Goal: Task Accomplishment & Management: Manage account settings

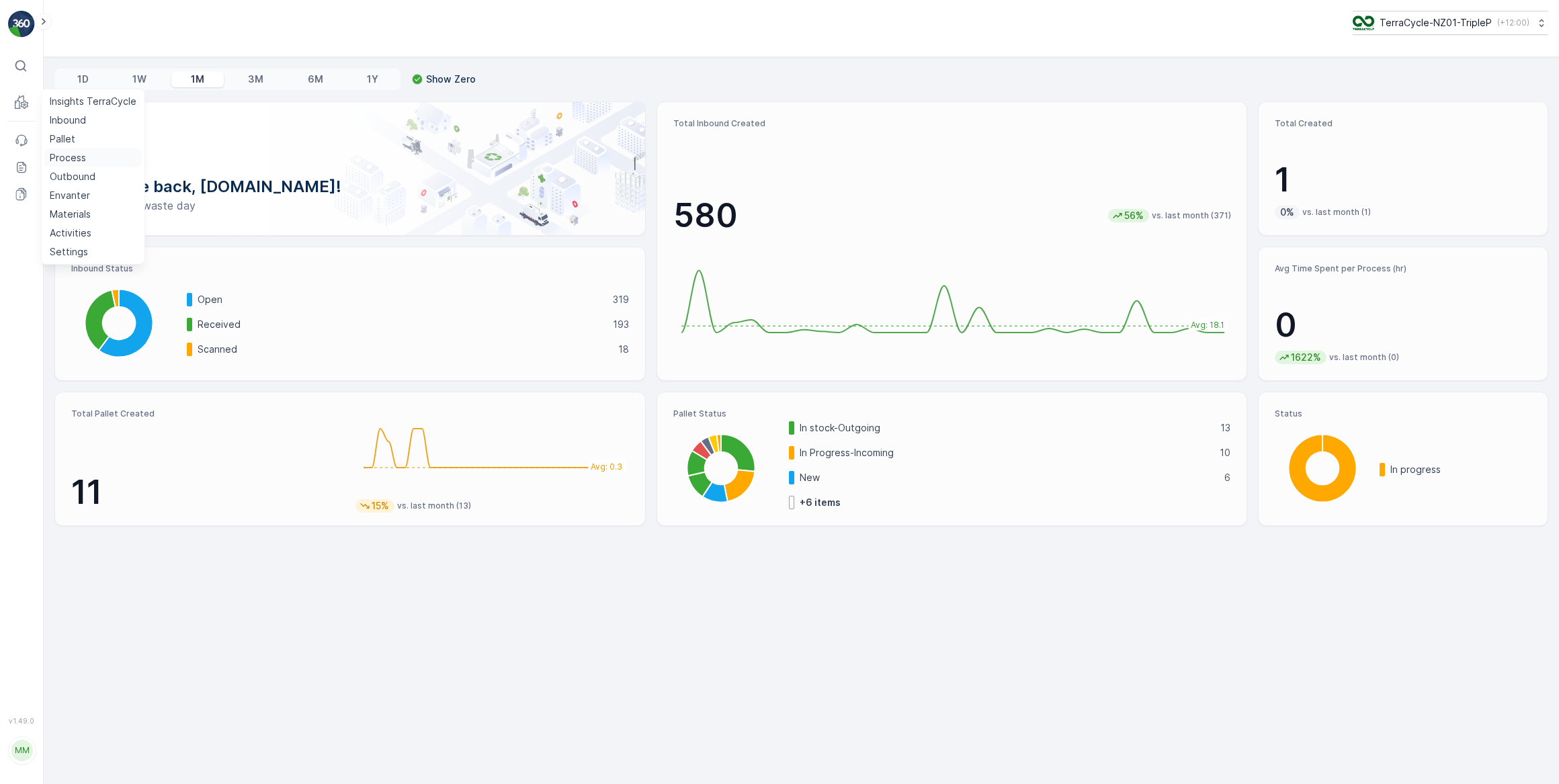
click at [70, 161] on p "Process" at bounding box center [68, 158] width 36 height 13
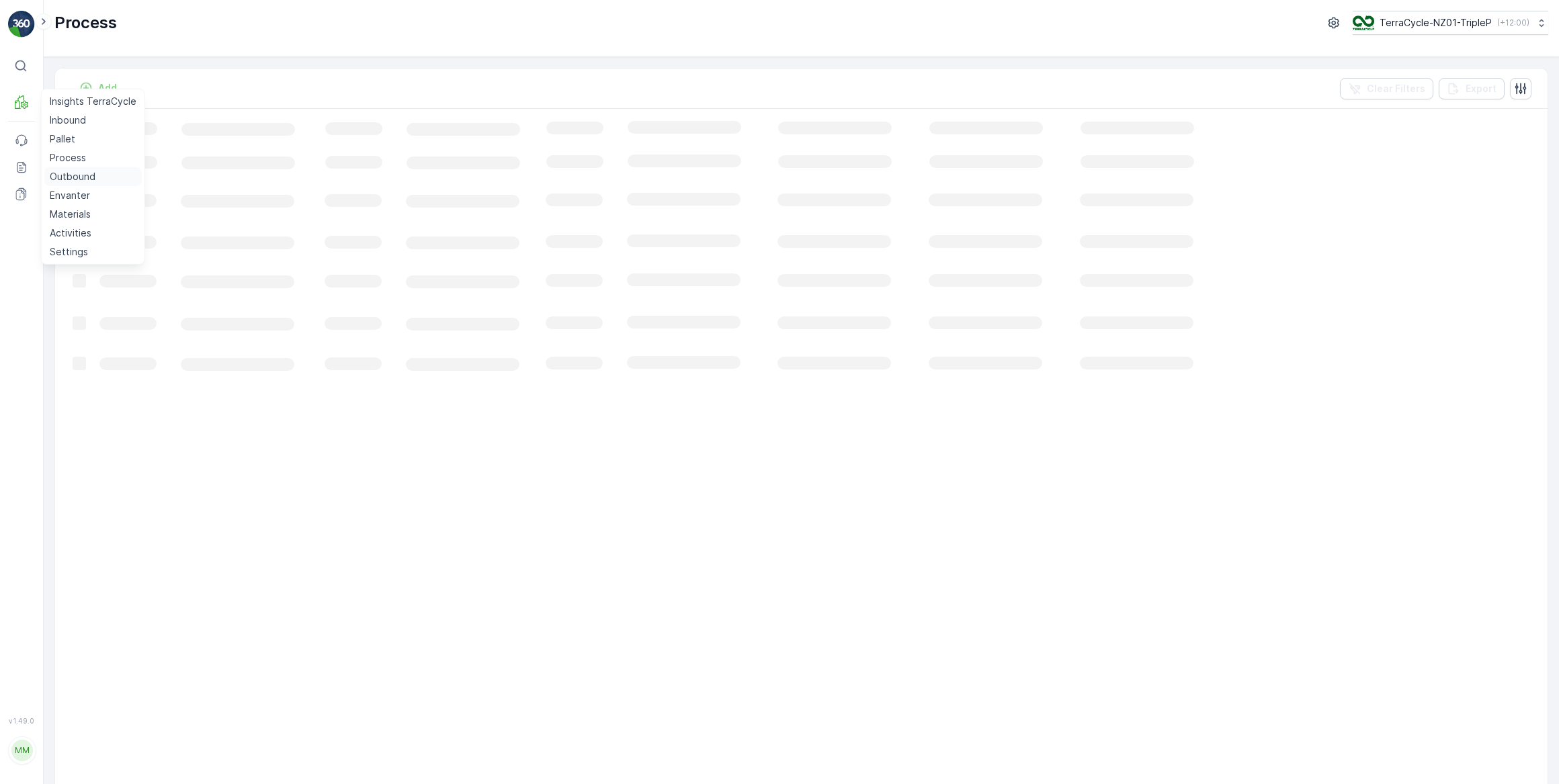
click at [73, 178] on p "Outbound" at bounding box center [73, 177] width 46 height 13
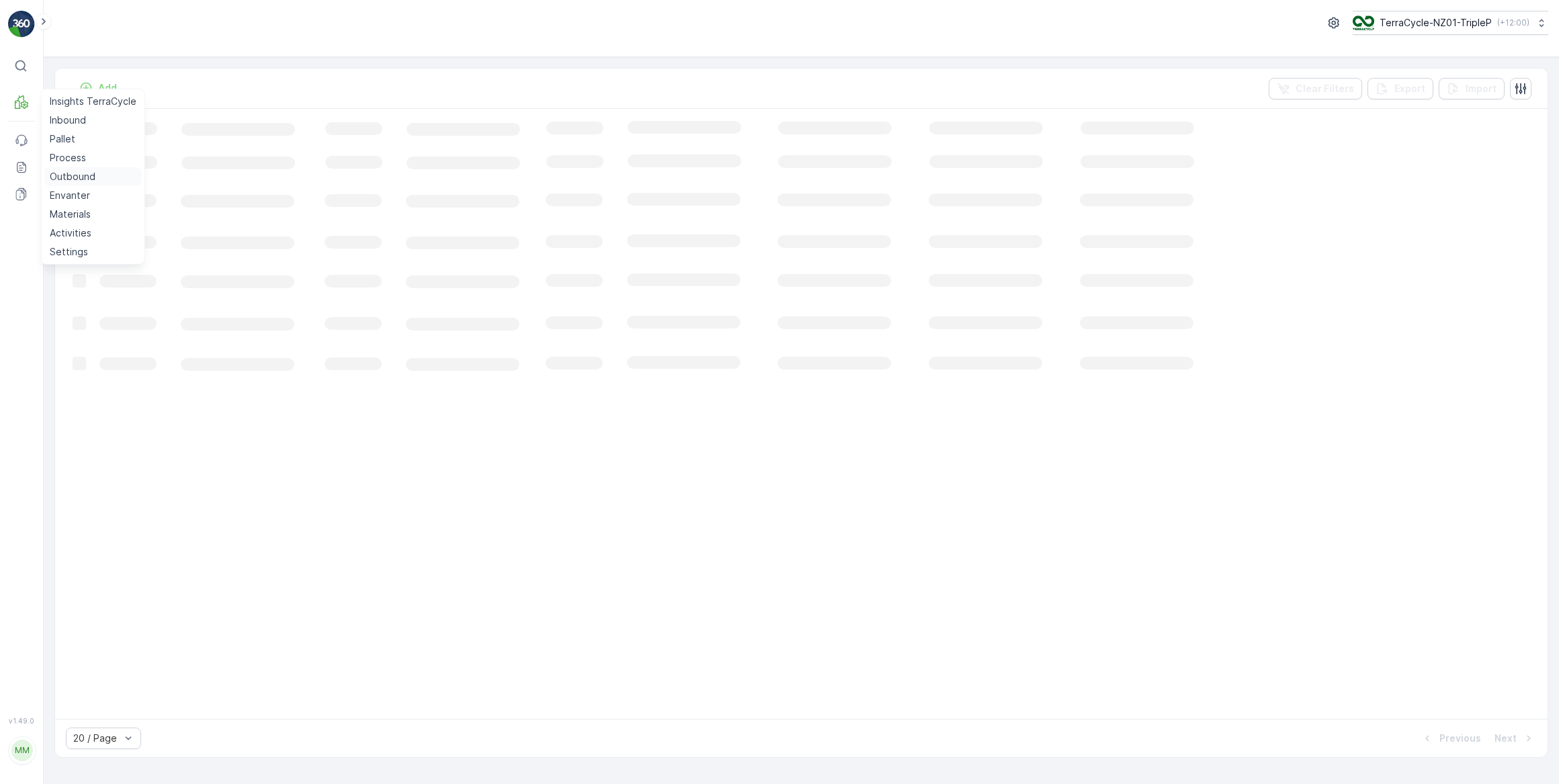
click at [71, 178] on p "Outbound" at bounding box center [73, 177] width 46 height 13
click at [72, 178] on p "Outbound" at bounding box center [73, 177] width 46 height 13
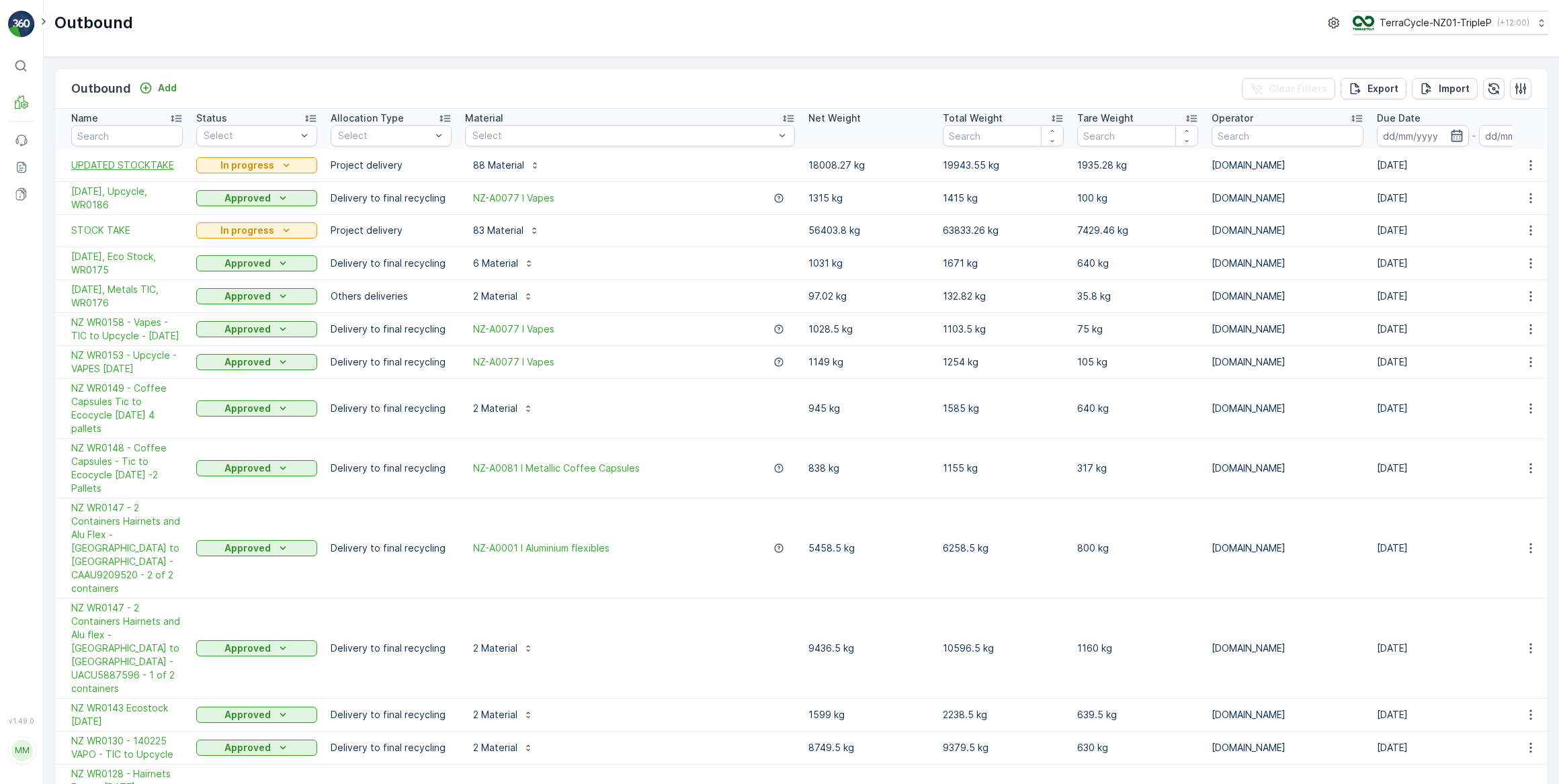
click at [130, 160] on span "UPDATED STOCKTAKE" at bounding box center [127, 165] width 112 height 13
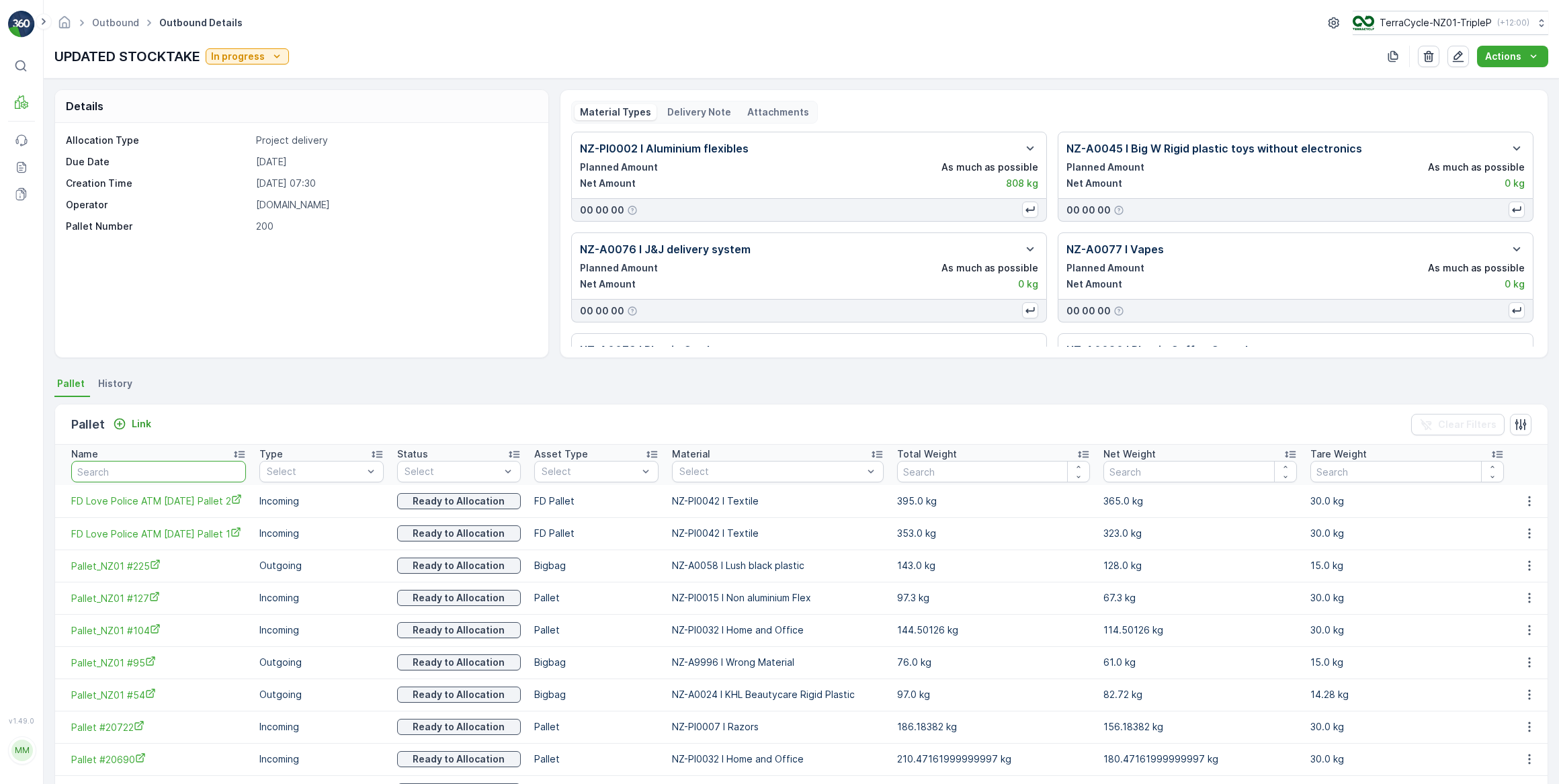
click at [211, 465] on input "text" at bounding box center [158, 472] width 174 height 22
type input "59"
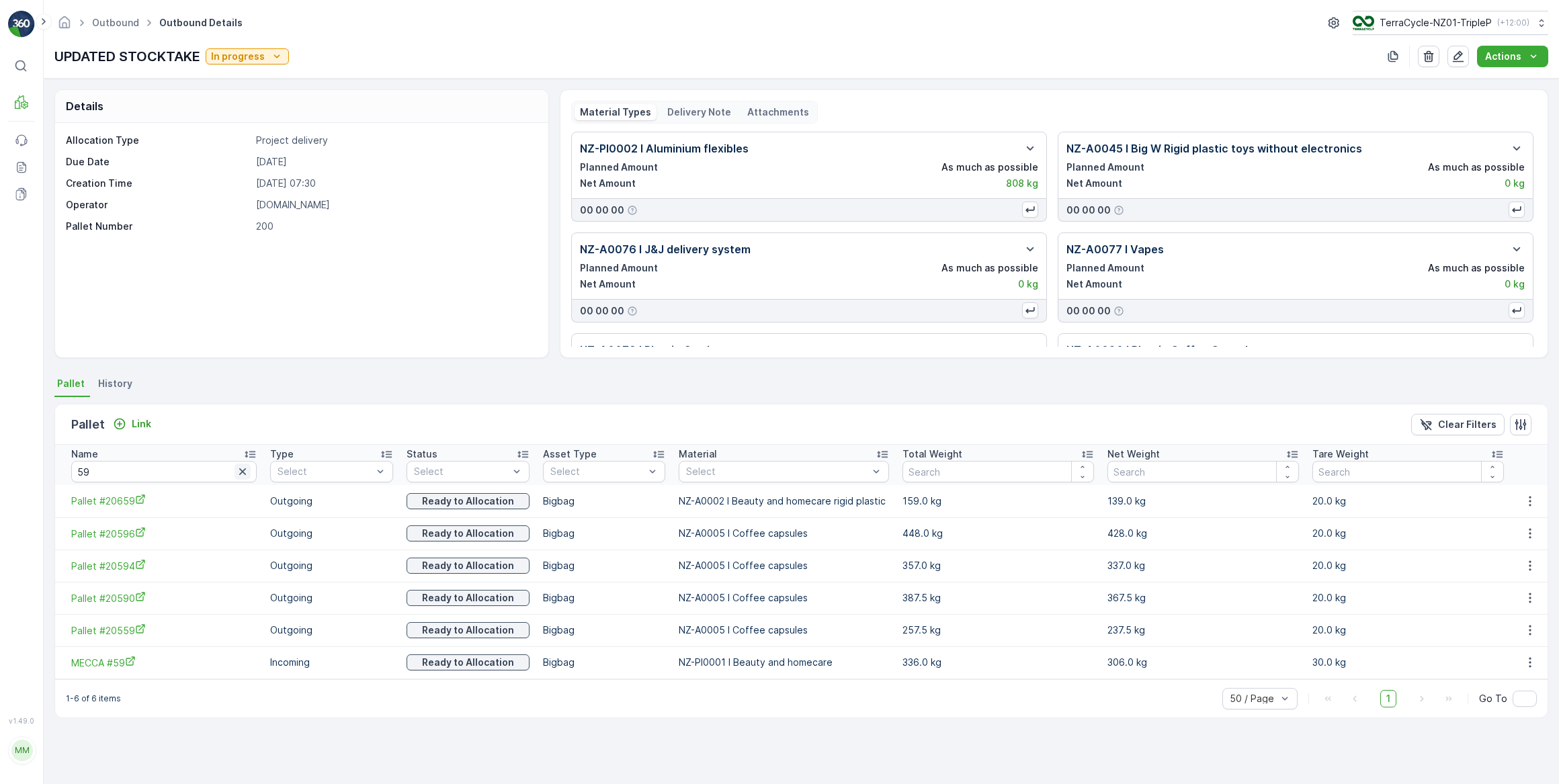
click at [236, 475] on icon "button" at bounding box center [243, 471] width 13 height 13
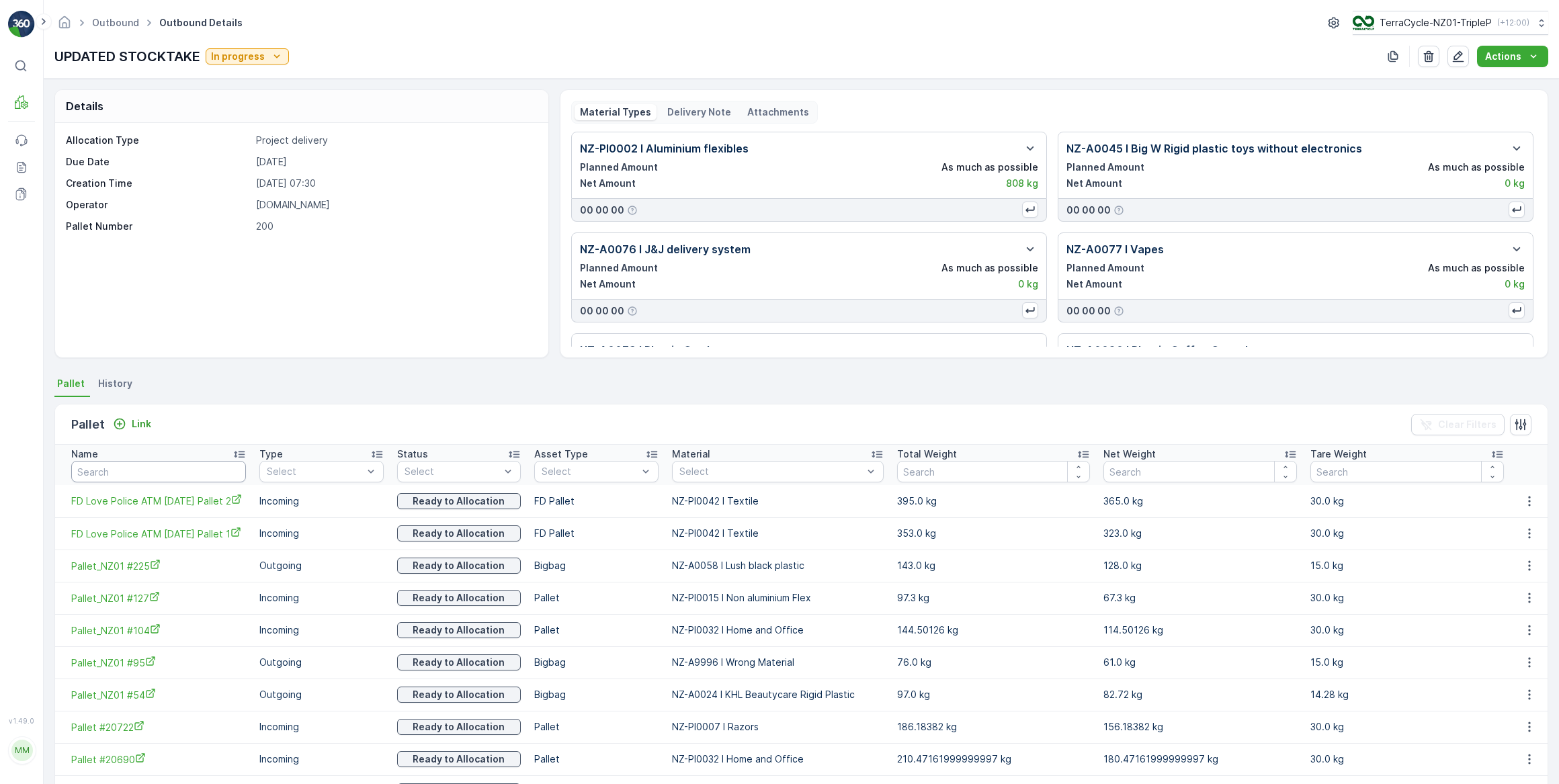
click at [144, 468] on input "text" at bounding box center [158, 472] width 174 height 22
type input "20675"
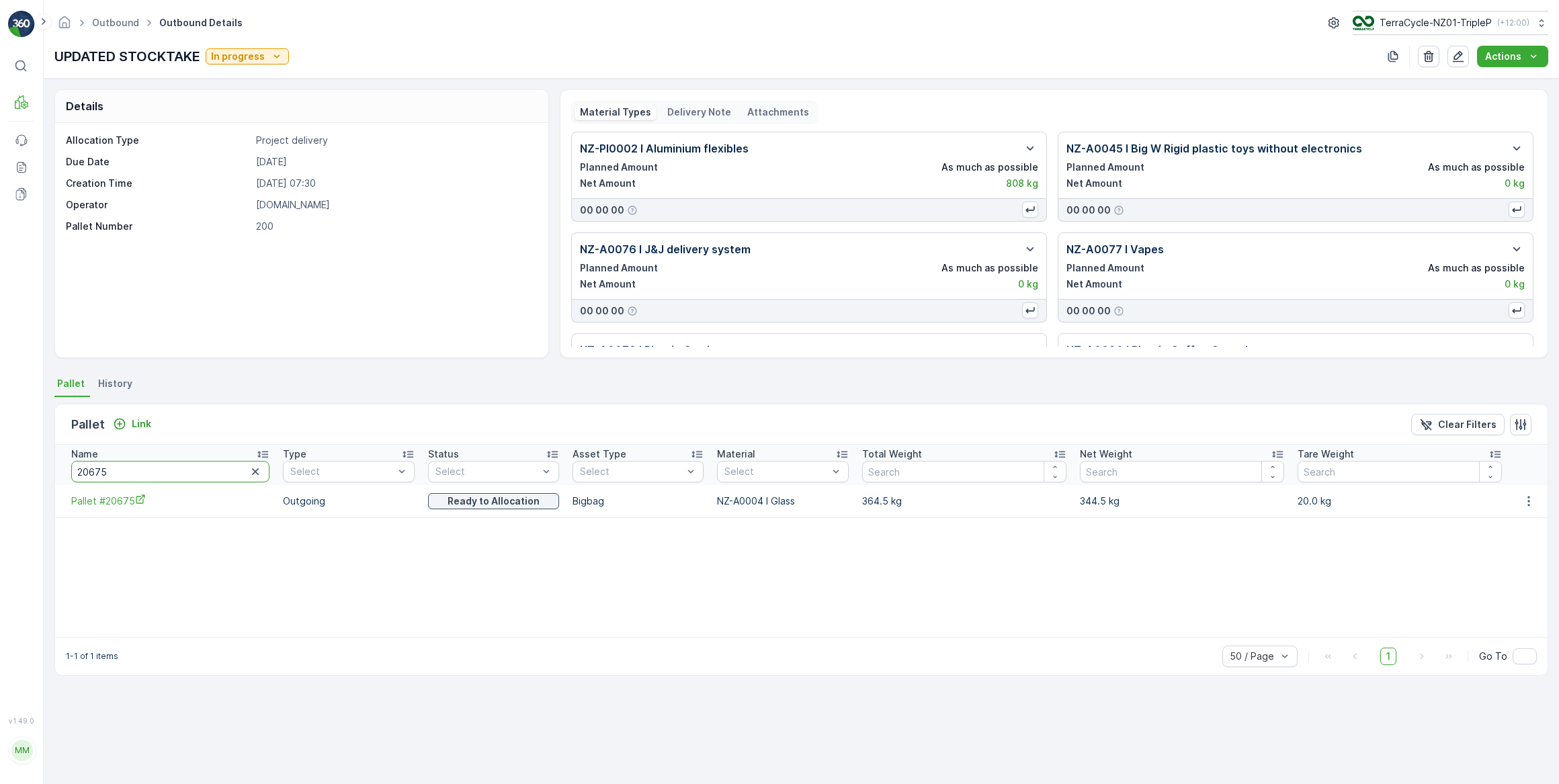
drag, startPoint x: 138, startPoint y: 464, endPoint x: 92, endPoint y: 466, distance: 46.0
click at [92, 466] on input "20675" at bounding box center [170, 472] width 199 height 22
type input "20667"
drag, startPoint x: 108, startPoint y: 470, endPoint x: 100, endPoint y: 471, distance: 8.1
click at [100, 471] on input "20667" at bounding box center [163, 472] width 185 height 22
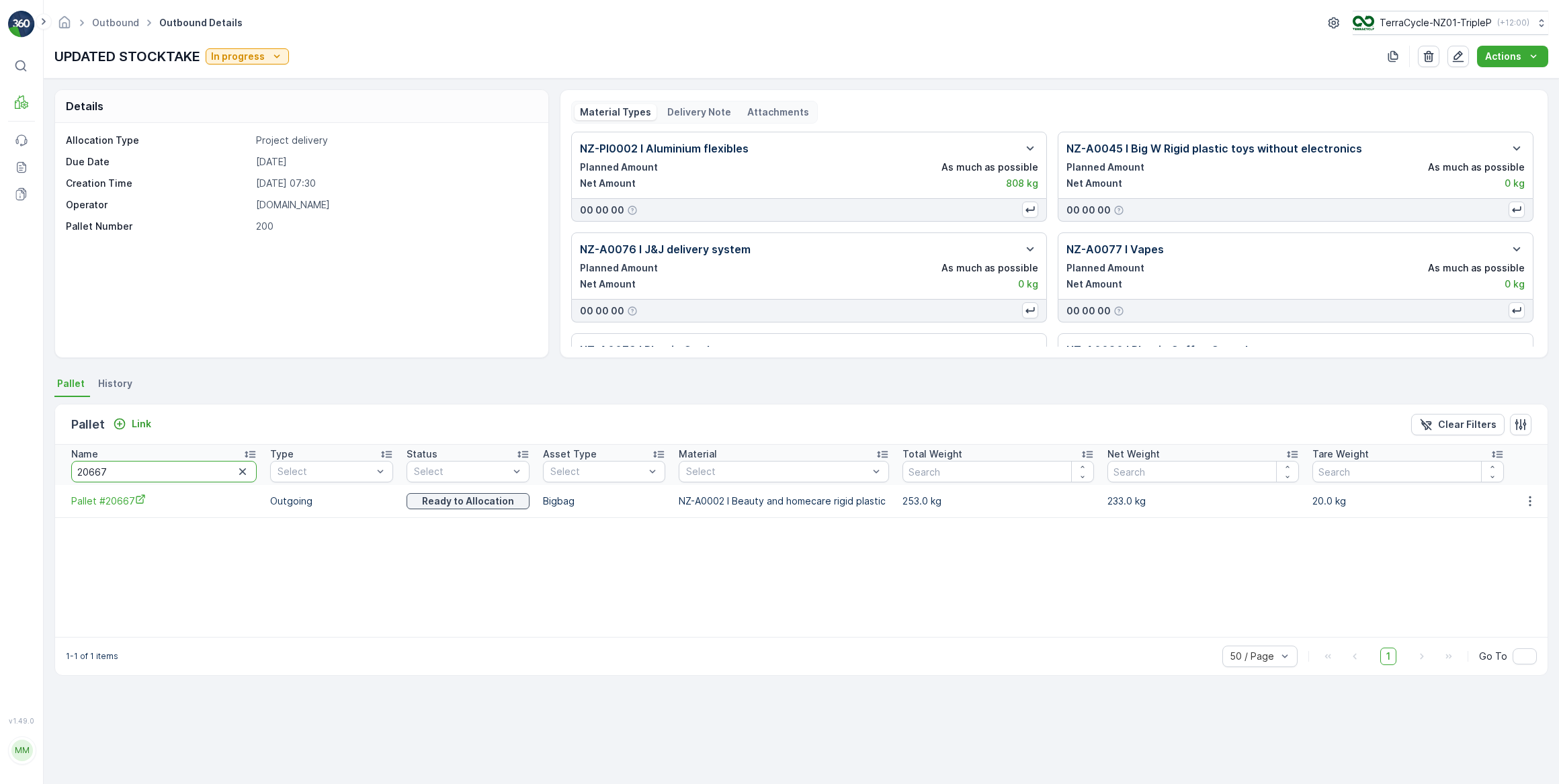
type input "20666"
drag, startPoint x: 117, startPoint y: 467, endPoint x: 68, endPoint y: 470, distance: 49.1
click at [68, 470] on th "Name 20666" at bounding box center [159, 465] width 209 height 40
type input "222"
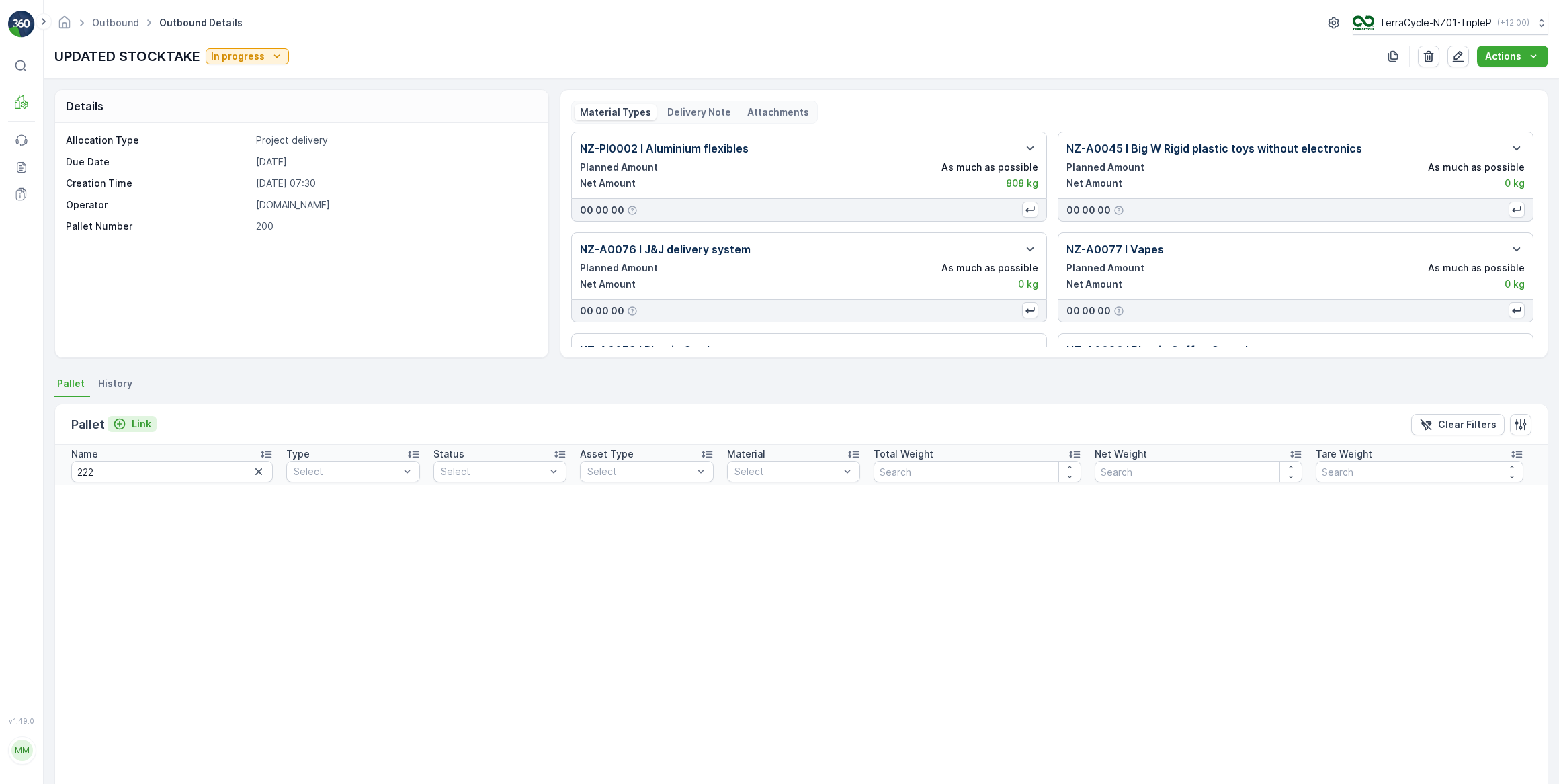
click at [129, 423] on div "Link" at bounding box center [132, 424] width 38 height 13
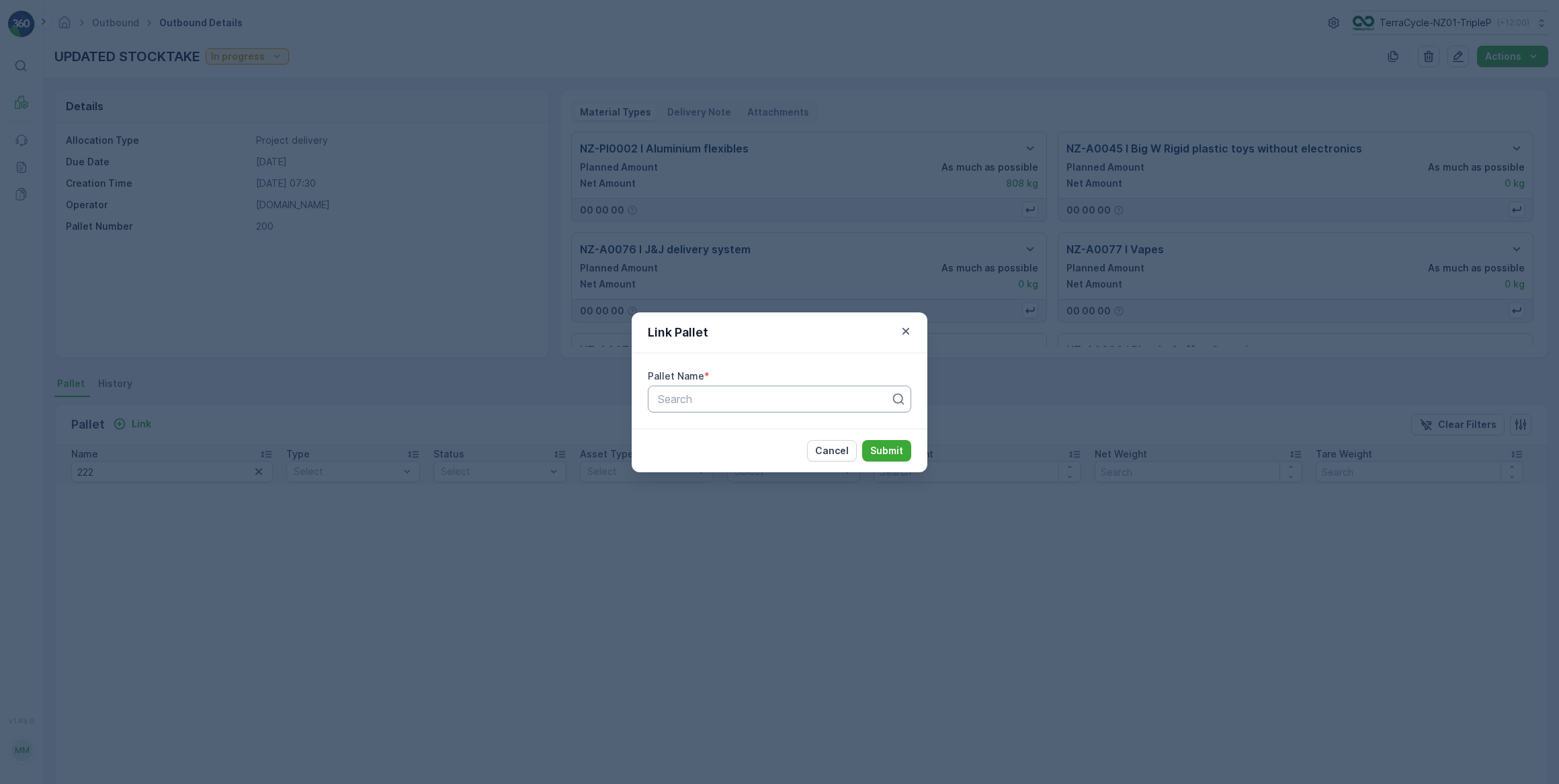
click at [696, 396] on div at bounding box center [774, 399] width 235 height 12
type input "#222"
click at [907, 334] on icon "button" at bounding box center [906, 331] width 13 height 13
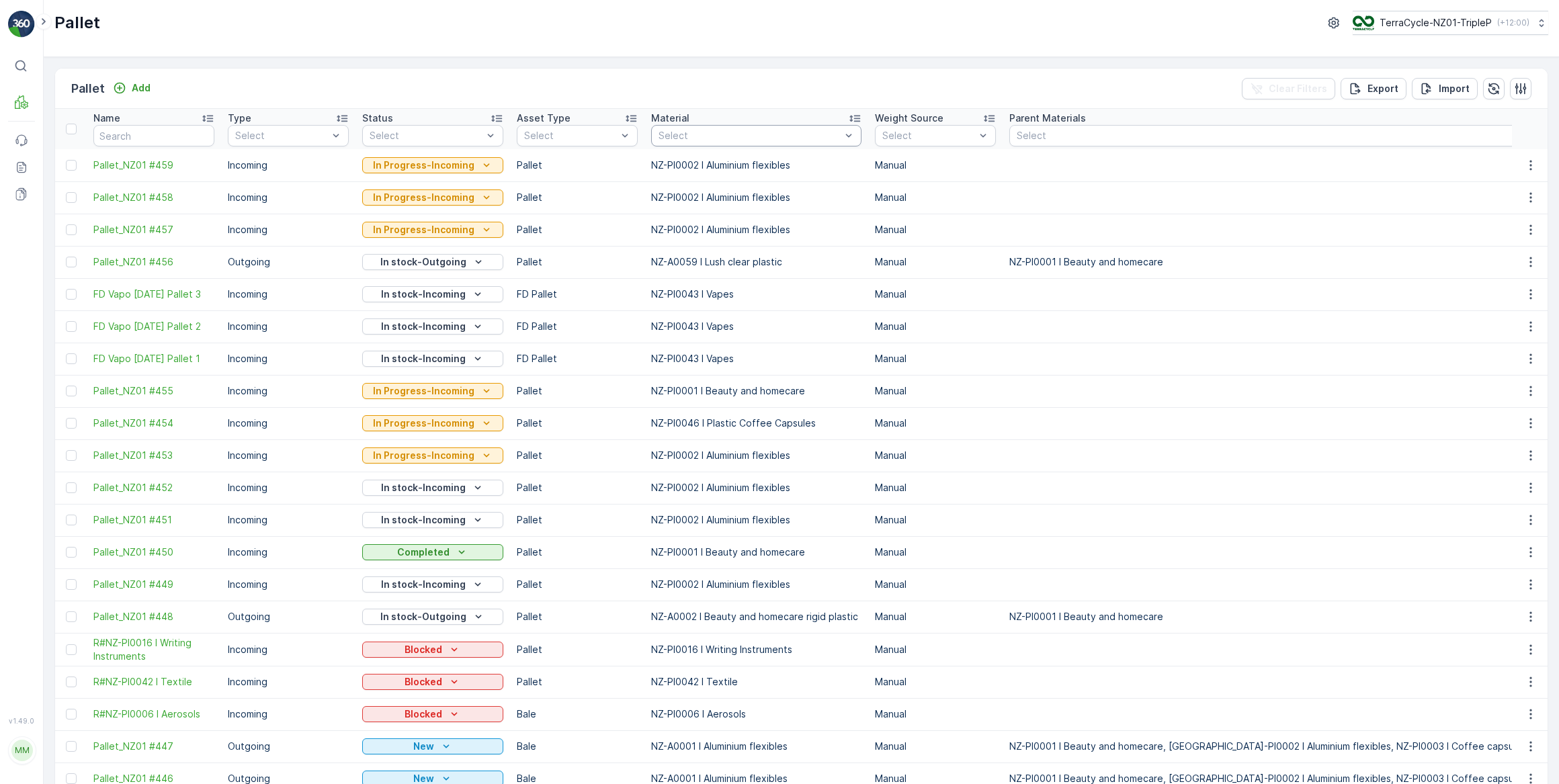
click at [702, 131] on div at bounding box center [750, 135] width 185 height 11
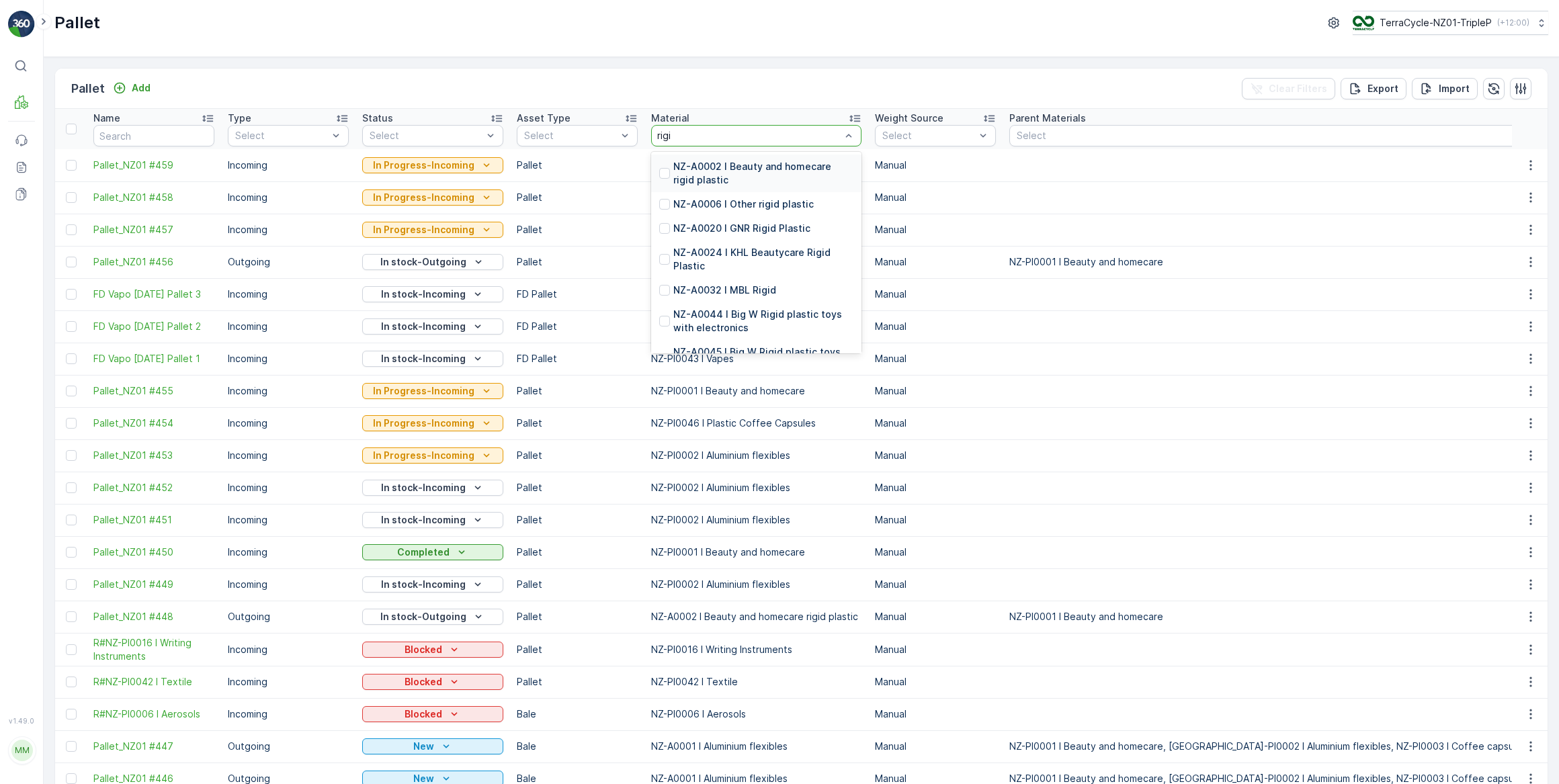
type input "rigid"
click at [697, 163] on p "NZ-A0002 I Beauty and homecare rigid plastic" at bounding box center [763, 173] width 180 height 27
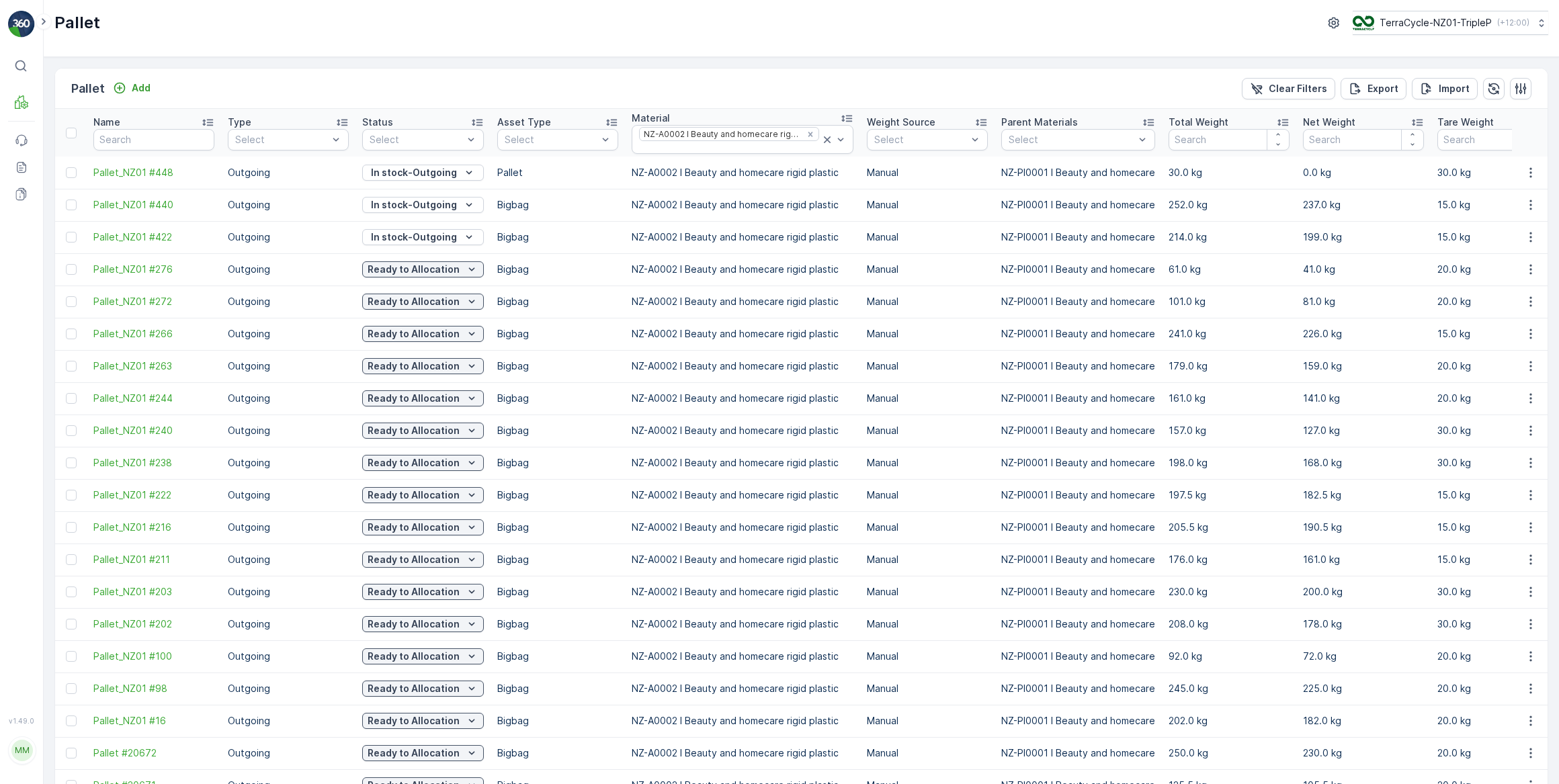
click at [1094, 42] on div "Pallet TerraCycle-NZ01-TripleP ( +12:00 )" at bounding box center [801, 28] width 1515 height 57
click at [565, 134] on div at bounding box center [551, 139] width 95 height 11
click at [536, 187] on div "Bigbag" at bounding box center [558, 190] width 105 height 11
click at [1411, 123] on icon at bounding box center [1417, 123] width 13 height 13
click at [1412, 123] on icon at bounding box center [1414, 123] width 3 height 7
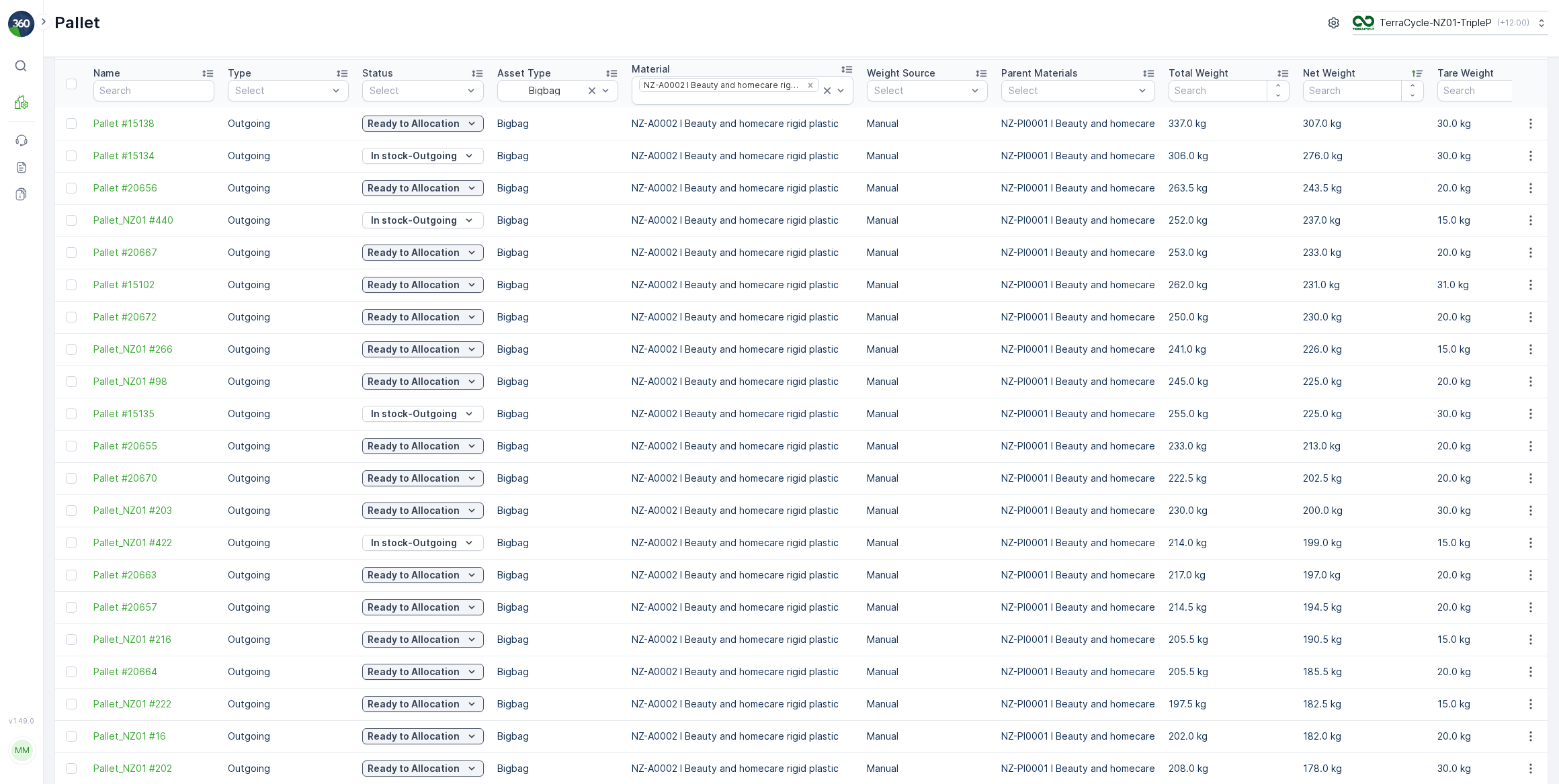
scroll to position [122, 0]
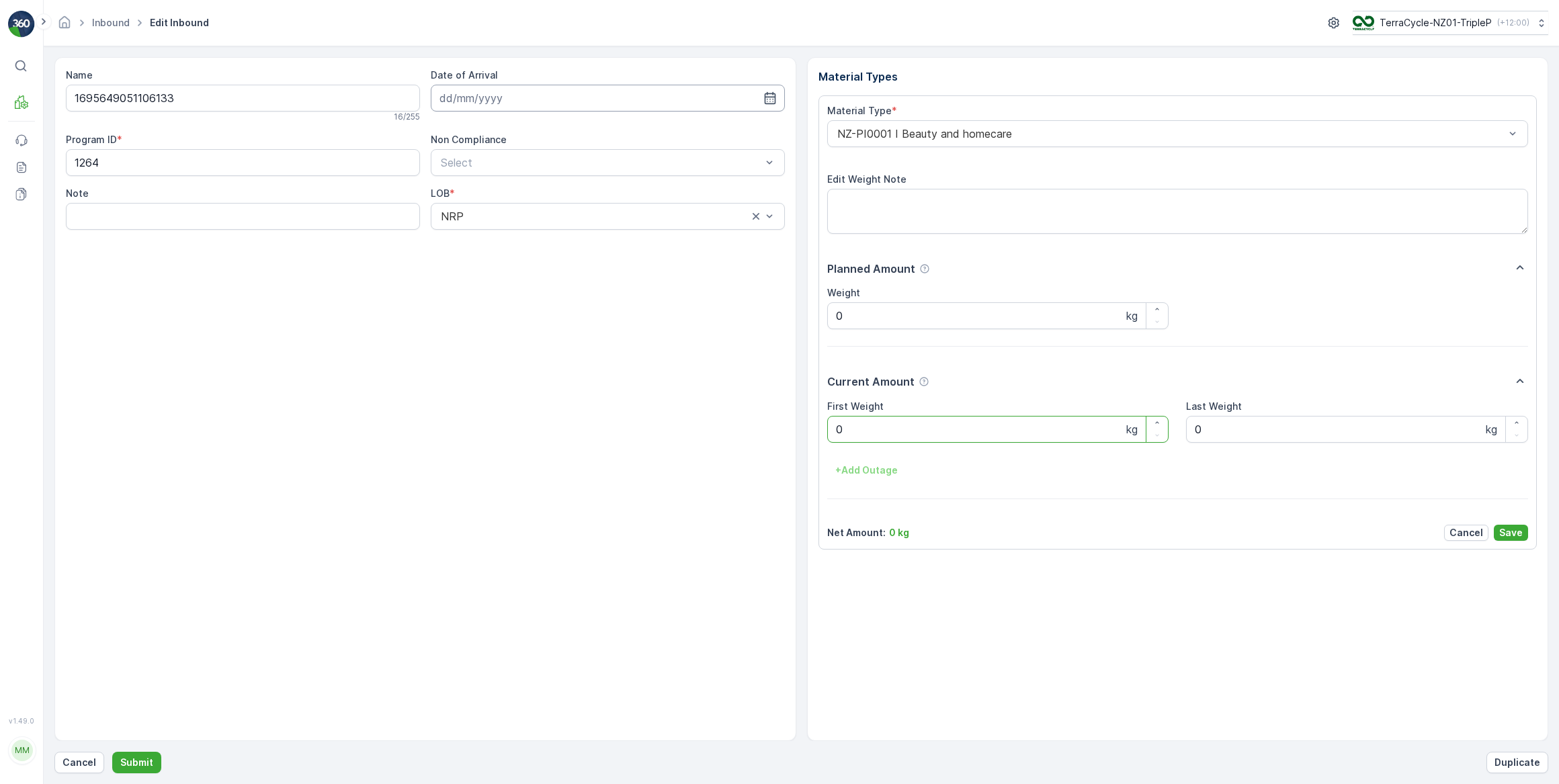
click at [551, 95] on input at bounding box center [607, 98] width 354 height 27
click at [571, 290] on div "29" at bounding box center [575, 290] width 22 height 22
type input "[DATE]"
drag, startPoint x: 842, startPoint y: 425, endPoint x: 831, endPoint y: 426, distance: 11.0
click at [831, 426] on Weight "0" at bounding box center [998, 430] width 342 height 27
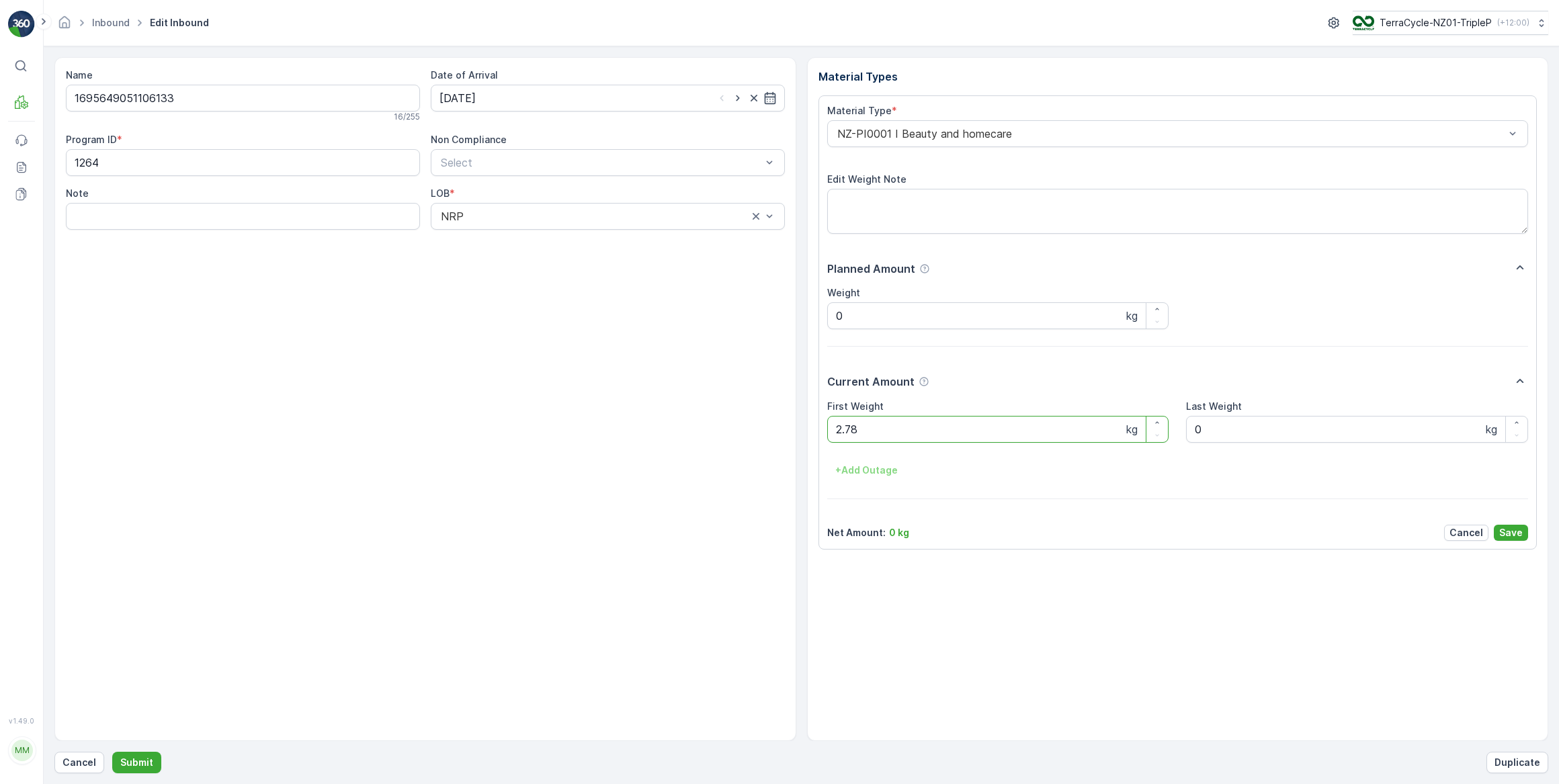
click at [113, 751] on button "Submit" at bounding box center [137, 762] width 49 height 22
click at [489, 102] on input at bounding box center [607, 98] width 354 height 27
click at [568, 295] on div "29" at bounding box center [575, 290] width 22 height 22
type input "[DATE]"
drag, startPoint x: 852, startPoint y: 430, endPoint x: 828, endPoint y: 430, distance: 24.0
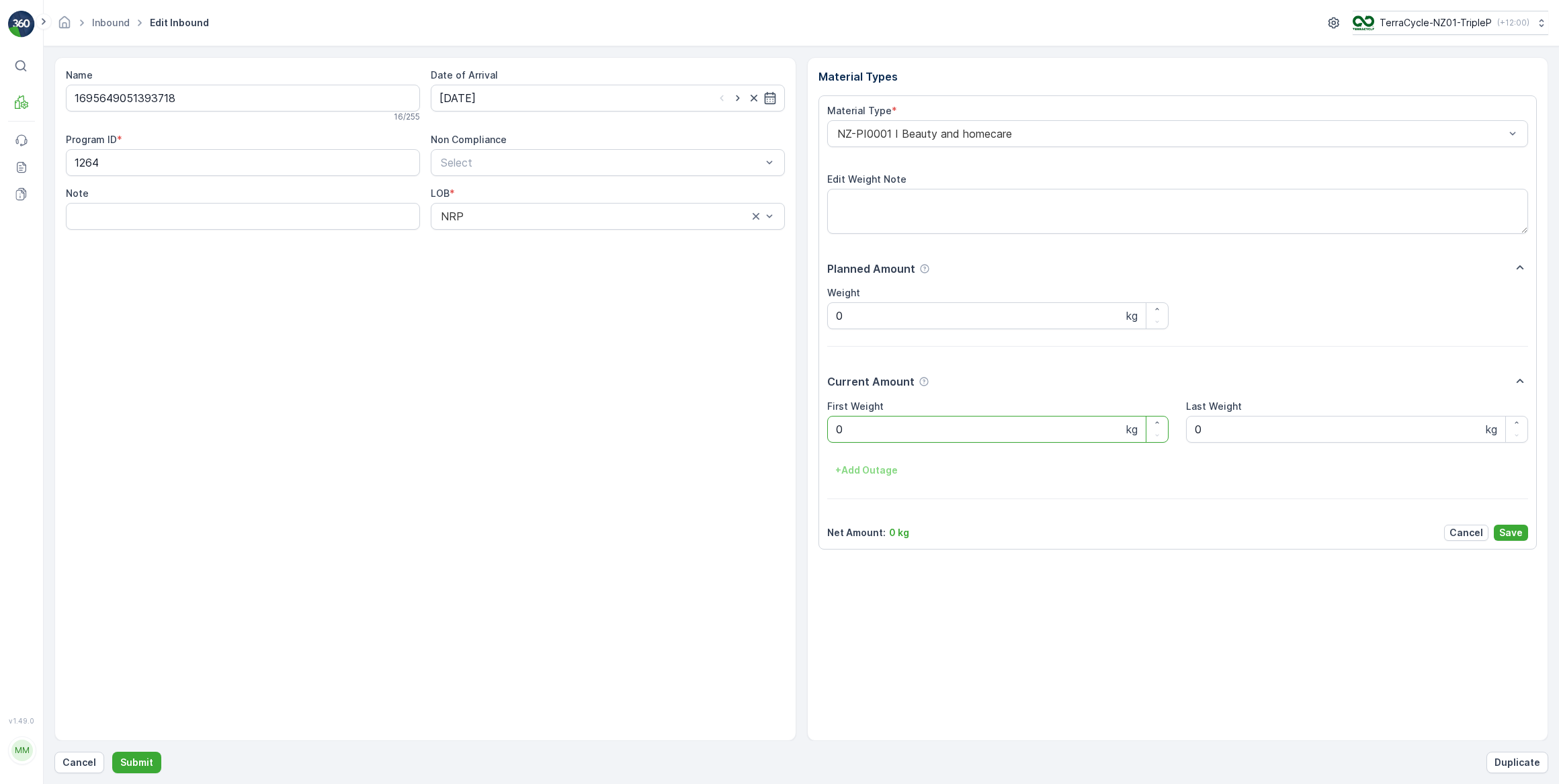
click at [827, 430] on Weight "0" at bounding box center [998, 430] width 342 height 27
click at [113, 751] on button "Submit" at bounding box center [137, 762] width 49 height 22
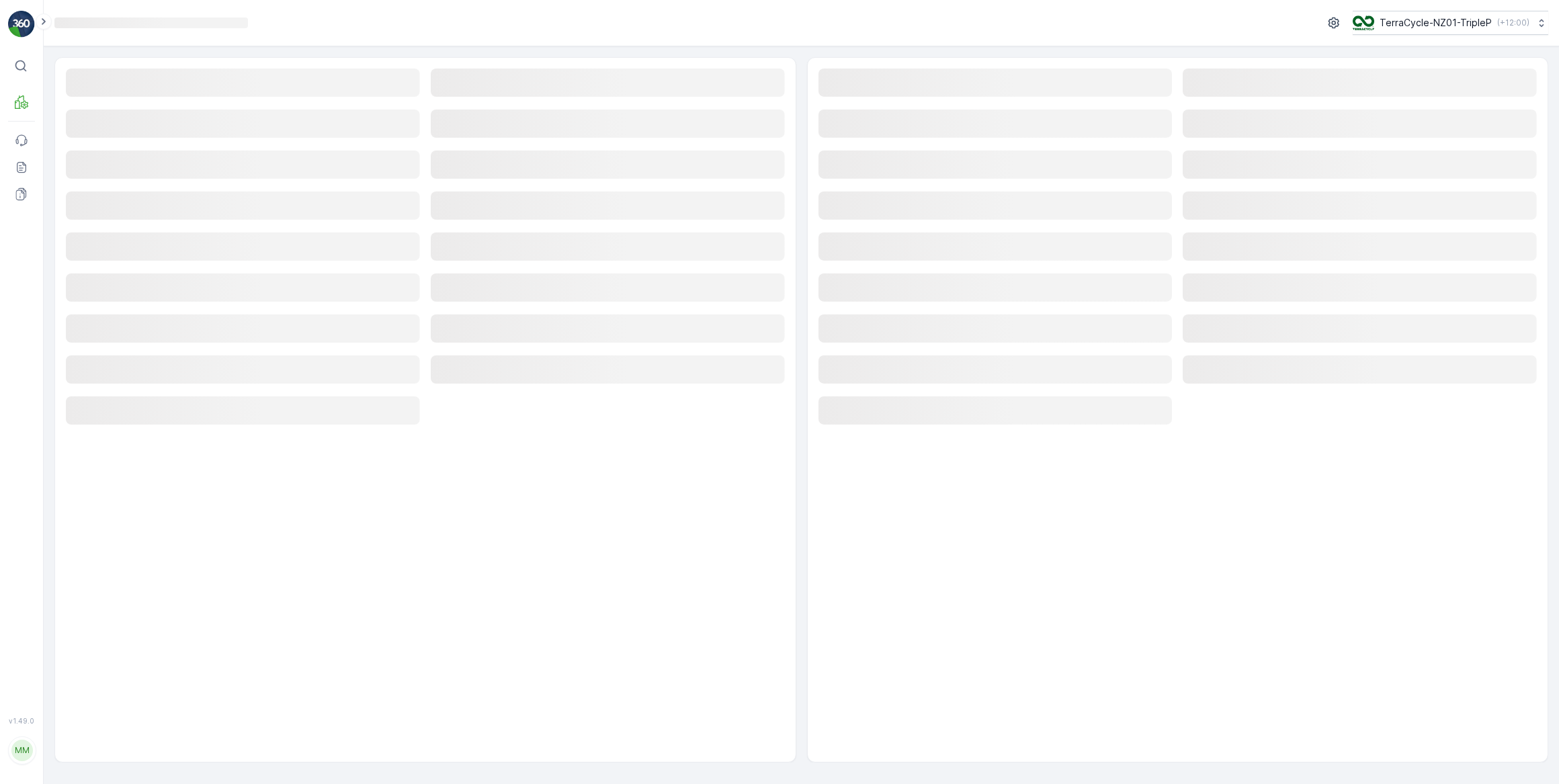
click at [495, 19] on div "Loading... TerraCycle-NZ01-TripleP ( +12:00 )" at bounding box center [801, 23] width 1494 height 24
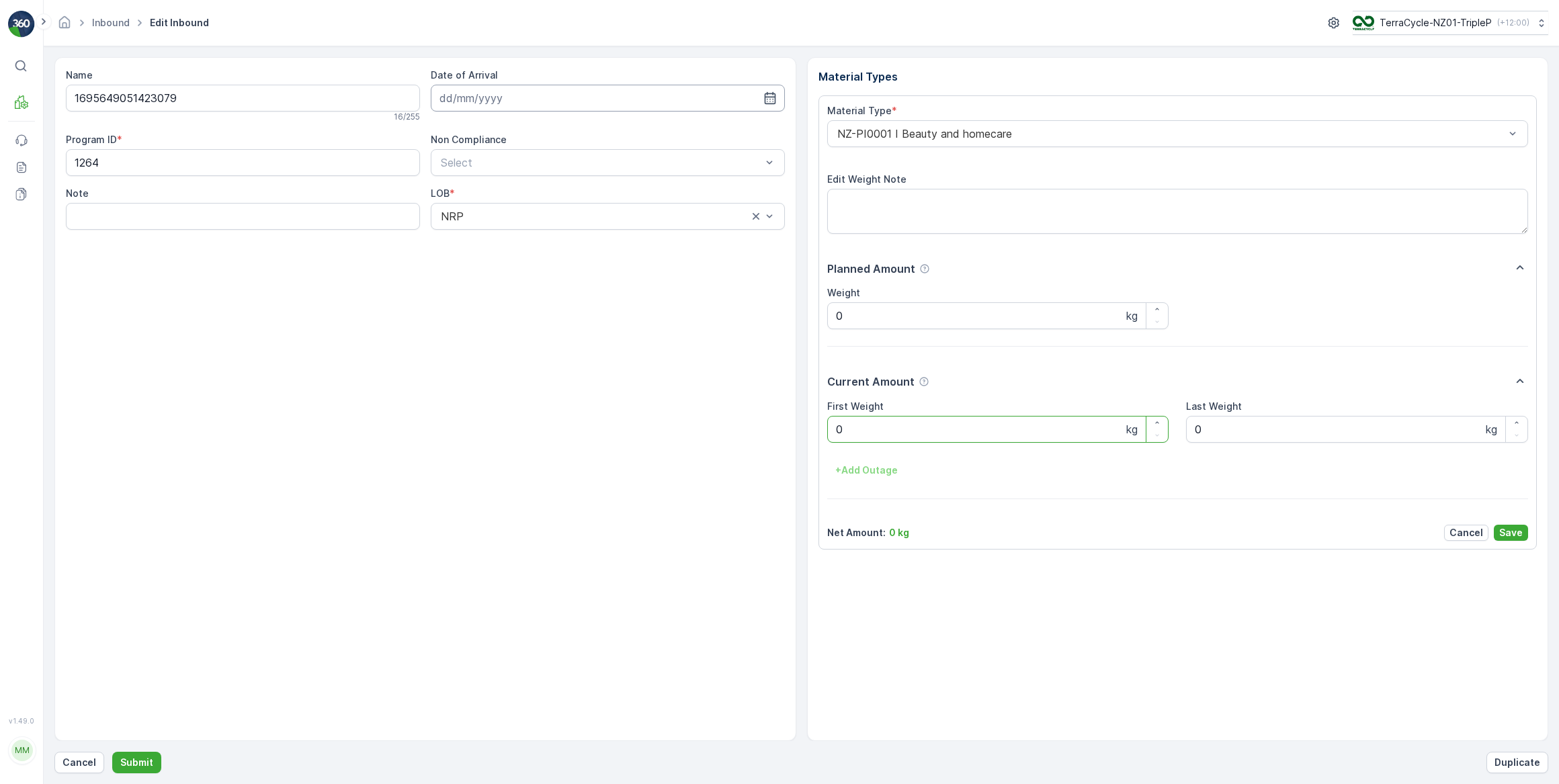
click at [471, 95] on input at bounding box center [607, 98] width 354 height 27
click at [568, 292] on div "29" at bounding box center [575, 290] width 22 height 22
type input "29.08.2025"
drag, startPoint x: 858, startPoint y: 420, endPoint x: 831, endPoint y: 429, distance: 28.5
click at [831, 426] on Weight "0" at bounding box center [998, 430] width 342 height 27
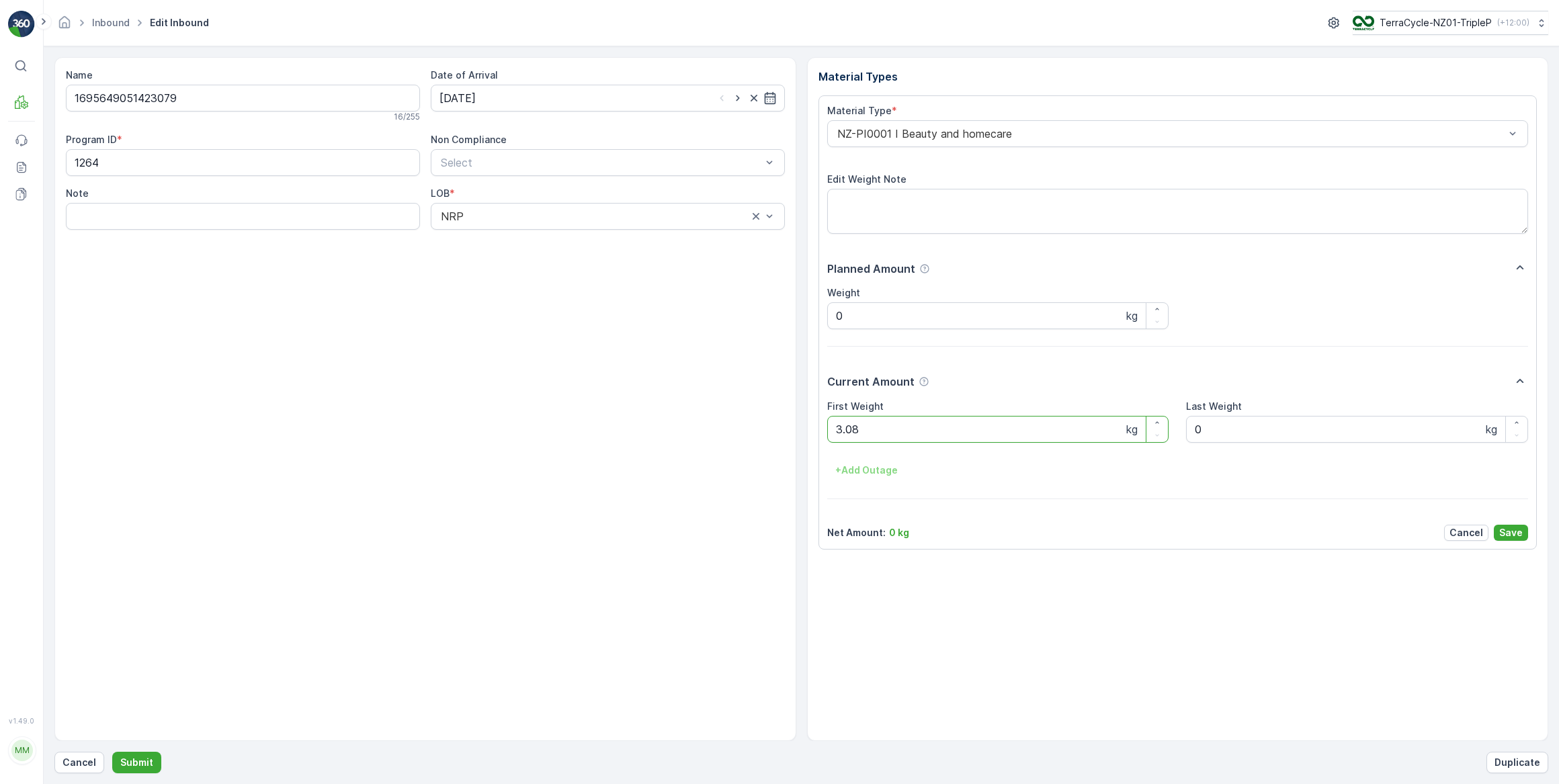
click at [113, 751] on button "Submit" at bounding box center [137, 762] width 49 height 22
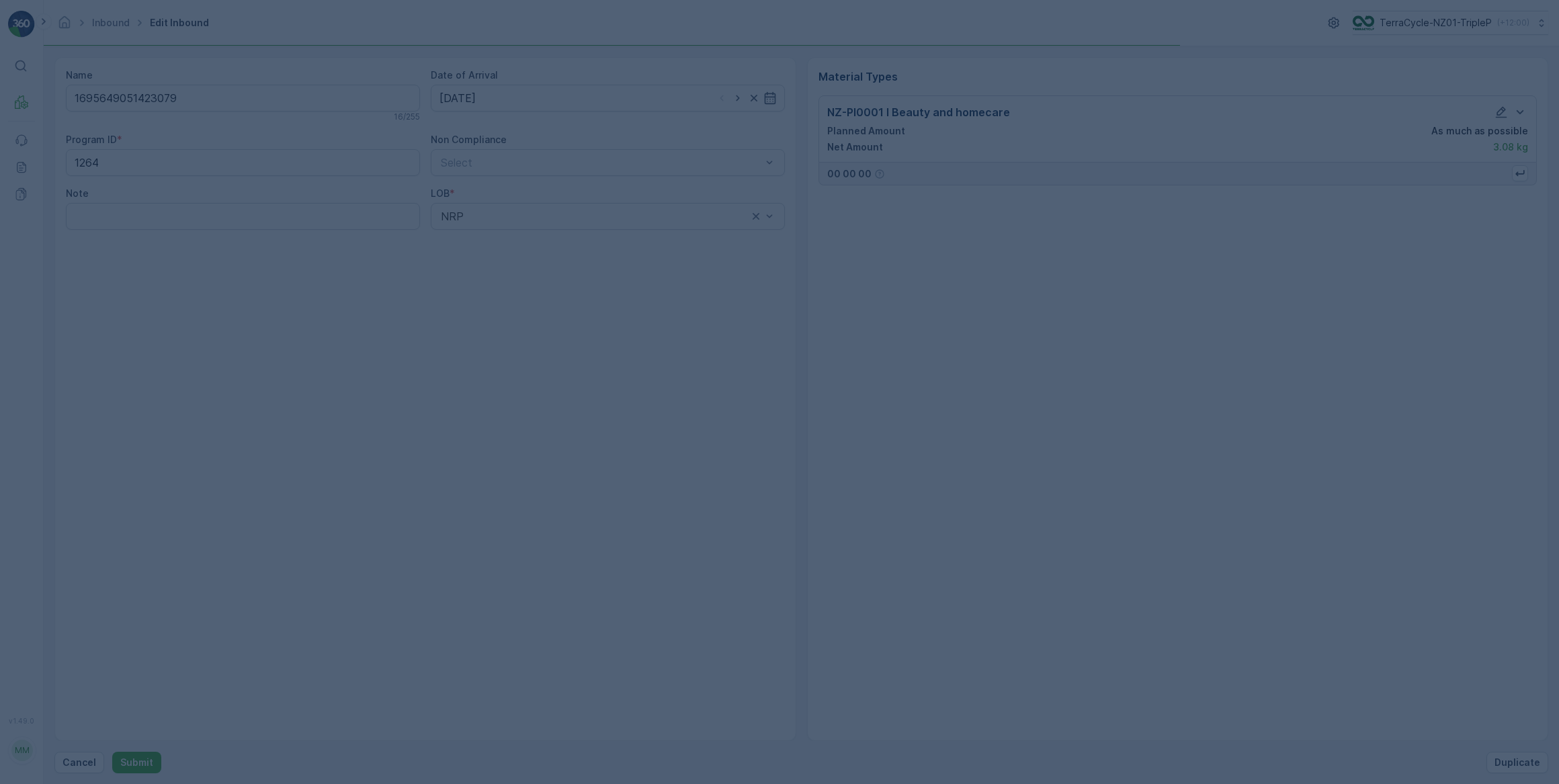
click at [783, 599] on div at bounding box center [779, 392] width 1559 height 784
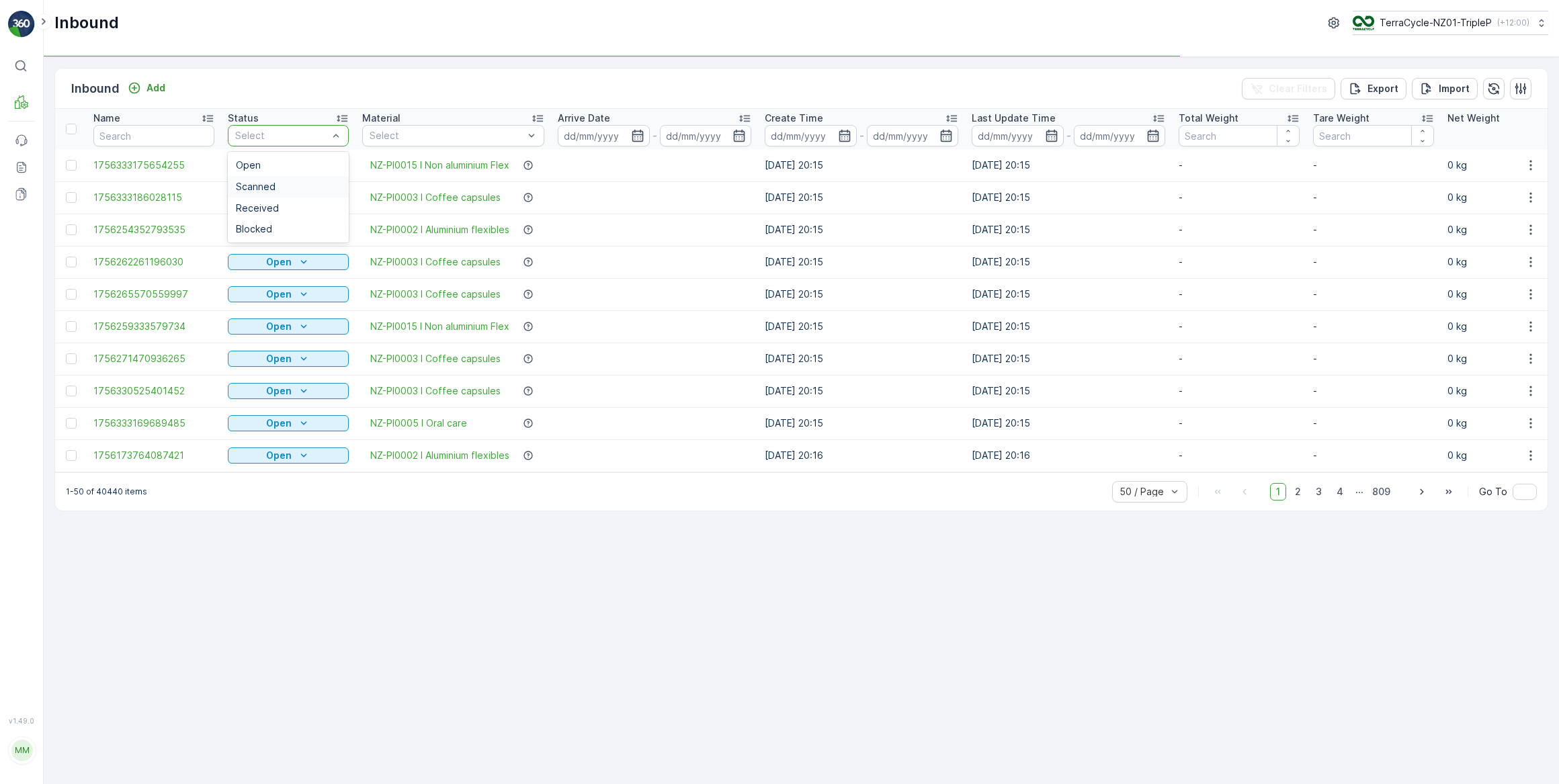
click at [273, 181] on span "Scanned" at bounding box center [256, 186] width 40 height 11
click at [322, 134] on div at bounding box center [281, 135] width 95 height 11
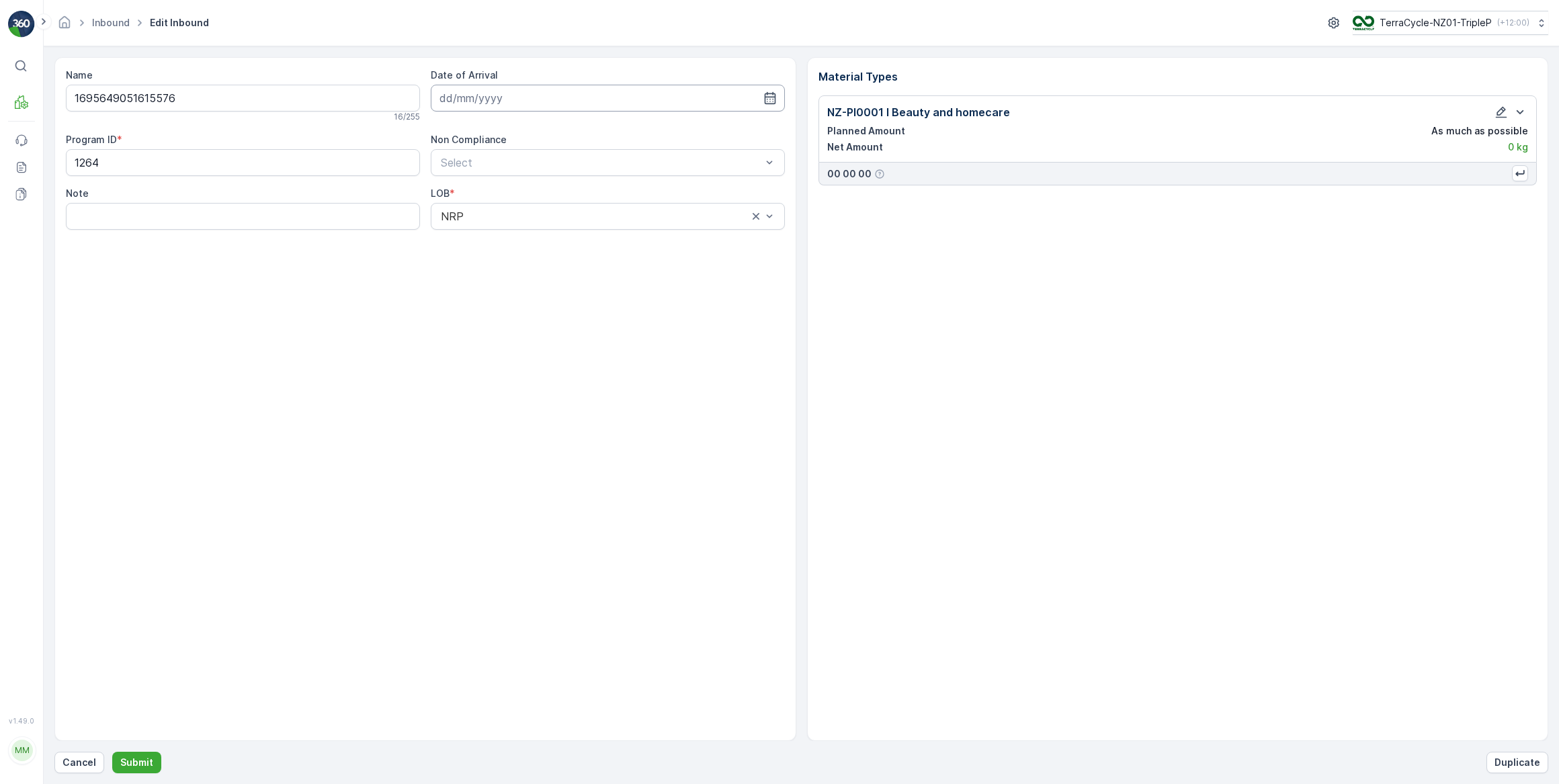
click at [505, 96] on input at bounding box center [607, 98] width 354 height 27
click at [571, 288] on div "29" at bounding box center [575, 290] width 22 height 22
type input "[DATE]"
click at [77, 765] on p "Cancel" at bounding box center [79, 762] width 33 height 13
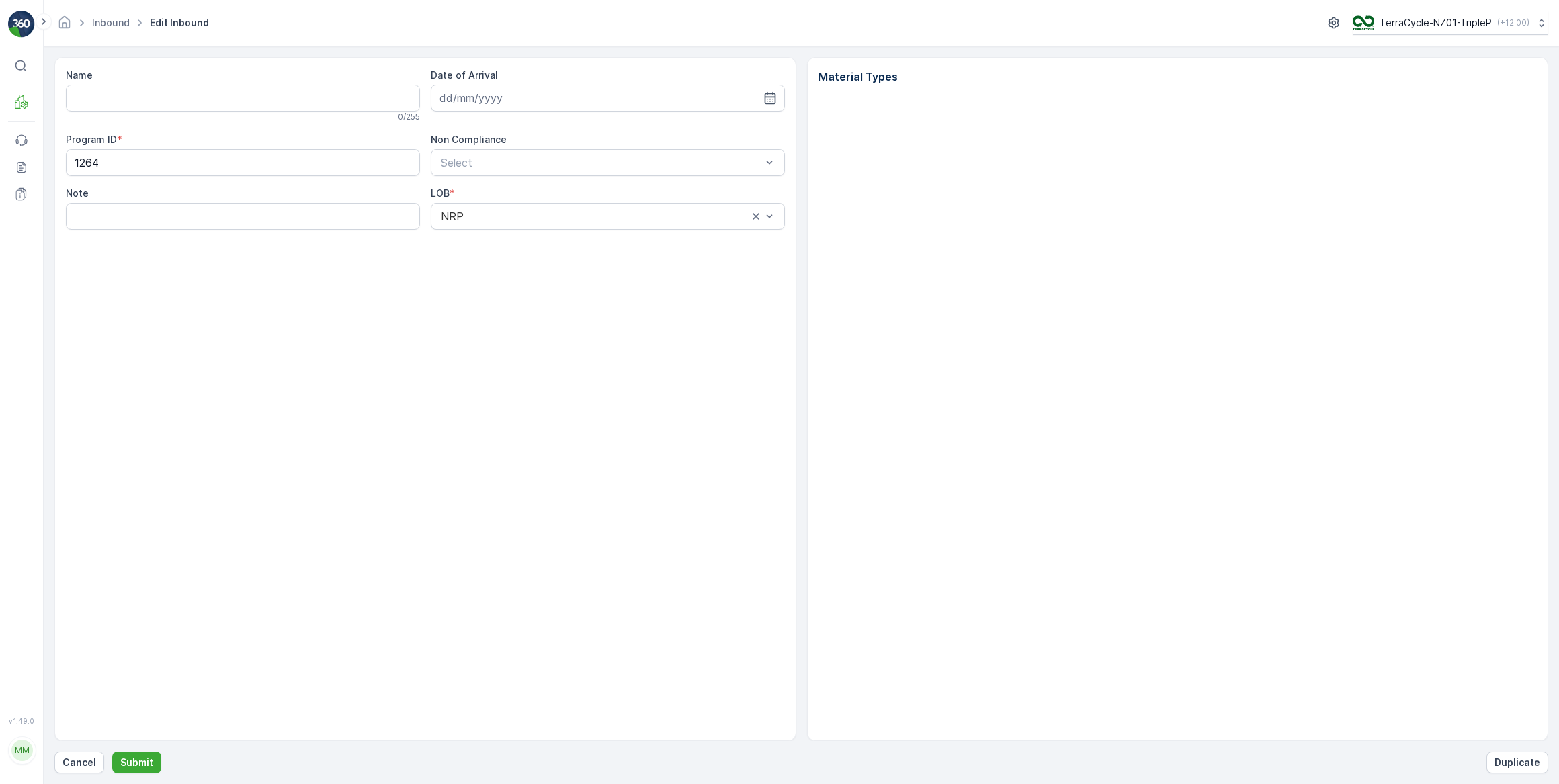
type input "1695649051615576"
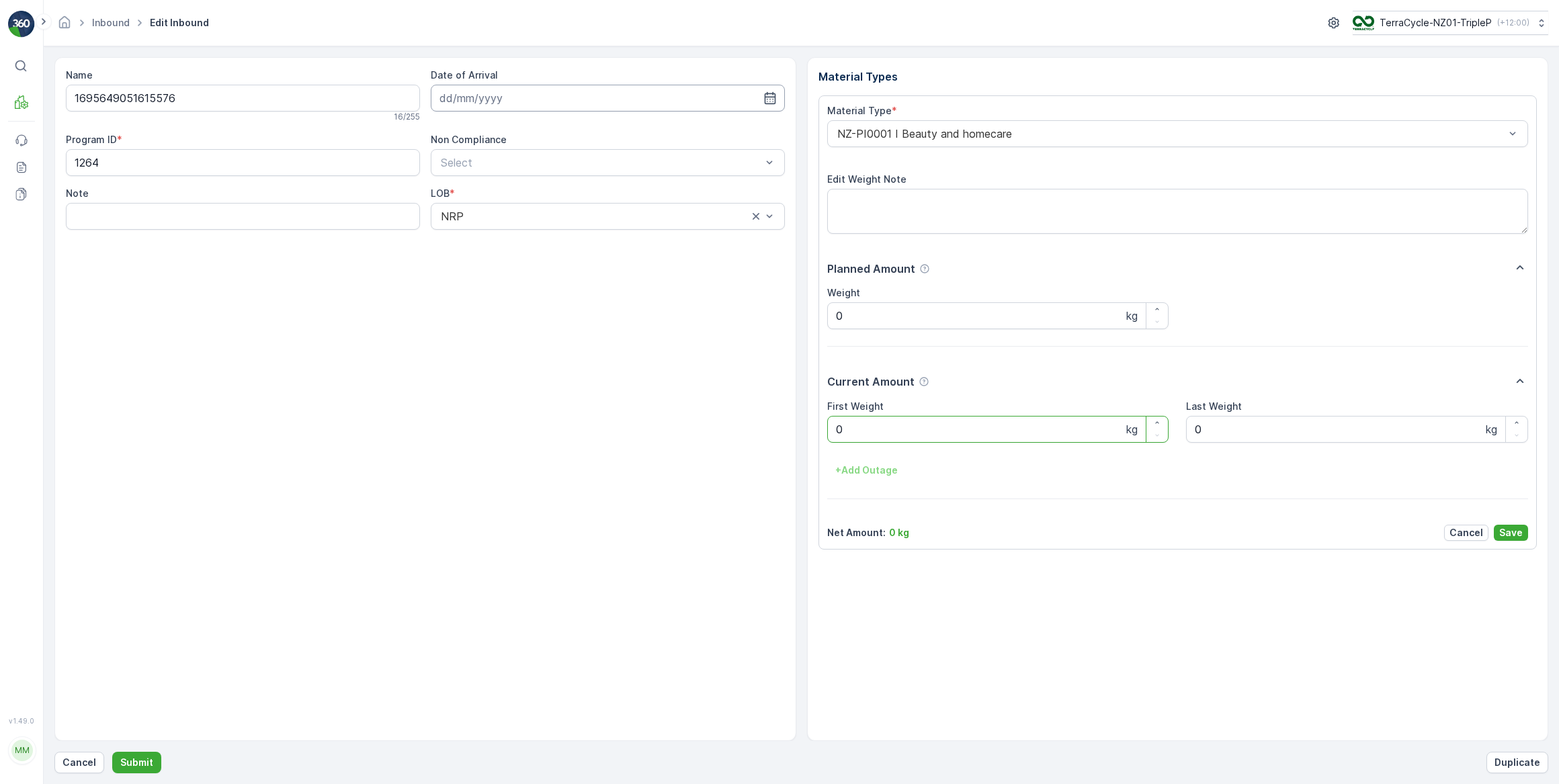
click at [484, 104] on input at bounding box center [607, 98] width 354 height 27
click at [581, 295] on div "29" at bounding box center [575, 290] width 22 height 22
type input "29.08.2025"
drag, startPoint x: 878, startPoint y: 430, endPoint x: 817, endPoint y: 430, distance: 61.0
click at [817, 430] on div "Material Types Material Type * NZ-PI0001 I Beauty and homecare Edit Weight Note…" at bounding box center [1177, 399] width 742 height 684
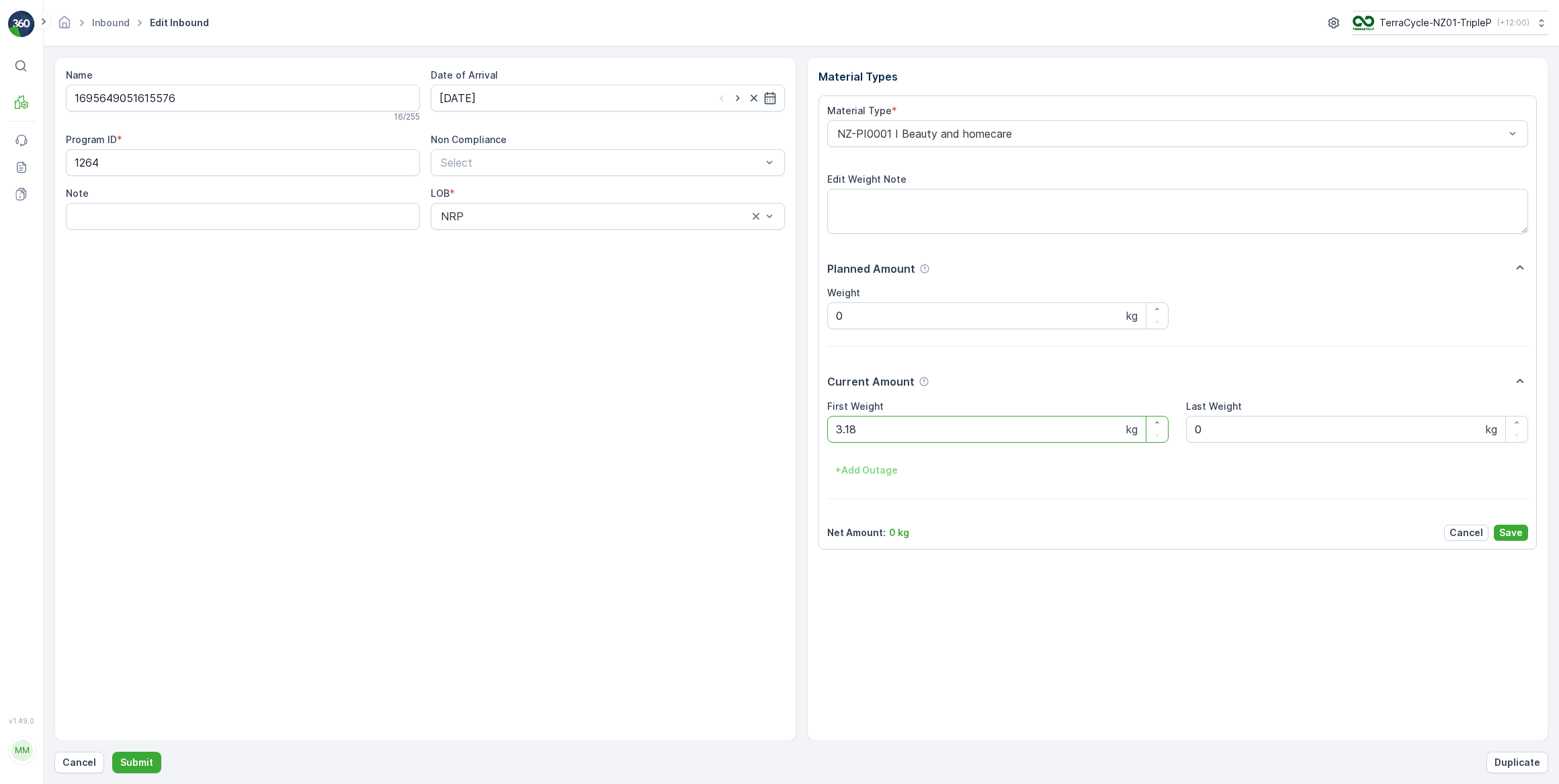
click at [113, 751] on button "Submit" at bounding box center [137, 762] width 49 height 22
click at [601, 103] on input at bounding box center [607, 98] width 354 height 27
click at [571, 289] on div "29" at bounding box center [575, 290] width 22 height 22
type input "29.08.2025"
drag, startPoint x: 838, startPoint y: 433, endPoint x: 826, endPoint y: 435, distance: 12.2
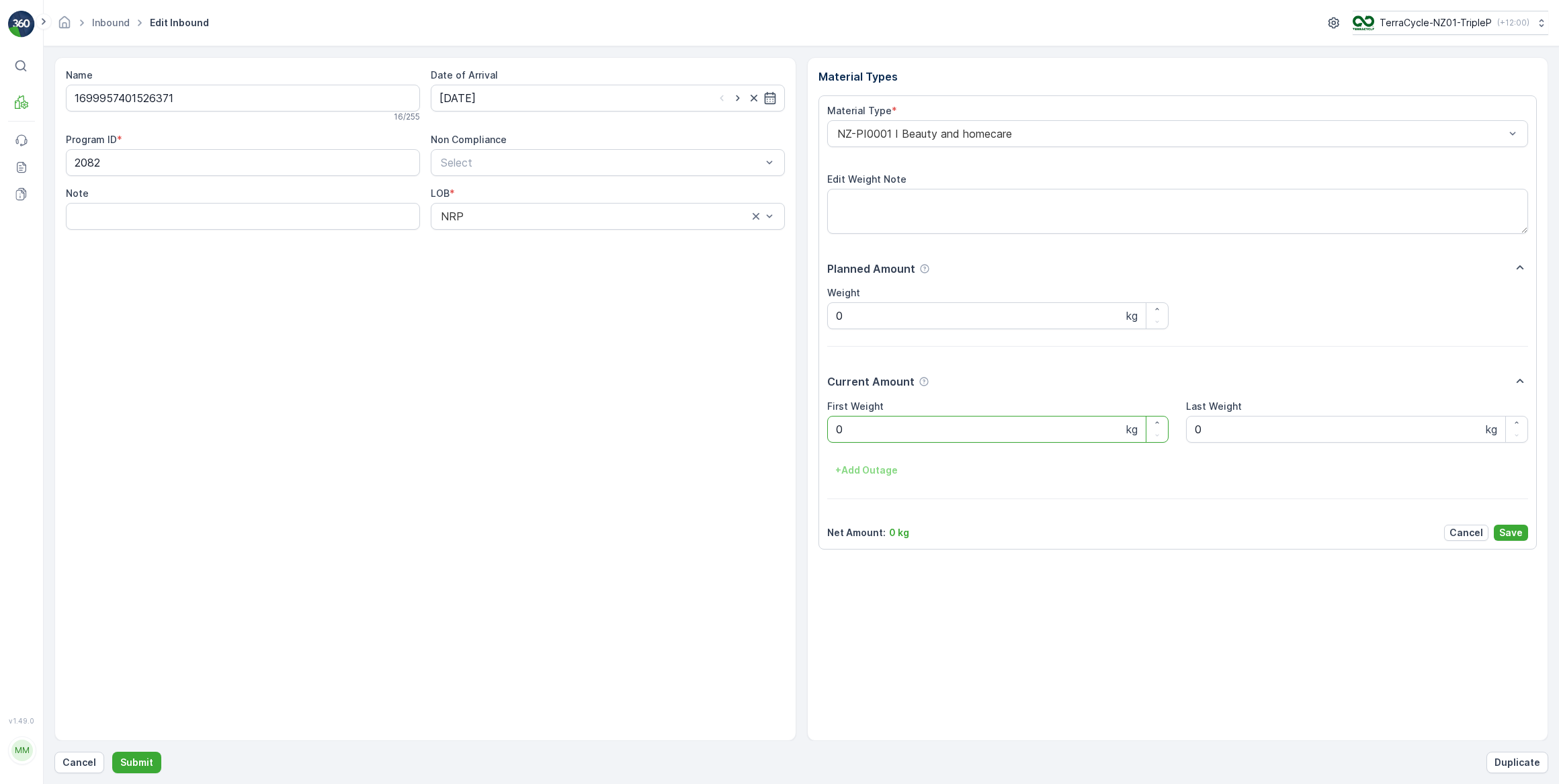
click at [826, 435] on div "Material Type * NZ-PI0001 I Beauty and homecare Edit Weight Note Planned Amount…" at bounding box center [1178, 322] width 719 height 455
click at [113, 751] on button "Submit" at bounding box center [137, 762] width 49 height 22
click at [524, 99] on input at bounding box center [607, 98] width 354 height 27
click at [568, 295] on div "29" at bounding box center [575, 290] width 22 height 22
type input "[DATE]"
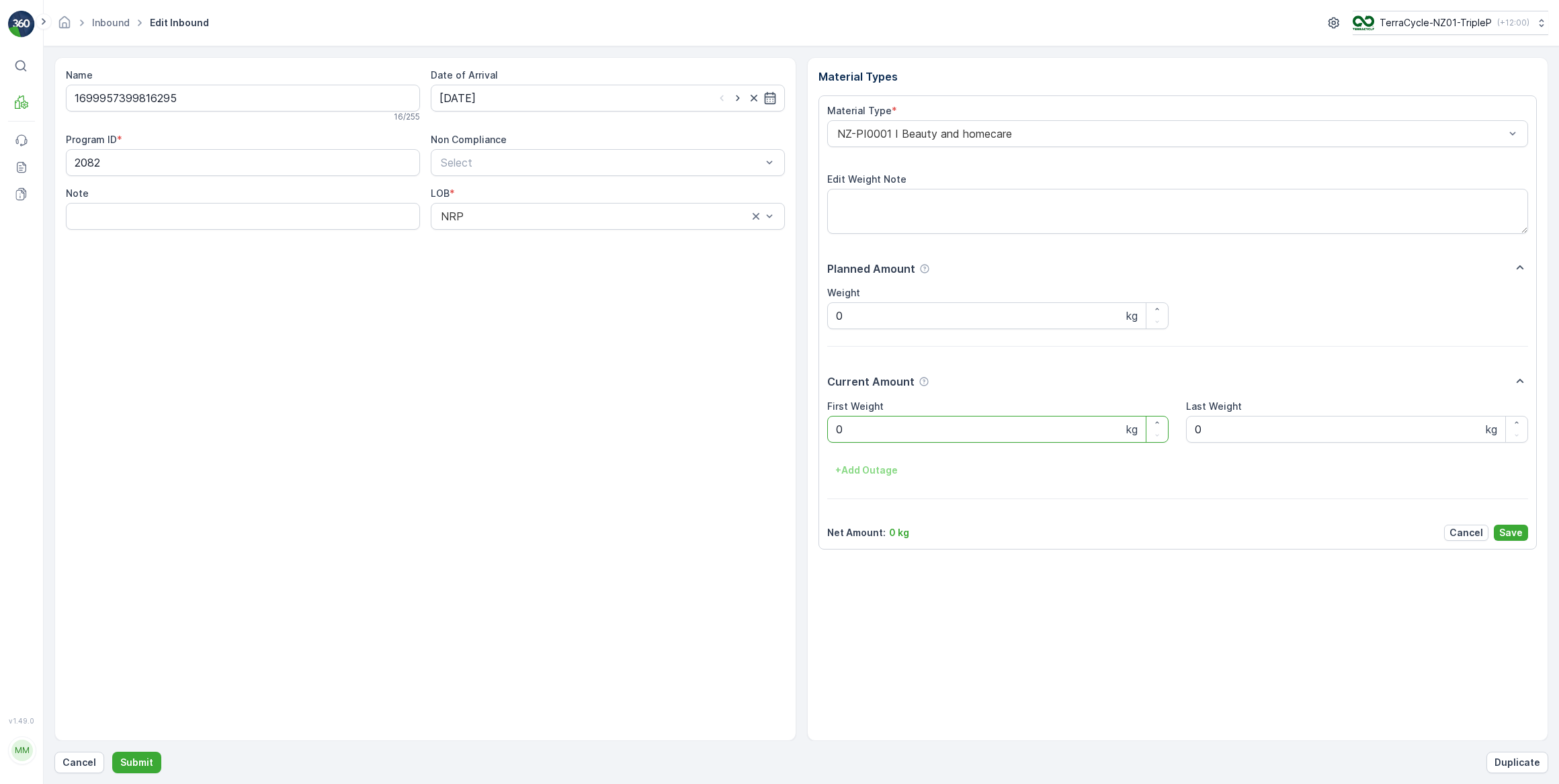
drag, startPoint x: 846, startPoint y: 435, endPoint x: 831, endPoint y: 436, distance: 15.0
click at [831, 436] on Weight "0" at bounding box center [998, 430] width 342 height 27
click at [113, 751] on button "Submit" at bounding box center [137, 762] width 49 height 22
click at [510, 98] on input at bounding box center [607, 98] width 354 height 27
click at [573, 284] on div "29" at bounding box center [575, 290] width 22 height 22
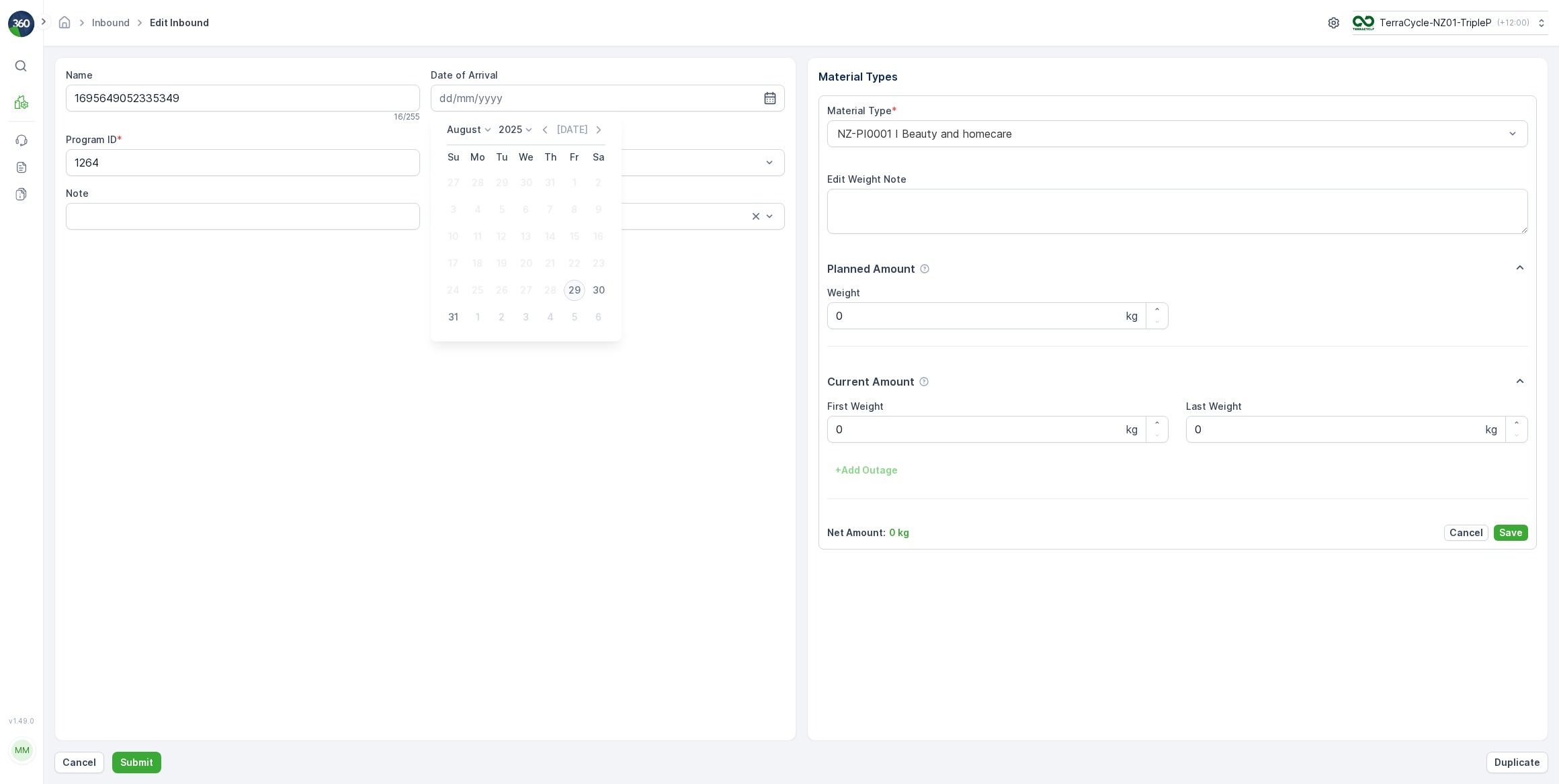
type input "[DATE]"
drag, startPoint x: 844, startPoint y: 430, endPoint x: 792, endPoint y: 430, distance: 52.0
click at [792, 430] on div "Name 1695649052335349 16 / 255 Date of Arrival 29.08.2025 Program ID * 1264 Non…" at bounding box center [801, 399] width 1494 height 684
click at [113, 751] on button "Submit" at bounding box center [137, 762] width 49 height 22
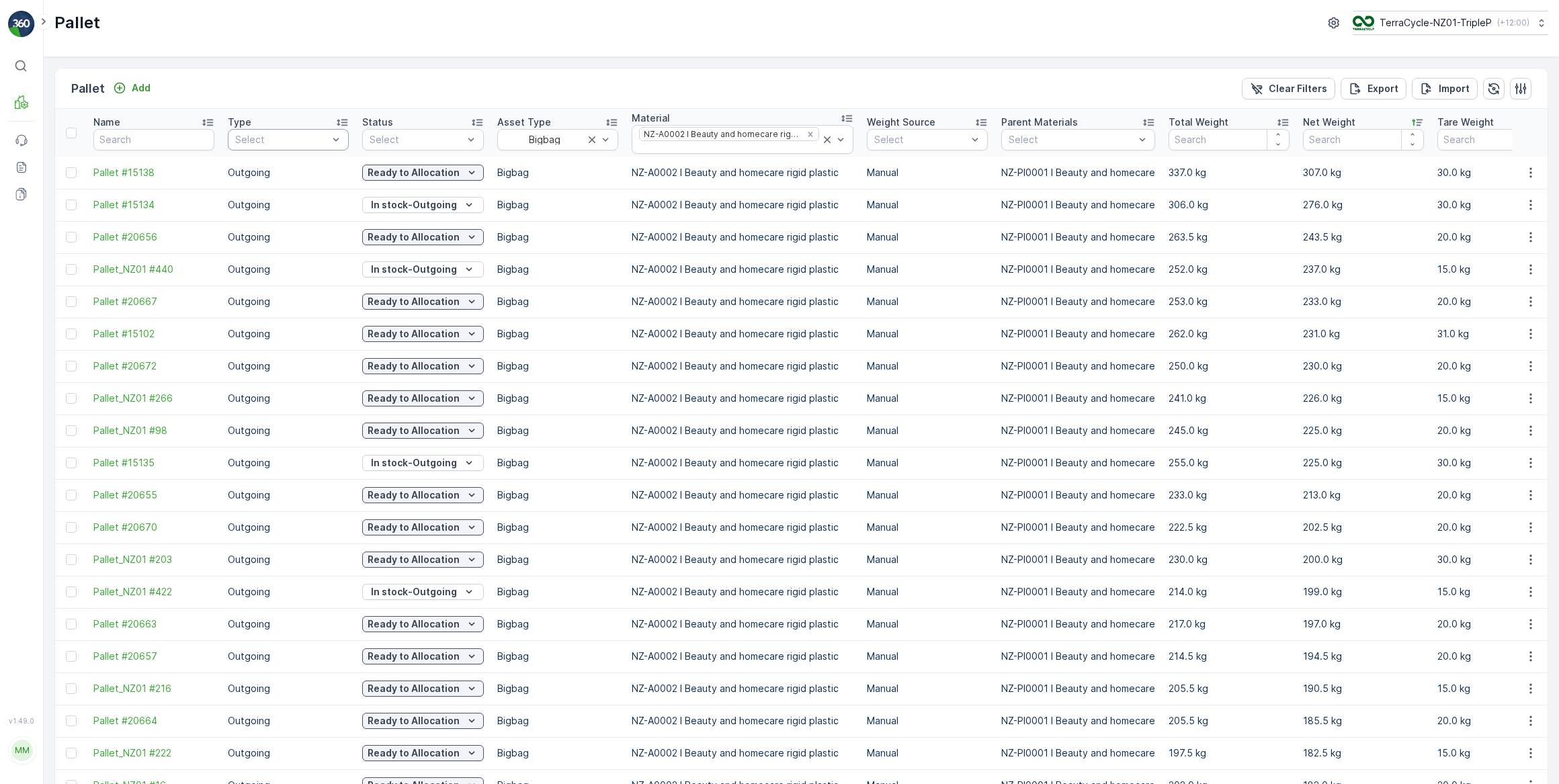
click at [314, 140] on div at bounding box center [281, 139] width 95 height 11
click at [265, 168] on span "Incoming" at bounding box center [256, 169] width 40 height 11
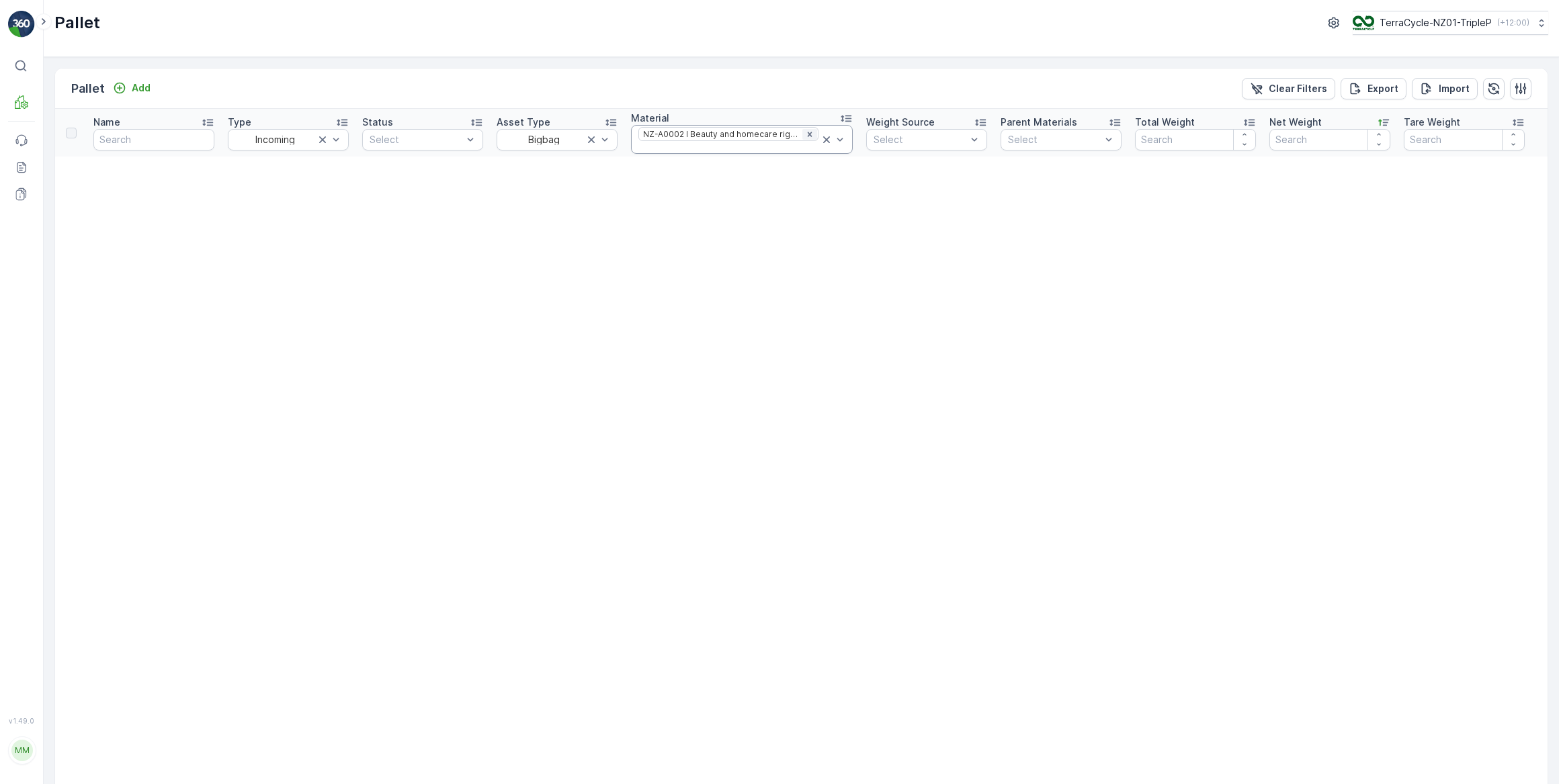
click at [807, 134] on icon "Remove NZ-A0002 I Beauty and homecare rigid plastic" at bounding box center [809, 134] width 5 height 5
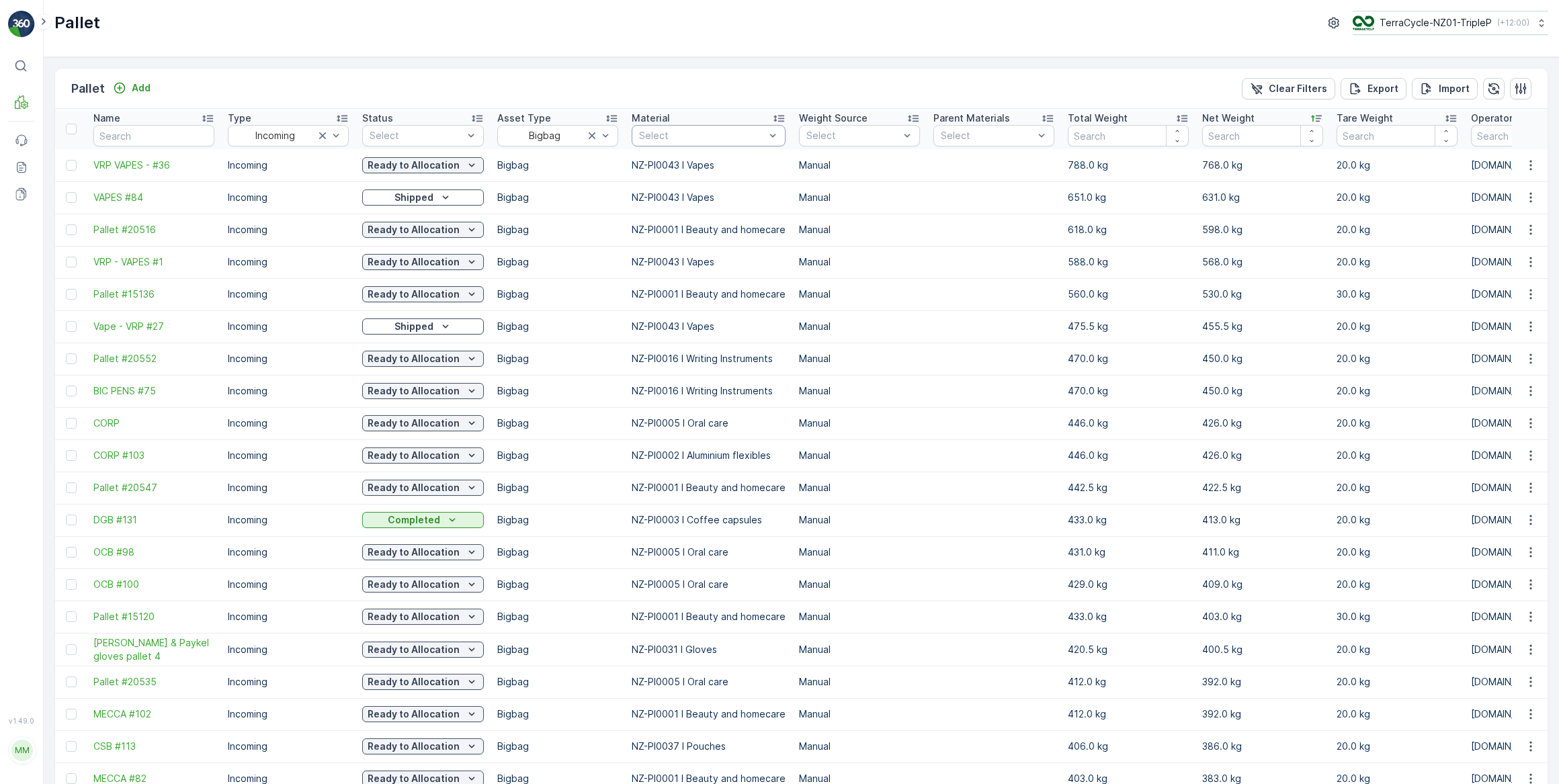
click at [671, 138] on div at bounding box center [702, 135] width 128 height 11
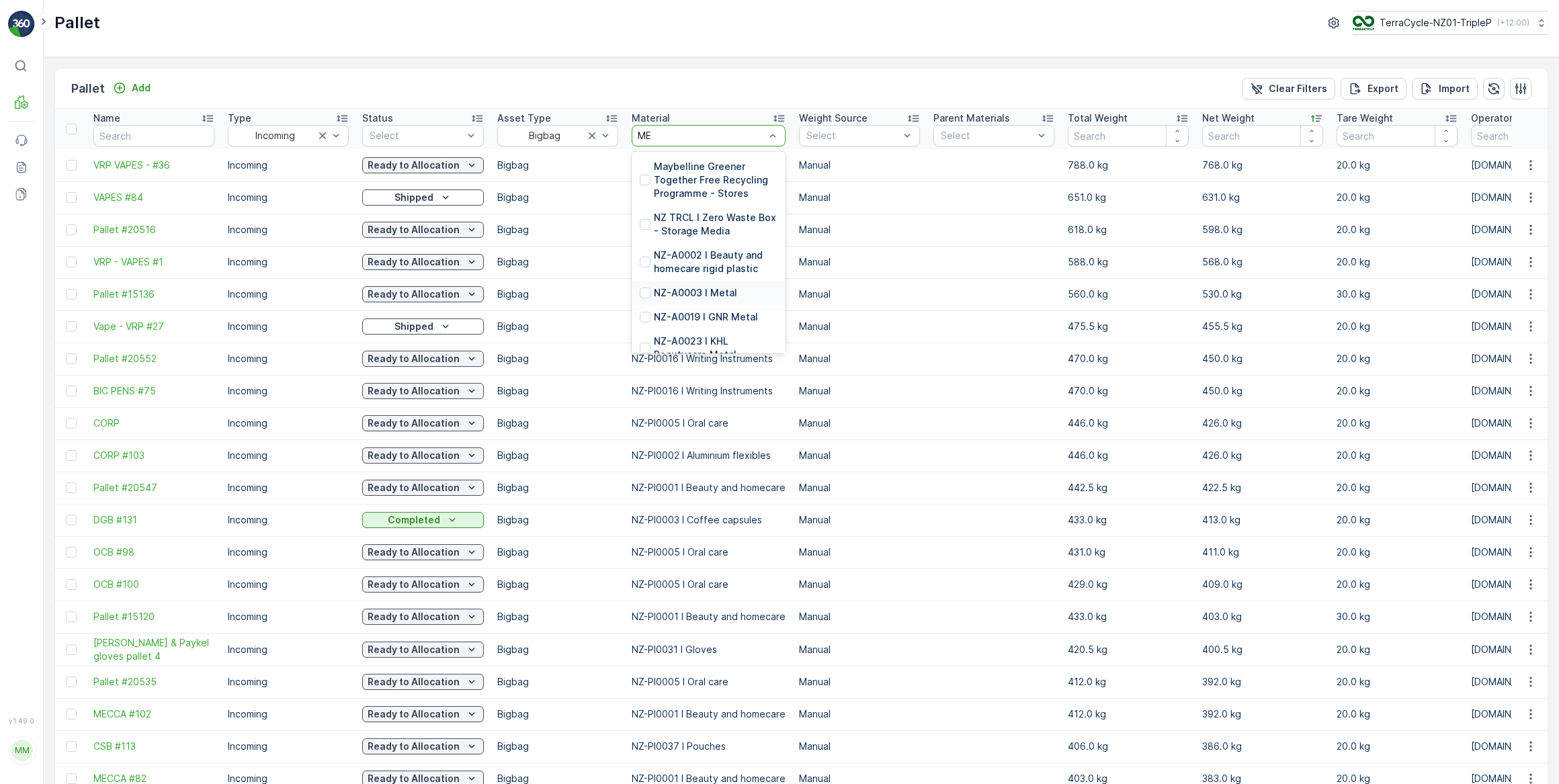
type input "M"
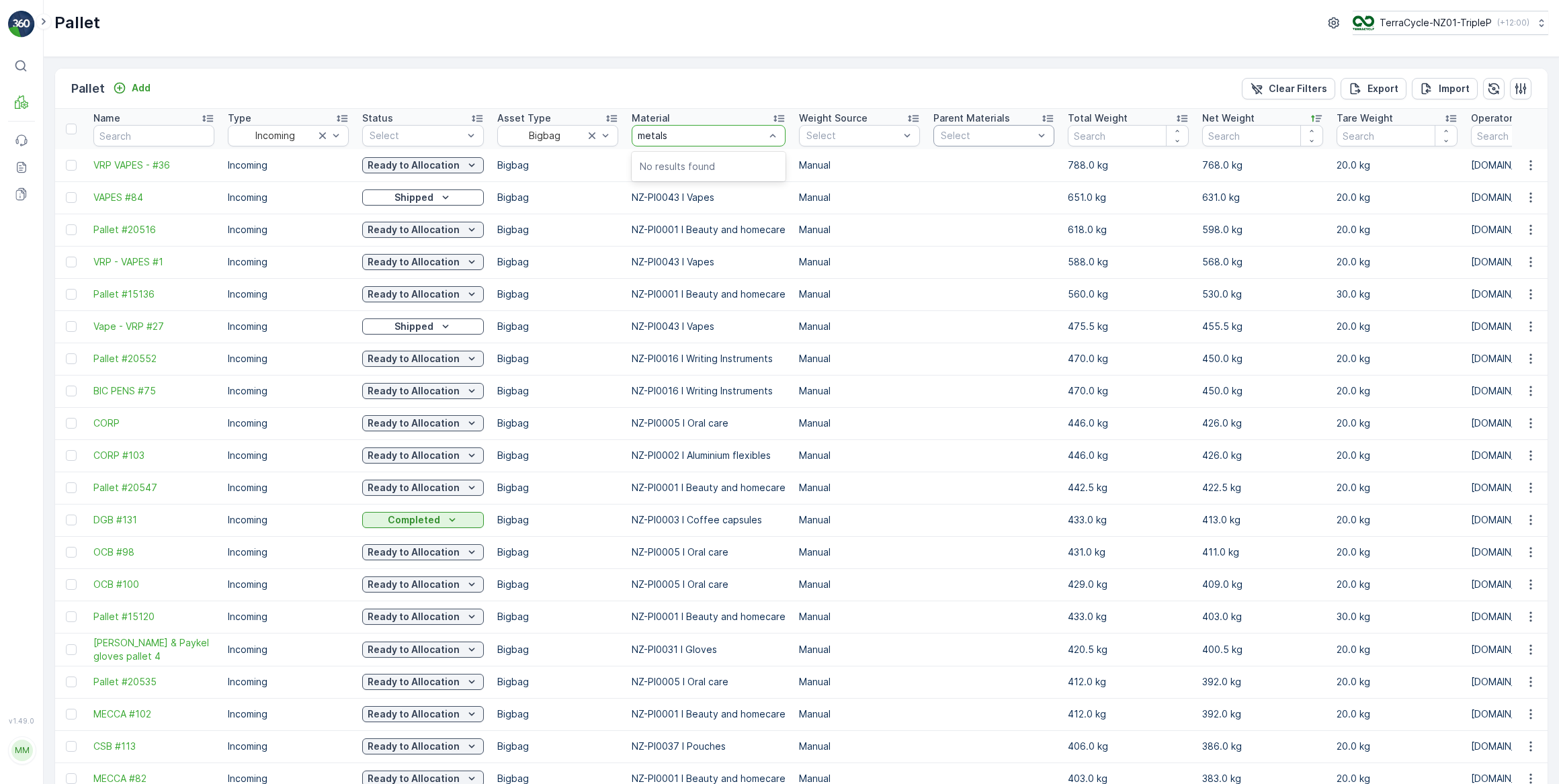
type input "metals"
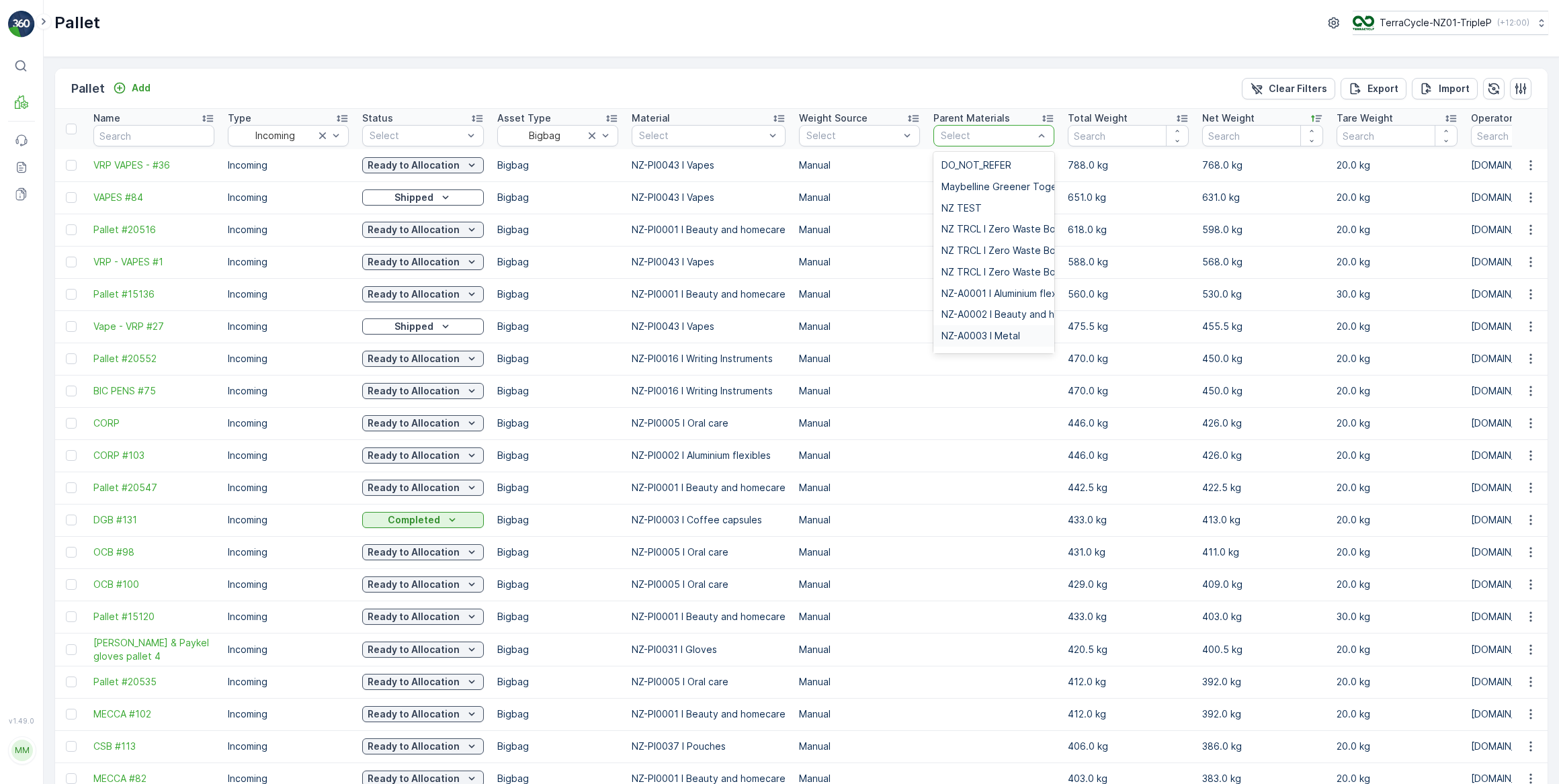
click at [1007, 334] on span "NZ-A0003 I Metal" at bounding box center [980, 335] width 78 height 11
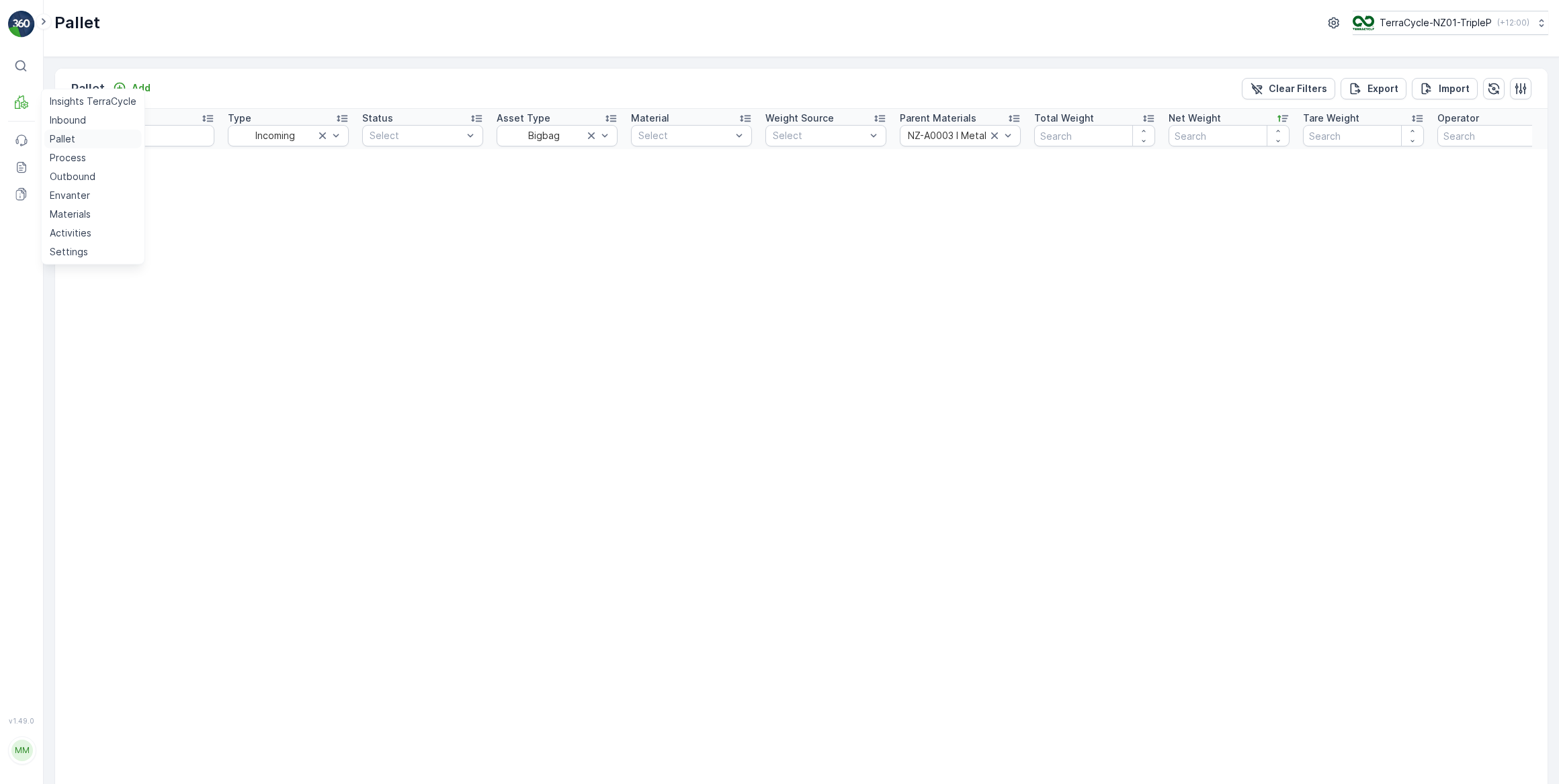
click at [67, 140] on p "Pallet" at bounding box center [63, 139] width 26 height 13
click at [68, 137] on p "Pallet" at bounding box center [63, 139] width 26 height 13
click at [81, 121] on p "Inbound" at bounding box center [68, 120] width 36 height 13
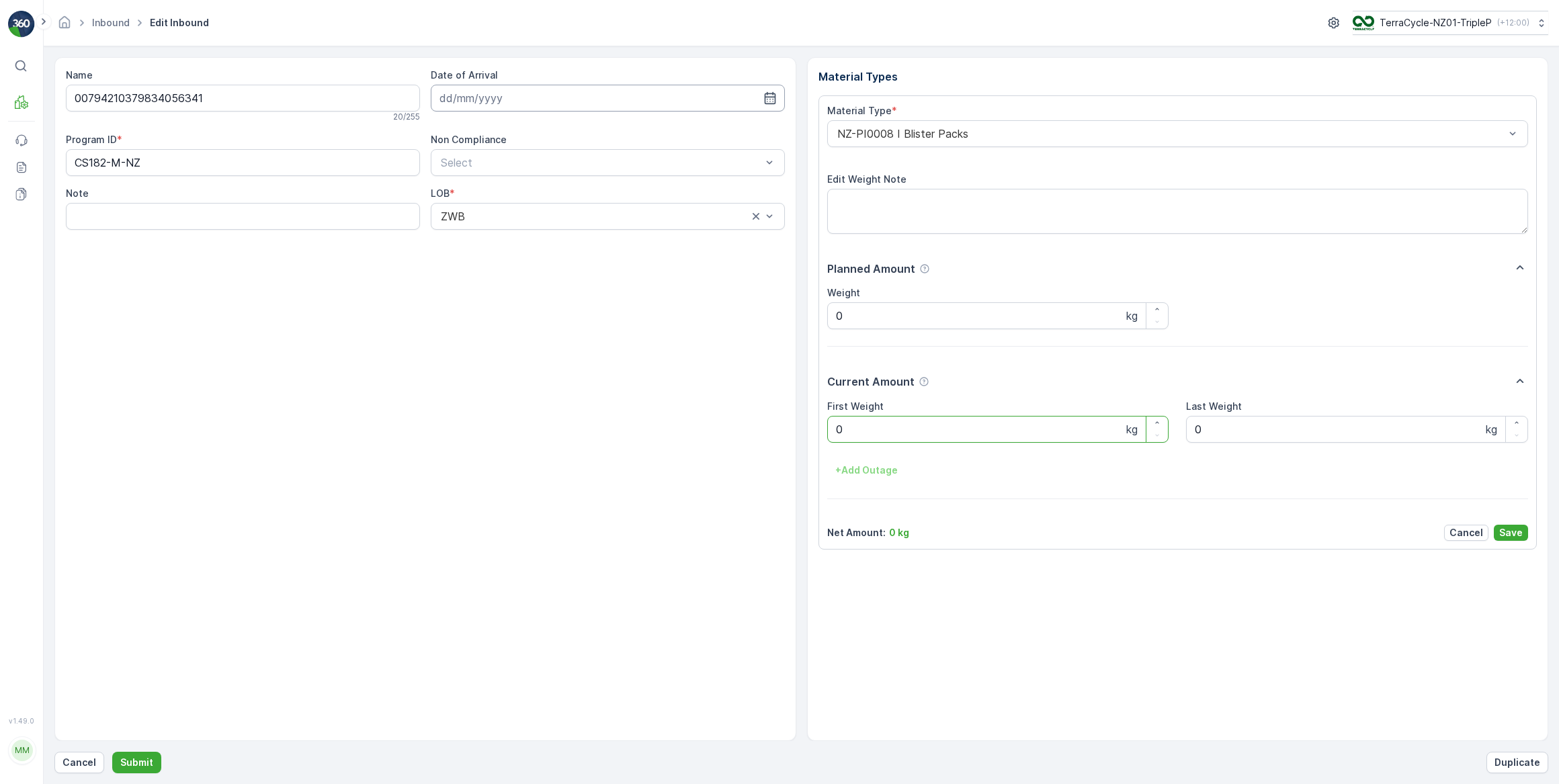
click at [566, 99] on input at bounding box center [607, 98] width 354 height 27
click at [570, 294] on div "29" at bounding box center [575, 290] width 22 height 22
type input "[DATE]"
drag, startPoint x: 834, startPoint y: 434, endPoint x: 824, endPoint y: 434, distance: 10.0
click at [827, 435] on Weight "0" at bounding box center [998, 430] width 342 height 27
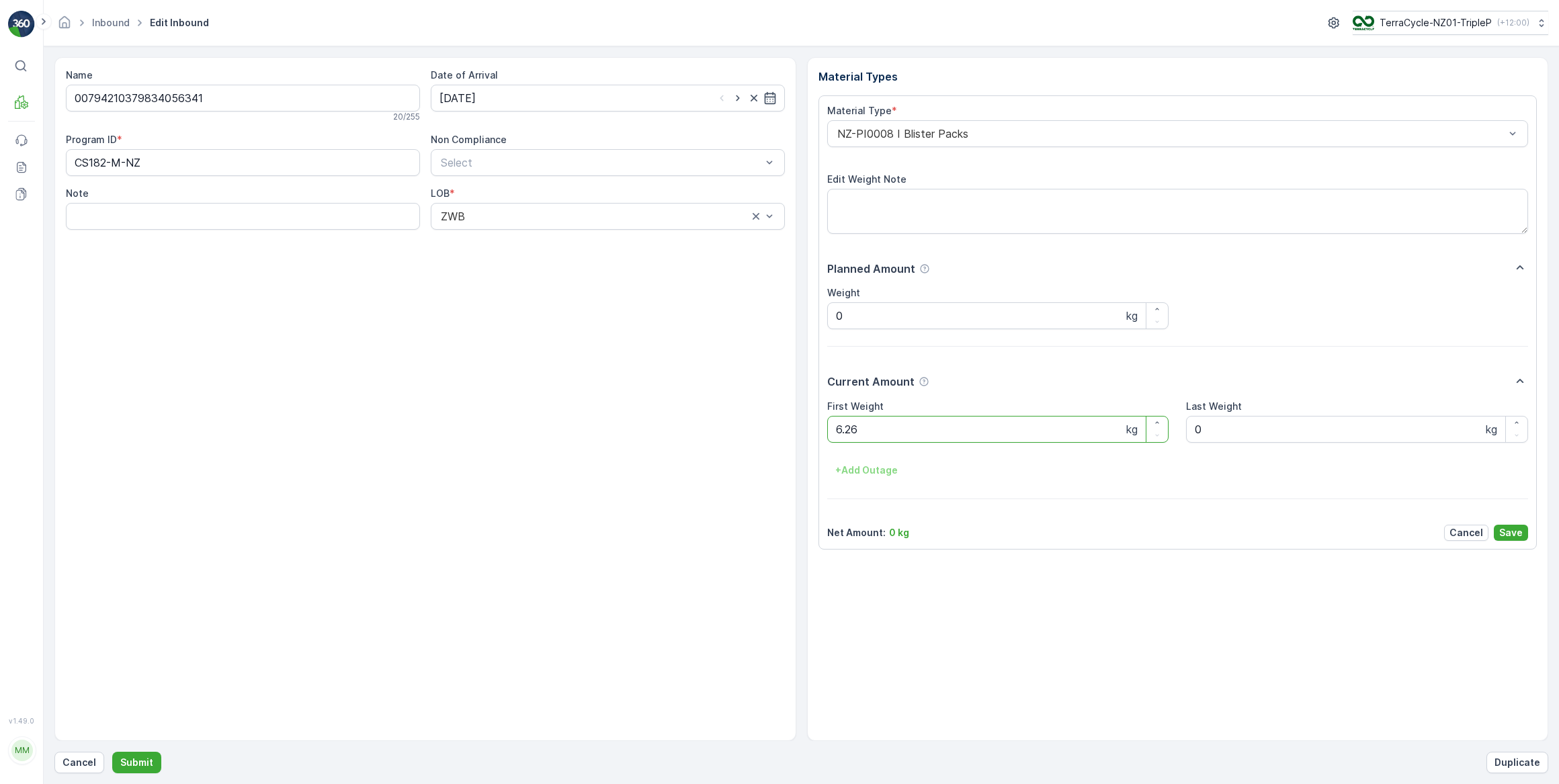
click at [113, 751] on button "Submit" at bounding box center [137, 762] width 49 height 22
click at [79, 761] on p "Cancel" at bounding box center [79, 762] width 33 height 13
click at [447, 108] on input at bounding box center [607, 98] width 354 height 27
click at [567, 295] on div "29" at bounding box center [575, 290] width 22 height 22
type input "[DATE]"
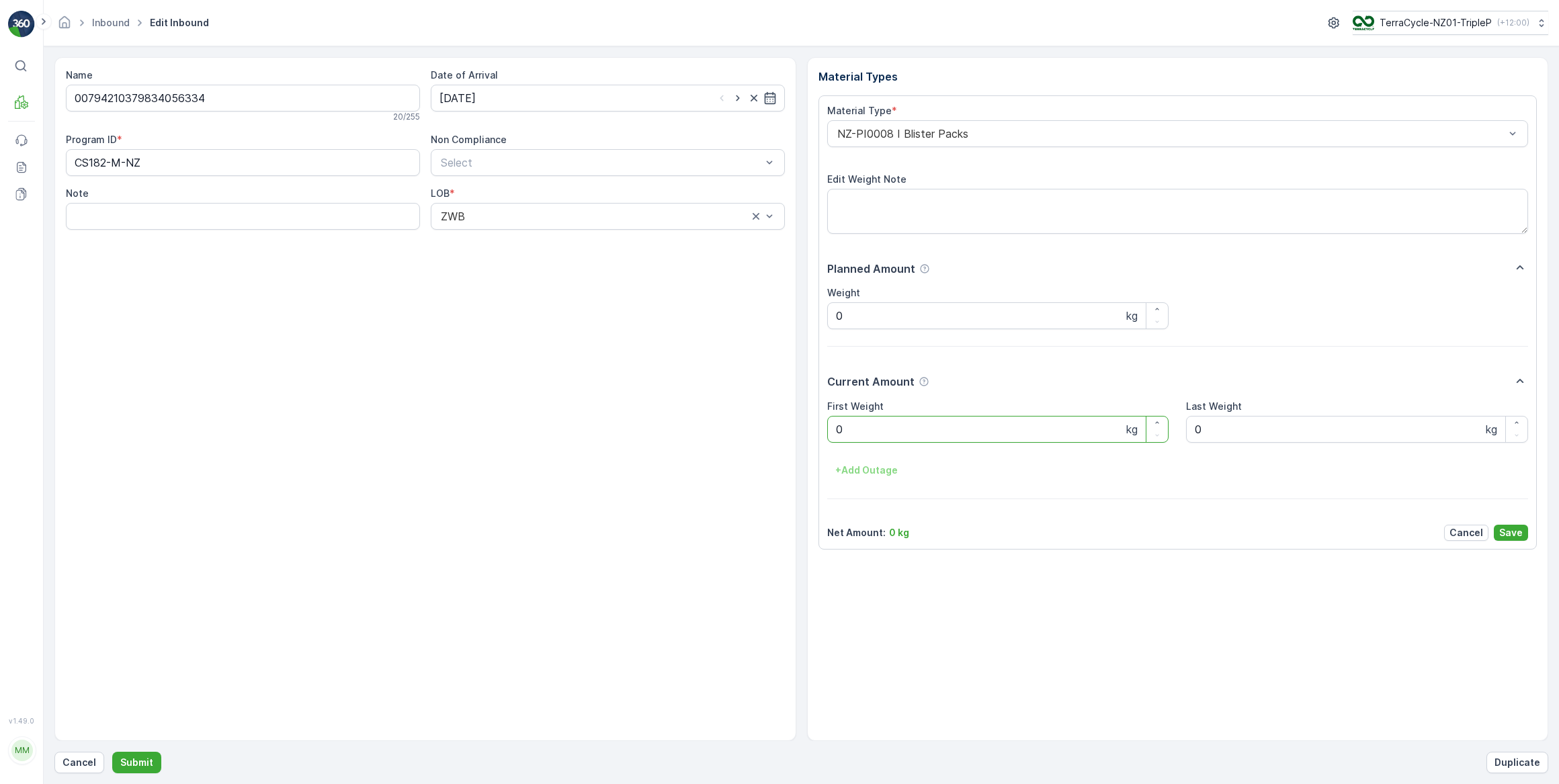
drag, startPoint x: 922, startPoint y: 430, endPoint x: 789, endPoint y: 430, distance: 133.0
click at [789, 430] on div "Name 00794210379834056334 20 / 255 Date of Arrival [DATE] Program ID * CS182-M-…" at bounding box center [801, 399] width 1494 height 684
click at [113, 751] on button "Submit" at bounding box center [137, 762] width 49 height 22
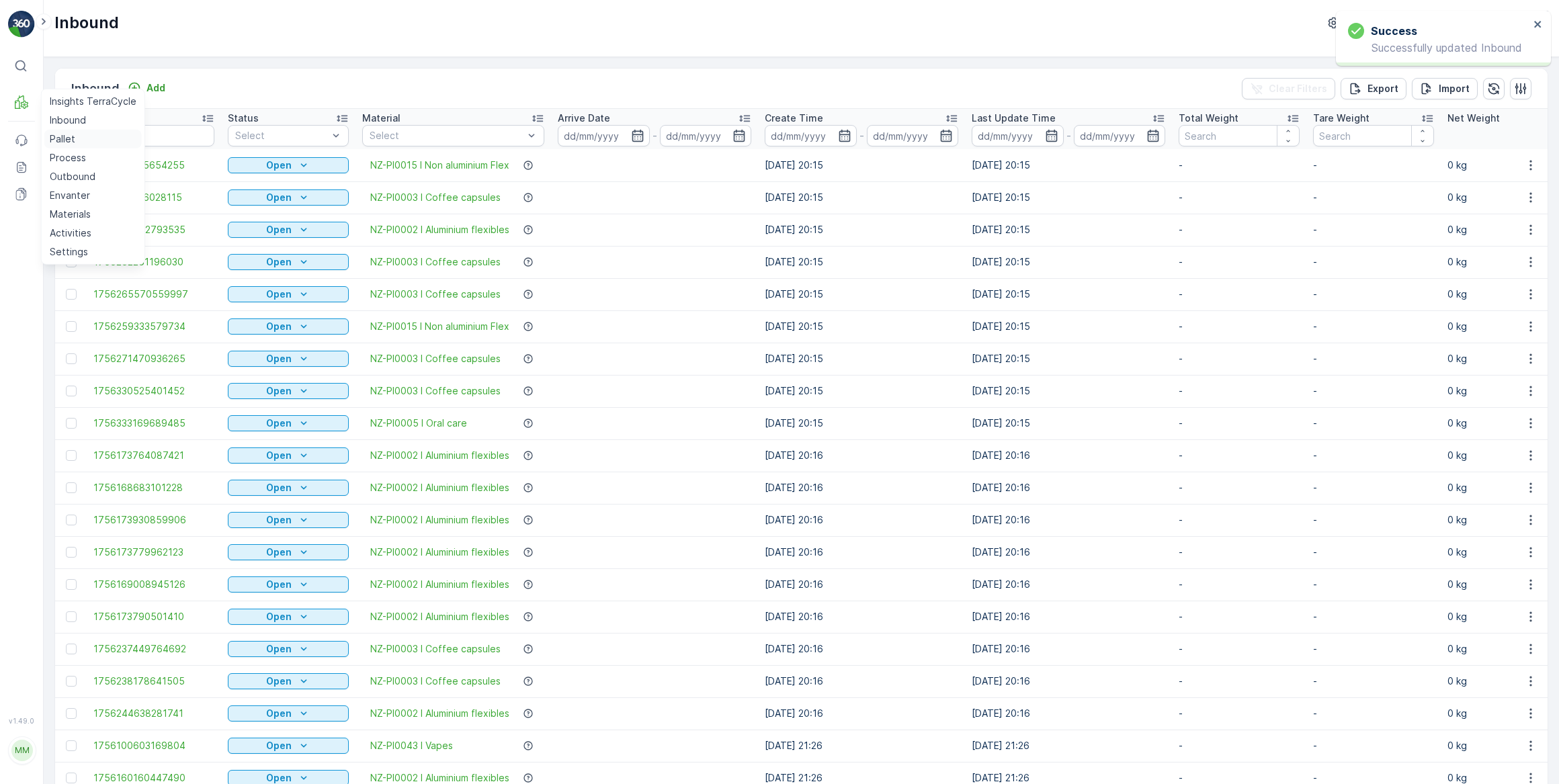
click at [58, 137] on p "Pallet" at bounding box center [63, 139] width 26 height 13
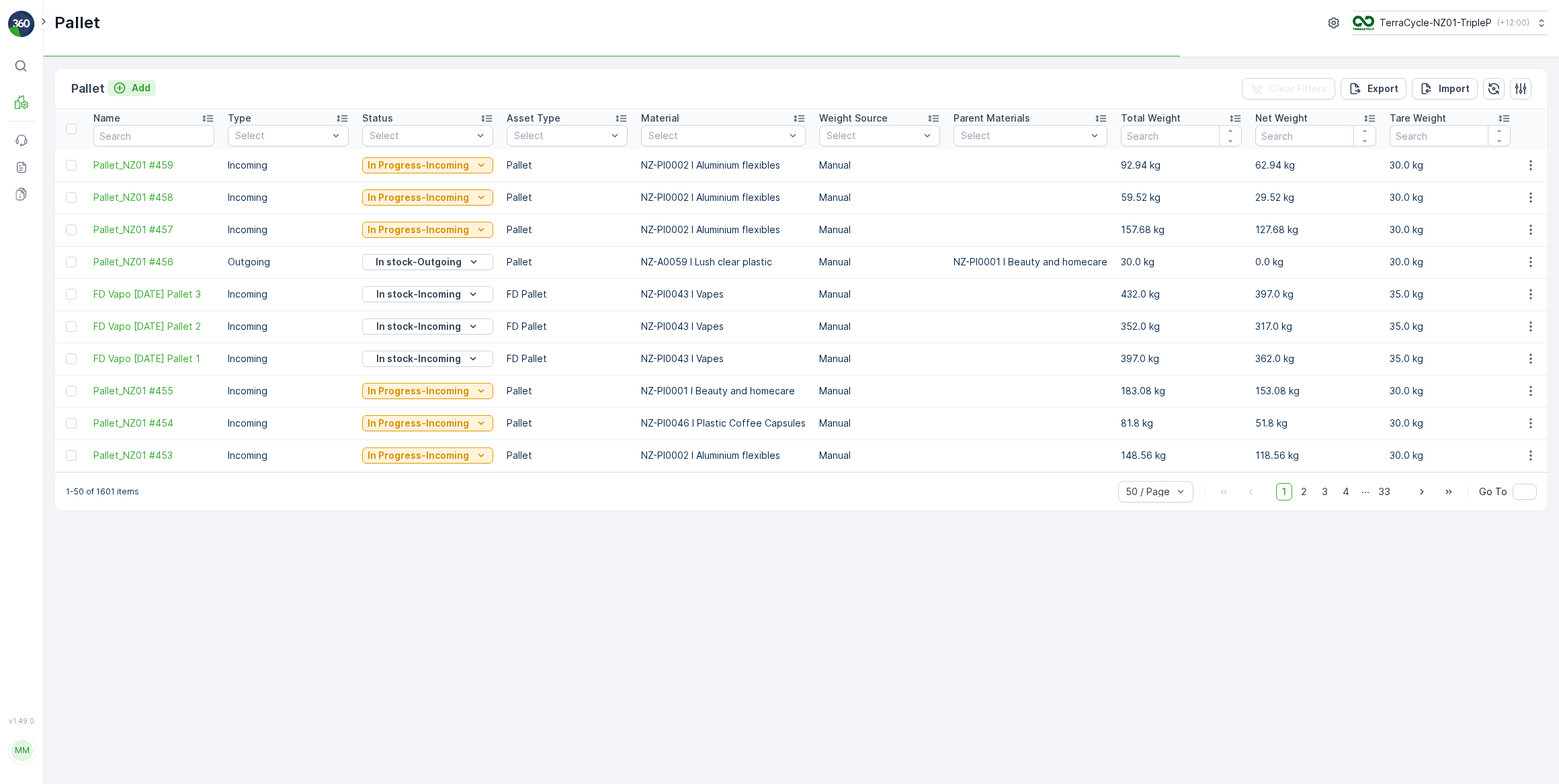
click at [121, 88] on icon "Add" at bounding box center [119, 88] width 13 height 13
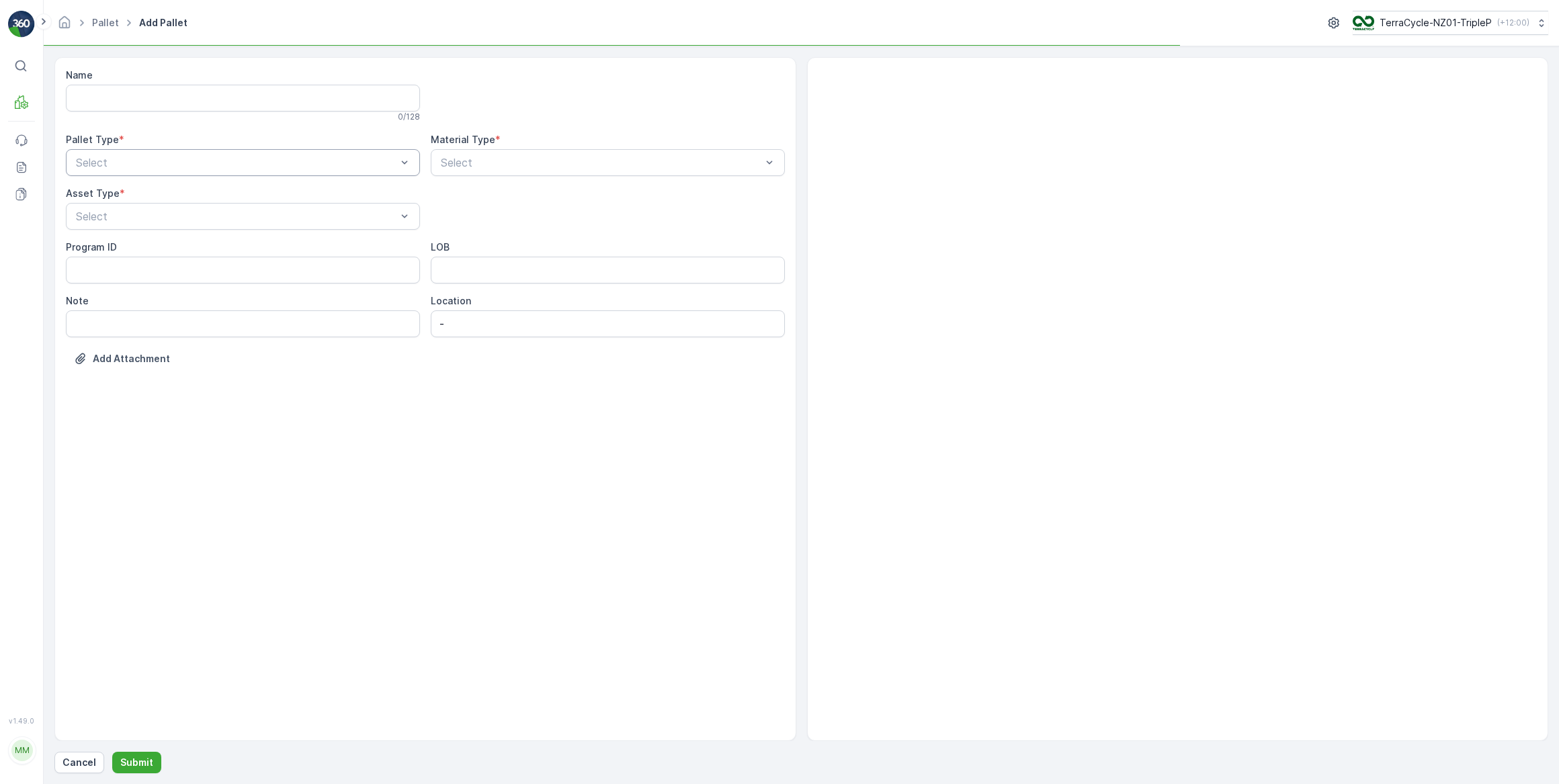
drag, startPoint x: 129, startPoint y: 153, endPoint x: 127, endPoint y: 170, distance: 17.1
click at [108, 210] on div at bounding box center [235, 216] width 323 height 12
click at [95, 319] on span "Pallet" at bounding box center [88, 318] width 28 height 12
click at [488, 162] on div at bounding box center [601, 163] width 323 height 12
type input "blis"
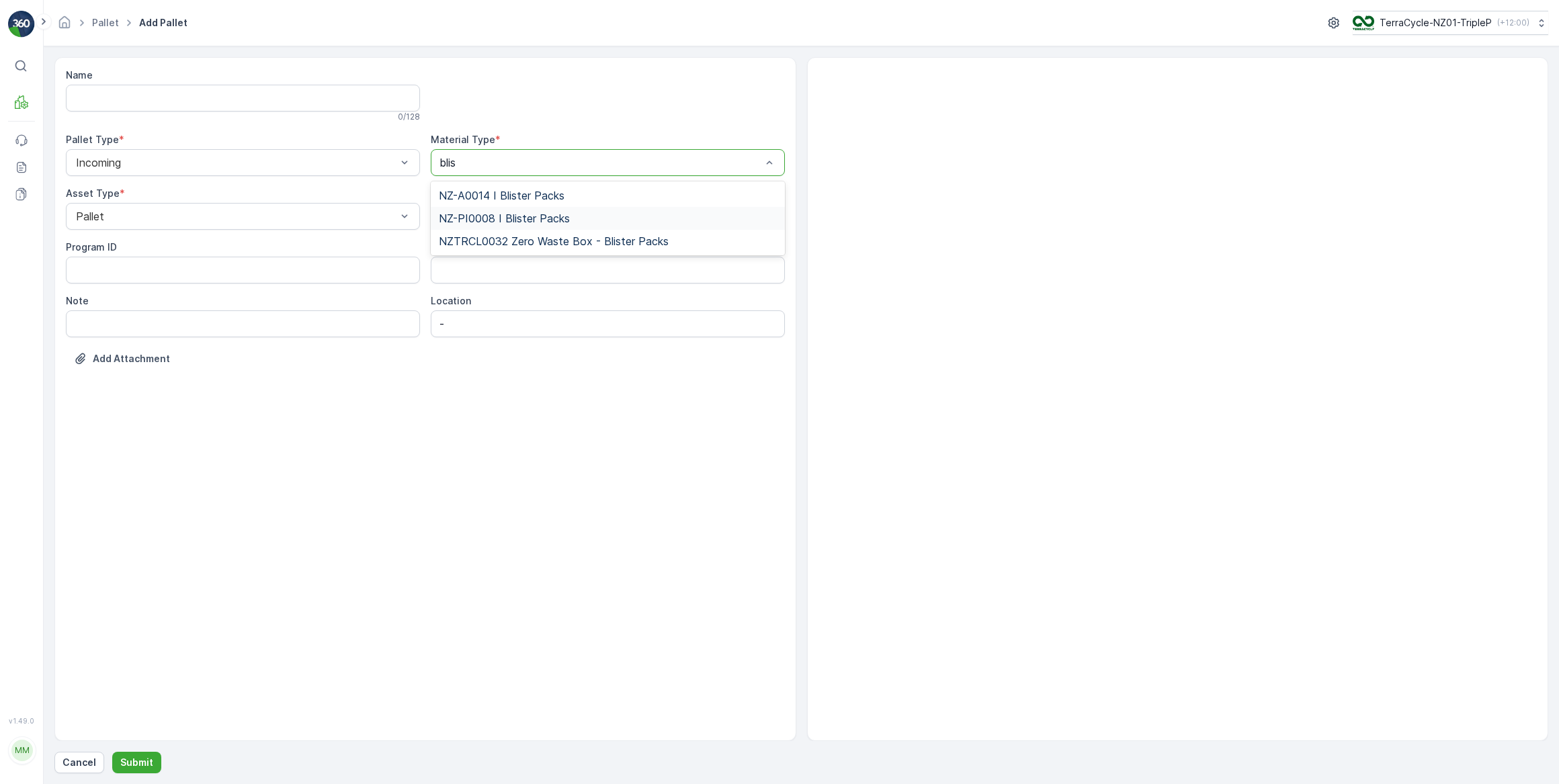
click at [517, 216] on span "NZ-PI0008 I Blister Packs" at bounding box center [504, 219] width 131 height 12
click at [148, 763] on p "Submit" at bounding box center [136, 762] width 33 height 13
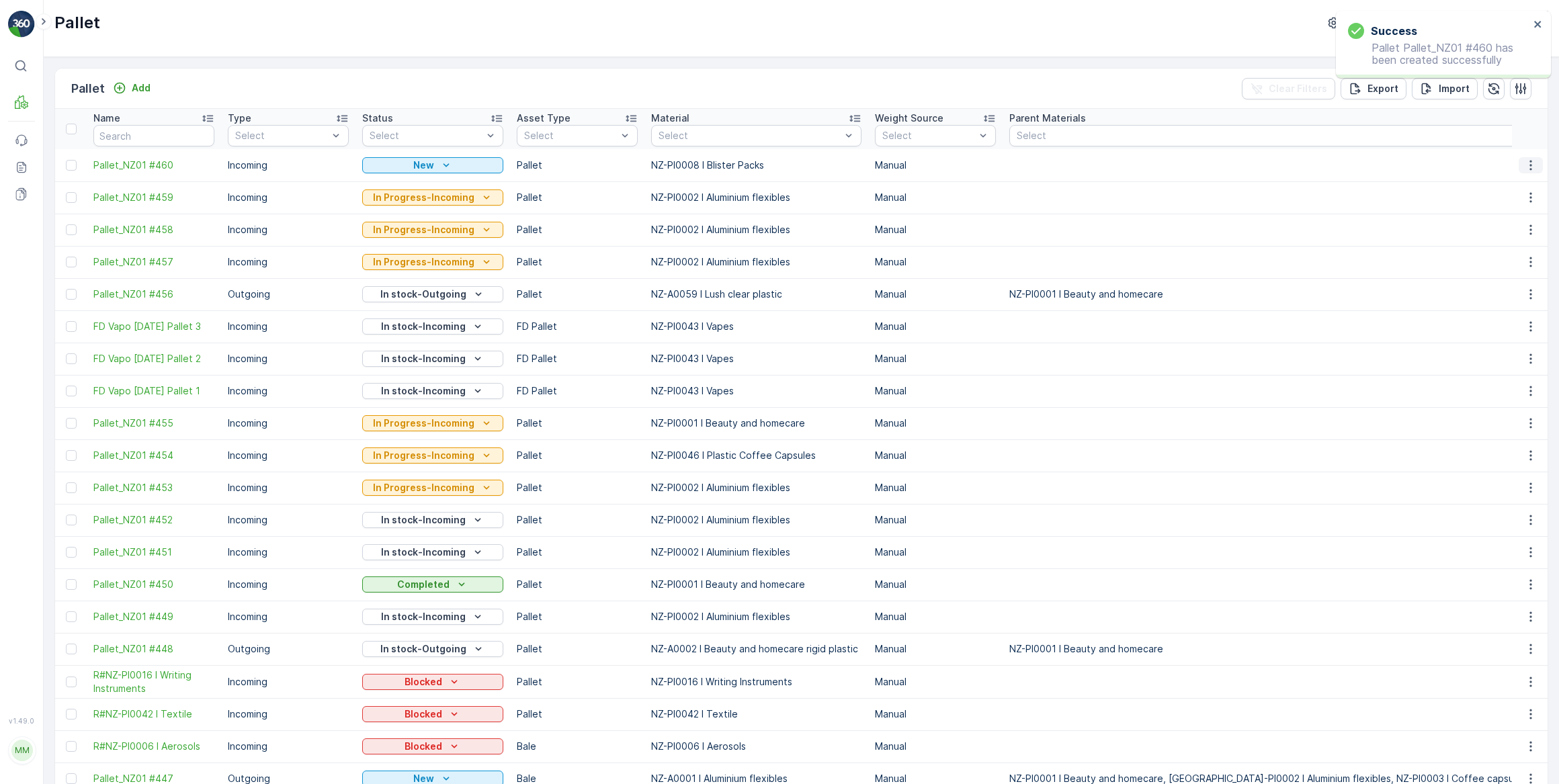
click at [1531, 168] on icon "button" at bounding box center [1531, 165] width 13 height 13
click at [1511, 264] on span "Print QR" at bounding box center [1494, 260] width 37 height 13
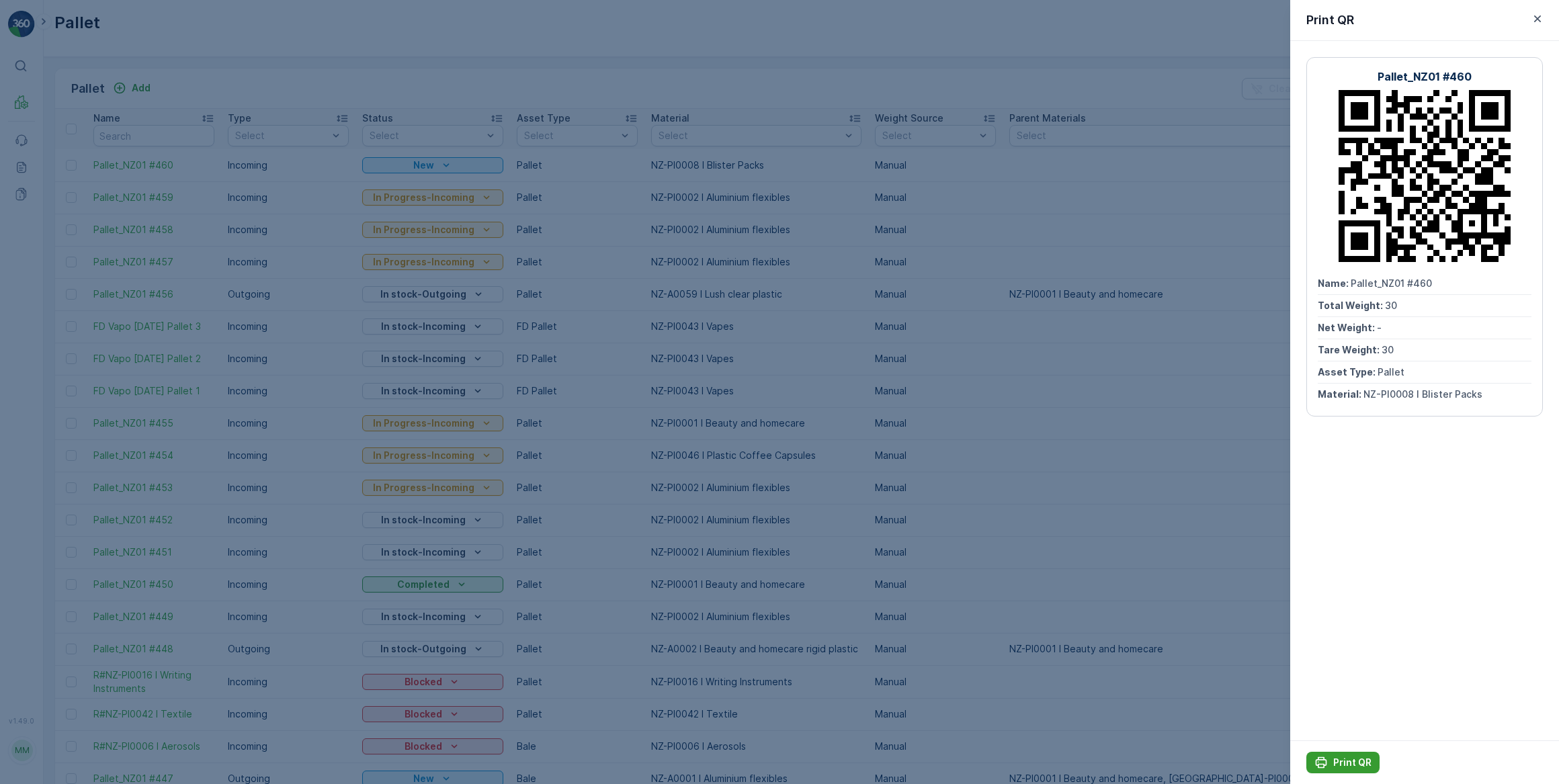
click at [1355, 761] on p "Print QR" at bounding box center [1352, 762] width 38 height 13
click at [396, 40] on div at bounding box center [779, 392] width 1559 height 784
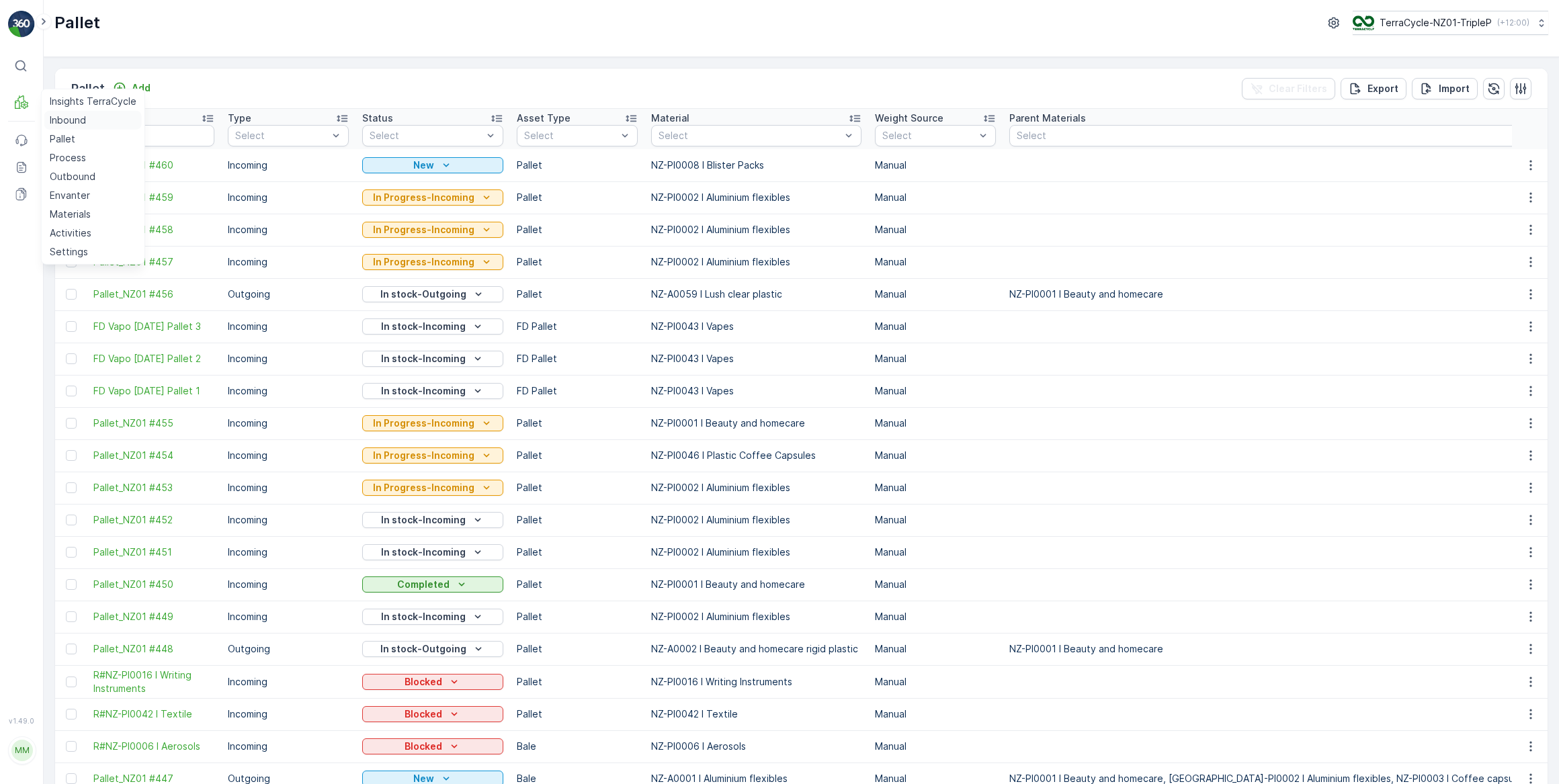
click at [47, 122] on link "Inbound" at bounding box center [93, 120] width 98 height 19
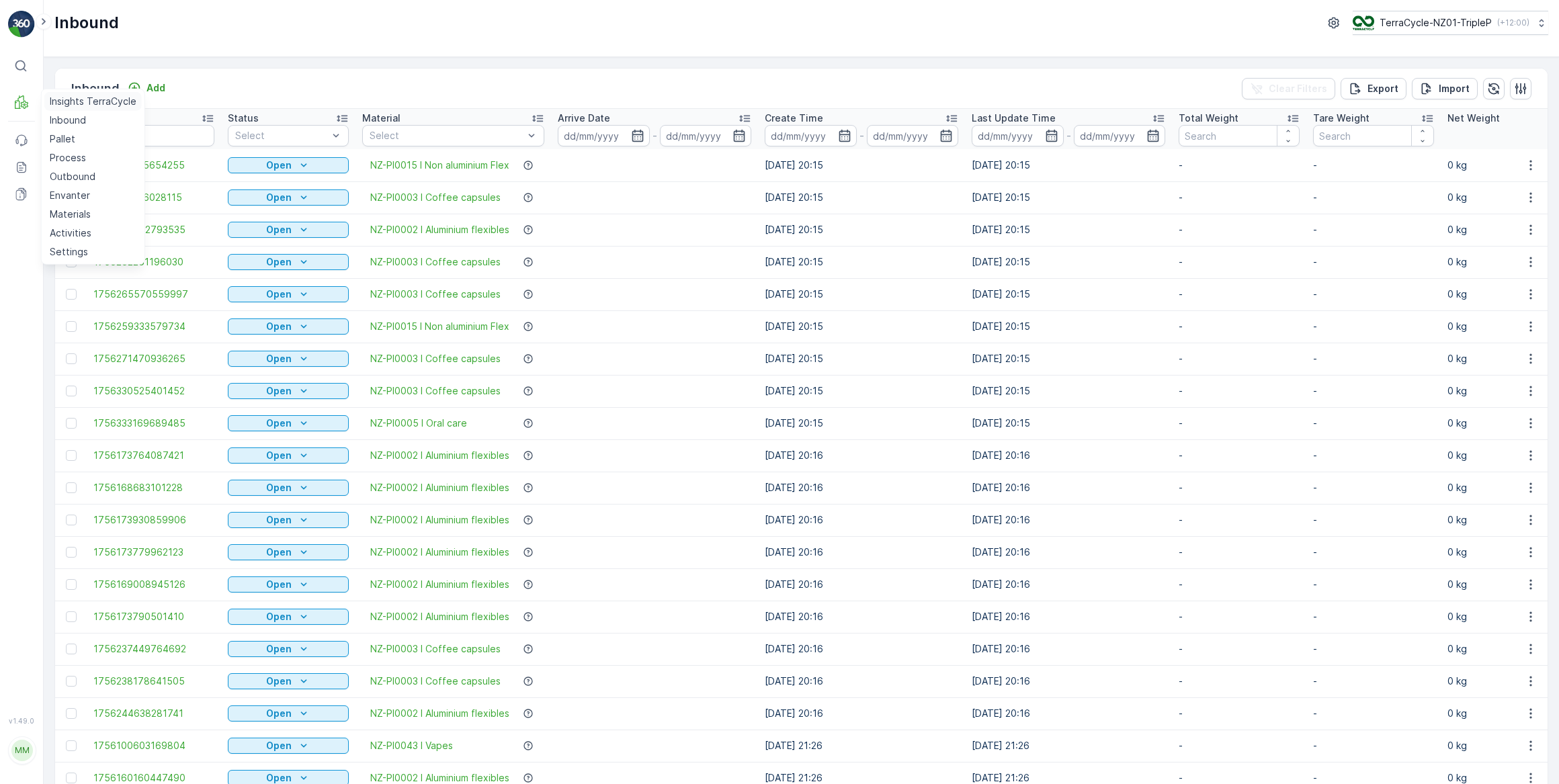
click at [44, 111] on link "Inbound" at bounding box center [93, 120] width 98 height 19
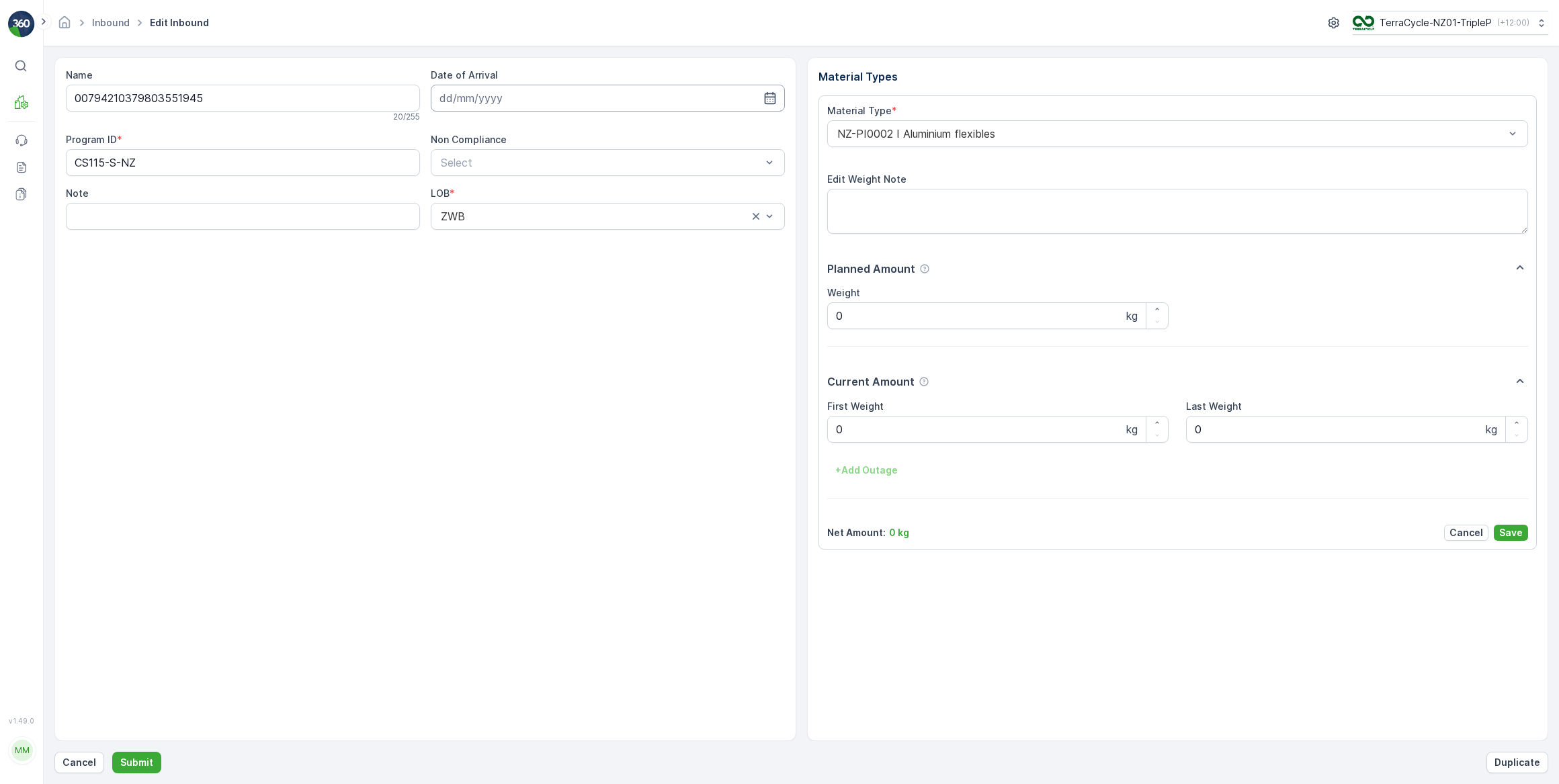
click at [475, 108] on input at bounding box center [607, 98] width 354 height 27
click at [582, 290] on div "29" at bounding box center [575, 290] width 22 height 22
type input "29.08.2025"
drag, startPoint x: 848, startPoint y: 424, endPoint x: 832, endPoint y: 426, distance: 16.1
click at [832, 426] on Weight "0" at bounding box center [998, 430] width 342 height 27
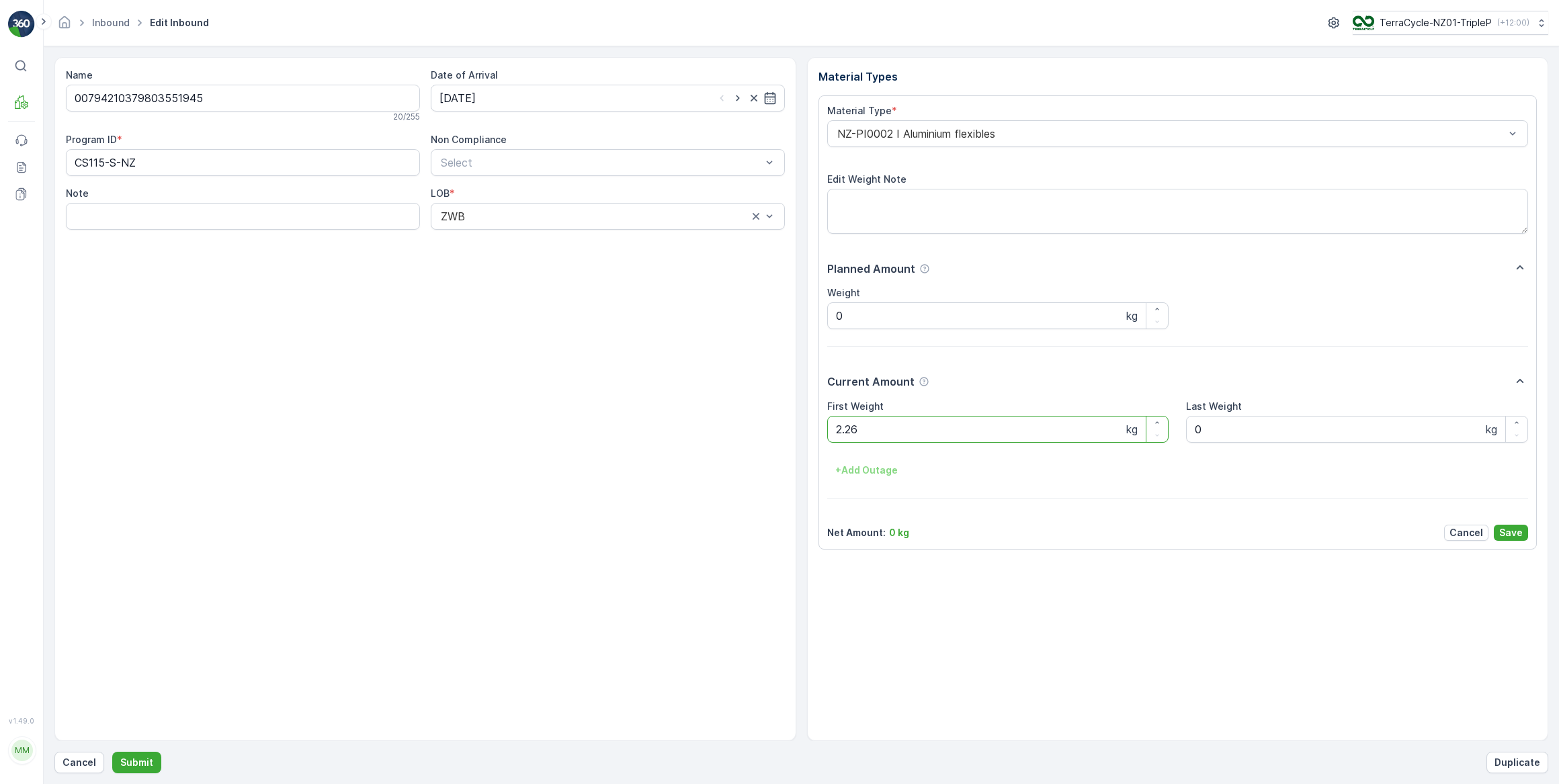
click at [113, 751] on button "Submit" at bounding box center [137, 762] width 49 height 22
click at [604, 98] on input at bounding box center [607, 98] width 354 height 27
click at [569, 295] on div "29" at bounding box center [575, 290] width 22 height 22
type input "29.08.2025"
click at [569, 295] on div "Name 00794210379915113192 20 / 255 Date of Arrival 29.08.2025 Program ID * CS12…" at bounding box center [425, 399] width 742 height 684
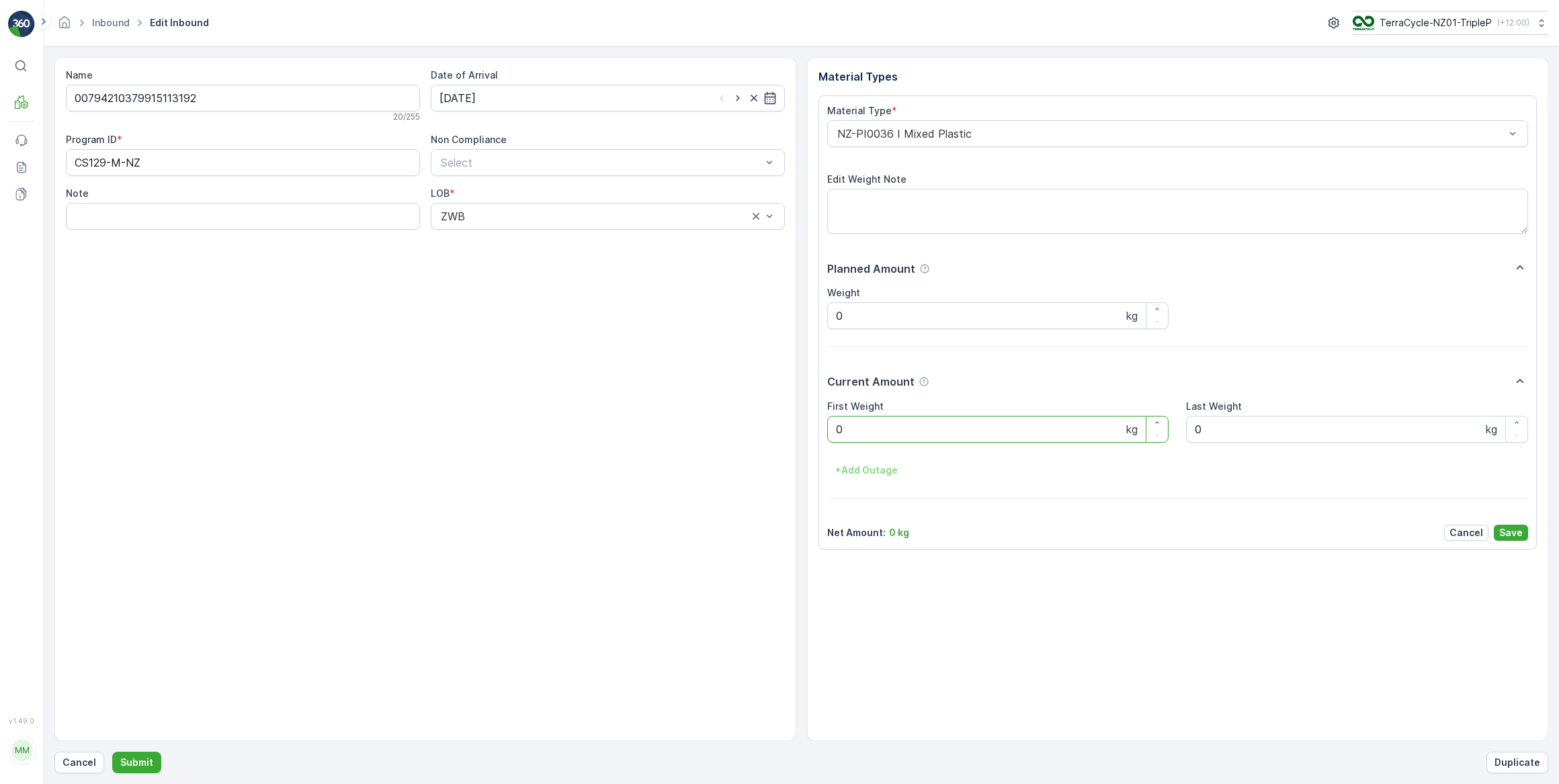
drag, startPoint x: 876, startPoint y: 429, endPoint x: 794, endPoint y: 433, distance: 82.1
click at [794, 433] on div "Name 00794210379915113192 20 / 255 Date of Arrival 29.08.2025 Program ID * CS12…" at bounding box center [801, 399] width 1494 height 684
click at [113, 751] on button "Submit" at bounding box center [137, 762] width 49 height 22
click at [476, 107] on input at bounding box center [607, 98] width 354 height 27
click at [568, 292] on div "29" at bounding box center [575, 290] width 22 height 22
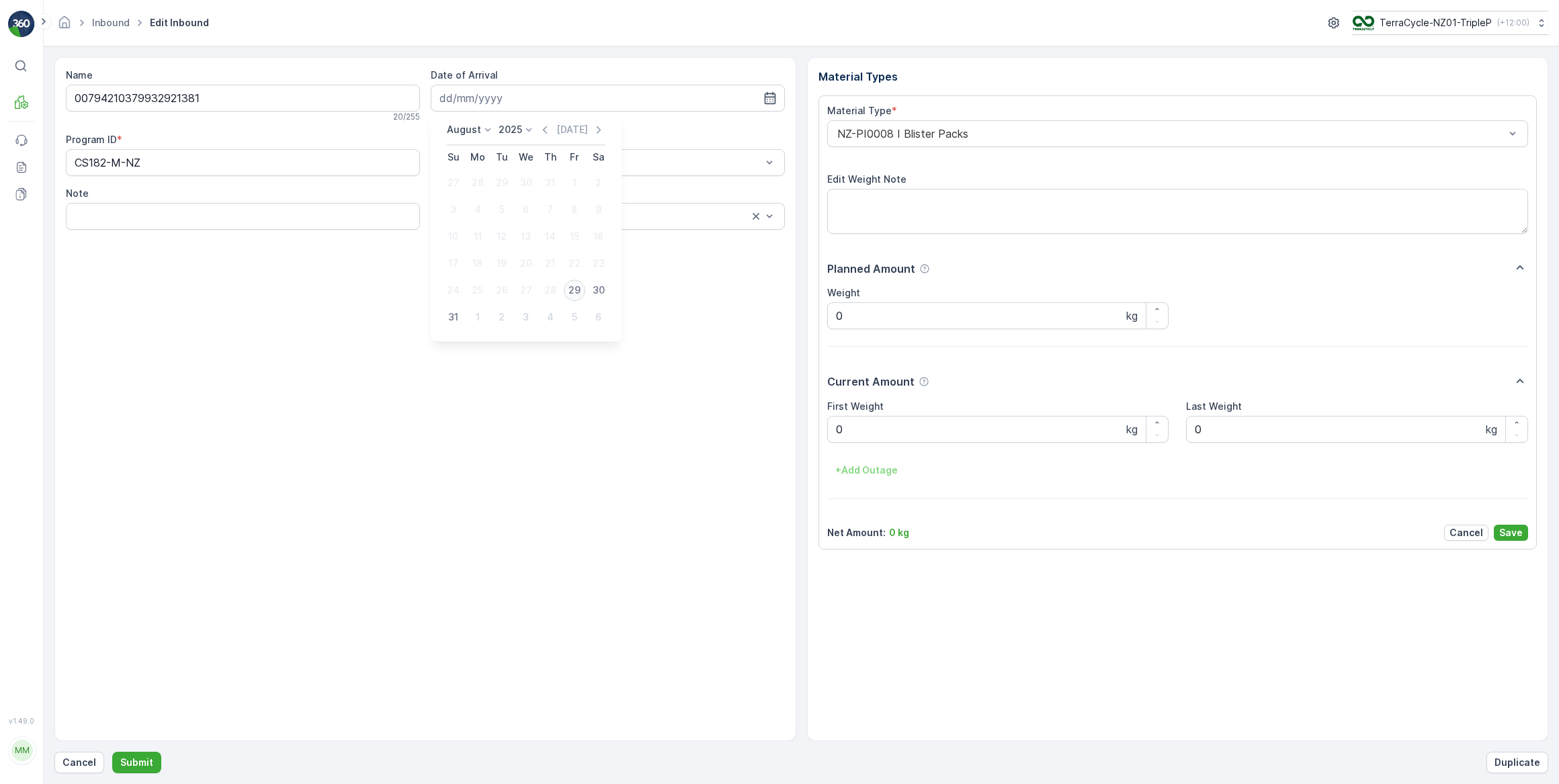
type input "29.08.2025"
drag, startPoint x: 843, startPoint y: 423, endPoint x: 823, endPoint y: 434, distance: 22.8
click at [822, 433] on div "Material Type * NZ-PI0008 I Blister Packs Edit Weight Note Planned Amount Weigh…" at bounding box center [1178, 322] width 719 height 455
click at [113, 751] on button "Submit" at bounding box center [137, 762] width 49 height 22
click at [559, 97] on input at bounding box center [607, 98] width 354 height 27
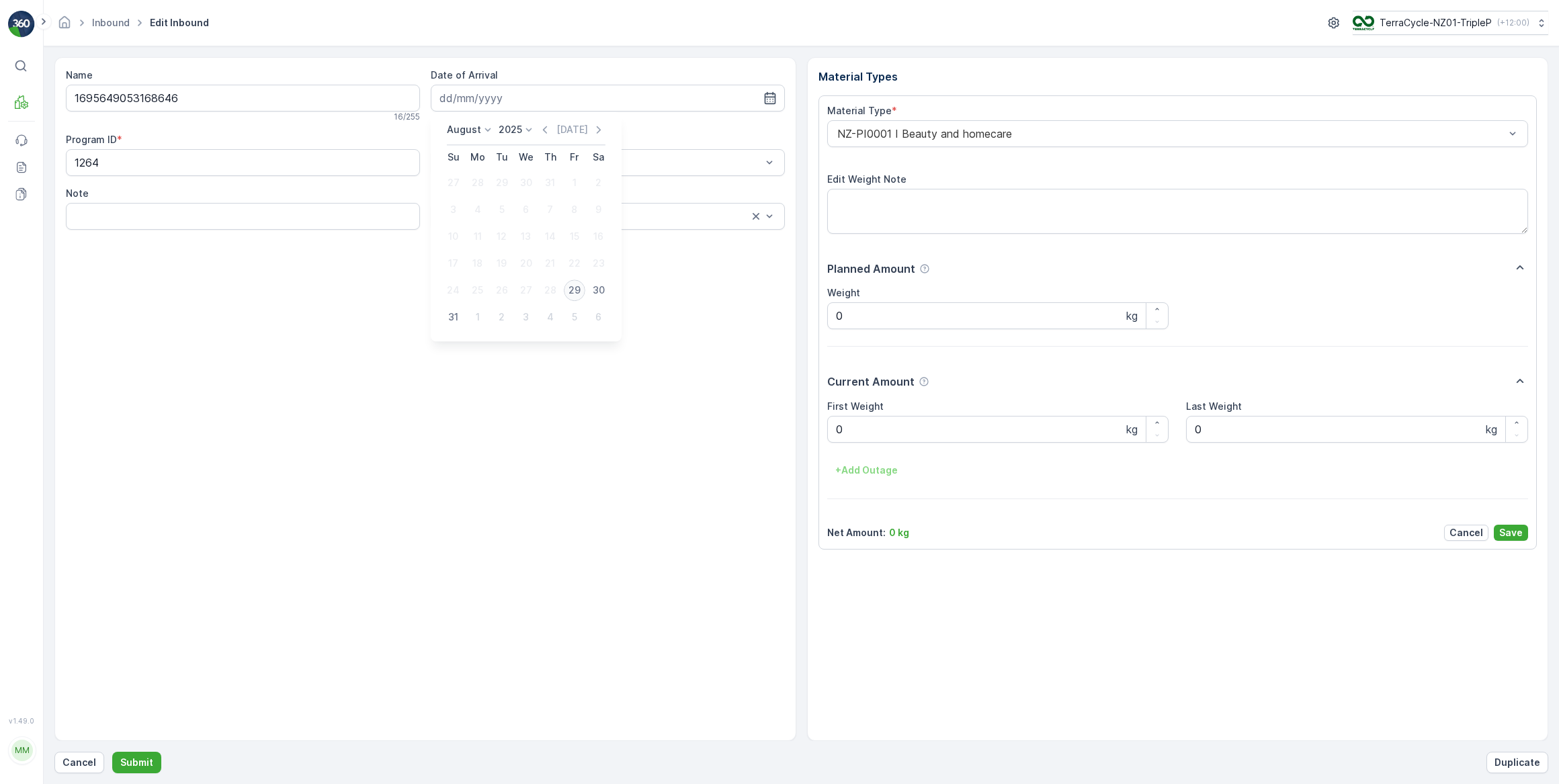
click at [580, 295] on div "29" at bounding box center [575, 290] width 22 height 22
type input "29.08.2025"
drag, startPoint x: 844, startPoint y: 427, endPoint x: 834, endPoint y: 431, distance: 10.8
click at [835, 430] on Weight "0" at bounding box center [998, 430] width 342 height 27
click at [113, 751] on button "Submit" at bounding box center [137, 762] width 49 height 22
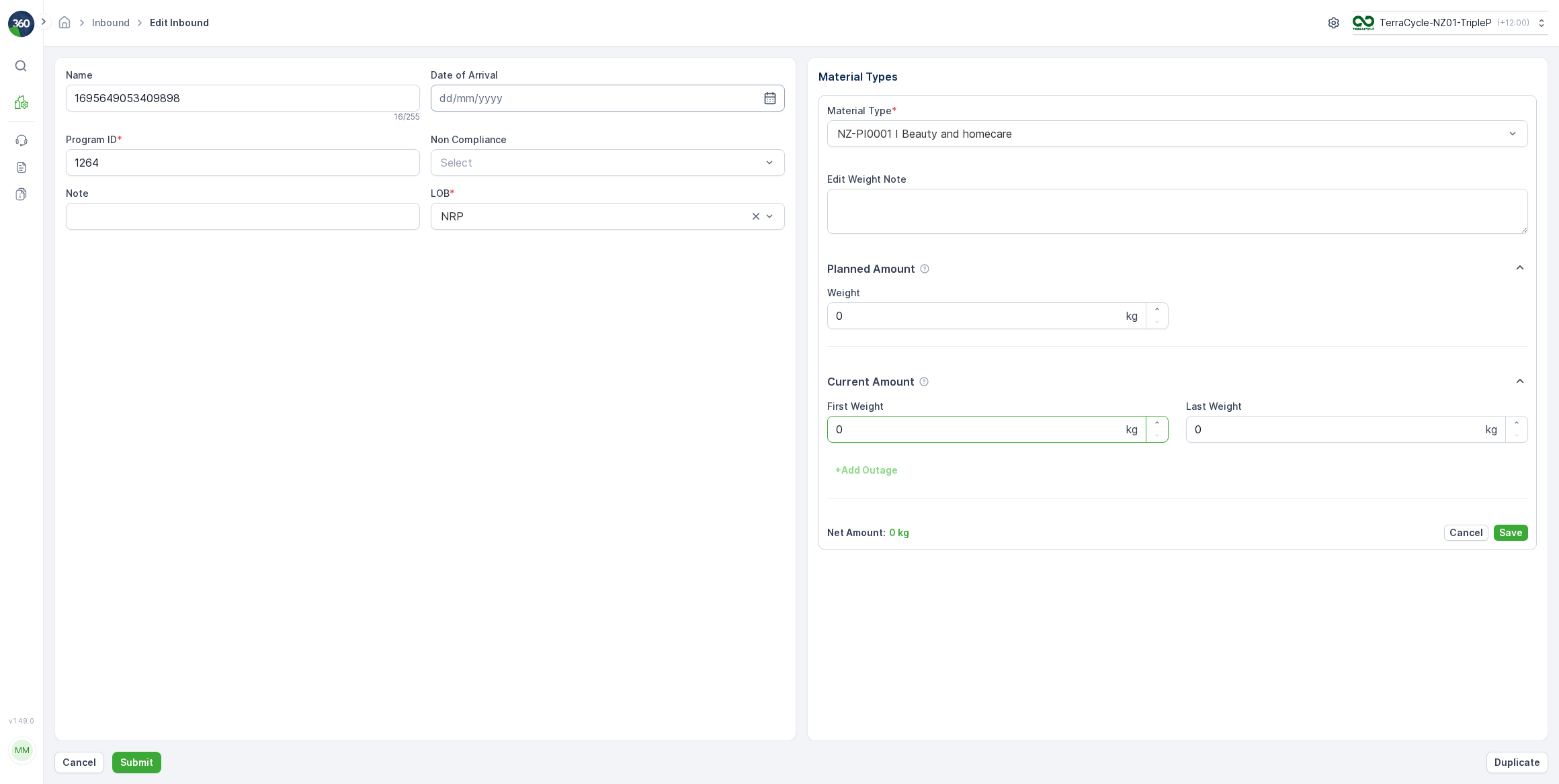
click at [647, 103] on input at bounding box center [607, 98] width 354 height 27
click at [573, 285] on div "29" at bounding box center [575, 290] width 22 height 22
type input "29.08.2025"
drag, startPoint x: 848, startPoint y: 442, endPoint x: 832, endPoint y: 442, distance: 16.0
click at [832, 442] on Weight "0" at bounding box center [998, 430] width 342 height 27
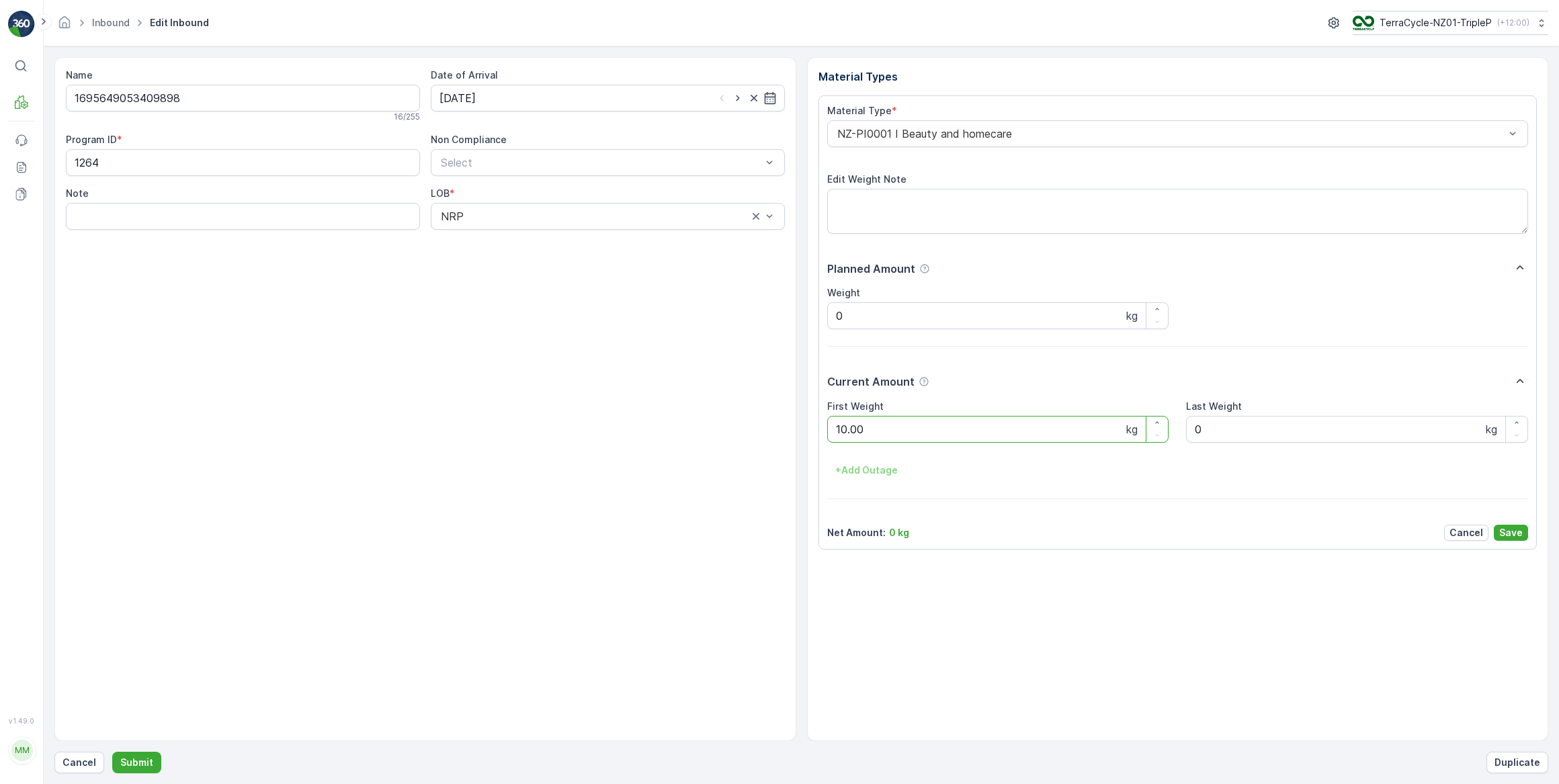
click at [113, 751] on button "Submit" at bounding box center [137, 762] width 49 height 22
click at [586, 98] on input at bounding box center [607, 98] width 354 height 27
click at [568, 288] on div "29" at bounding box center [575, 290] width 22 height 22
type input "29.08.2025"
drag, startPoint x: 855, startPoint y: 422, endPoint x: 833, endPoint y: 429, distance: 23.1
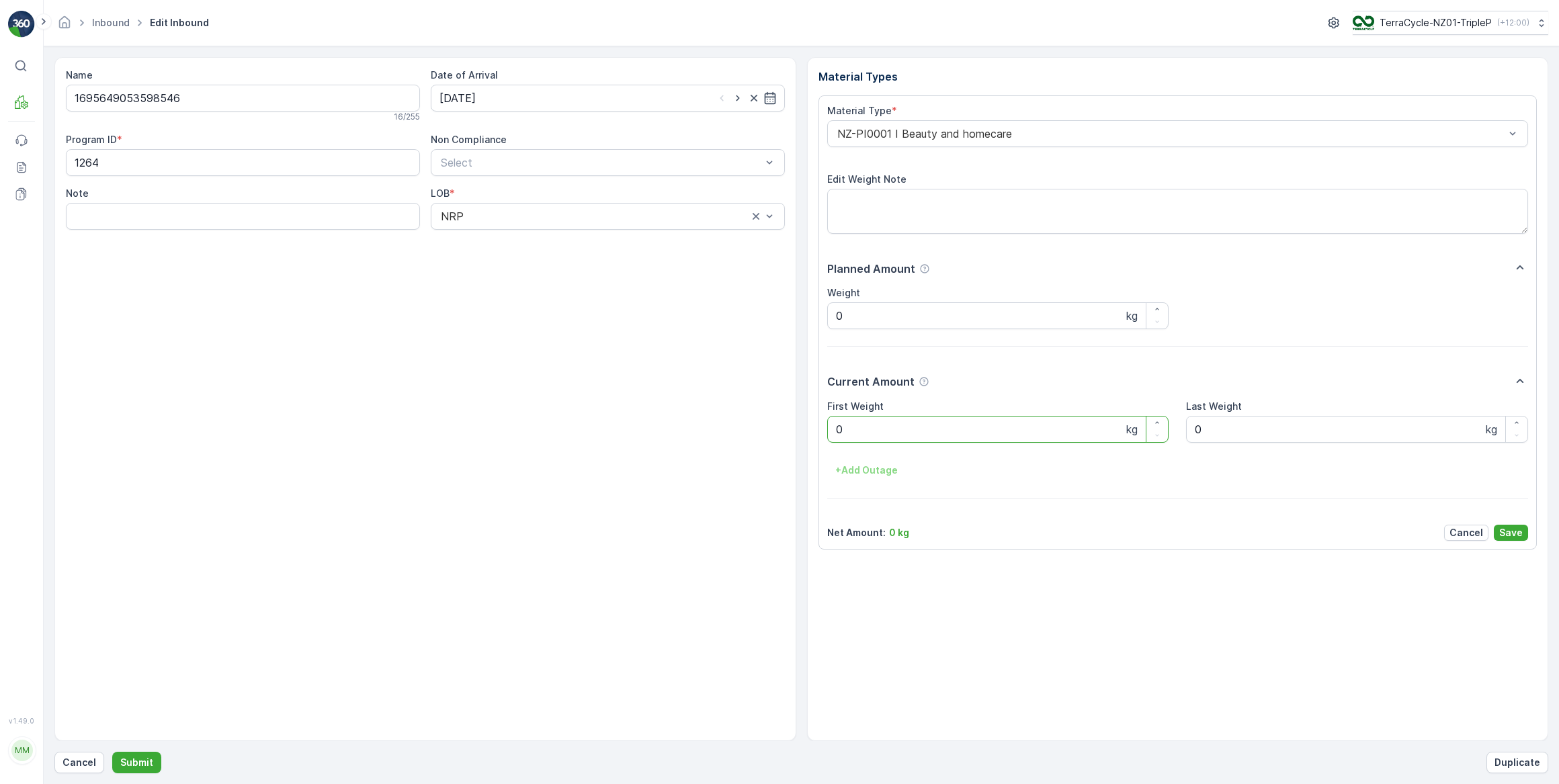
click at [833, 429] on Weight "0" at bounding box center [998, 430] width 342 height 27
click at [113, 751] on button "Submit" at bounding box center [137, 762] width 49 height 22
click at [546, 104] on input at bounding box center [607, 98] width 354 height 27
click at [568, 293] on div "29" at bounding box center [575, 290] width 22 height 22
type input "29.08.2025"
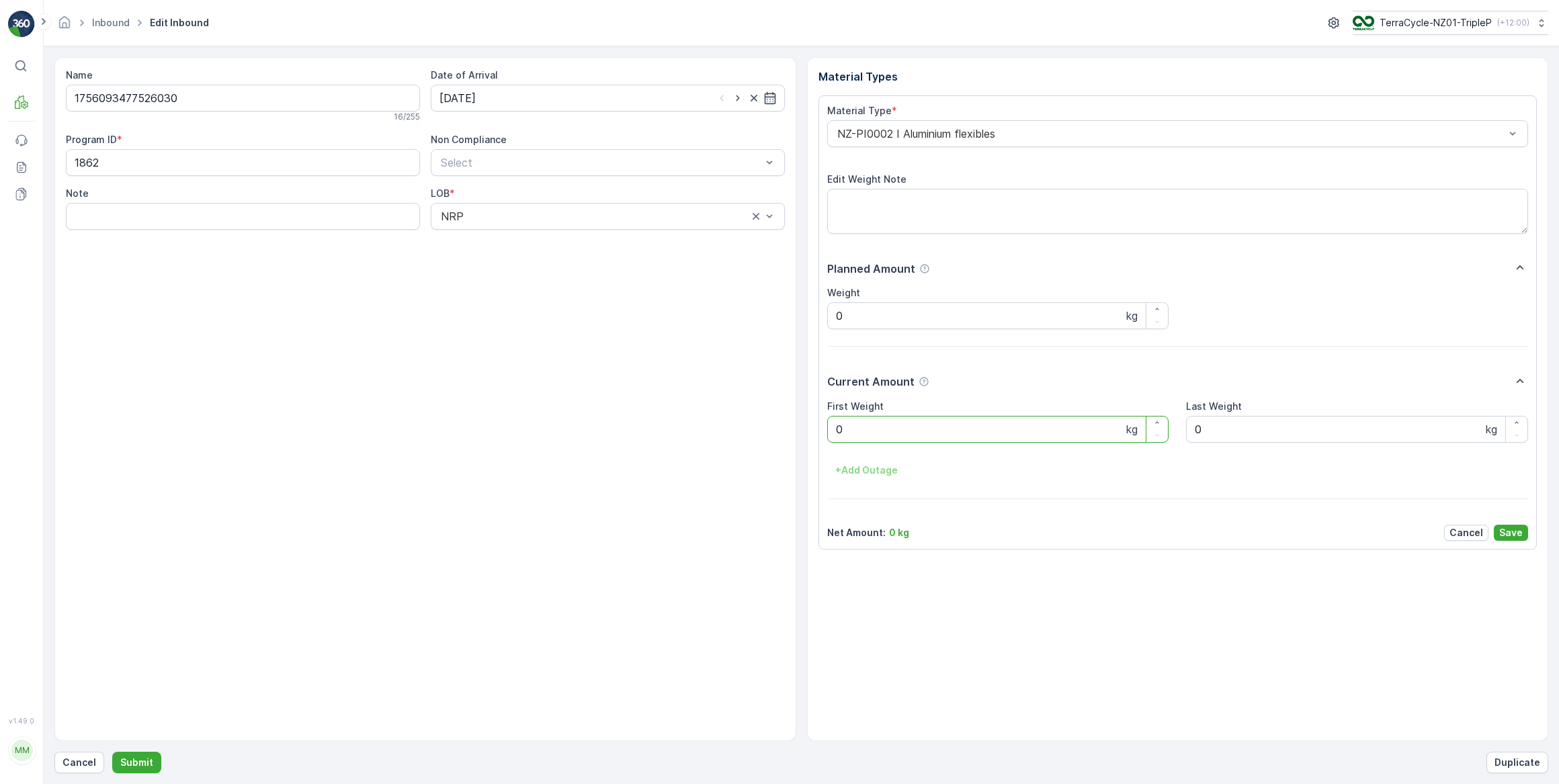
drag, startPoint x: 854, startPoint y: 430, endPoint x: 829, endPoint y: 437, distance: 26.0
click at [829, 435] on Weight "0" at bounding box center [998, 430] width 342 height 27
click at [113, 751] on button "Submit" at bounding box center [137, 762] width 49 height 22
click at [526, 97] on input at bounding box center [607, 98] width 354 height 27
click at [568, 288] on div "29" at bounding box center [575, 290] width 22 height 22
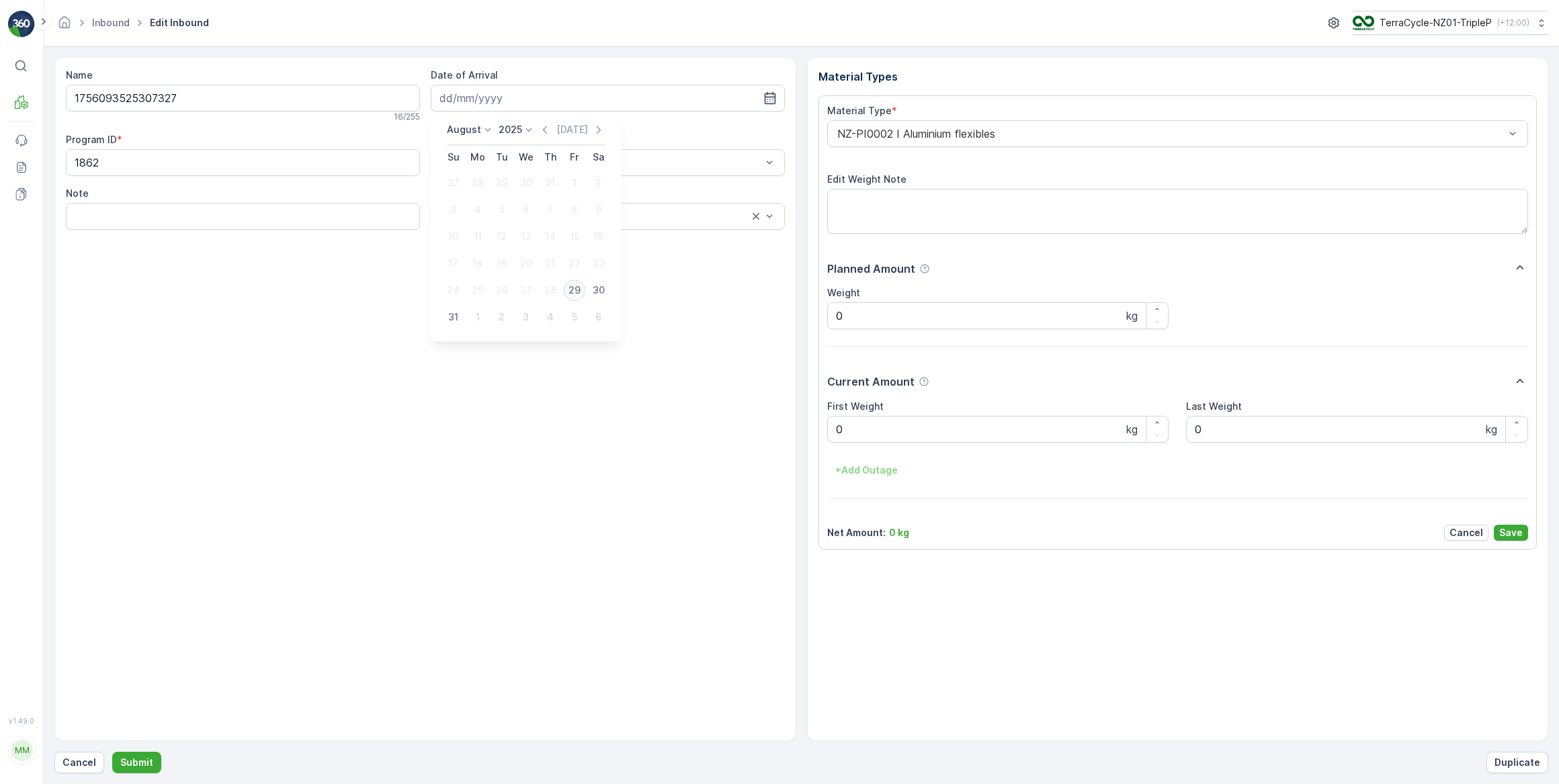
type input "29.08.2025"
drag, startPoint x: 882, startPoint y: 423, endPoint x: 825, endPoint y: 433, distance: 57.9
click at [825, 433] on div "Material Type * NZ-PI0002 I Aluminium flexibles Edit Weight Note Planned Amount…" at bounding box center [1178, 322] width 719 height 455
click at [113, 751] on button "Submit" at bounding box center [137, 762] width 49 height 22
click at [503, 96] on input at bounding box center [607, 98] width 354 height 27
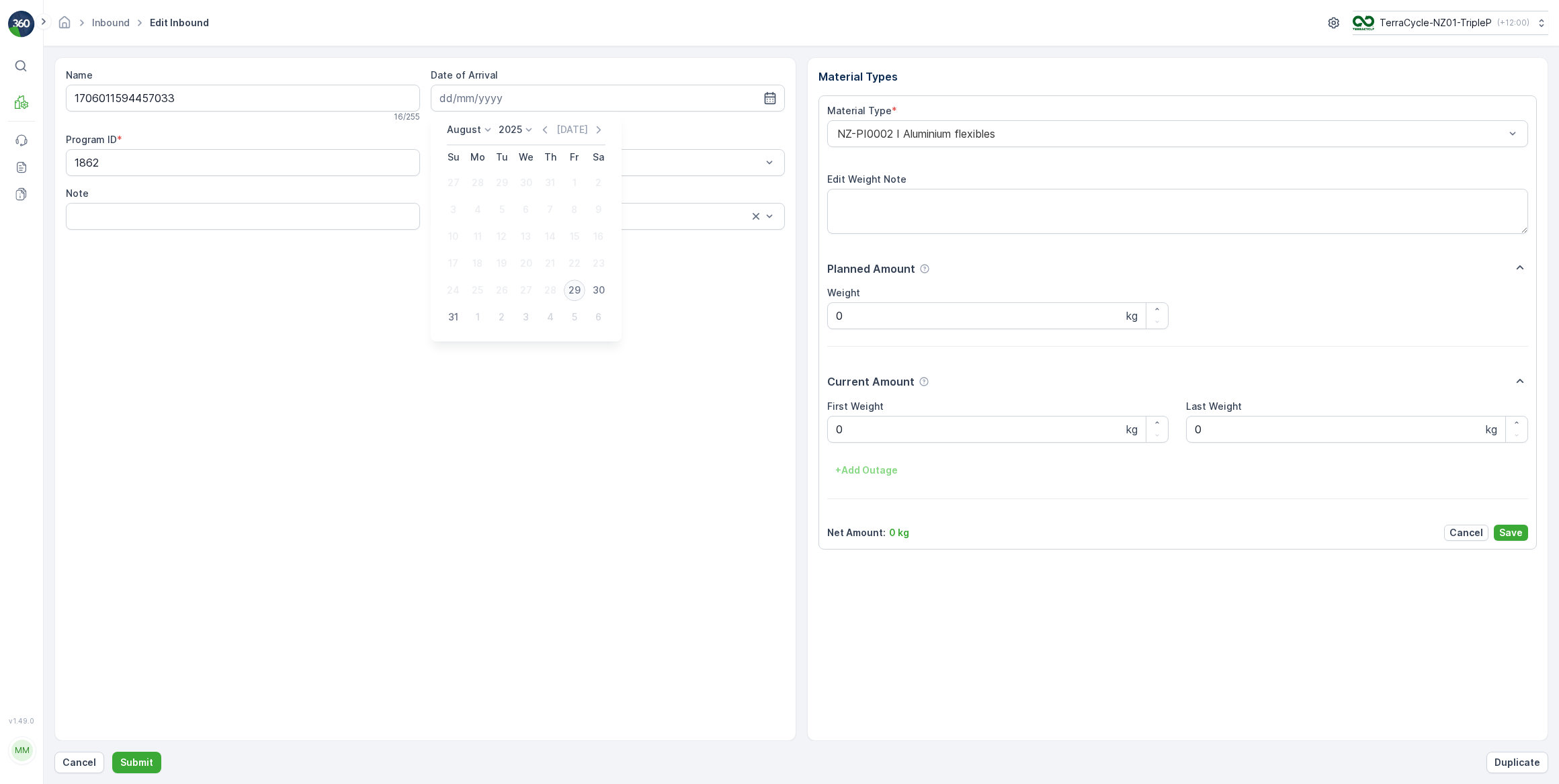
click at [569, 284] on div "29" at bounding box center [575, 290] width 22 height 22
type input "29.08.2025"
drag, startPoint x: 874, startPoint y: 420, endPoint x: 835, endPoint y: 442, distance: 44.8
click at [839, 443] on div "First Weight 0 kg Last Weight 0 kg + Add Outage" at bounding box center [1178, 440] width 702 height 82
click at [835, 441] on Weight "0" at bounding box center [998, 430] width 342 height 27
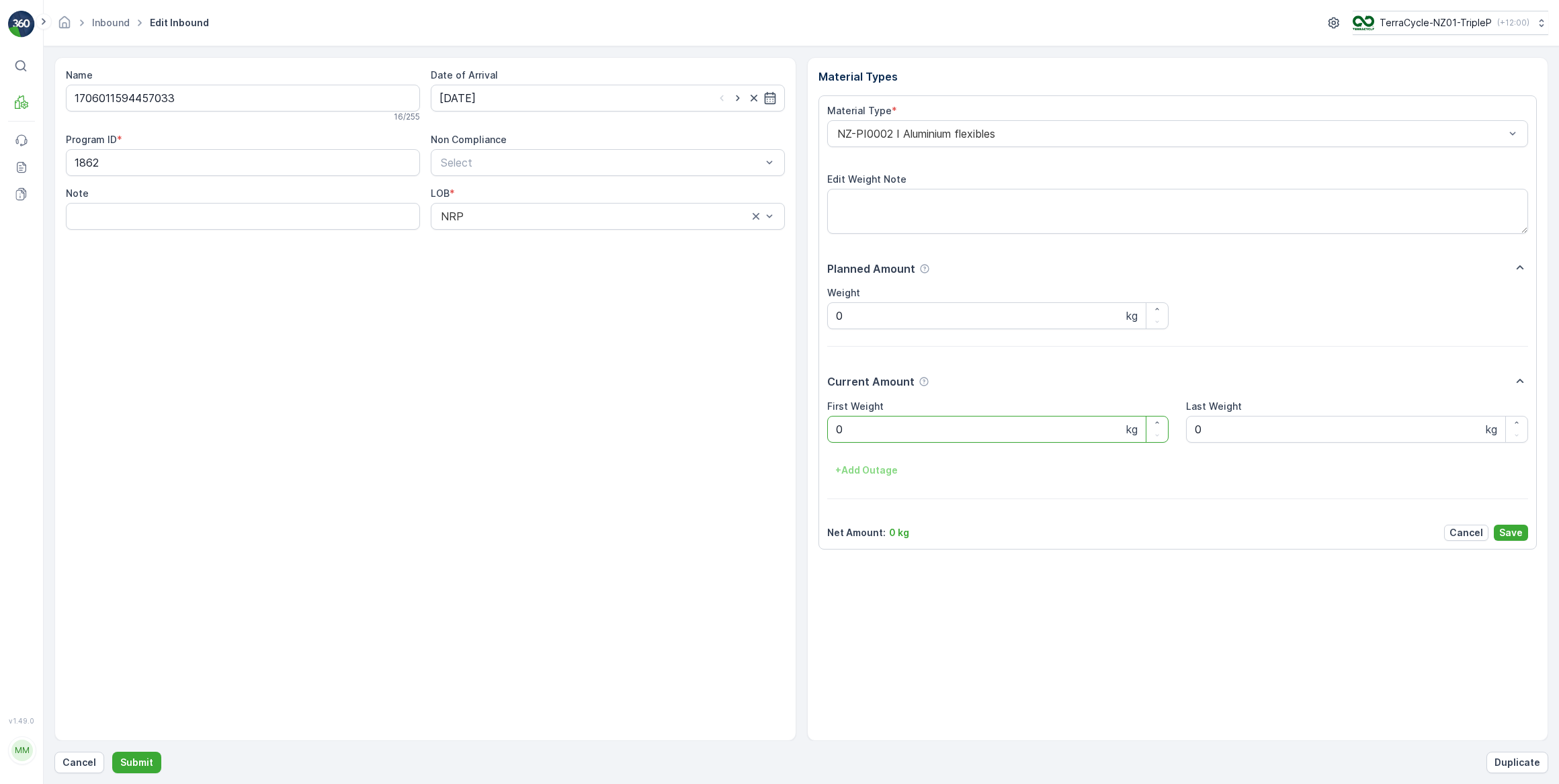
drag, startPoint x: 852, startPoint y: 434, endPoint x: 824, endPoint y: 434, distance: 28.0
click at [824, 434] on div "Material Type * NZ-PI0002 I Aluminium flexibles Edit Weight Note Planned Amount…" at bounding box center [1178, 322] width 719 height 455
click at [113, 751] on button "Submit" at bounding box center [137, 762] width 49 height 22
click at [624, 103] on input at bounding box center [607, 98] width 354 height 27
click at [574, 285] on div "29" at bounding box center [575, 290] width 22 height 22
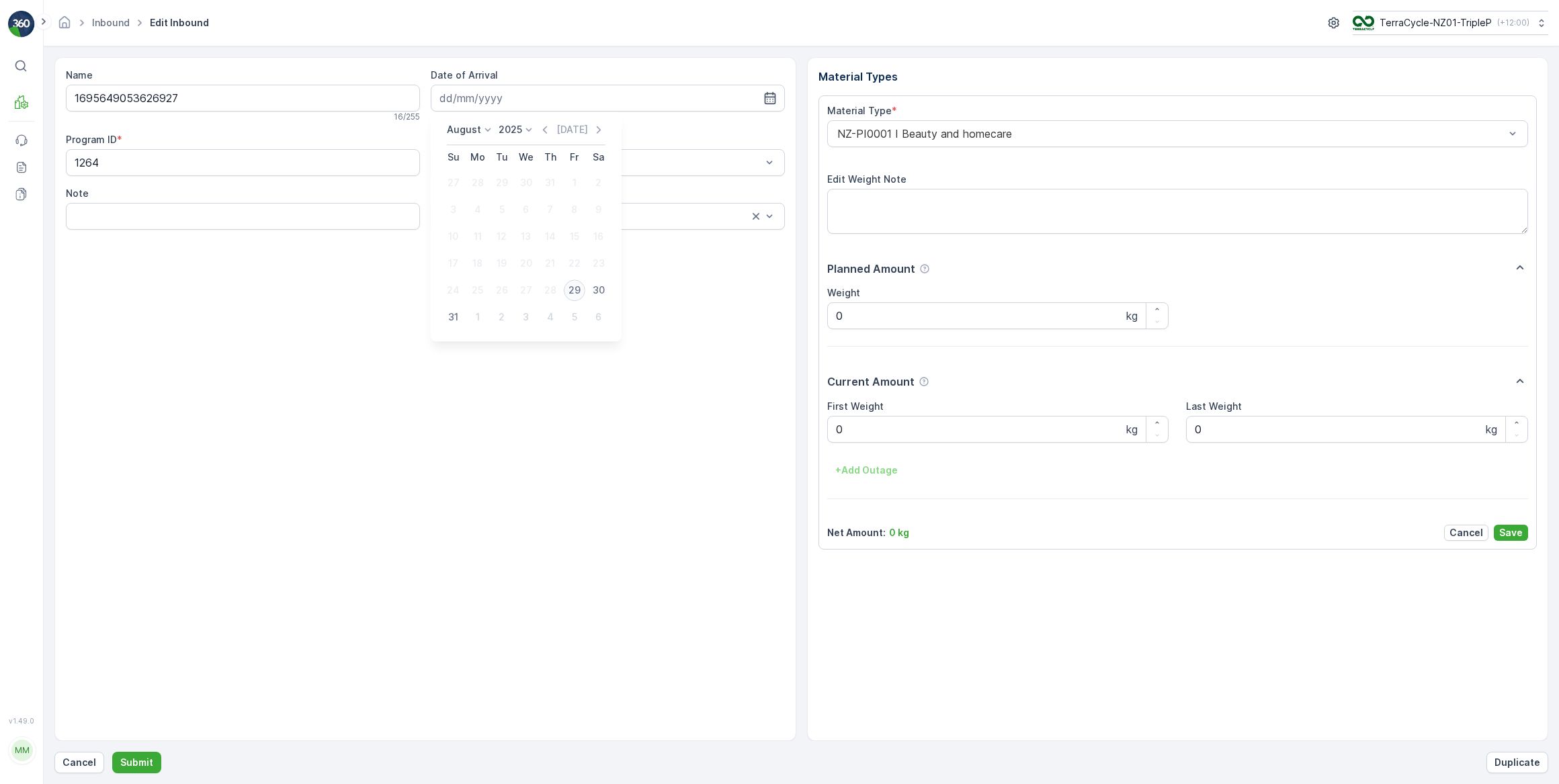
type input "29.08.2025"
drag, startPoint x: 822, startPoint y: 436, endPoint x: 810, endPoint y: 439, distance: 12.4
click at [812, 437] on div "Material Types Material Type * NZ-PI0001 I Beauty and homecare Edit Weight Note…" at bounding box center [1177, 399] width 742 height 684
click at [113, 751] on button "Submit" at bounding box center [137, 762] width 49 height 22
click at [524, 88] on input at bounding box center [607, 98] width 354 height 27
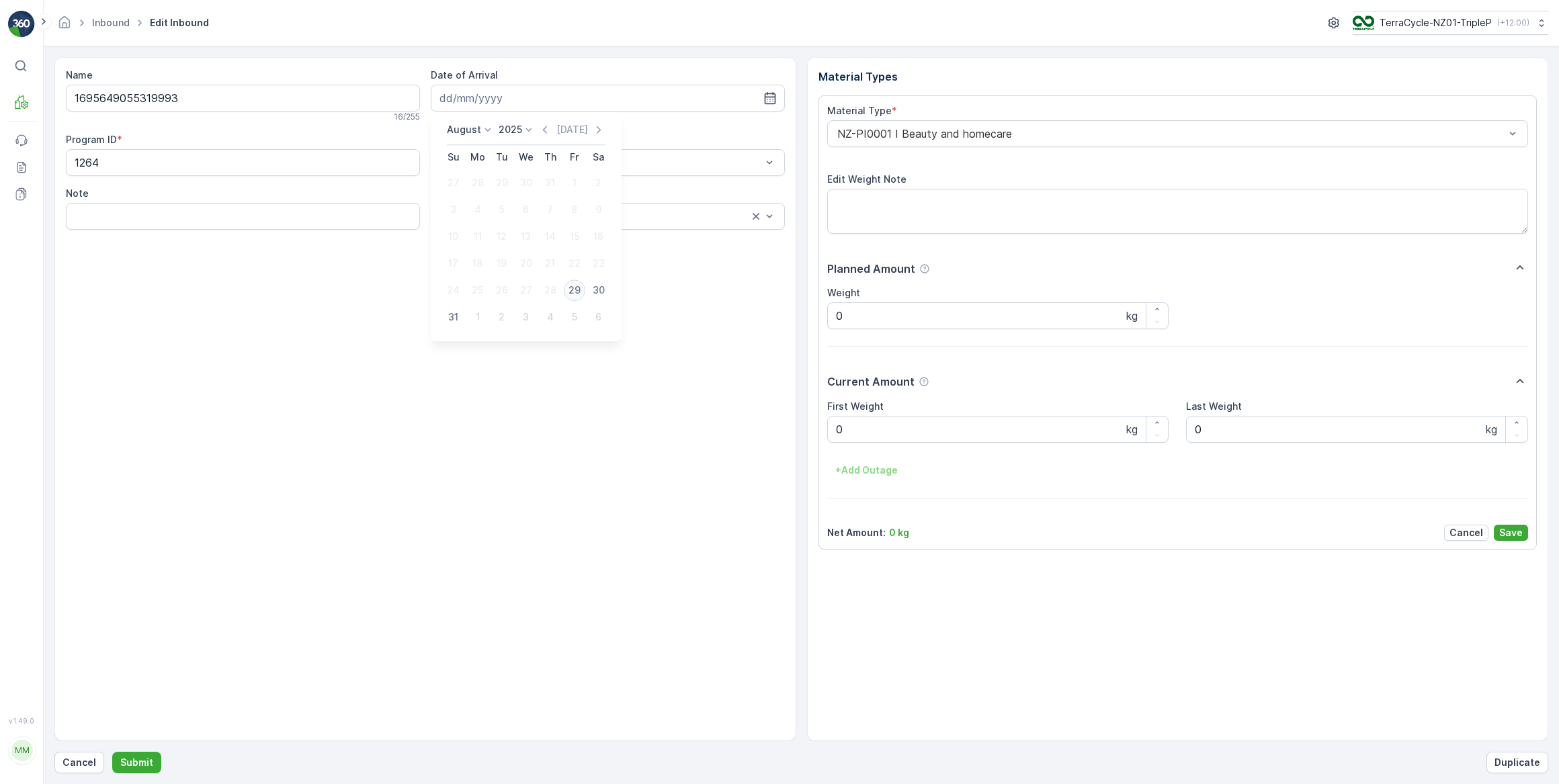
click at [577, 297] on div "29" at bounding box center [575, 290] width 22 height 22
type input "29.08.2025"
drag, startPoint x: 852, startPoint y: 435, endPoint x: 807, endPoint y: 433, distance: 45.0
click at [807, 434] on div "Material Types Material Type * NZ-PI0001 I Beauty and homecare Edit Weight Note…" at bounding box center [1177, 399] width 742 height 684
click at [113, 751] on button "Submit" at bounding box center [137, 762] width 49 height 22
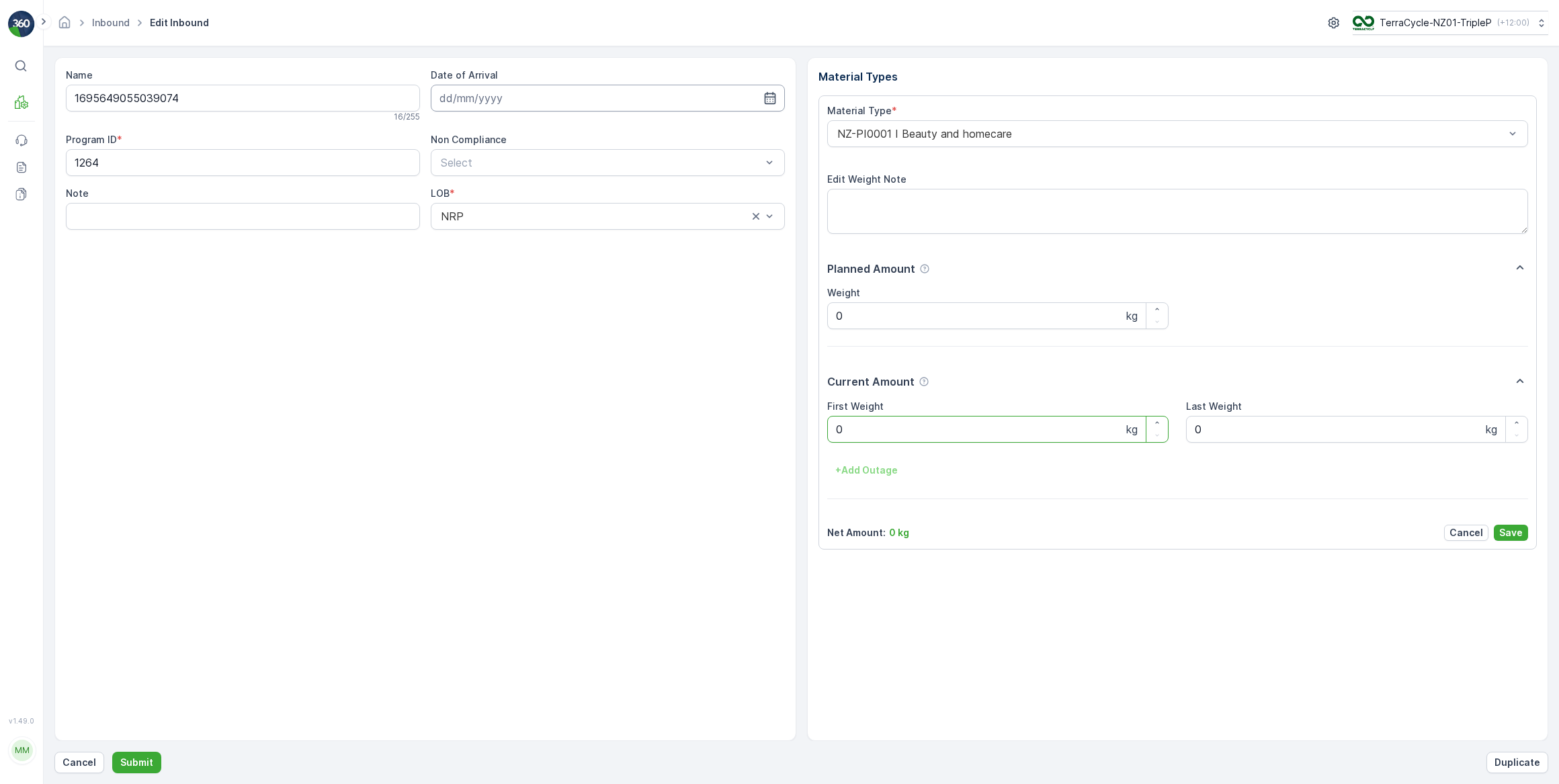
click at [577, 94] on input at bounding box center [607, 98] width 354 height 27
click at [577, 295] on div "29" at bounding box center [575, 290] width 22 height 22
type input "29.08.2025"
drag, startPoint x: 864, startPoint y: 412, endPoint x: 834, endPoint y: 425, distance: 32.7
click at [830, 426] on div "First Weight 0 kg" at bounding box center [998, 421] width 342 height 43
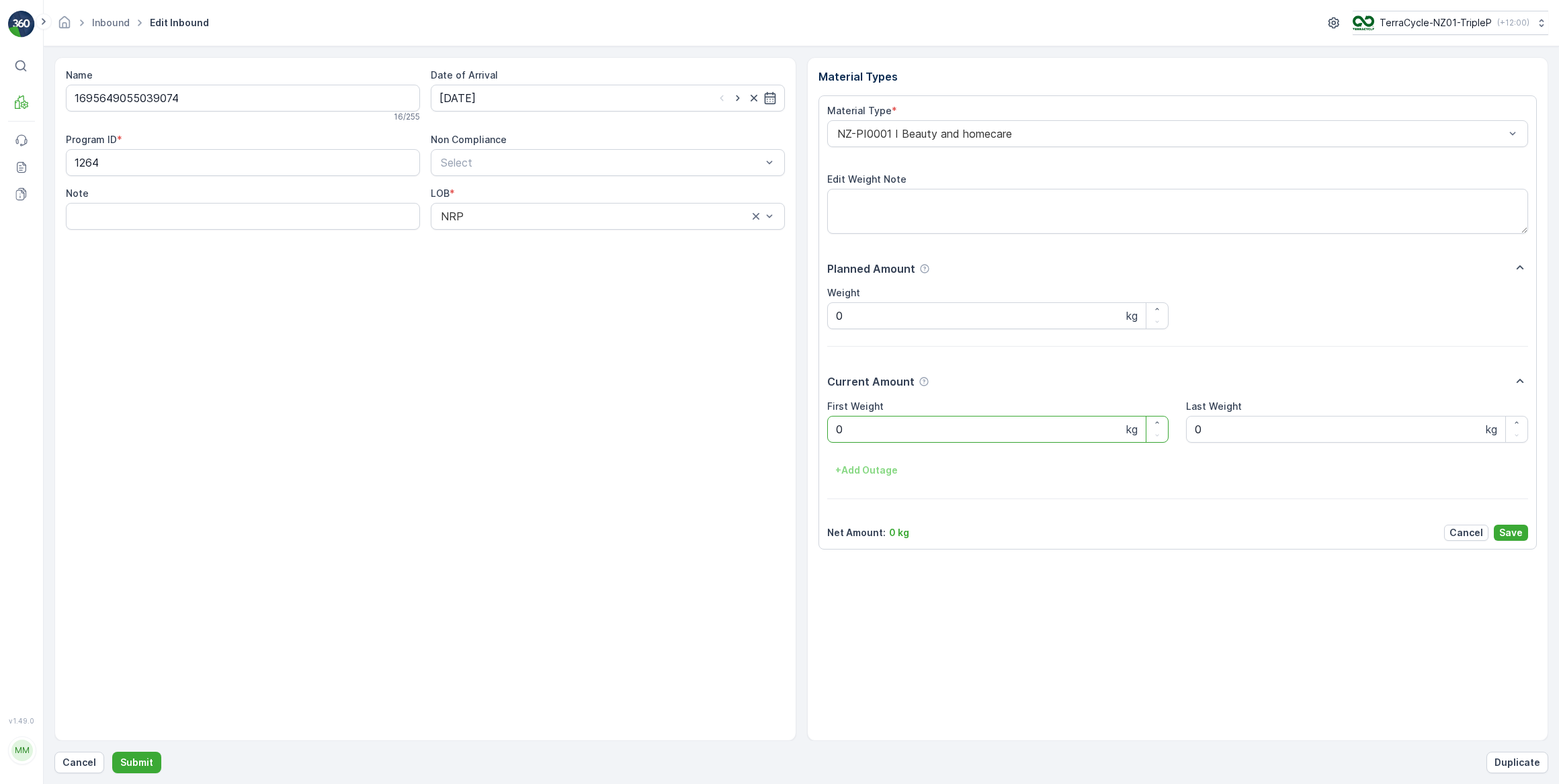
drag, startPoint x: 873, startPoint y: 430, endPoint x: 830, endPoint y: 431, distance: 43.0
click at [830, 431] on Weight "0" at bounding box center [998, 430] width 342 height 27
click at [113, 751] on button "Submit" at bounding box center [137, 762] width 49 height 22
click at [563, 99] on input at bounding box center [607, 98] width 354 height 27
click at [572, 295] on div "29" at bounding box center [575, 290] width 22 height 22
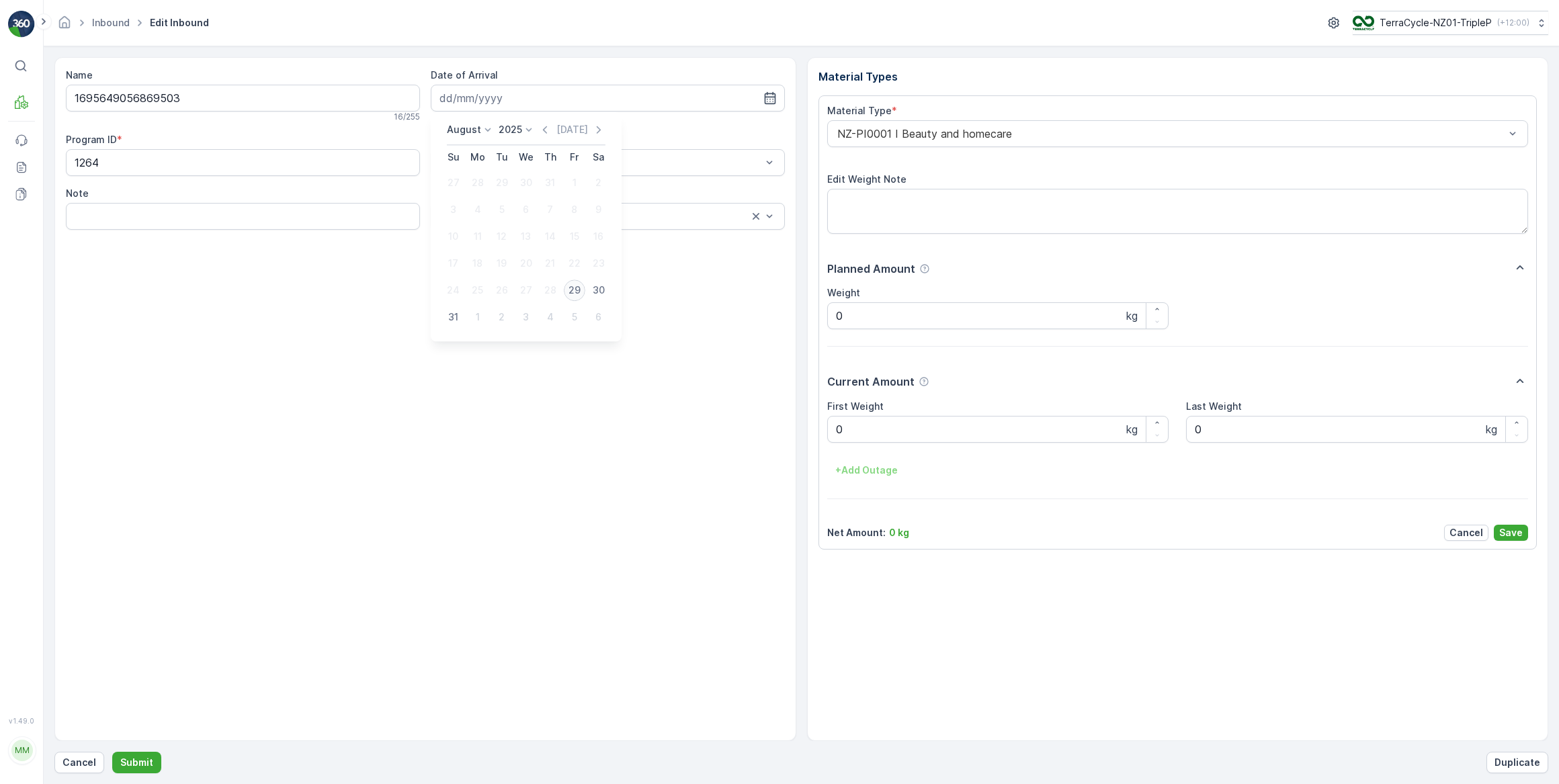
type input "29.08.2025"
drag, startPoint x: 850, startPoint y: 442, endPoint x: 827, endPoint y: 449, distance: 24.0
click at [827, 449] on div "First Weight 0 kg Last Weight 0 kg + Add Outage" at bounding box center [1178, 440] width 702 height 82
click at [113, 751] on button "Submit" at bounding box center [137, 762] width 49 height 22
click at [550, 102] on input at bounding box center [607, 98] width 354 height 27
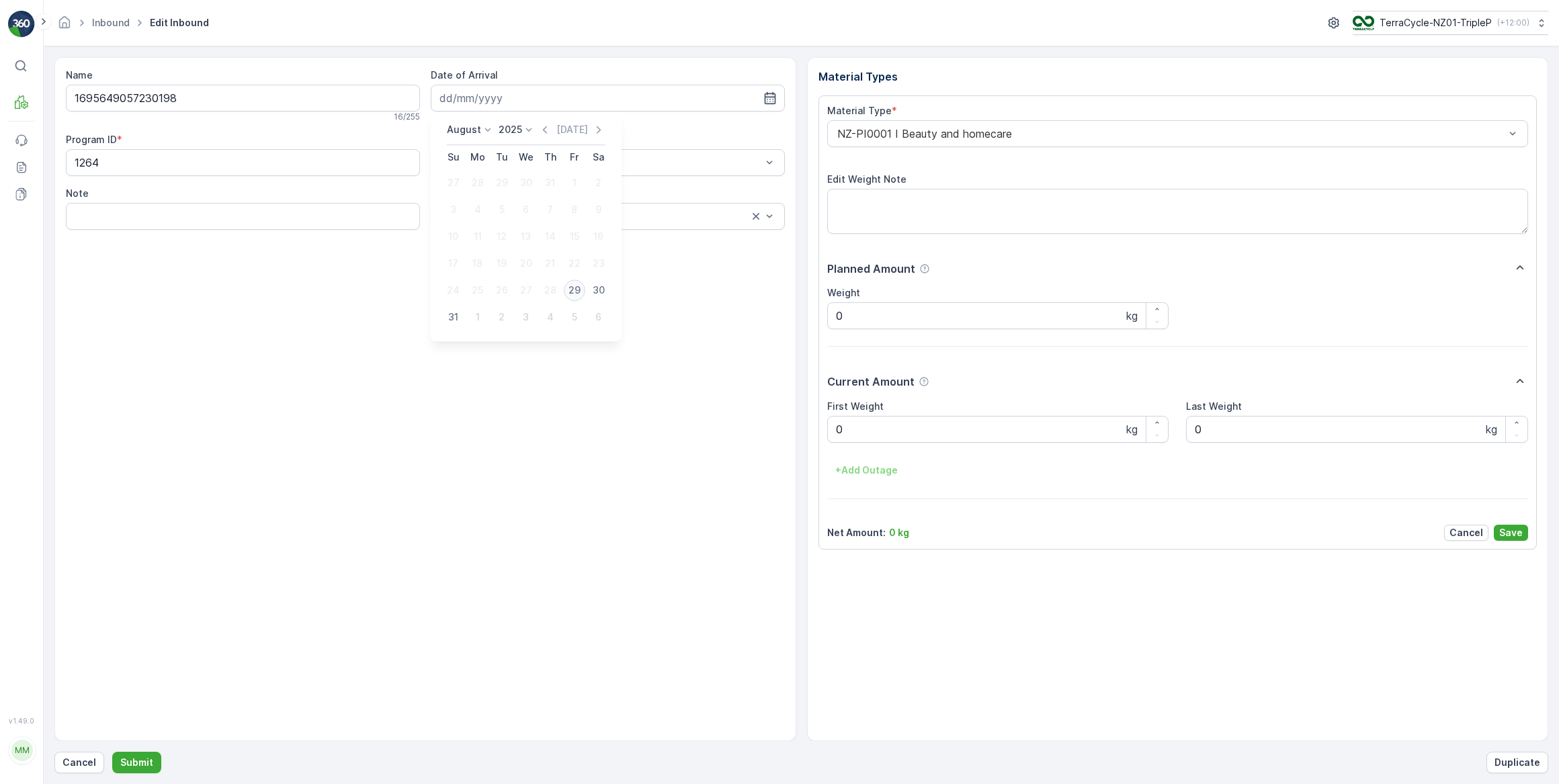
click at [567, 288] on div "29" at bounding box center [575, 290] width 22 height 22
type input "29.08.2025"
drag, startPoint x: 862, startPoint y: 426, endPoint x: 830, endPoint y: 422, distance: 32.2
click at [831, 423] on Weight "0" at bounding box center [998, 430] width 342 height 27
click at [113, 751] on button "Submit" at bounding box center [137, 762] width 49 height 22
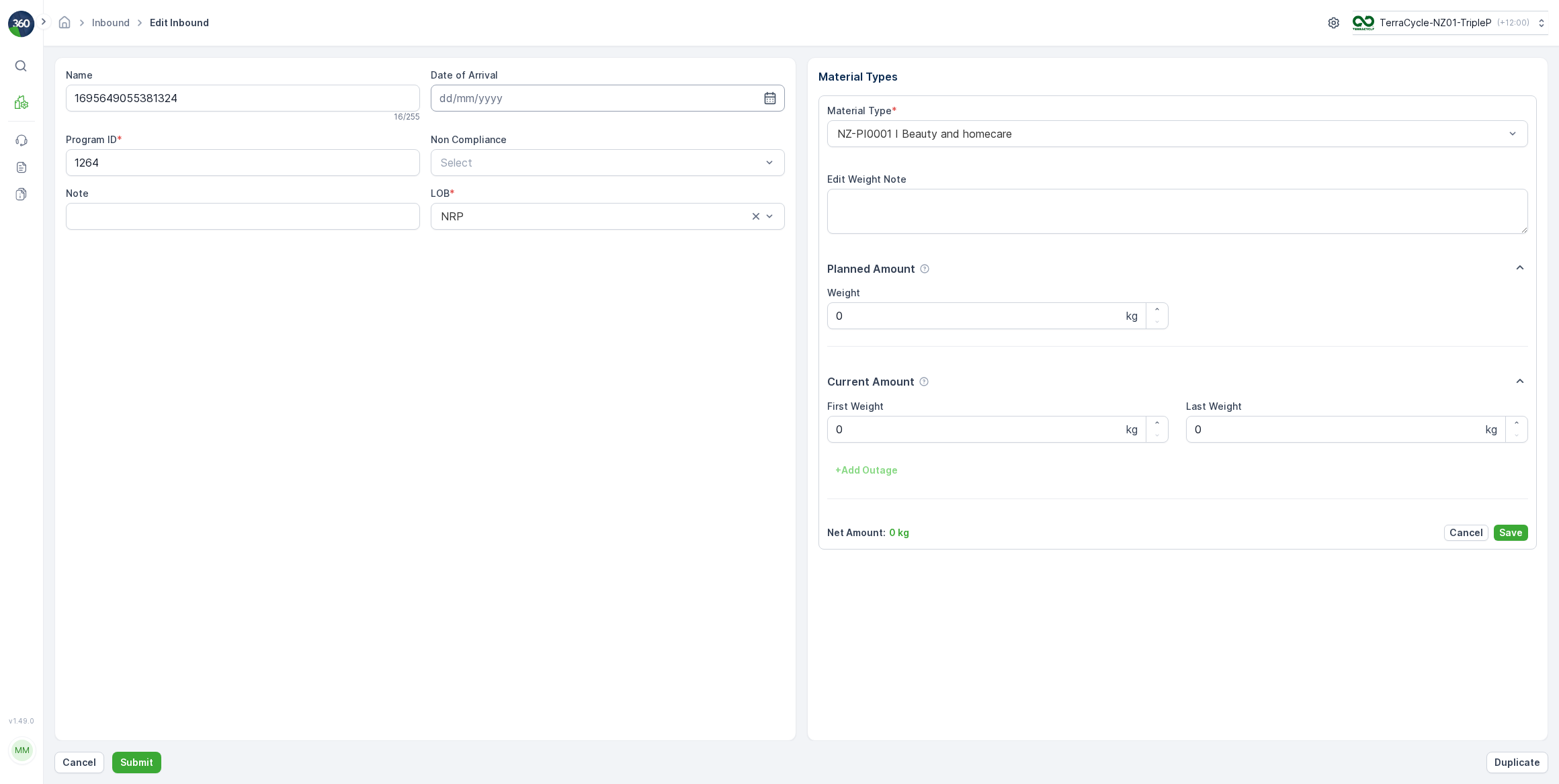
click at [604, 98] on input at bounding box center [607, 98] width 354 height 27
drag, startPoint x: 571, startPoint y: 299, endPoint x: 616, endPoint y: 295, distance: 45.2
click at [572, 299] on div "29" at bounding box center [575, 290] width 22 height 22
type input "29.08.2025"
drag, startPoint x: 847, startPoint y: 431, endPoint x: 820, endPoint y: 430, distance: 27.0
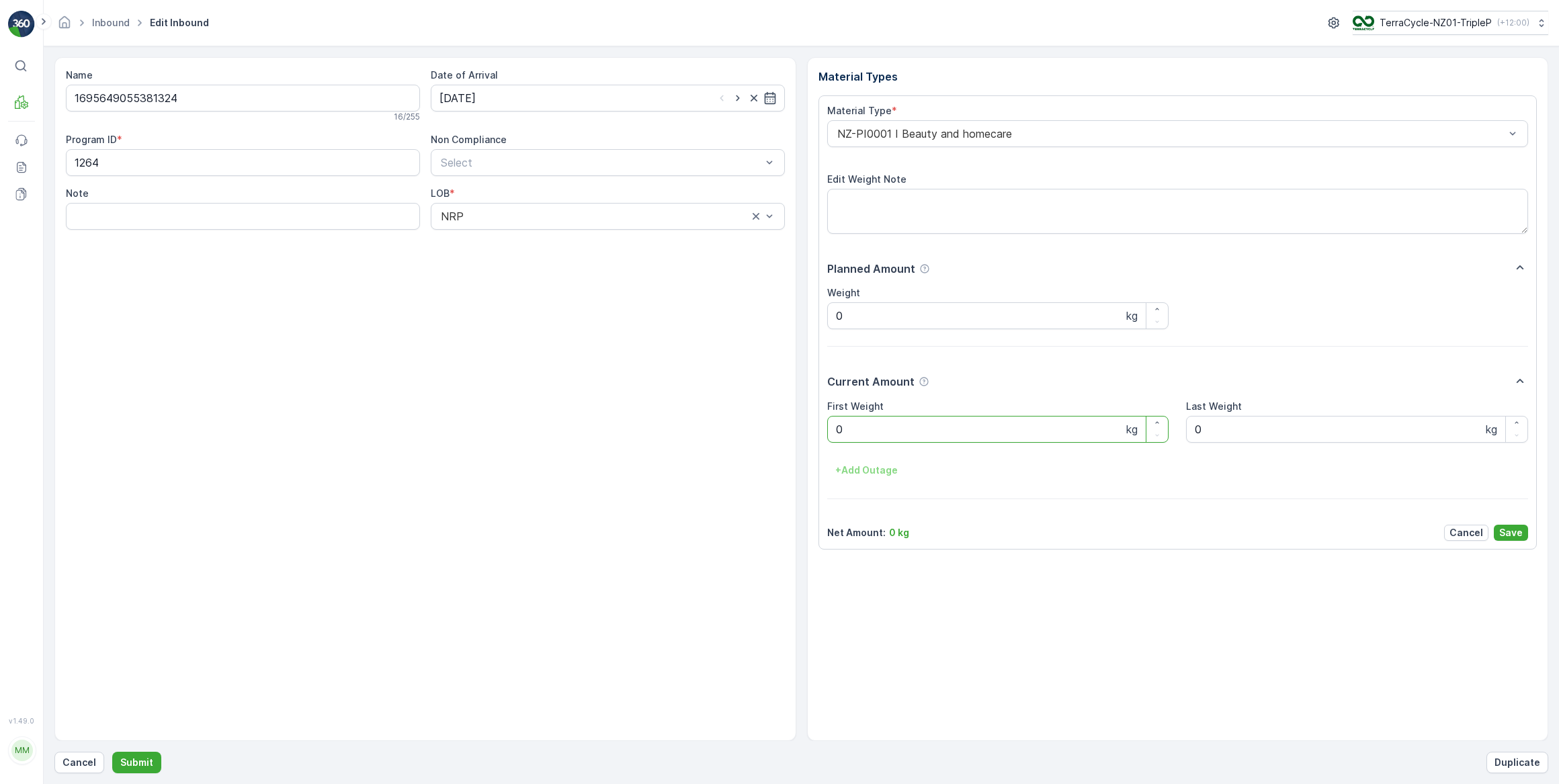
click at [822, 430] on div "Material Type * NZ-PI0001 I Beauty and homecare Edit Weight Note Planned Amount…" at bounding box center [1178, 322] width 719 height 455
click at [113, 751] on button "Submit" at bounding box center [137, 762] width 49 height 22
click at [470, 96] on input at bounding box center [607, 98] width 354 height 27
click at [575, 292] on div "29" at bounding box center [575, 290] width 22 height 22
type input "29.08.2025"
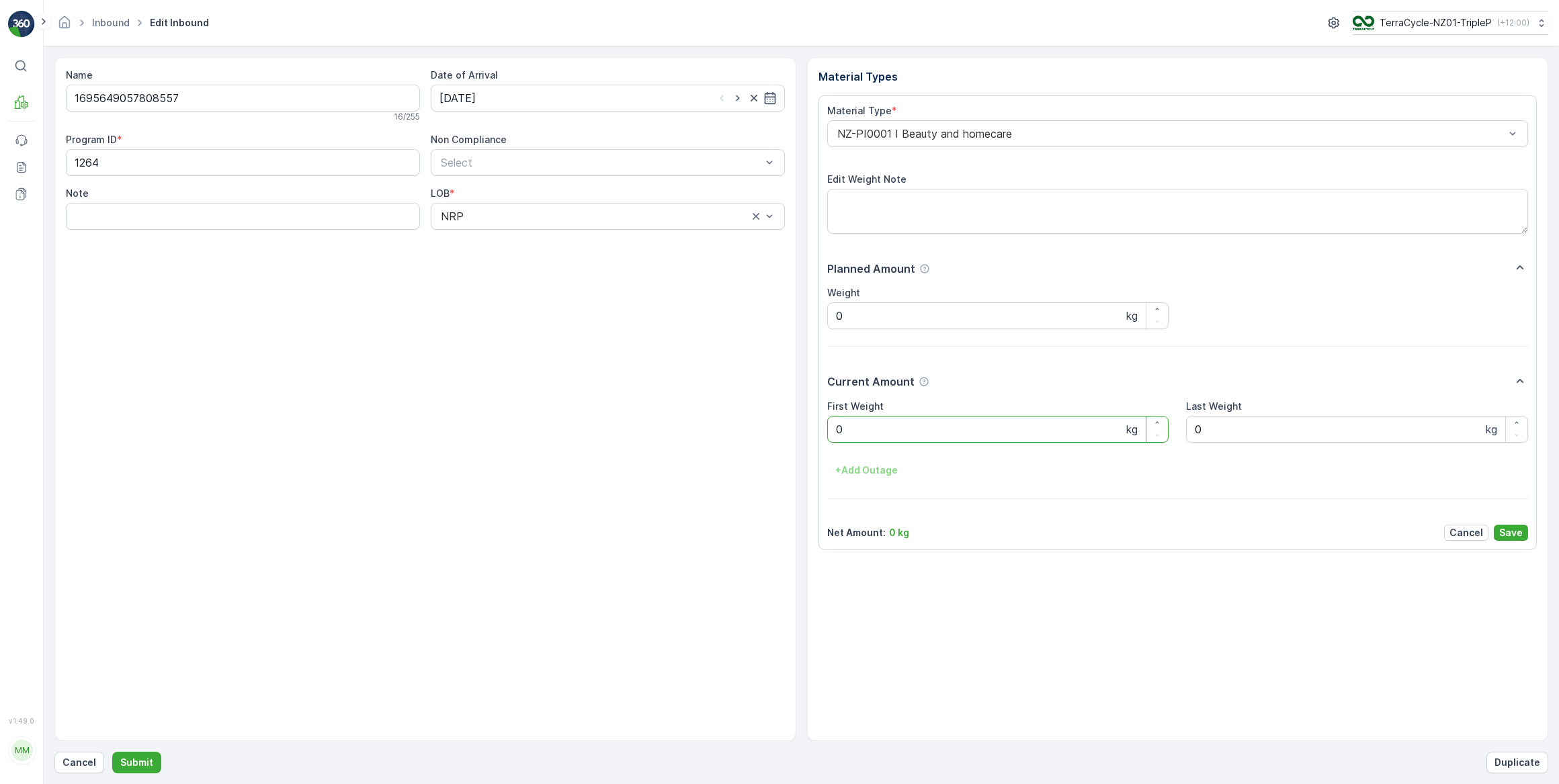
drag, startPoint x: 925, startPoint y: 432, endPoint x: 817, endPoint y: 441, distance: 108.4
click at [817, 441] on div "Material Types Material Type * NZ-PI0001 I Beauty and homecare Edit Weight Note…" at bounding box center [1177, 399] width 742 height 684
click at [113, 751] on button "Submit" at bounding box center [137, 762] width 49 height 22
click at [455, 98] on input at bounding box center [607, 98] width 354 height 27
click at [571, 293] on div "29" at bounding box center [575, 290] width 22 height 22
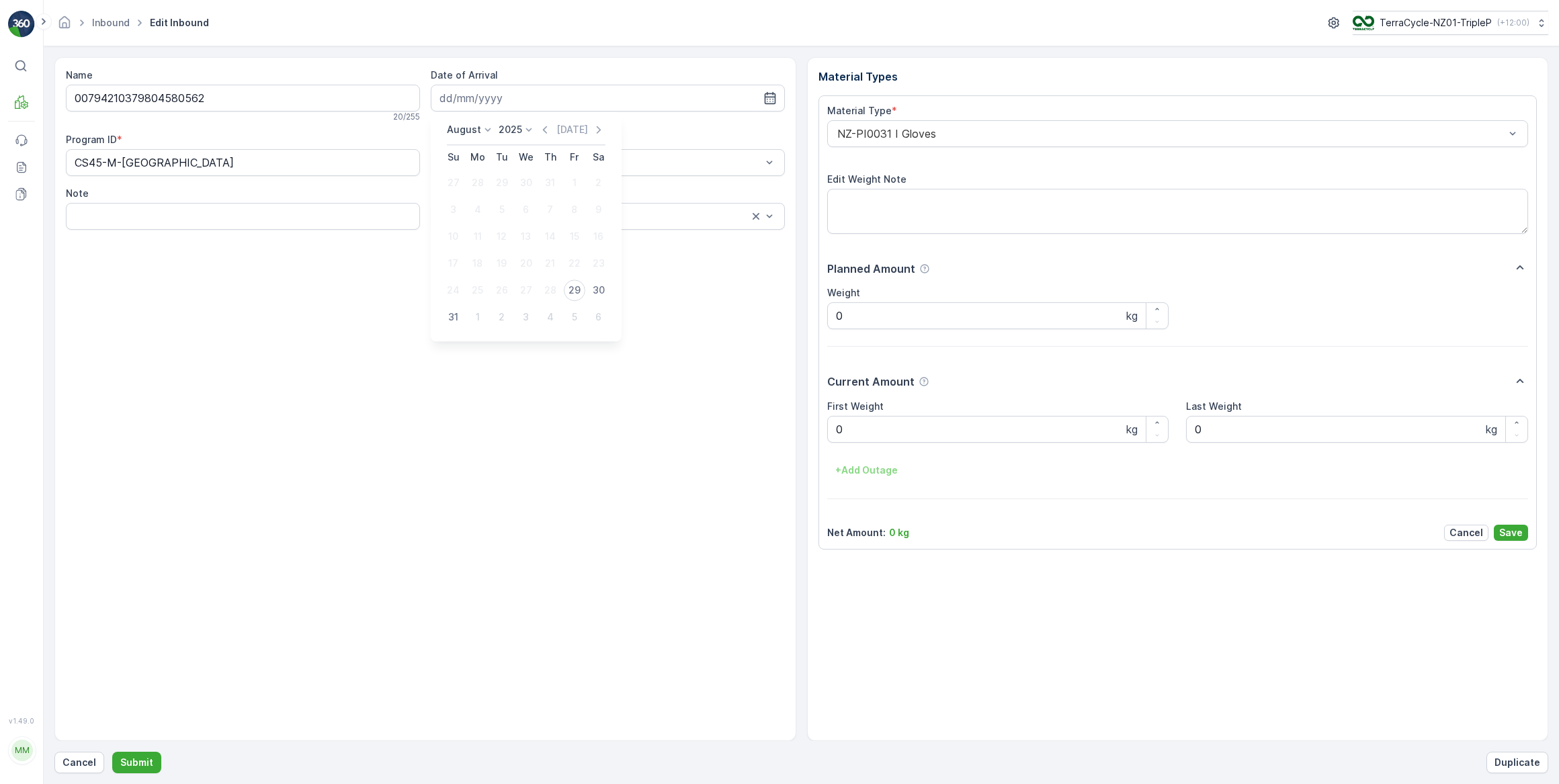
type input "29.08.2025"
drag, startPoint x: 847, startPoint y: 432, endPoint x: 824, endPoint y: 426, distance: 23.8
click at [827, 427] on Weight "0" at bounding box center [998, 430] width 342 height 27
click at [113, 751] on button "Submit" at bounding box center [137, 762] width 49 height 22
click at [520, 98] on input at bounding box center [607, 98] width 354 height 27
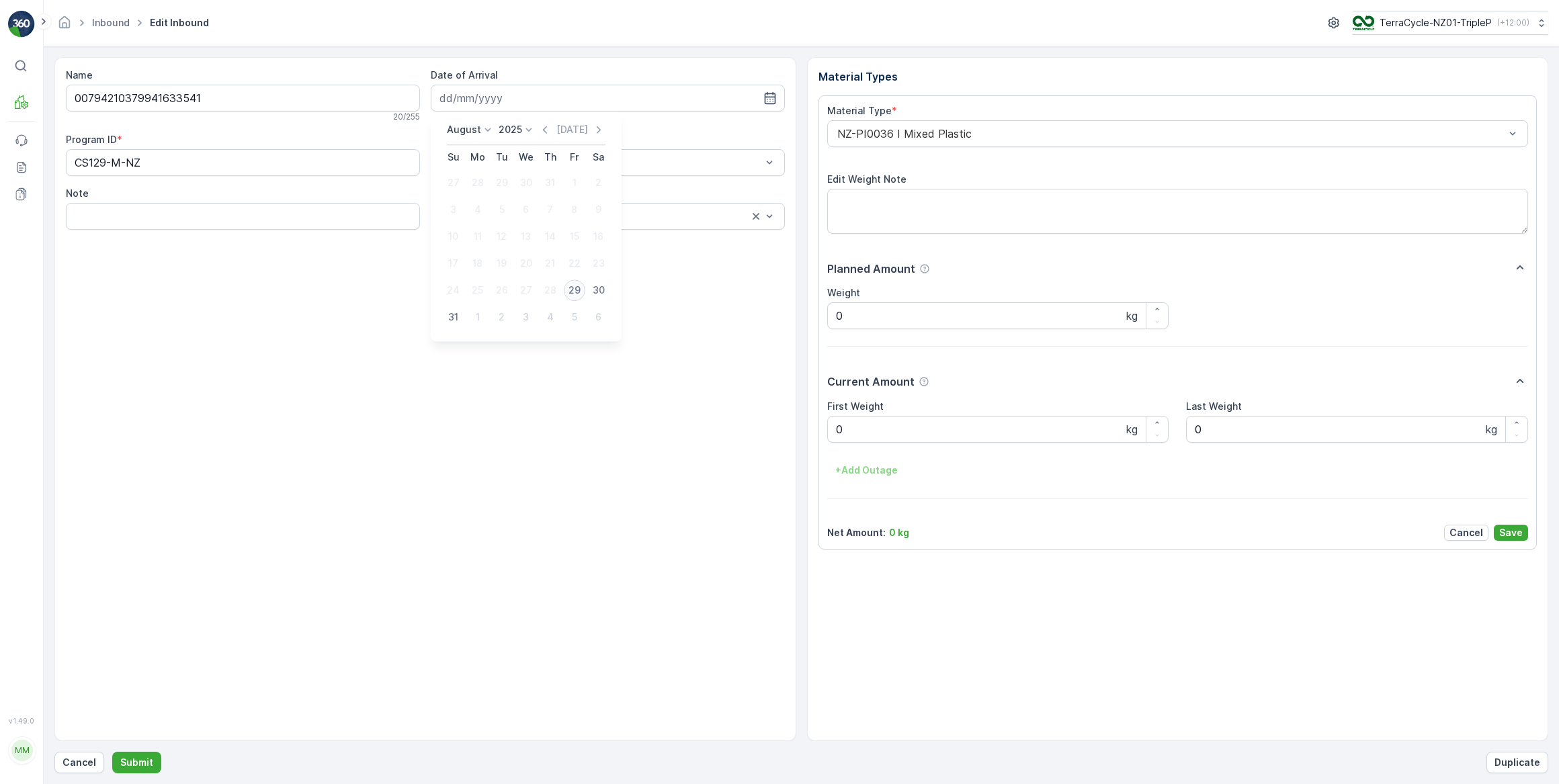
click at [573, 289] on div "29" at bounding box center [575, 290] width 22 height 22
type input "29.08.2025"
drag, startPoint x: 846, startPoint y: 430, endPoint x: 827, endPoint y: 430, distance: 19.0
click at [827, 430] on Weight "0" at bounding box center [998, 430] width 342 height 27
click at [113, 751] on button "Submit" at bounding box center [137, 762] width 49 height 22
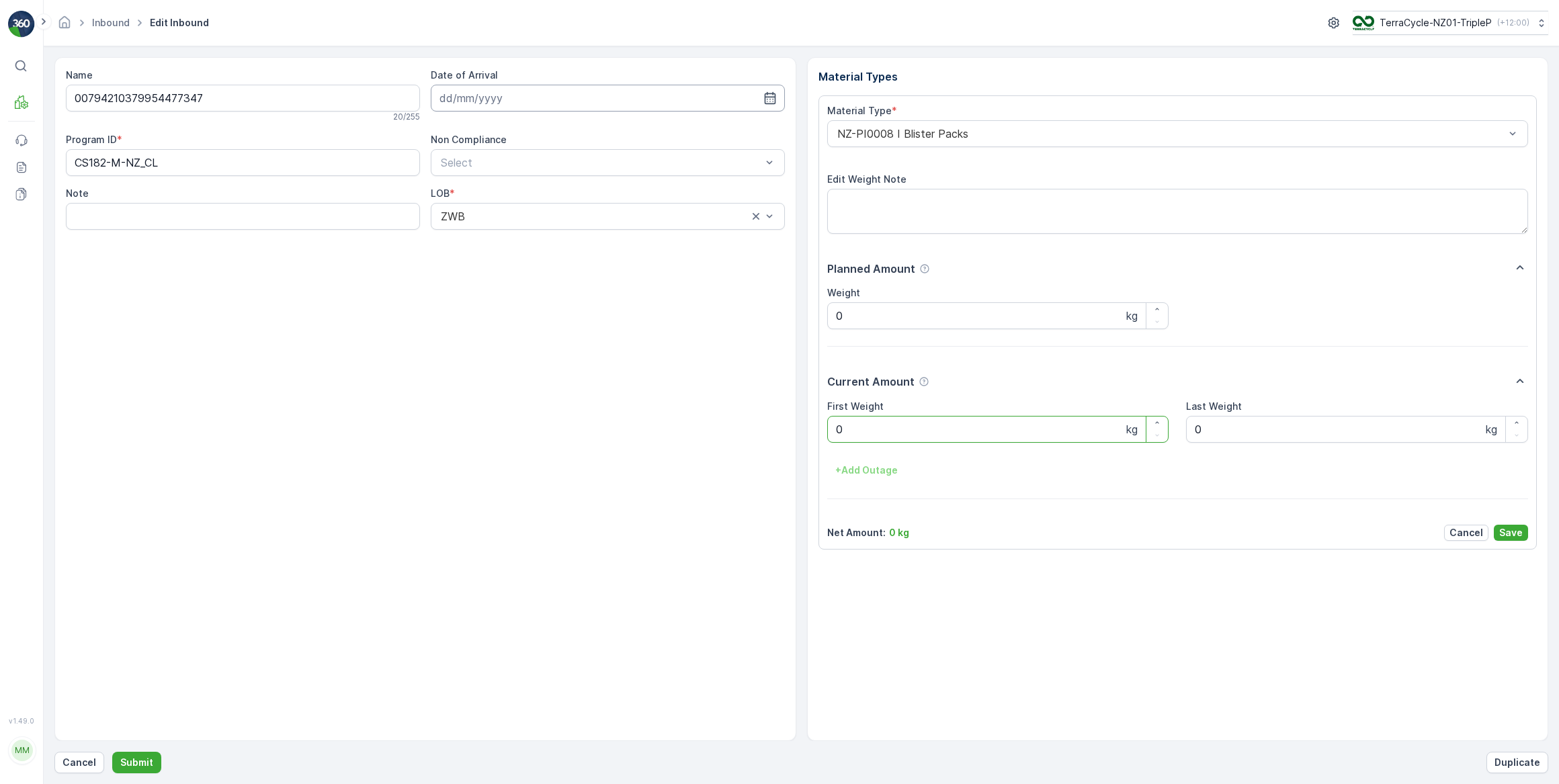
click at [516, 102] on input at bounding box center [607, 98] width 354 height 27
click at [571, 289] on div "29" at bounding box center [575, 290] width 22 height 22
type input "29.08.2025"
drag, startPoint x: 868, startPoint y: 437, endPoint x: 792, endPoint y: 428, distance: 76.5
click at [792, 428] on div "Name 00794210379954477347 20 / 255 Date of Arrival 29.08.2025 Program ID * CS18…" at bounding box center [801, 399] width 1494 height 684
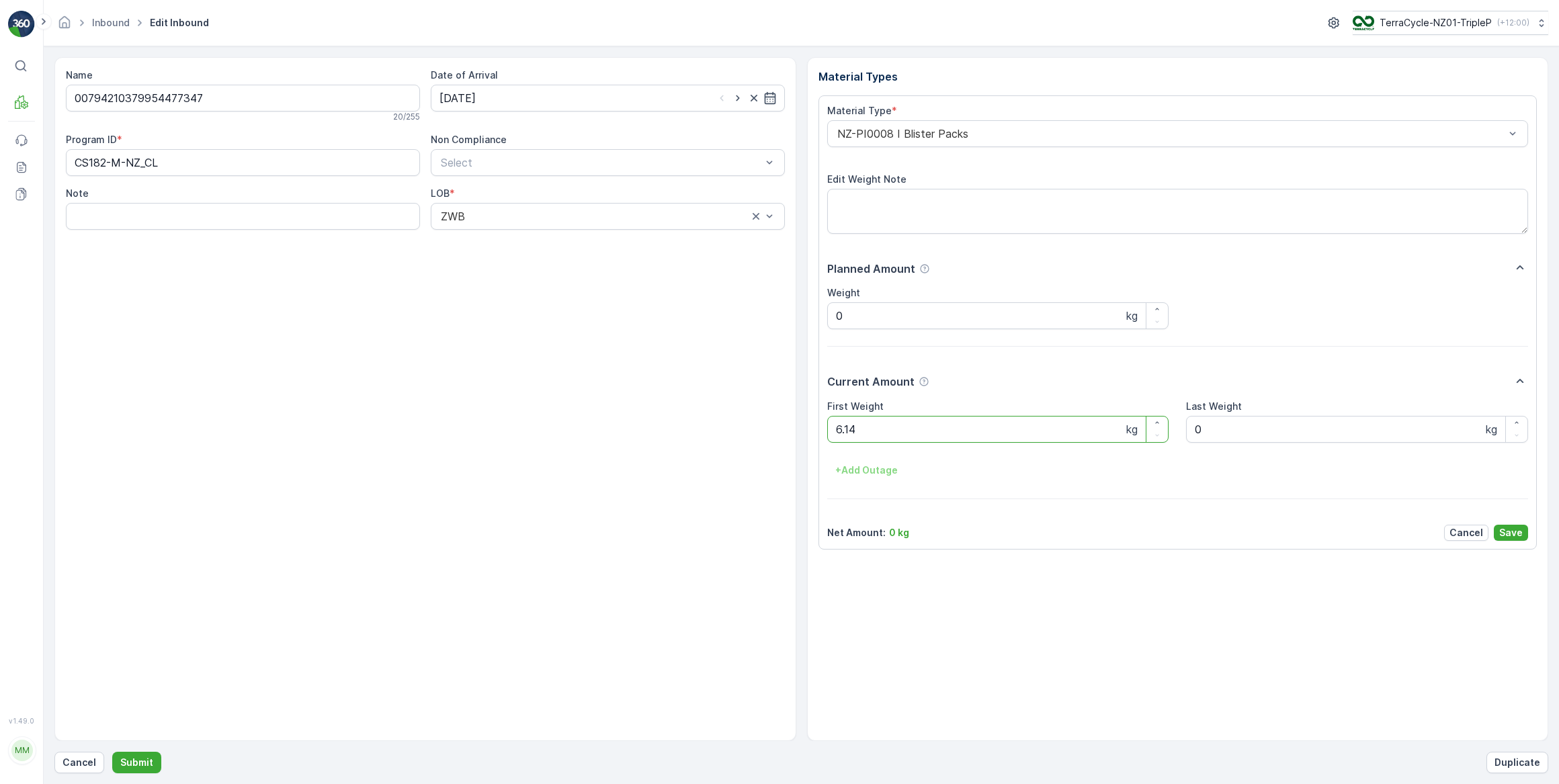
click at [113, 751] on button "Submit" at bounding box center [137, 762] width 49 height 22
click at [565, 88] on input at bounding box center [607, 98] width 354 height 27
click at [574, 295] on div "29" at bounding box center [575, 290] width 22 height 22
type input "29.08.2025"
drag, startPoint x: 848, startPoint y: 430, endPoint x: 791, endPoint y: 420, distance: 57.9
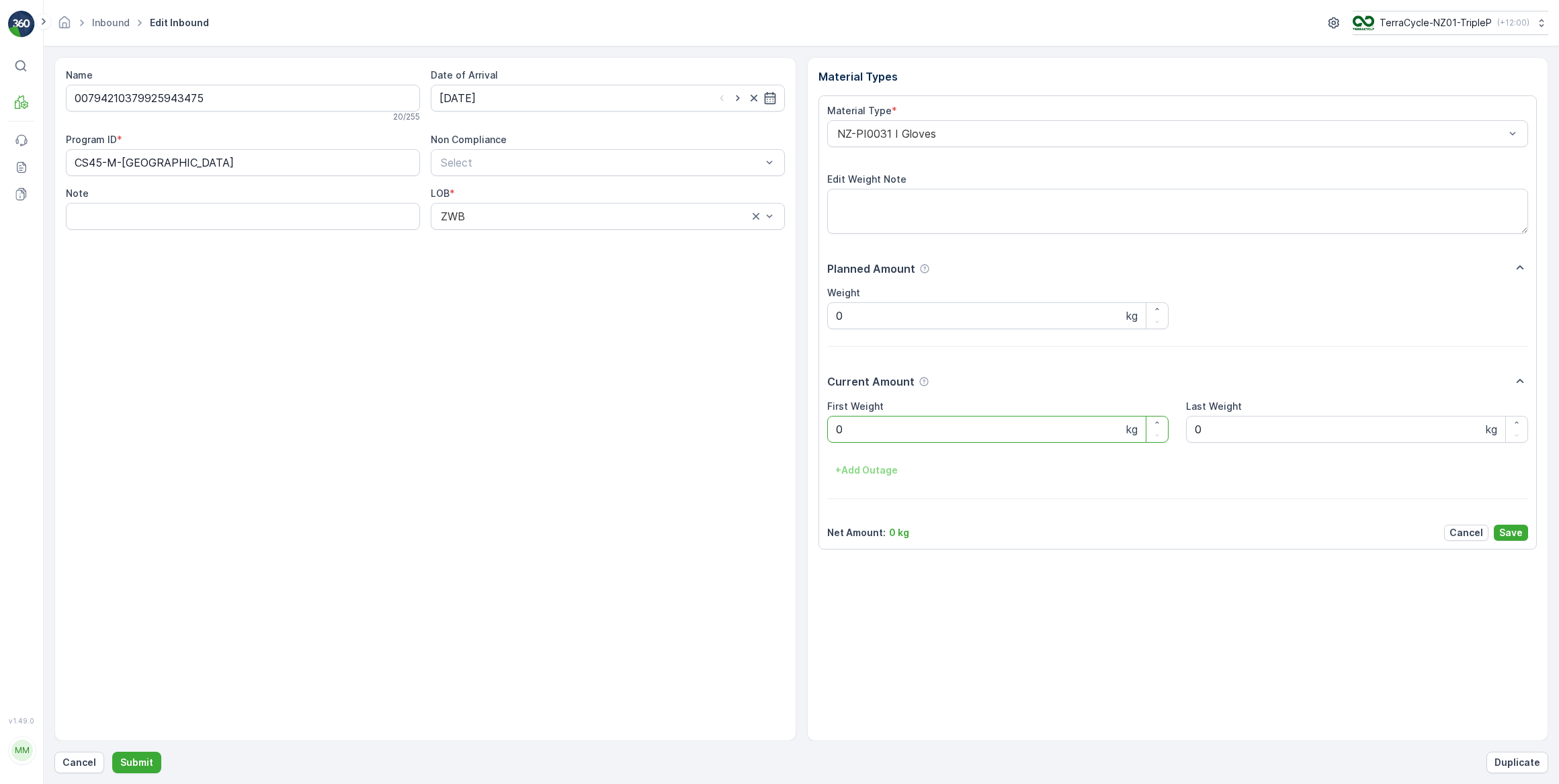
click at [790, 420] on div "Name 00794210379925943475 20 / 255 Date of Arrival 29.08.2025 Program ID * CS45…" at bounding box center [801, 399] width 1494 height 684
click at [113, 751] on button "Submit" at bounding box center [137, 762] width 49 height 22
click at [625, 101] on input at bounding box center [607, 98] width 354 height 27
click at [578, 293] on div "29" at bounding box center [575, 290] width 22 height 22
type input "29.08.2025"
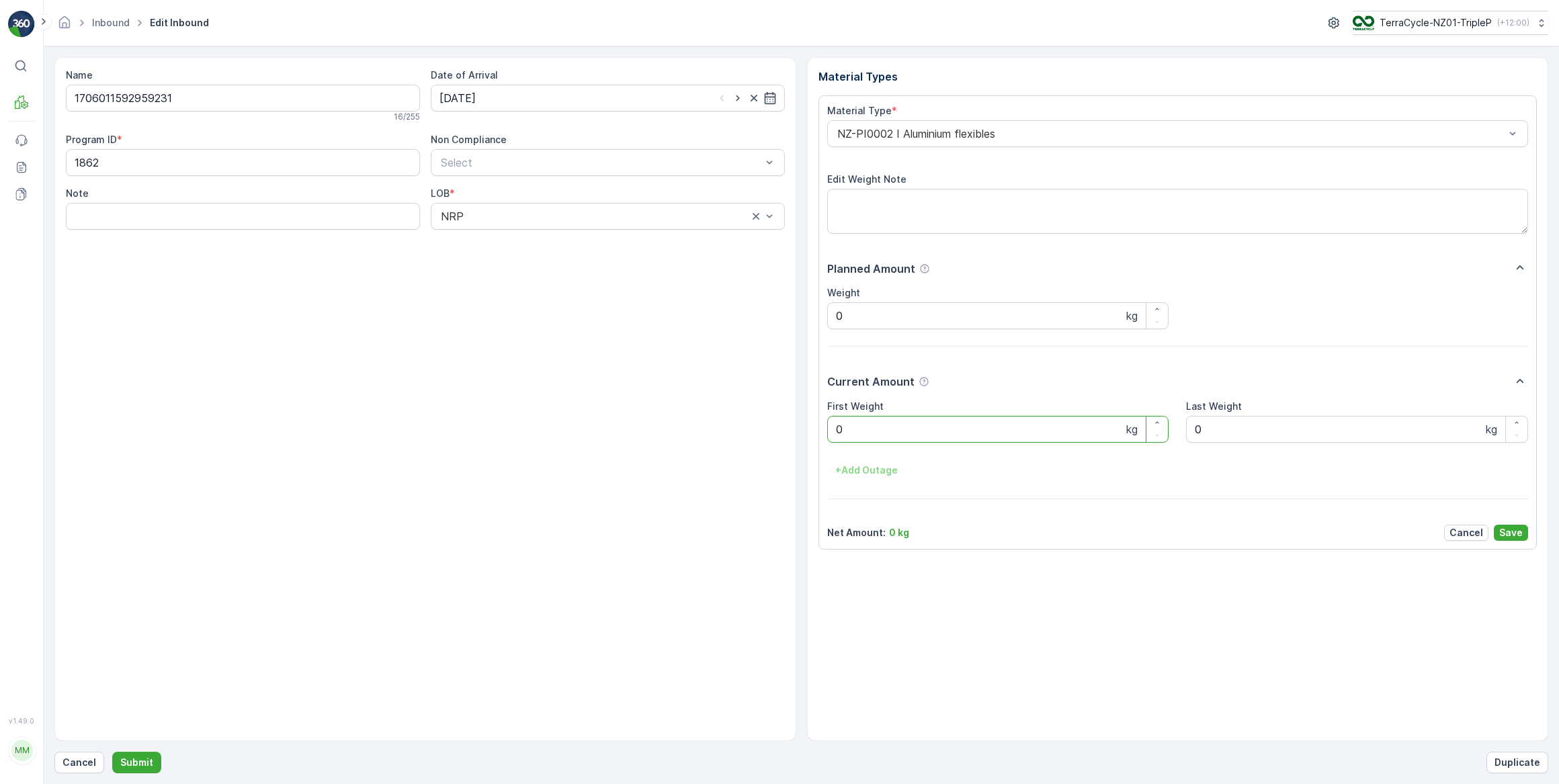
drag, startPoint x: 862, startPoint y: 425, endPoint x: 823, endPoint y: 426, distance: 39.0
click at [823, 426] on div "Material Type * NZ-PI0002 I Aluminium flexibles Edit Weight Note Planned Amount…" at bounding box center [1178, 322] width 719 height 455
click at [113, 751] on button "Submit" at bounding box center [137, 762] width 49 height 22
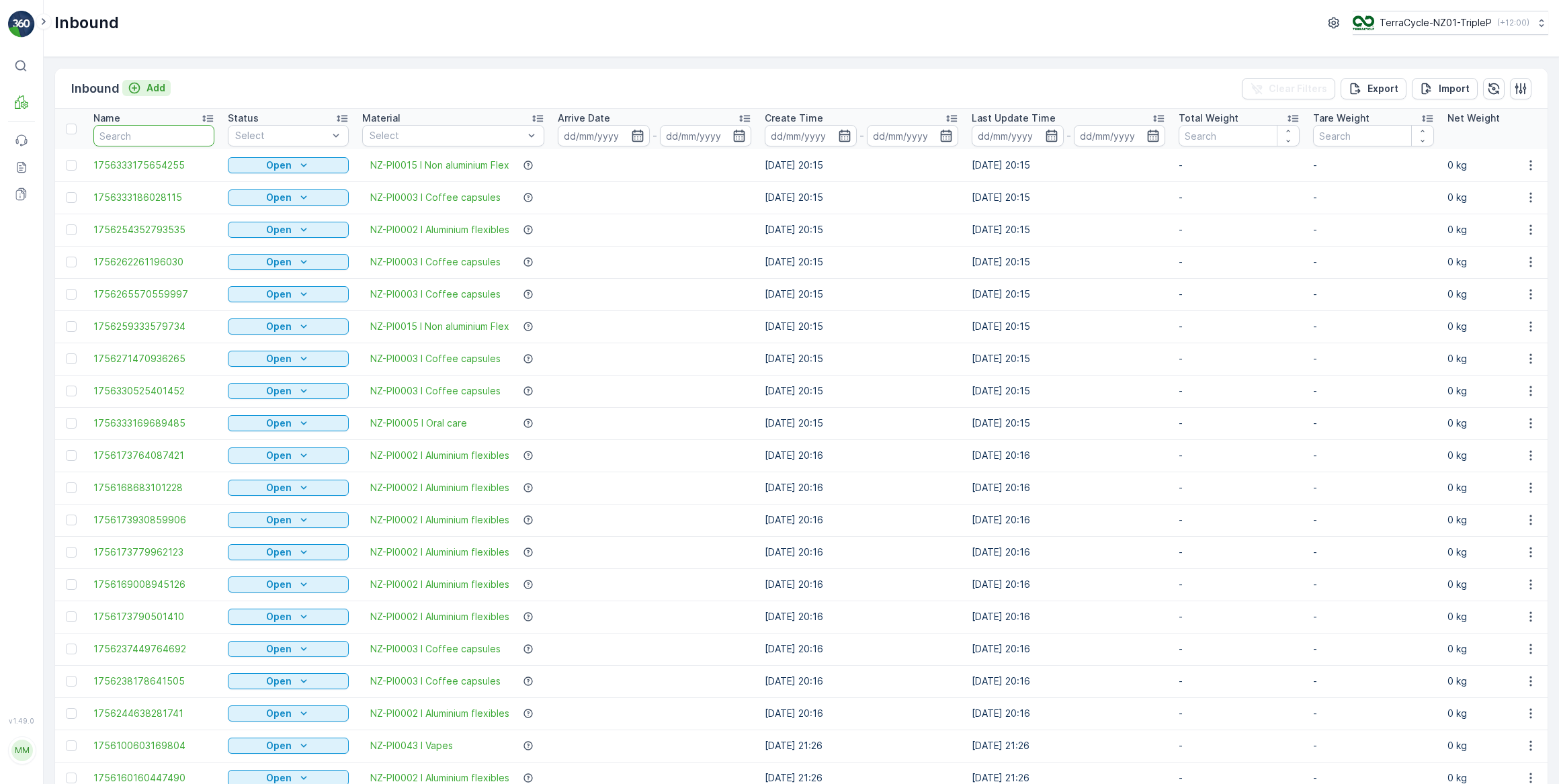
drag, startPoint x: 121, startPoint y: 142, endPoint x: 153, endPoint y: 88, distance: 62.8
click at [121, 141] on input "text" at bounding box center [153, 136] width 121 height 22
type input "#426"
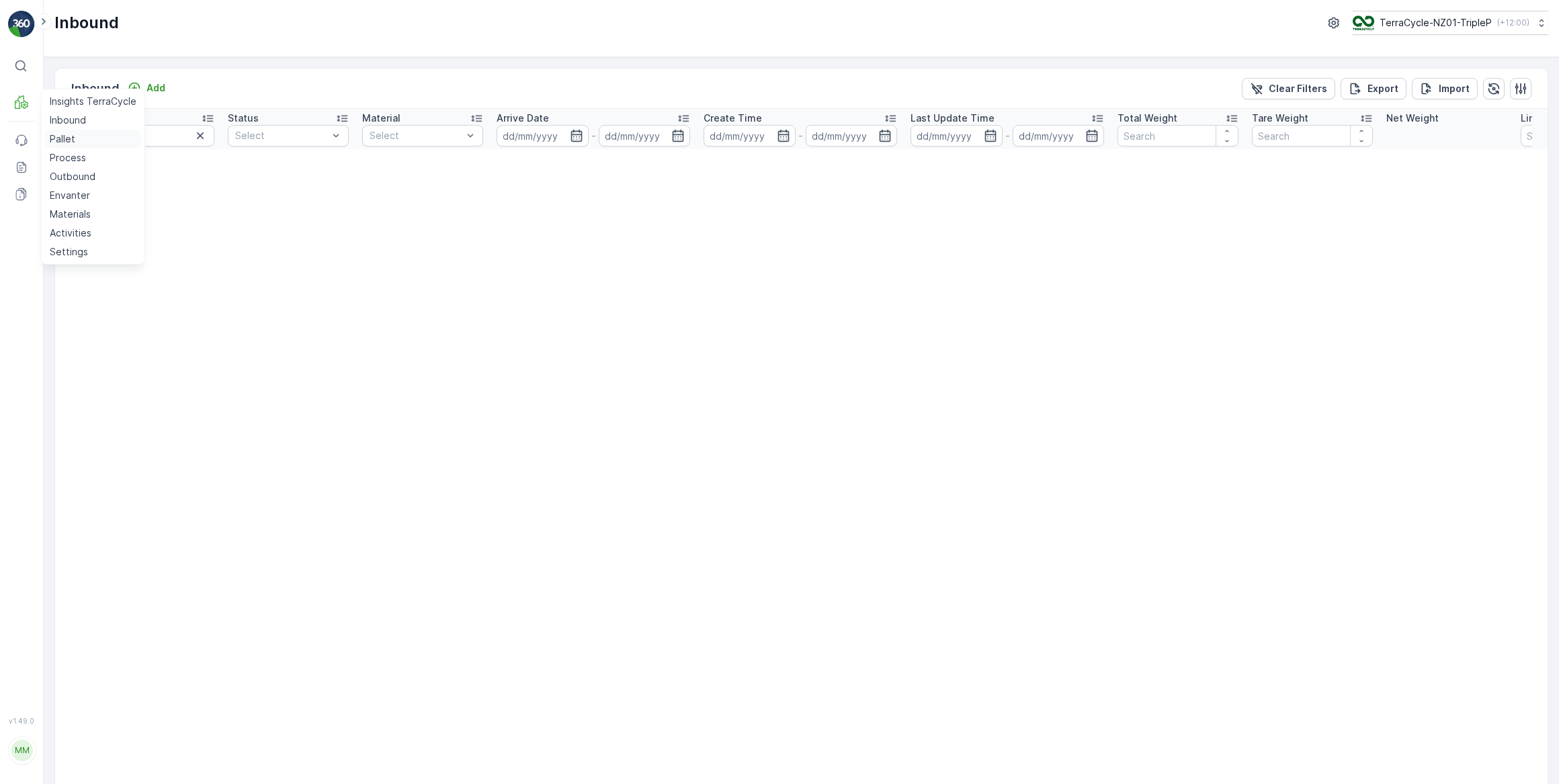
click at [59, 138] on p "Pallet" at bounding box center [63, 139] width 26 height 13
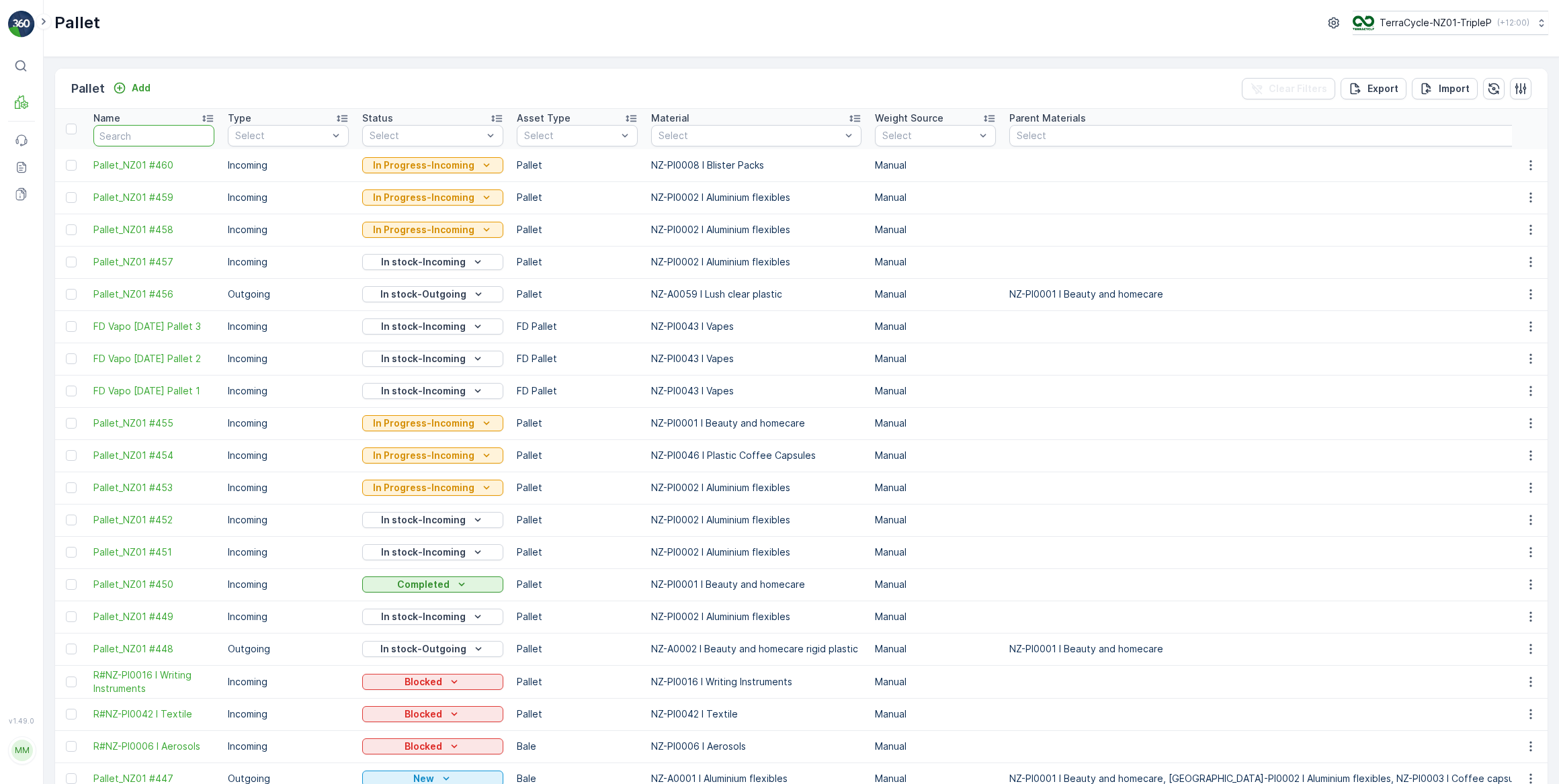
click at [126, 133] on input "text" at bounding box center [153, 136] width 121 height 22
type input "#426"
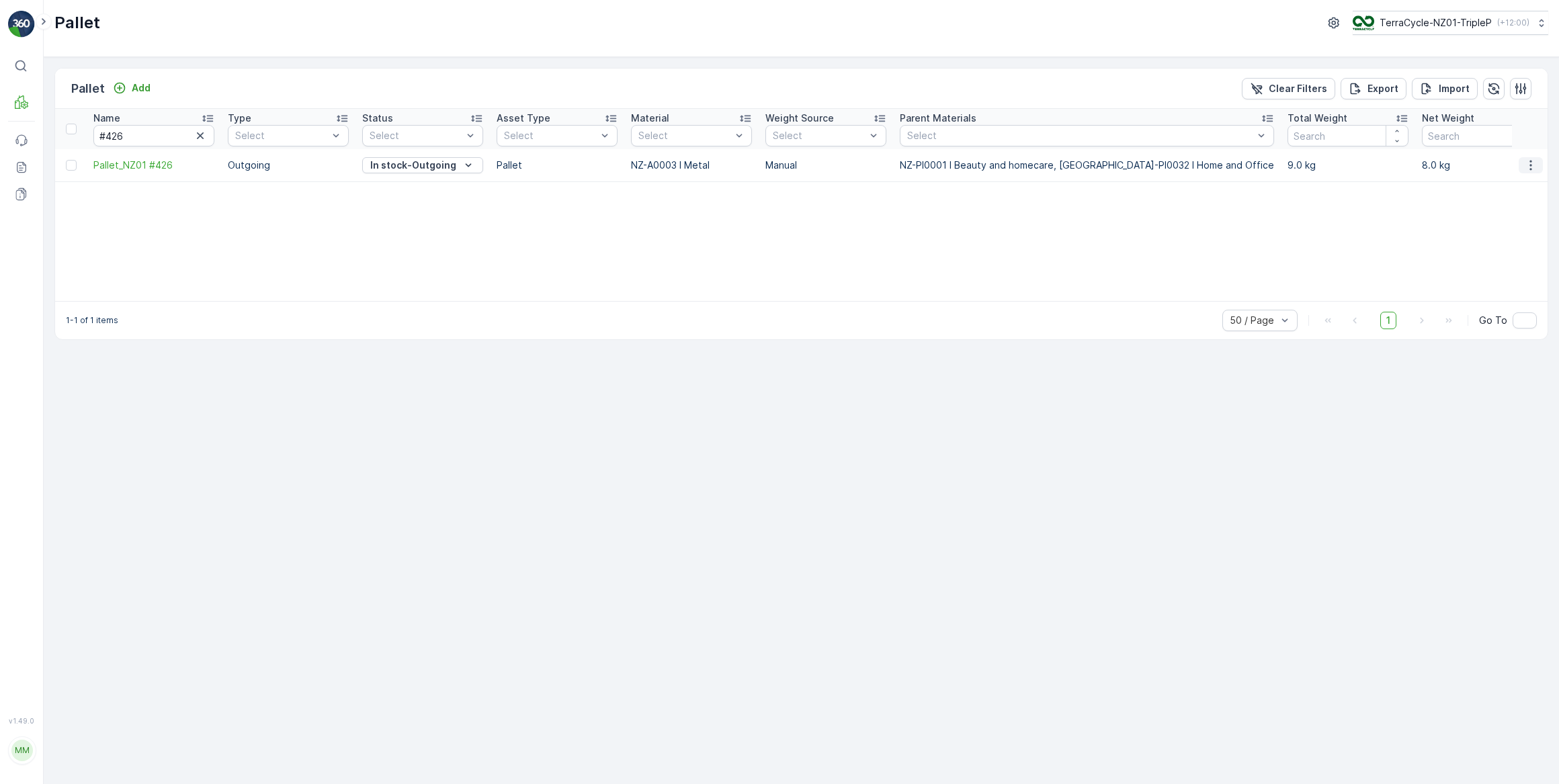
click at [1531, 165] on icon "button" at bounding box center [1530, 165] width 2 height 10
click at [1501, 258] on span "Print QR" at bounding box center [1494, 260] width 37 height 13
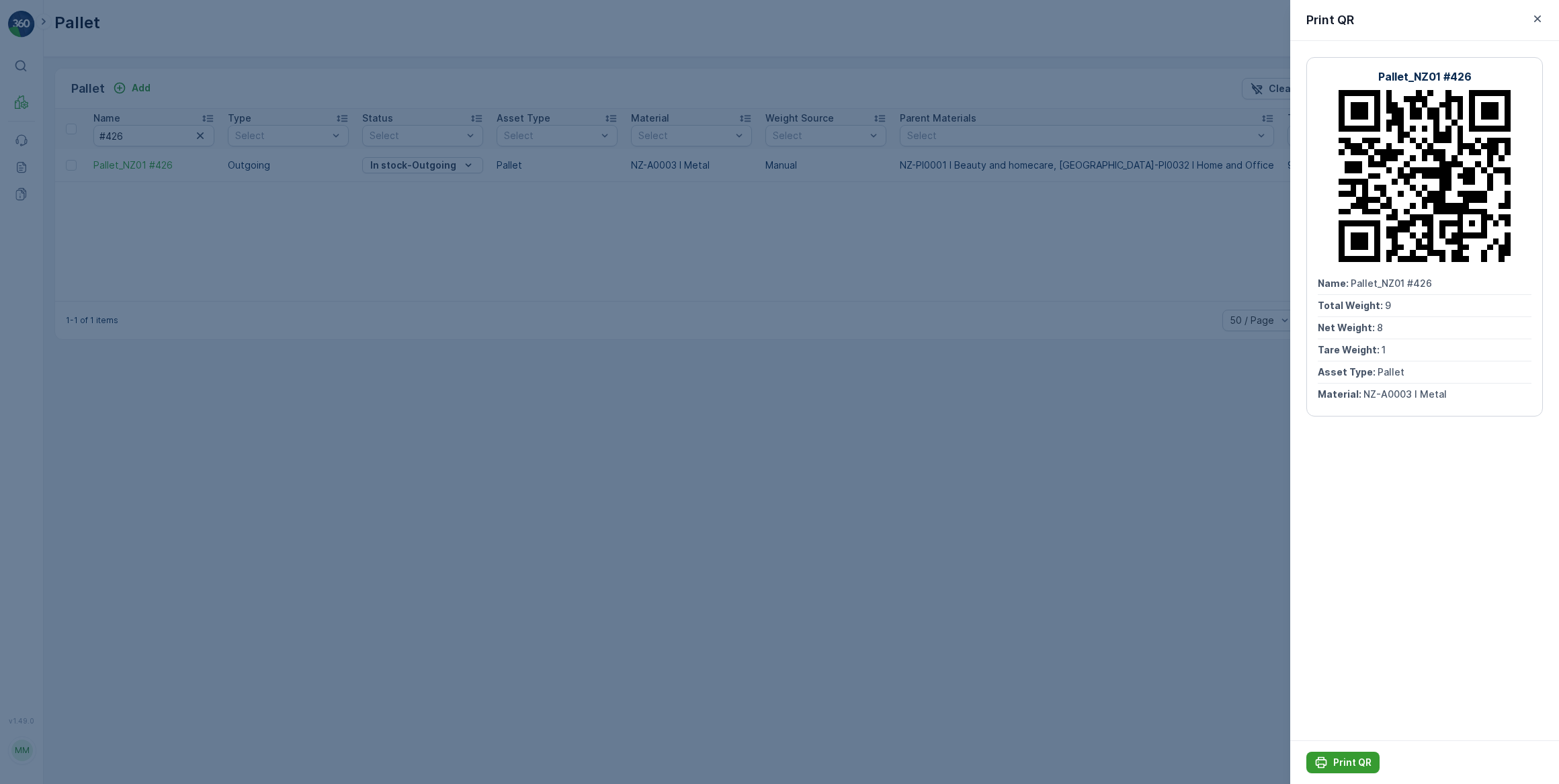
click at [1355, 764] on p "Print QR" at bounding box center [1352, 762] width 38 height 13
click at [1533, 18] on icon "button" at bounding box center [1537, 18] width 13 height 13
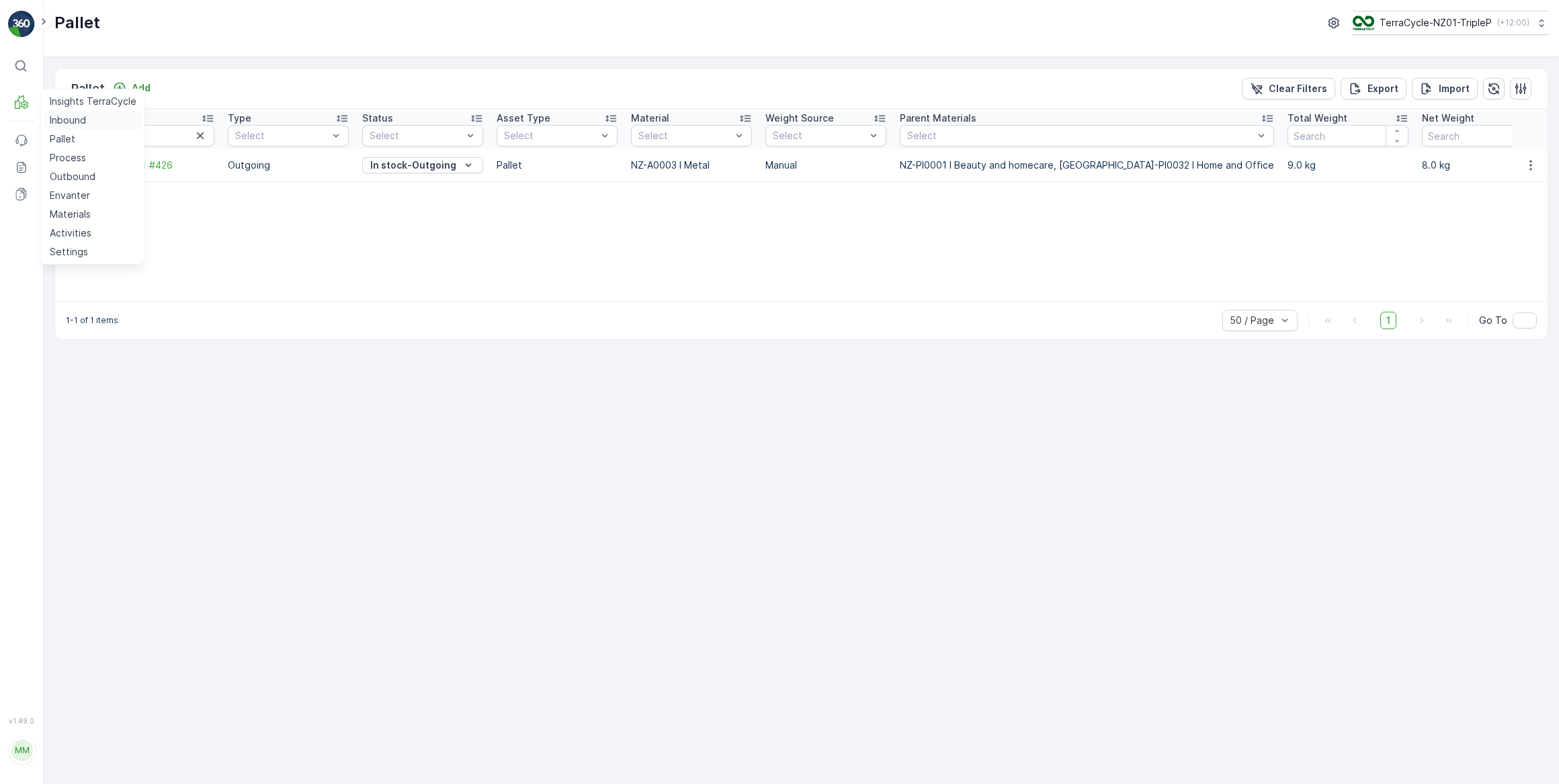
click at [53, 118] on p "Inbound" at bounding box center [68, 120] width 36 height 13
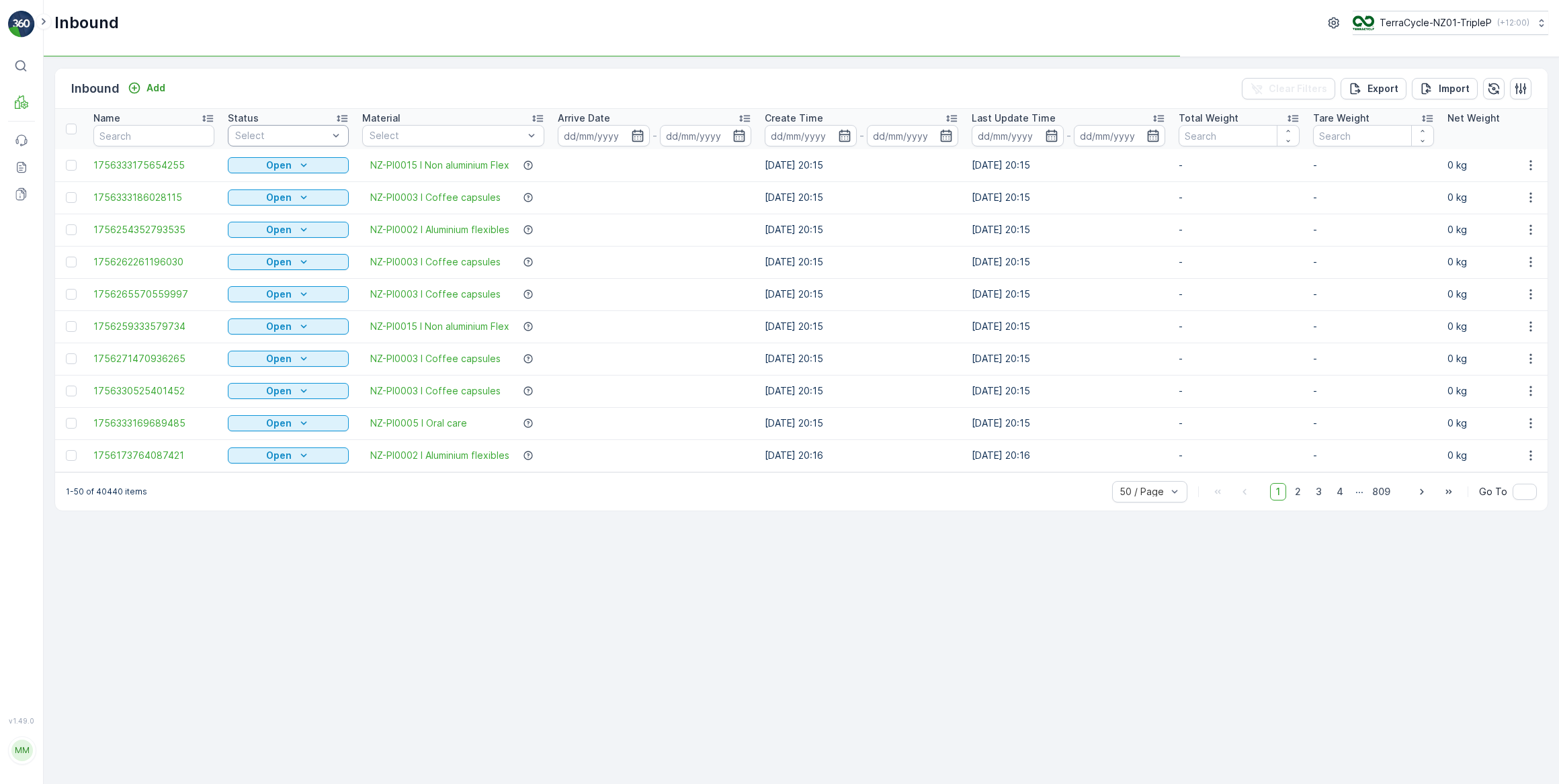
click at [264, 126] on div "Select" at bounding box center [288, 136] width 121 height 22
click at [274, 189] on span "Scanned" at bounding box center [256, 186] width 40 height 11
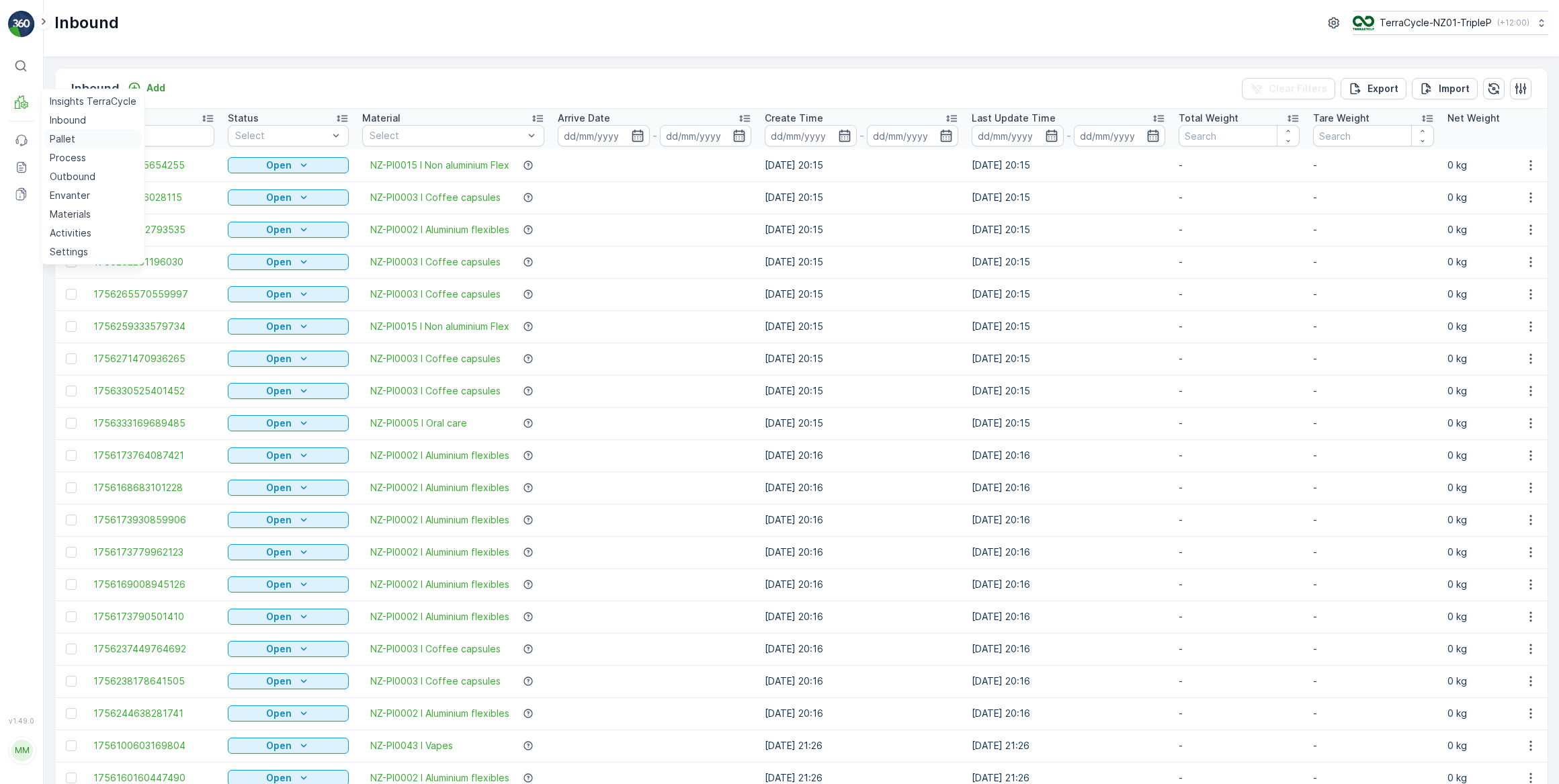
click at [73, 138] on p "Pallet" at bounding box center [63, 139] width 26 height 13
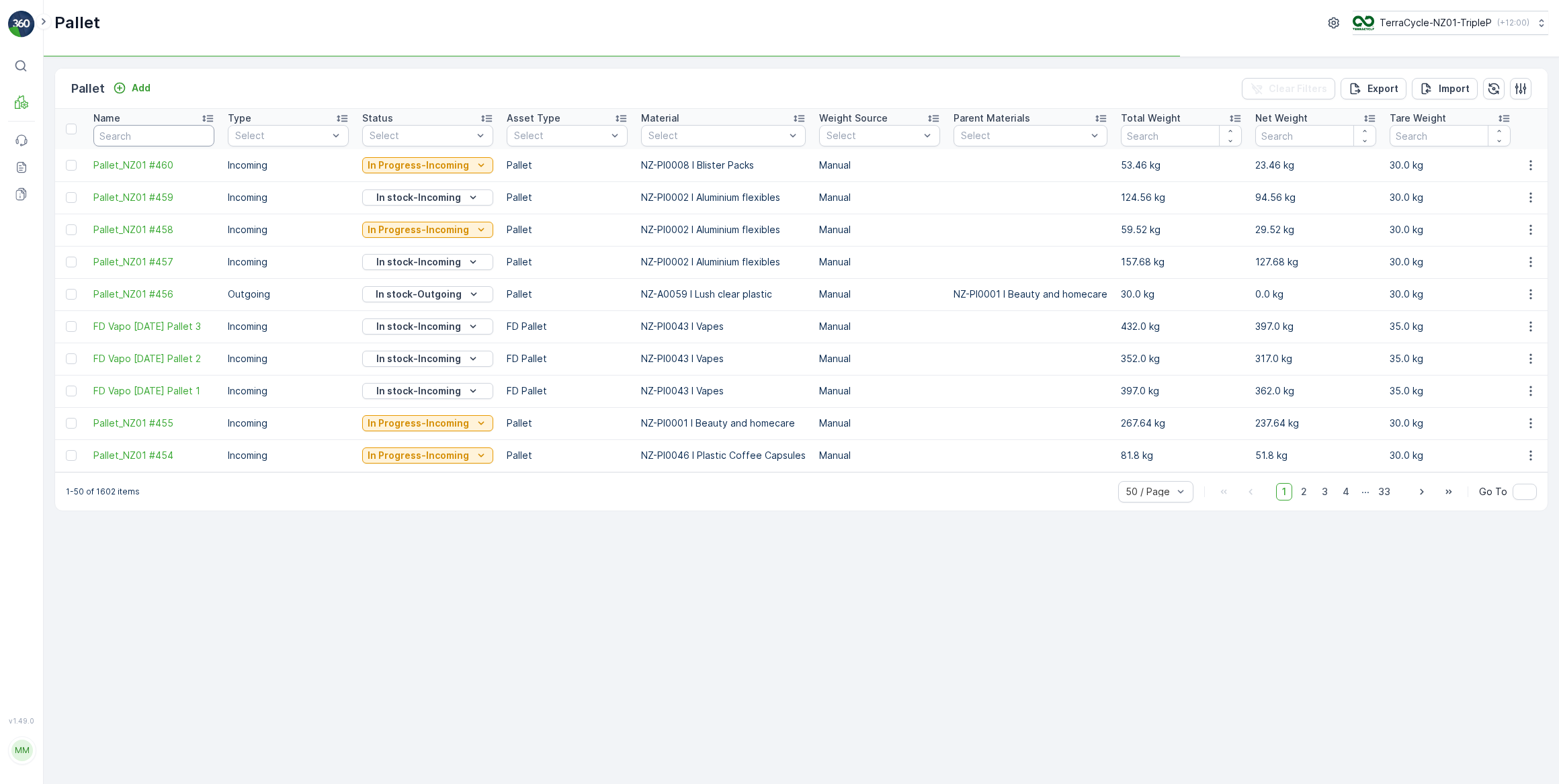
click at [176, 137] on input "text" at bounding box center [153, 136] width 121 height 22
type input "458/"
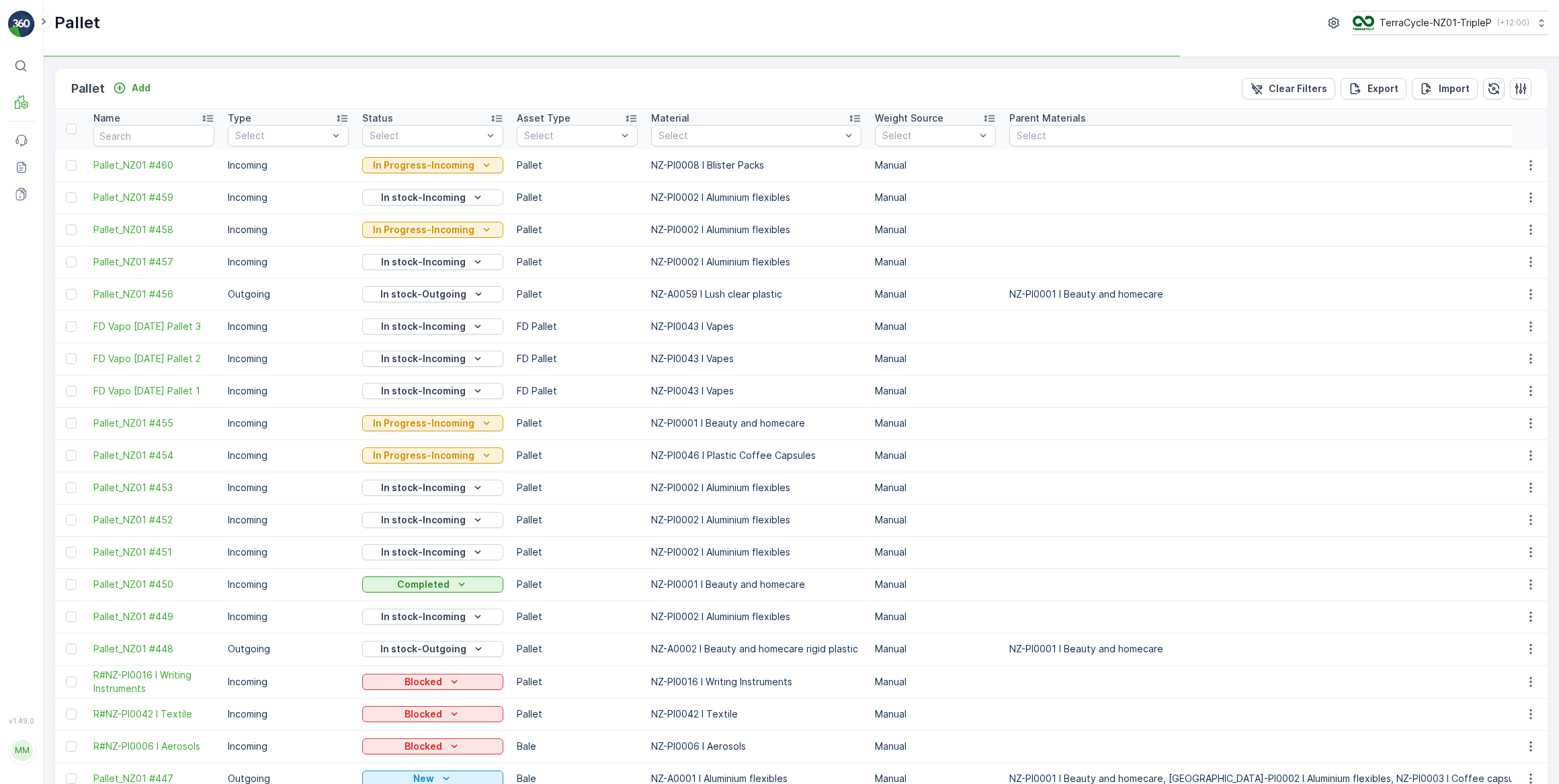
type input "458/"
click at [158, 141] on input "458/" at bounding box center [153, 136] width 121 height 22
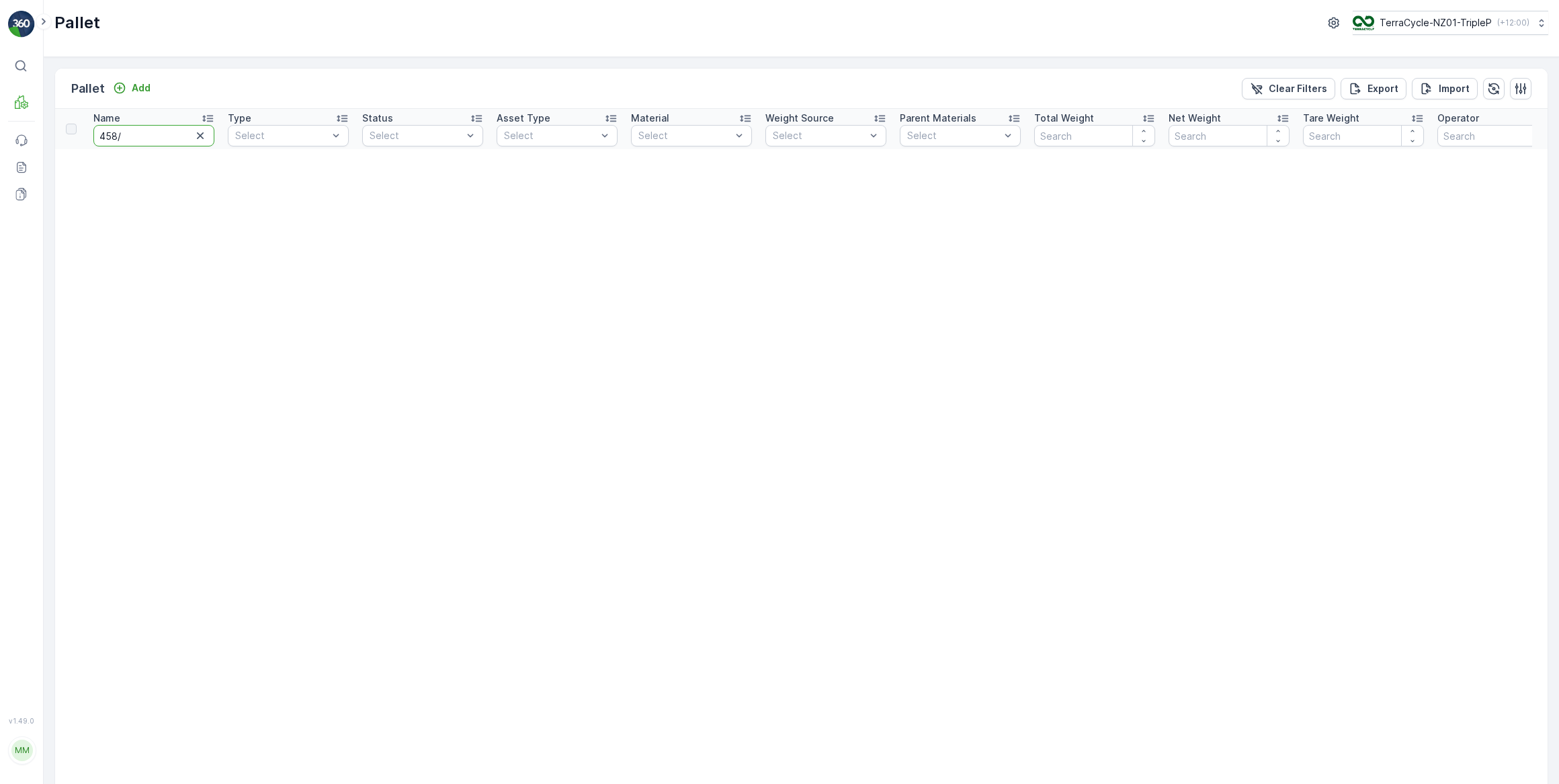
click at [158, 141] on input "458/" at bounding box center [153, 136] width 121 height 22
type input "458"
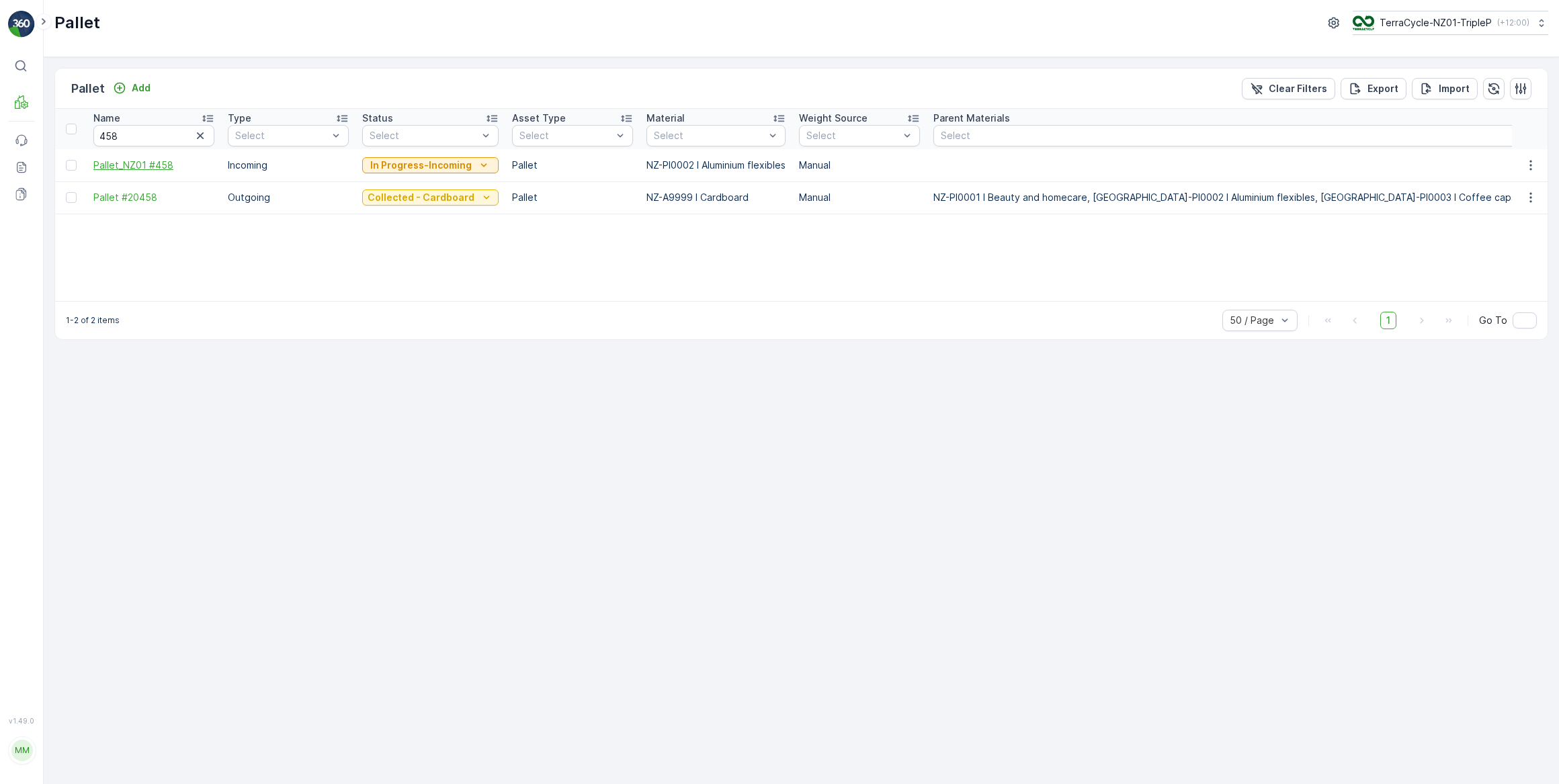
click at [153, 166] on span "Pallet_NZ01 #458" at bounding box center [153, 165] width 121 height 13
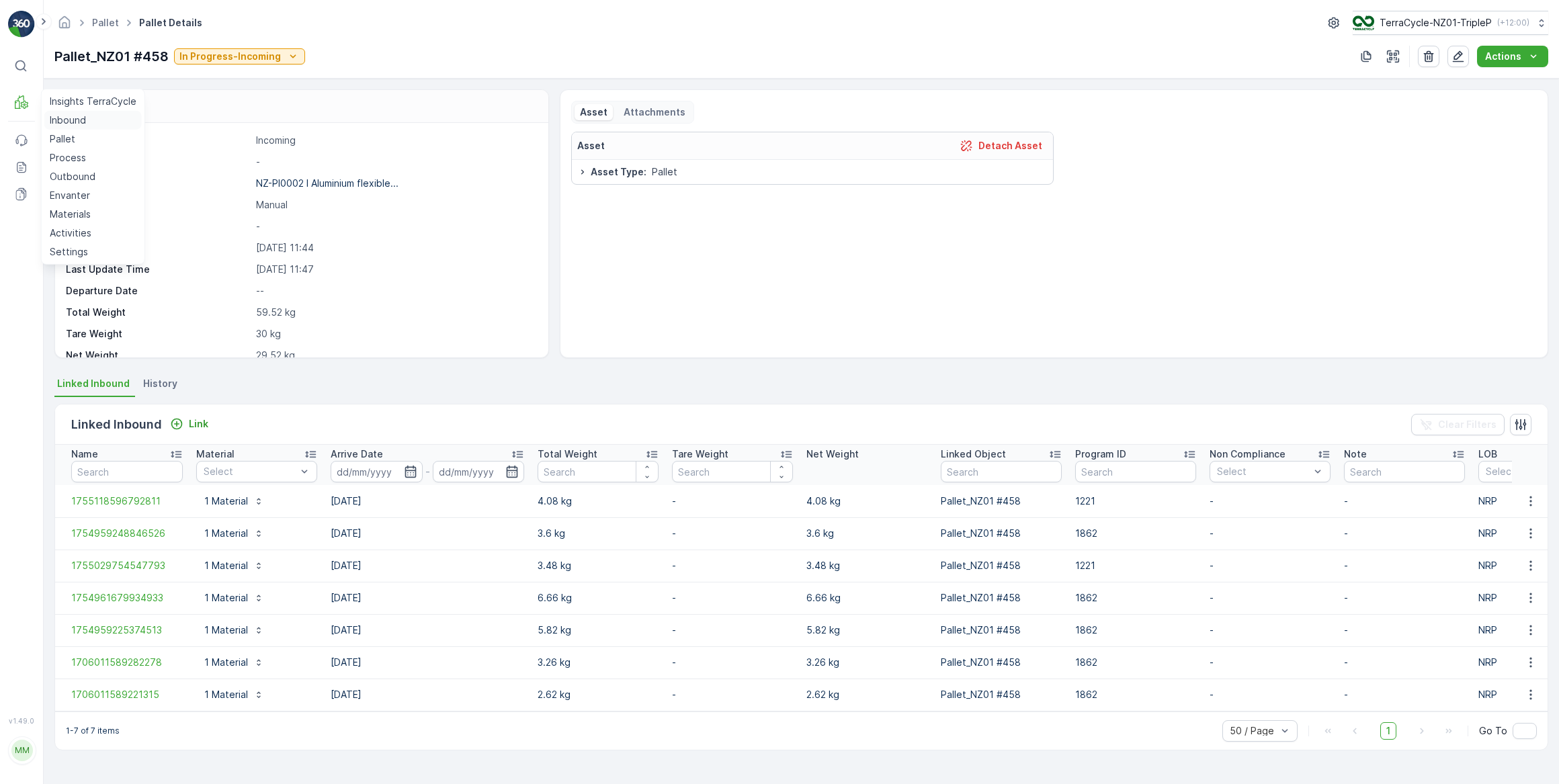
click at [57, 123] on p "Inbound" at bounding box center [68, 120] width 36 height 13
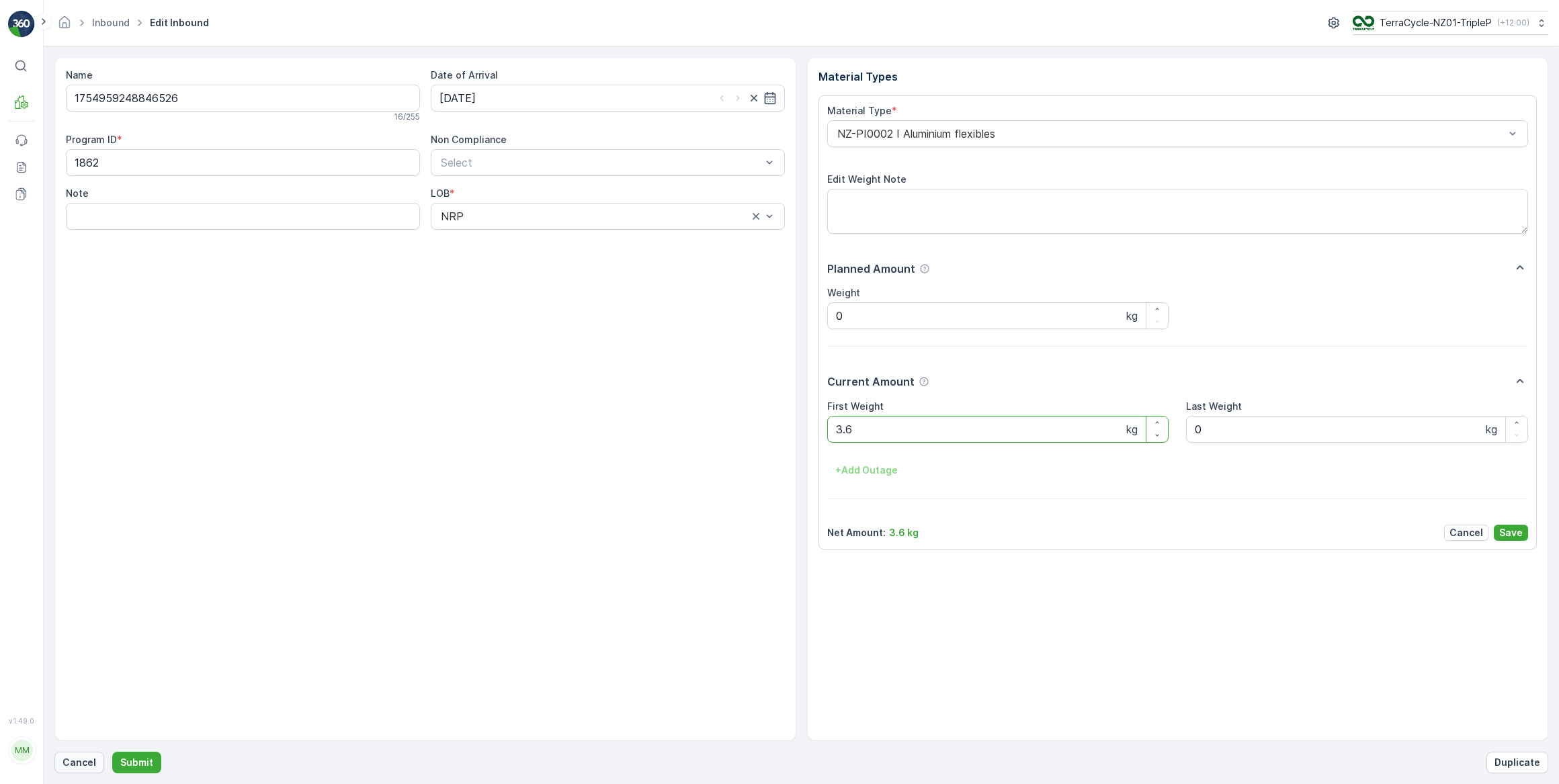
click at [71, 771] on button "Cancel" at bounding box center [79, 762] width 50 height 22
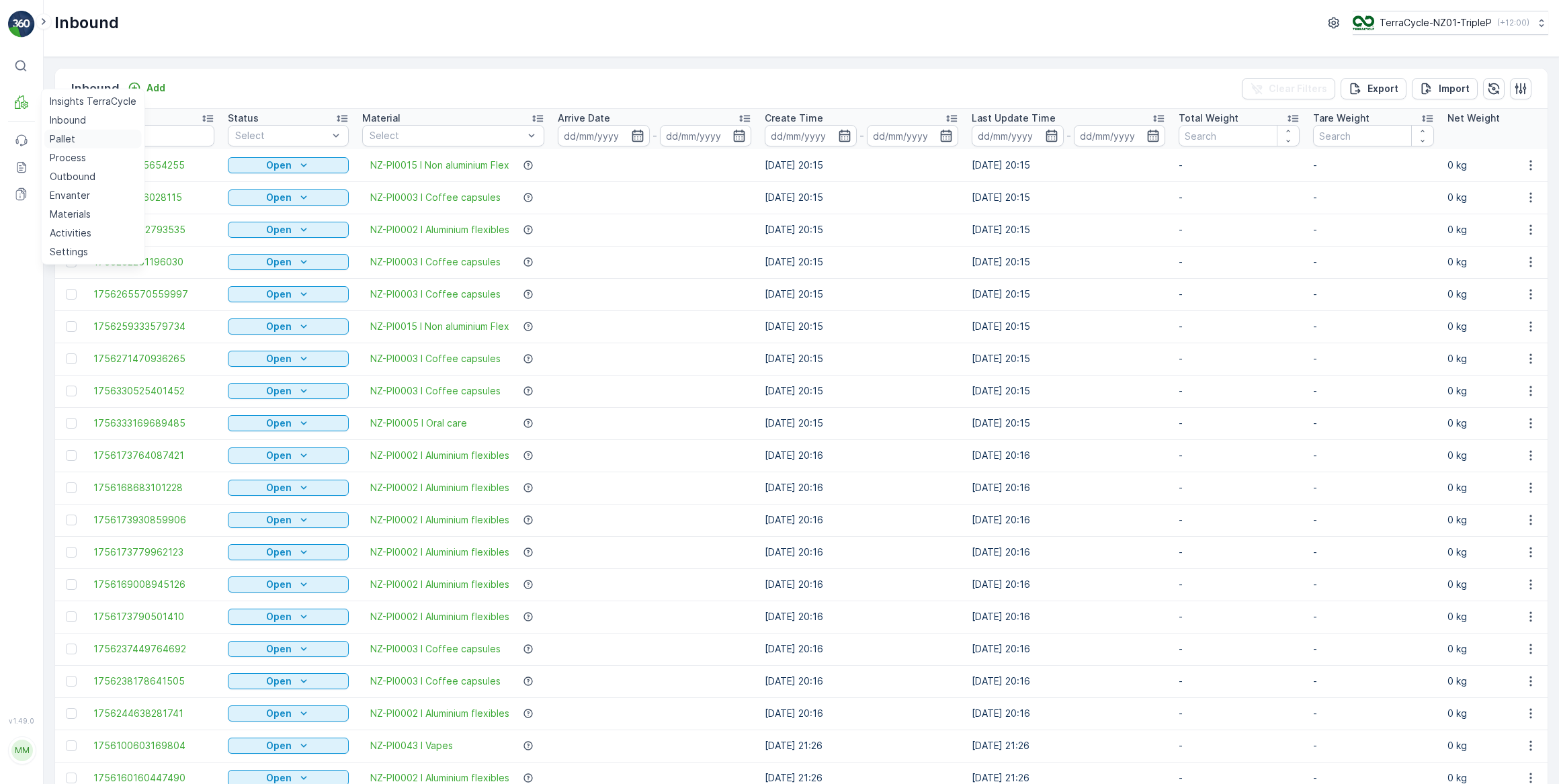
click at [60, 137] on p "Pallet" at bounding box center [63, 139] width 26 height 13
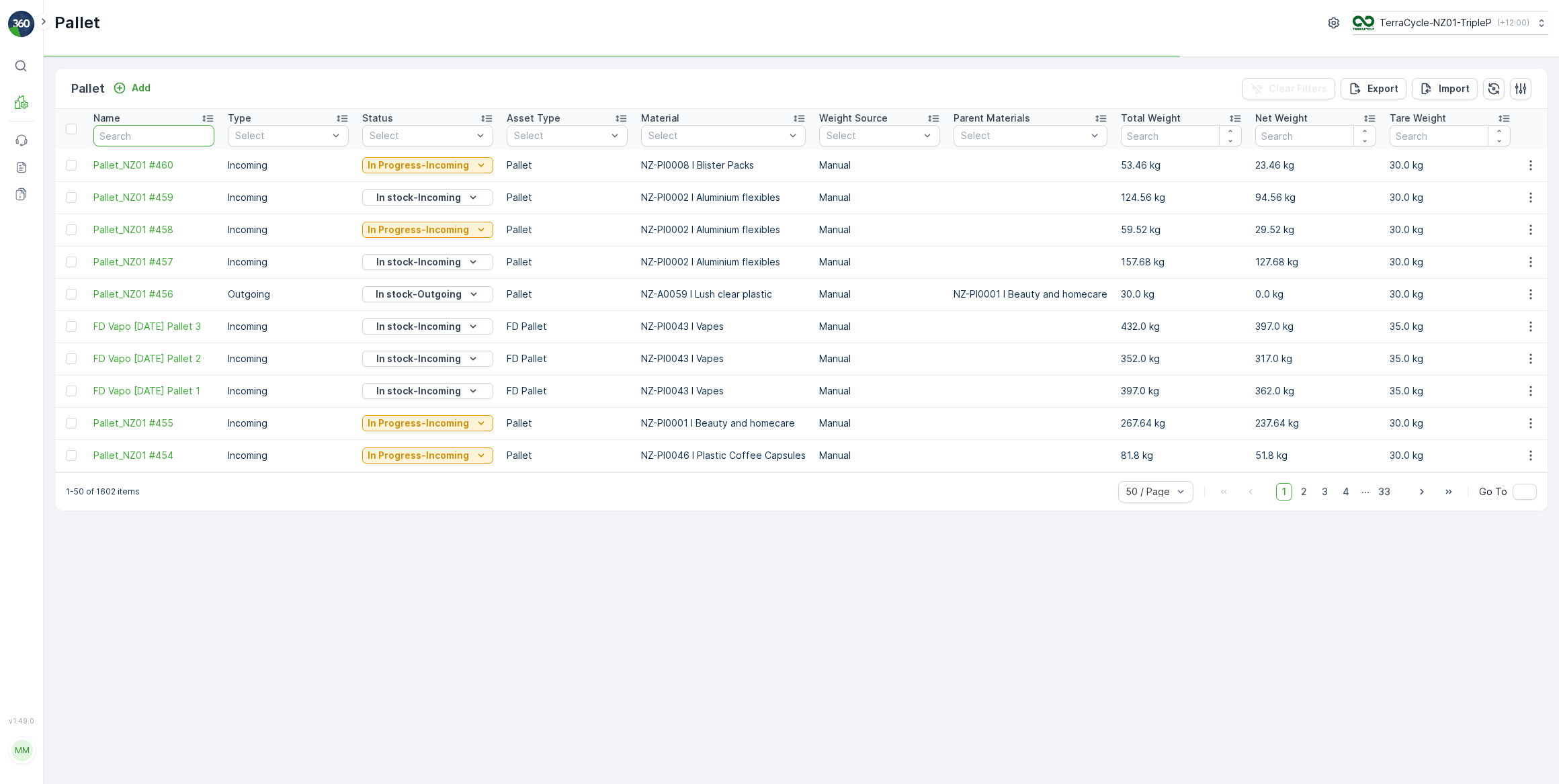
click at [151, 138] on input "text" at bounding box center [153, 136] width 121 height 22
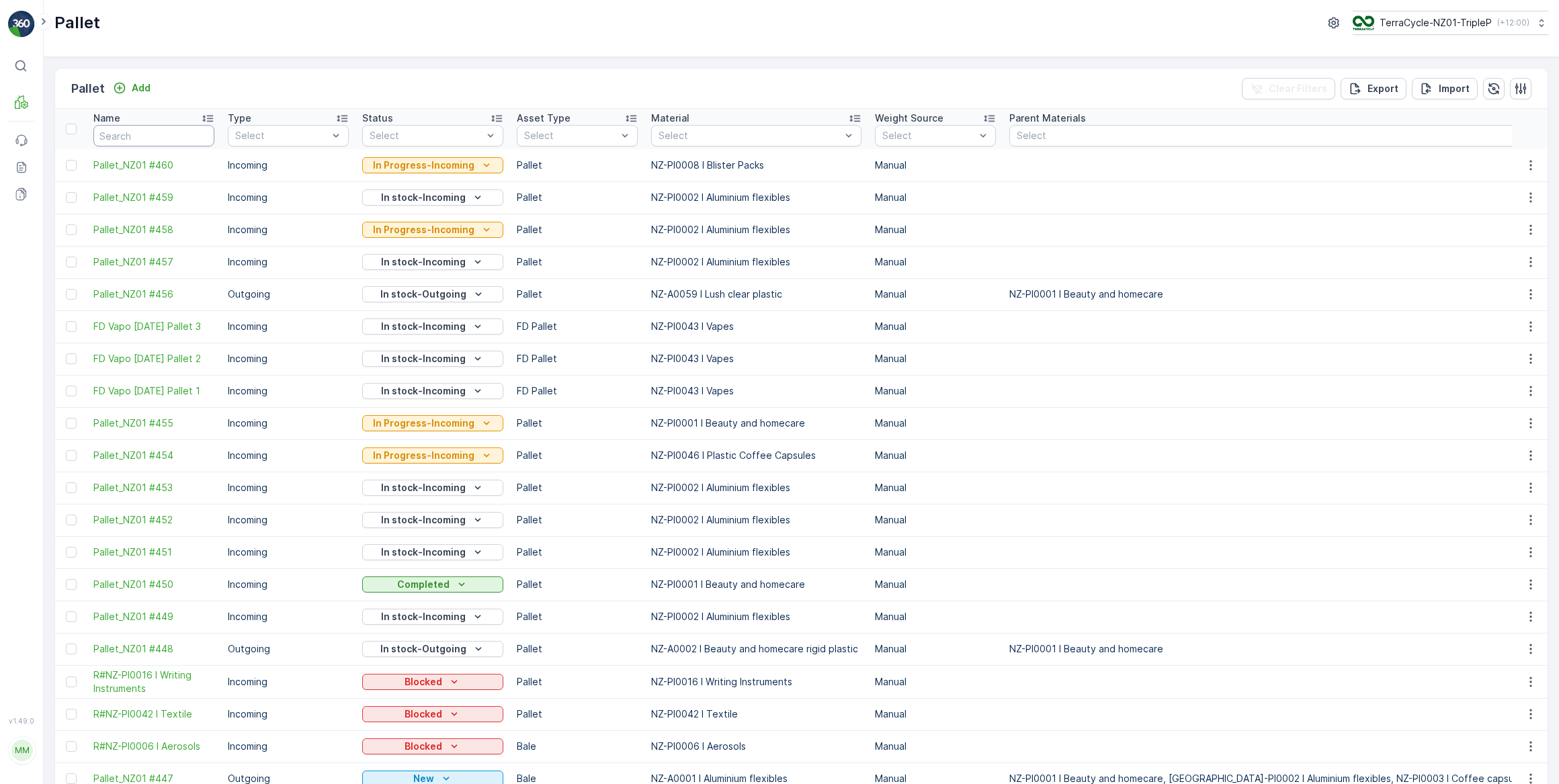
click at [148, 137] on input "text" at bounding box center [153, 136] width 121 height 22
type input "#"
click at [148, 137] on input "#" at bounding box center [153, 136] width 121 height 22
type input "#45"
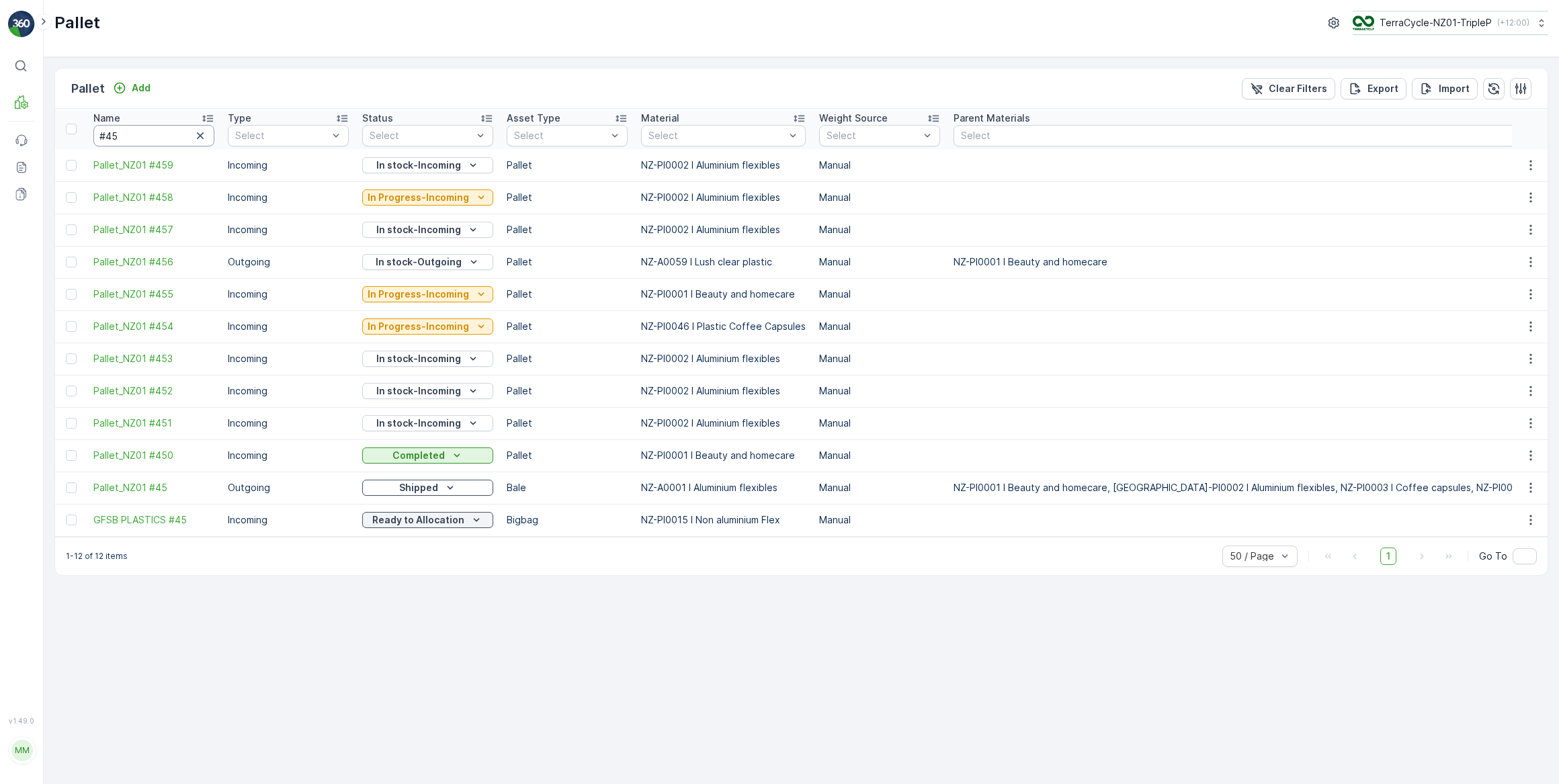
click at [148, 137] on input "#45" at bounding box center [153, 136] width 121 height 22
type input "#458"
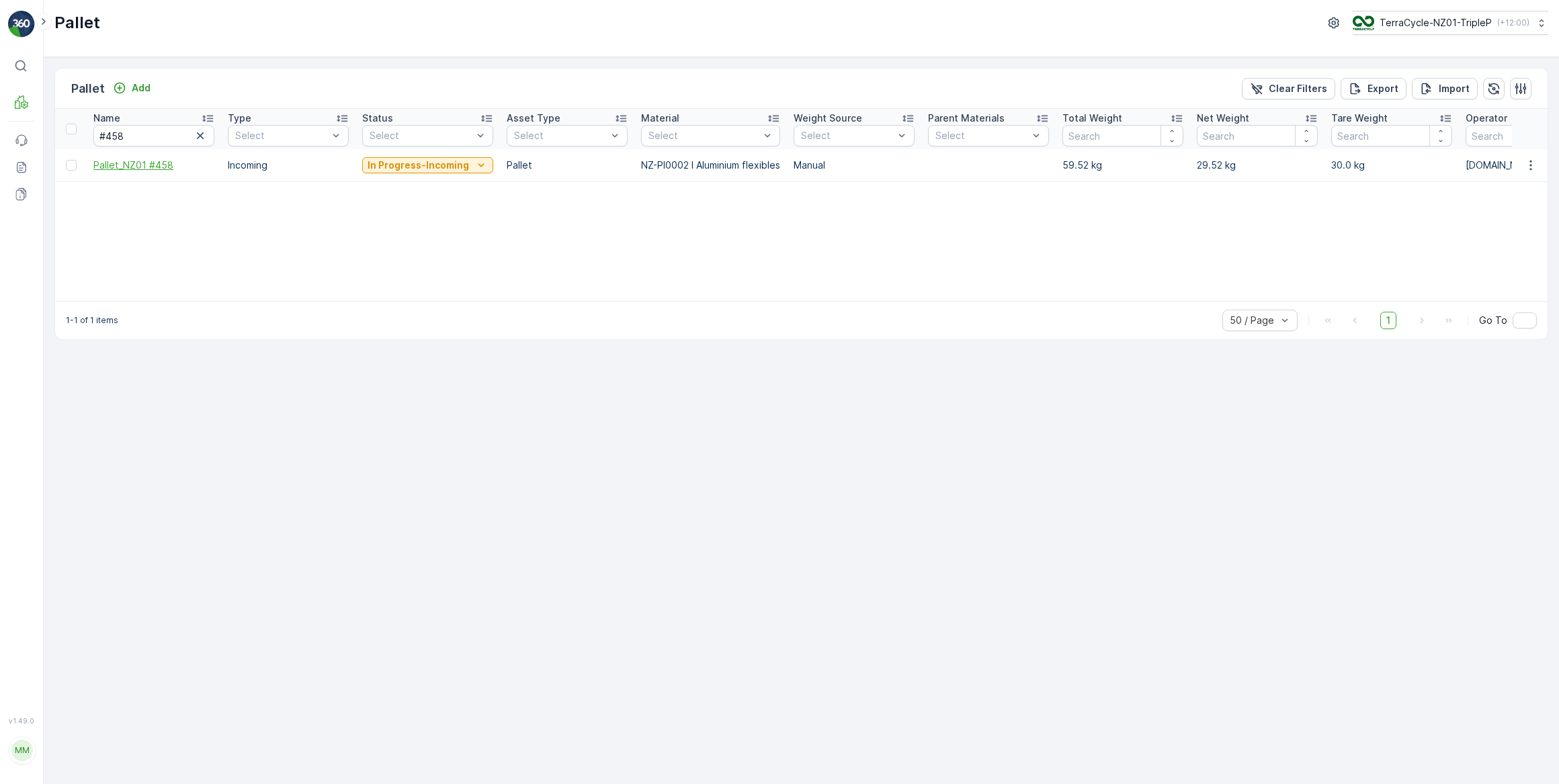
click at [124, 161] on span "Pallet_NZ01 #458" at bounding box center [153, 165] width 121 height 13
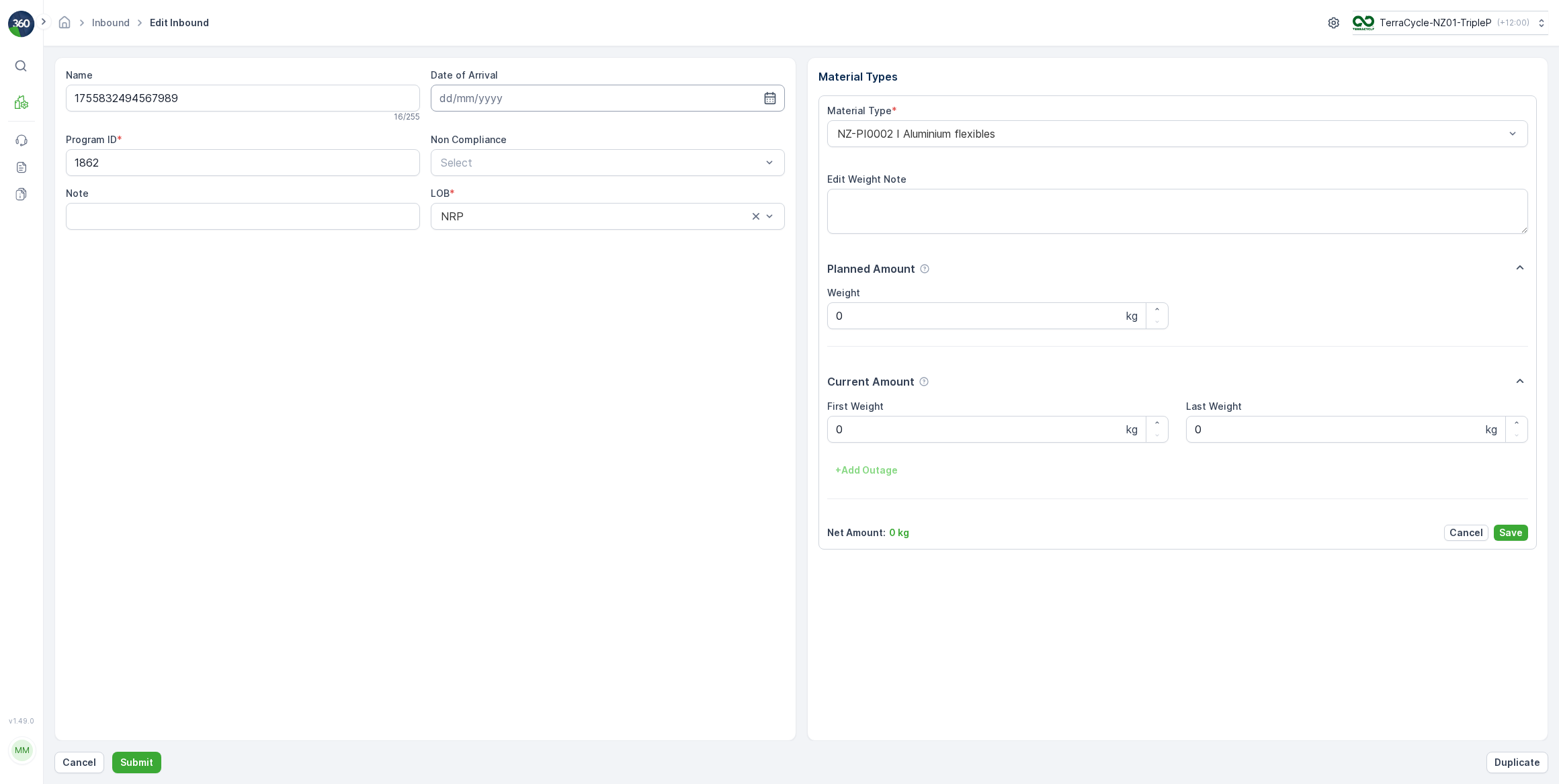
click at [565, 102] on input at bounding box center [607, 98] width 354 height 27
click at [568, 292] on div "29" at bounding box center [575, 290] width 22 height 22
type input "29.08.2025"
drag, startPoint x: 848, startPoint y: 430, endPoint x: 831, endPoint y: 435, distance: 17.7
click at [831, 435] on Weight "0" at bounding box center [998, 430] width 342 height 27
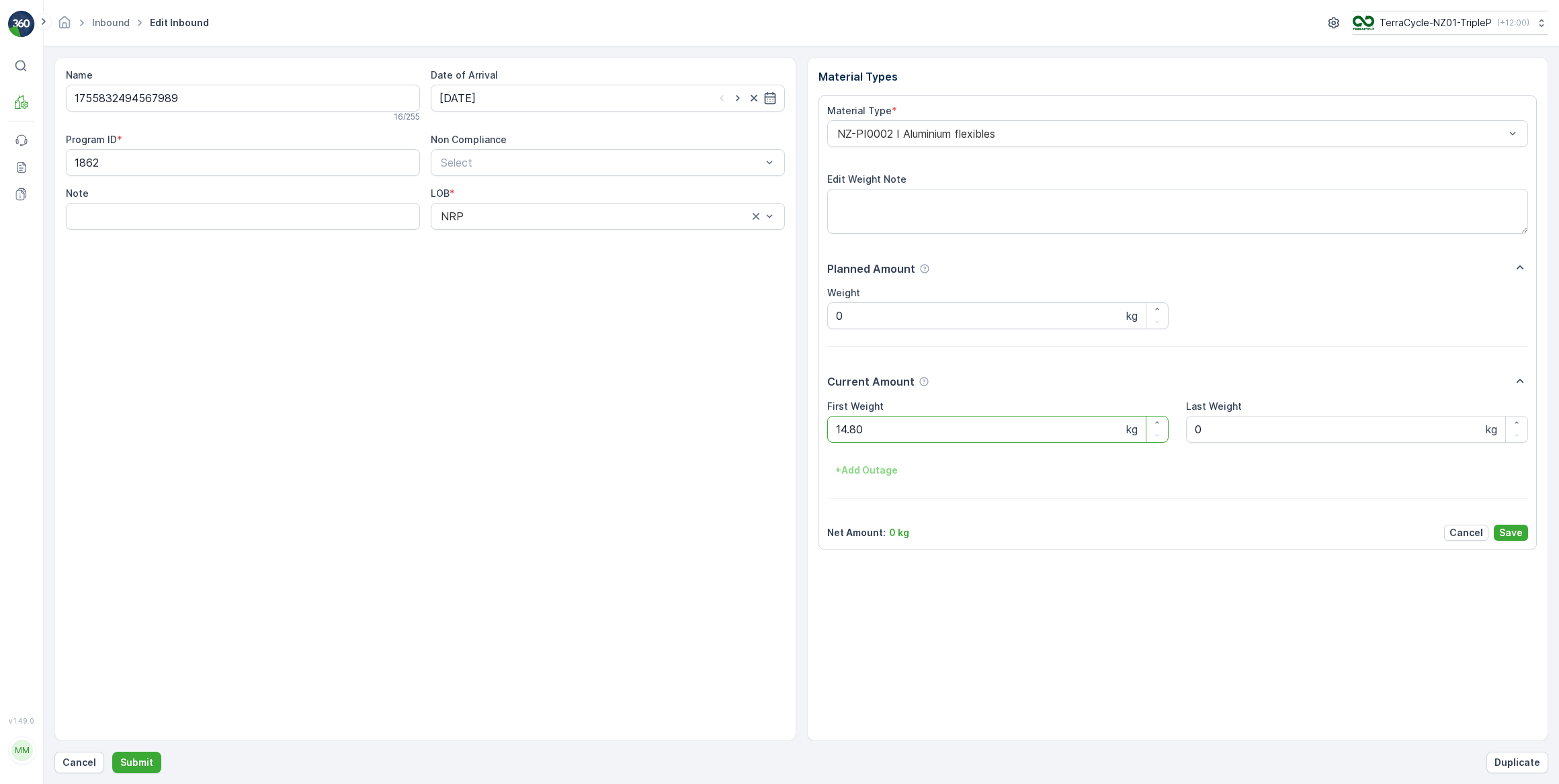
click at [113, 751] on button "Submit" at bounding box center [137, 762] width 49 height 22
click at [529, 98] on input at bounding box center [607, 98] width 354 height 27
click at [567, 300] on td "29" at bounding box center [574, 290] width 24 height 27
drag, startPoint x: 572, startPoint y: 292, endPoint x: 706, endPoint y: 394, distance: 168.4
click at [575, 295] on div "29" at bounding box center [575, 290] width 22 height 22
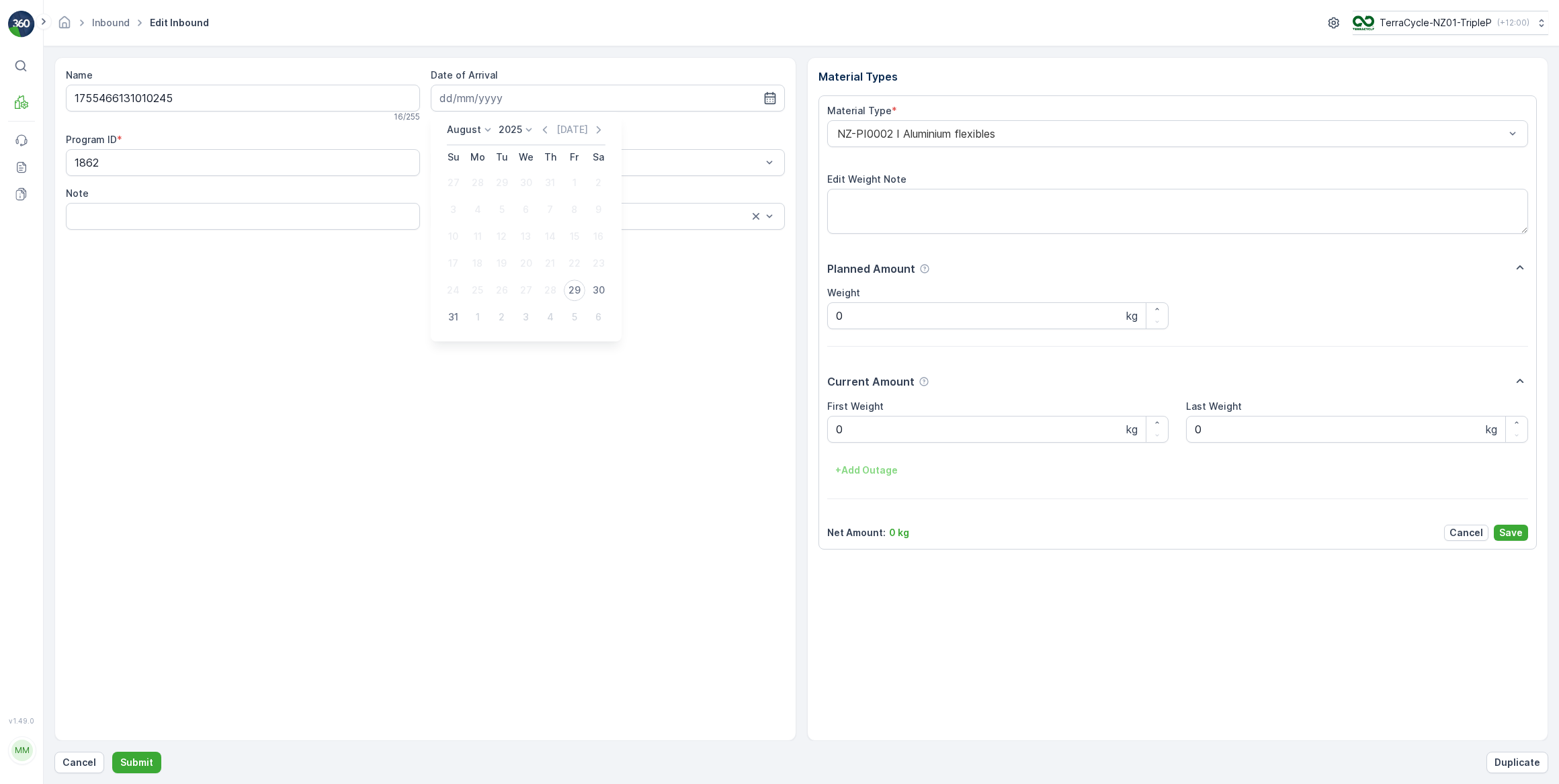
type input "29.08.2025"
drag, startPoint x: 860, startPoint y: 427, endPoint x: 832, endPoint y: 425, distance: 28.1
click at [832, 425] on Weight "0" at bounding box center [998, 430] width 342 height 27
click at [113, 751] on button "Submit" at bounding box center [137, 762] width 49 height 22
click at [584, 105] on input at bounding box center [607, 98] width 354 height 27
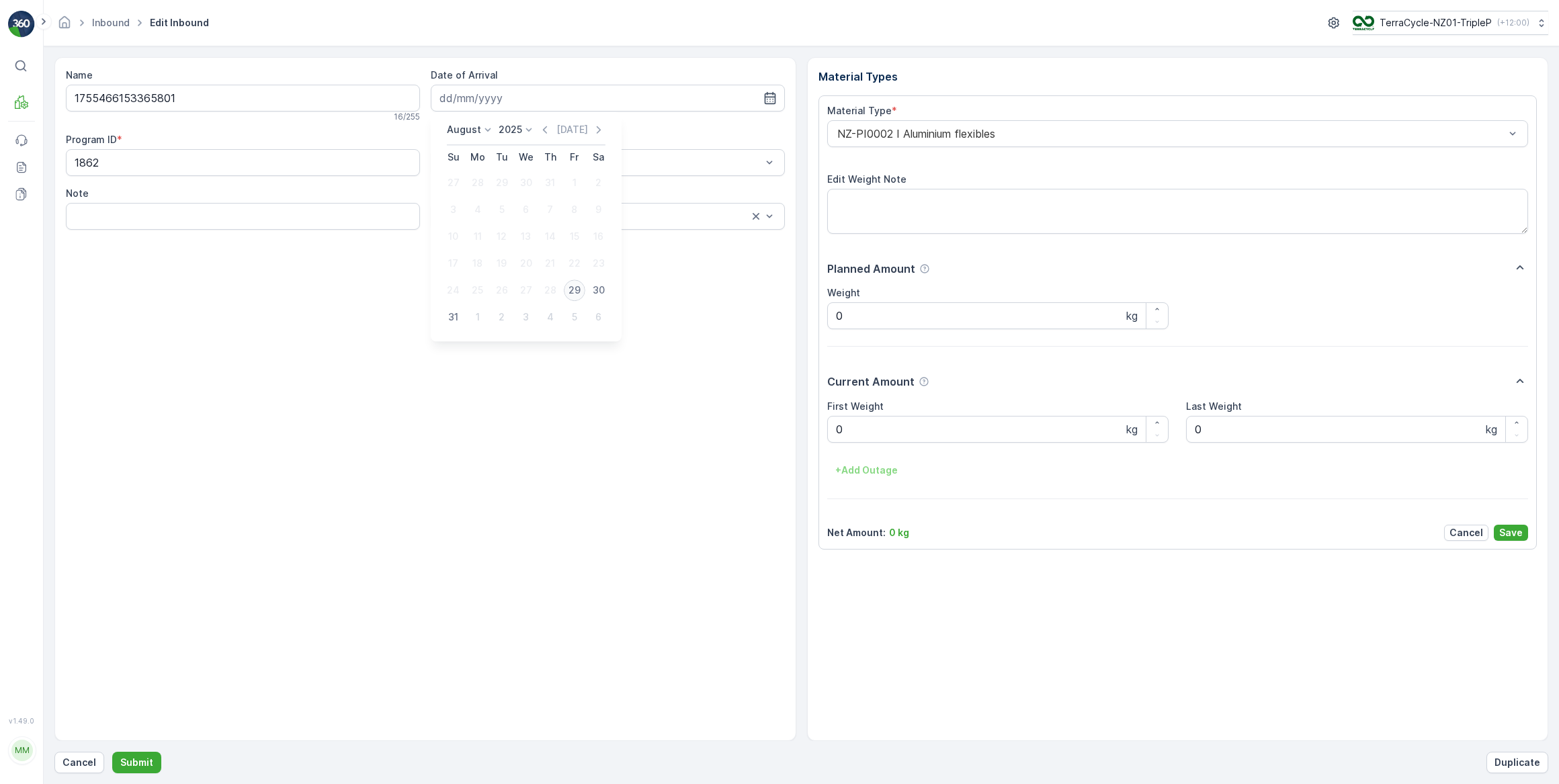
click at [571, 283] on div "29" at bounding box center [575, 290] width 22 height 22
type input "29.08.2025"
drag, startPoint x: 865, startPoint y: 434, endPoint x: 814, endPoint y: 437, distance: 51.1
click at [814, 437] on div "Material Types Material Type * NZ-PI0002 I Aluminium flexibles Edit Weight Note…" at bounding box center [1177, 399] width 742 height 684
click at [113, 751] on button "Submit" at bounding box center [137, 762] width 49 height 22
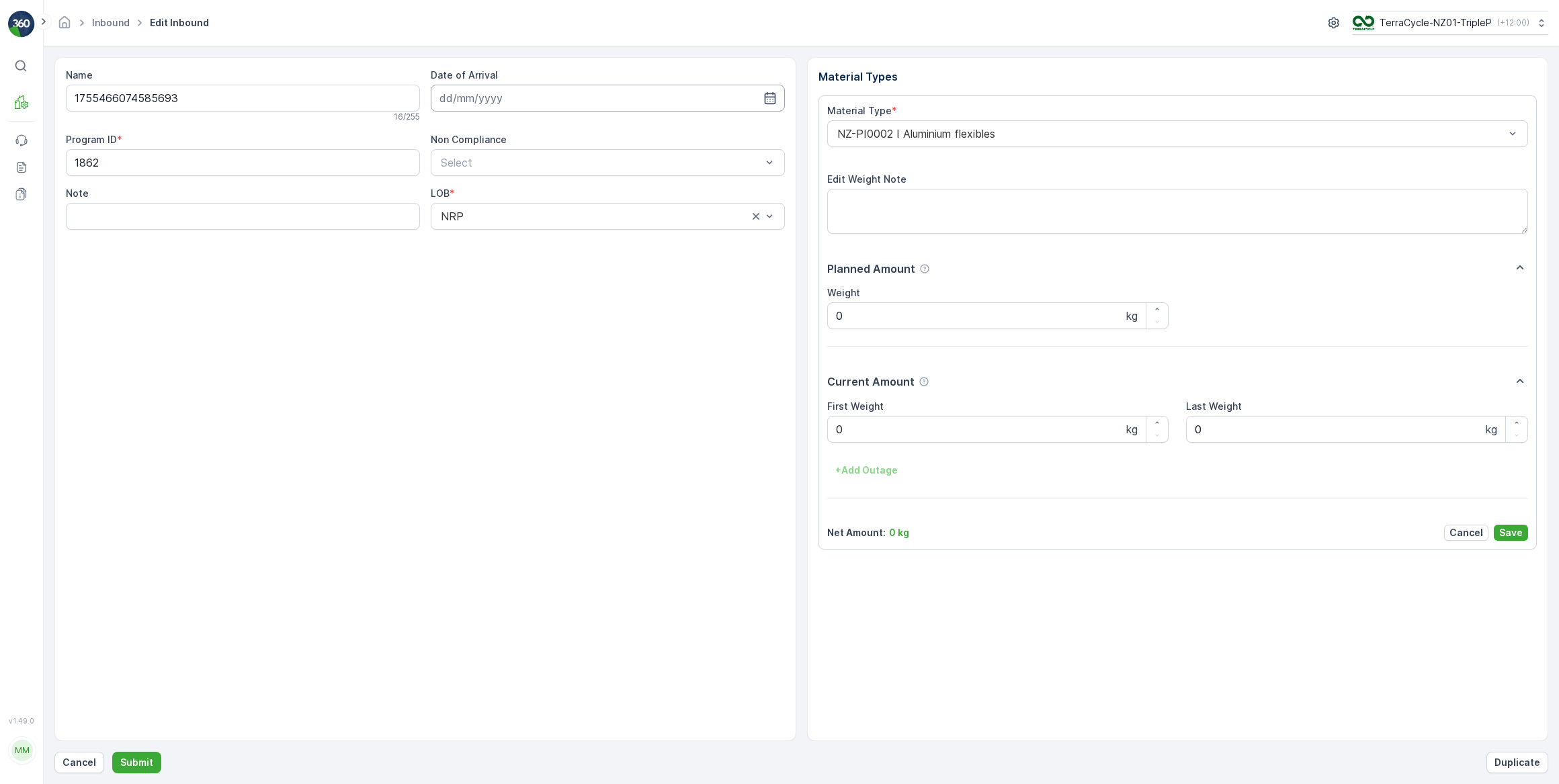
click at [595, 107] on input at bounding box center [607, 98] width 354 height 27
click at [575, 289] on div "29" at bounding box center [575, 290] width 22 height 22
type input "29.08.2025"
drag, startPoint x: 847, startPoint y: 432, endPoint x: 838, endPoint y: 432, distance: 9.0
click at [838, 432] on Weight "0" at bounding box center [998, 430] width 342 height 27
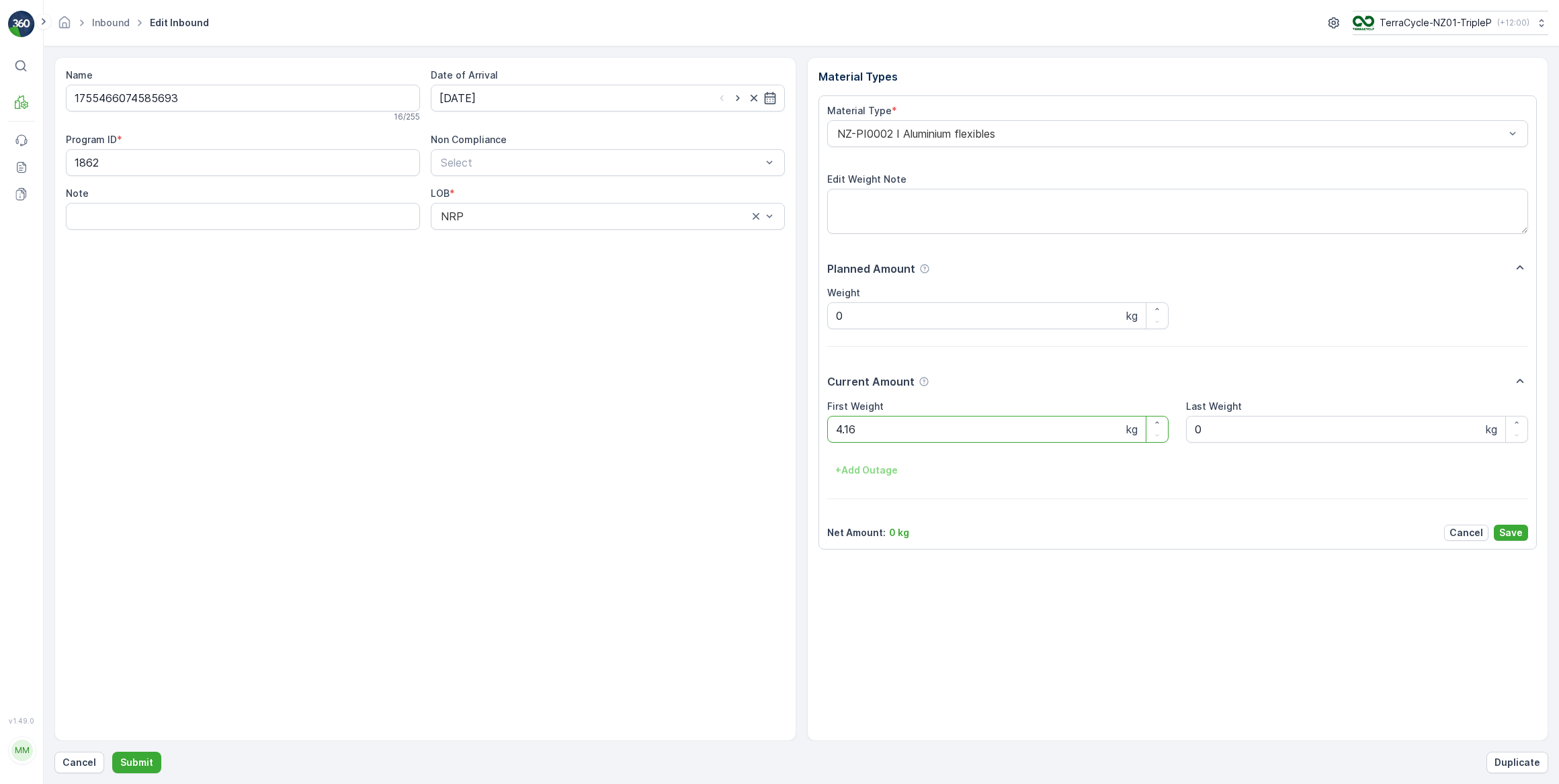
click at [113, 751] on button "Submit" at bounding box center [137, 762] width 49 height 22
click at [573, 102] on input at bounding box center [607, 98] width 354 height 27
click at [575, 297] on div "29" at bounding box center [575, 290] width 22 height 22
type input "29.08.2025"
drag, startPoint x: 874, startPoint y: 433, endPoint x: 817, endPoint y: 432, distance: 57.0
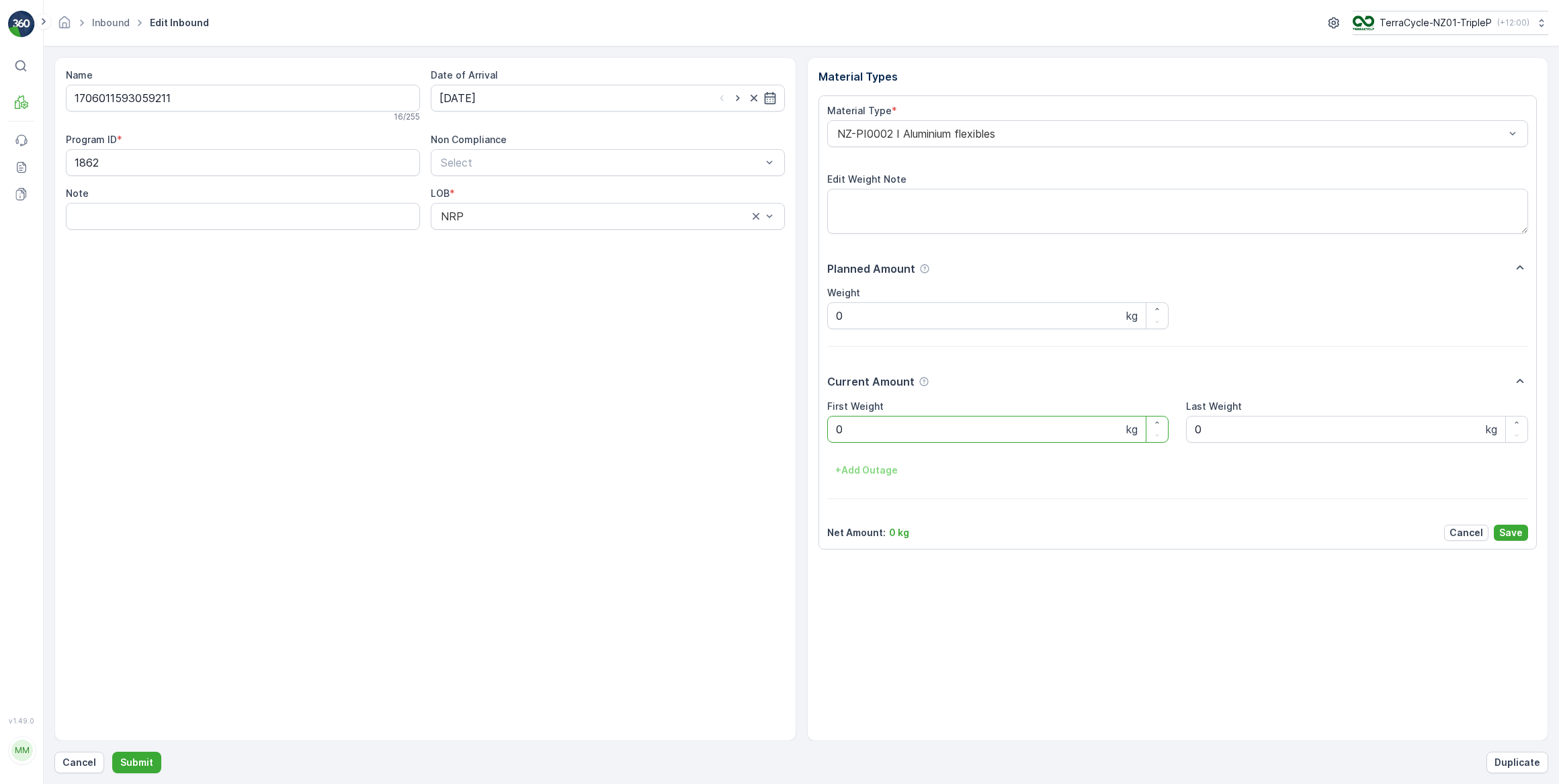
click at [817, 432] on div "Material Types Material Type * NZ-PI0002 I Aluminium flexibles Edit Weight Note…" at bounding box center [1177, 399] width 742 height 684
click at [113, 751] on button "Submit" at bounding box center [137, 762] width 49 height 22
click at [610, 102] on input at bounding box center [607, 98] width 354 height 27
click at [579, 289] on div "29" at bounding box center [575, 290] width 22 height 22
type input "29.08.2025"
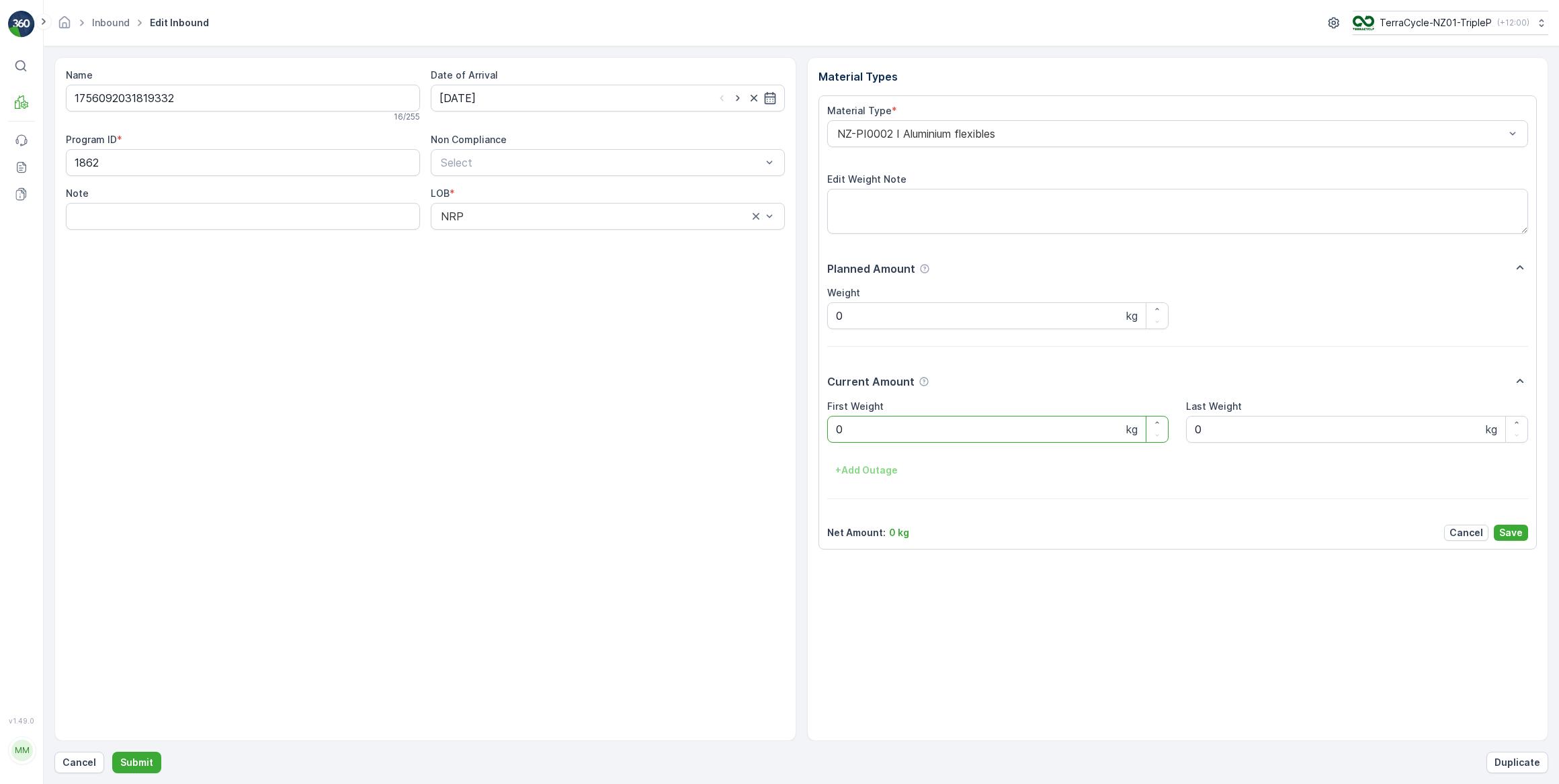
drag, startPoint x: 844, startPoint y: 425, endPoint x: 826, endPoint y: 427, distance: 18.1
click at [827, 426] on Weight "0" at bounding box center [998, 430] width 342 height 27
click at [113, 751] on button "Submit" at bounding box center [137, 762] width 49 height 22
click at [525, 88] on input at bounding box center [607, 98] width 354 height 27
click at [575, 292] on div "29" at bounding box center [575, 290] width 22 height 22
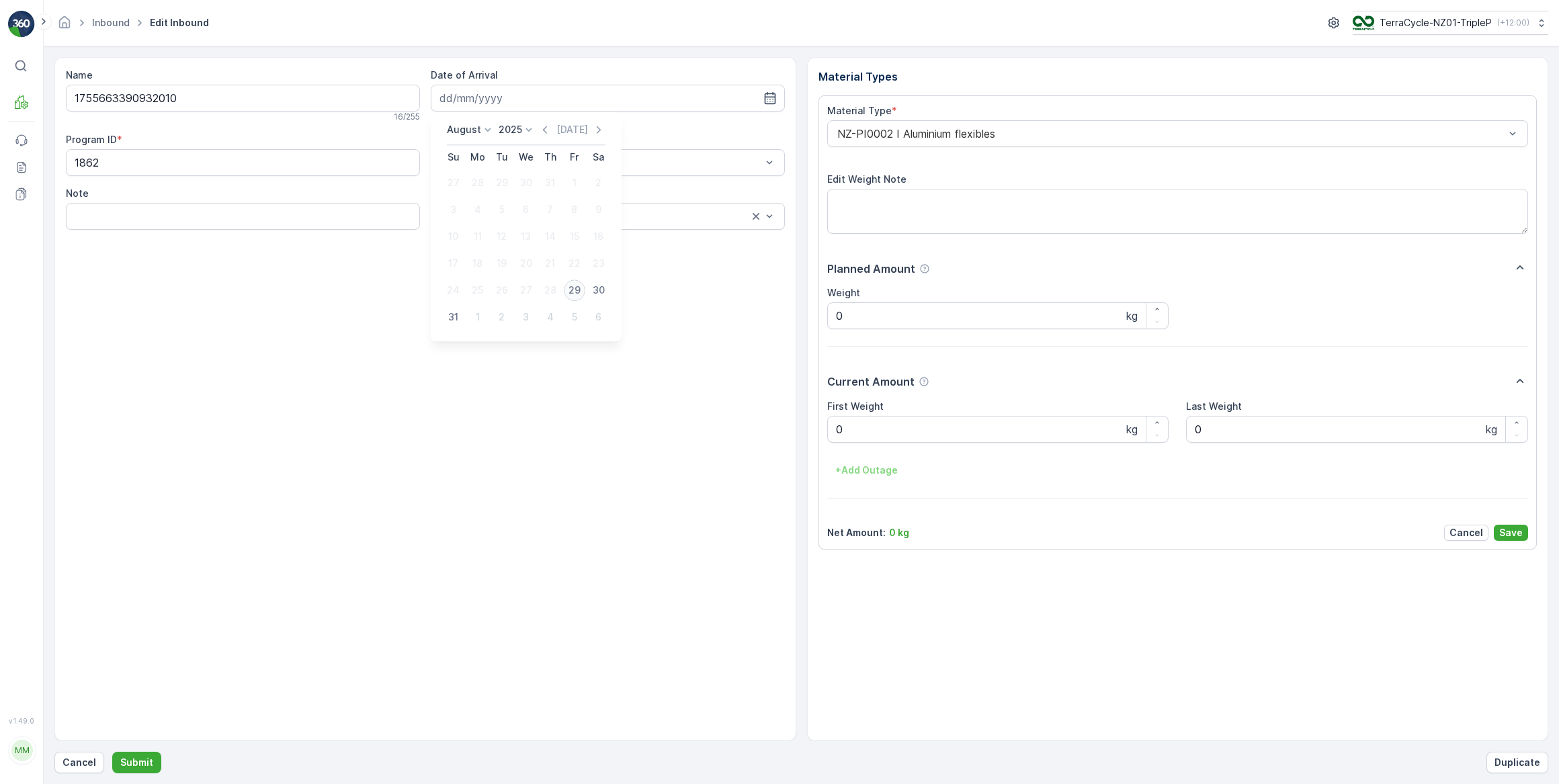
type input "29.08.2025"
drag, startPoint x: 858, startPoint y: 435, endPoint x: 827, endPoint y: 434, distance: 31.0
click at [827, 435] on Weight "0" at bounding box center [998, 430] width 342 height 27
click at [113, 751] on button "Submit" at bounding box center [137, 762] width 49 height 22
click at [507, 88] on input at bounding box center [607, 98] width 354 height 27
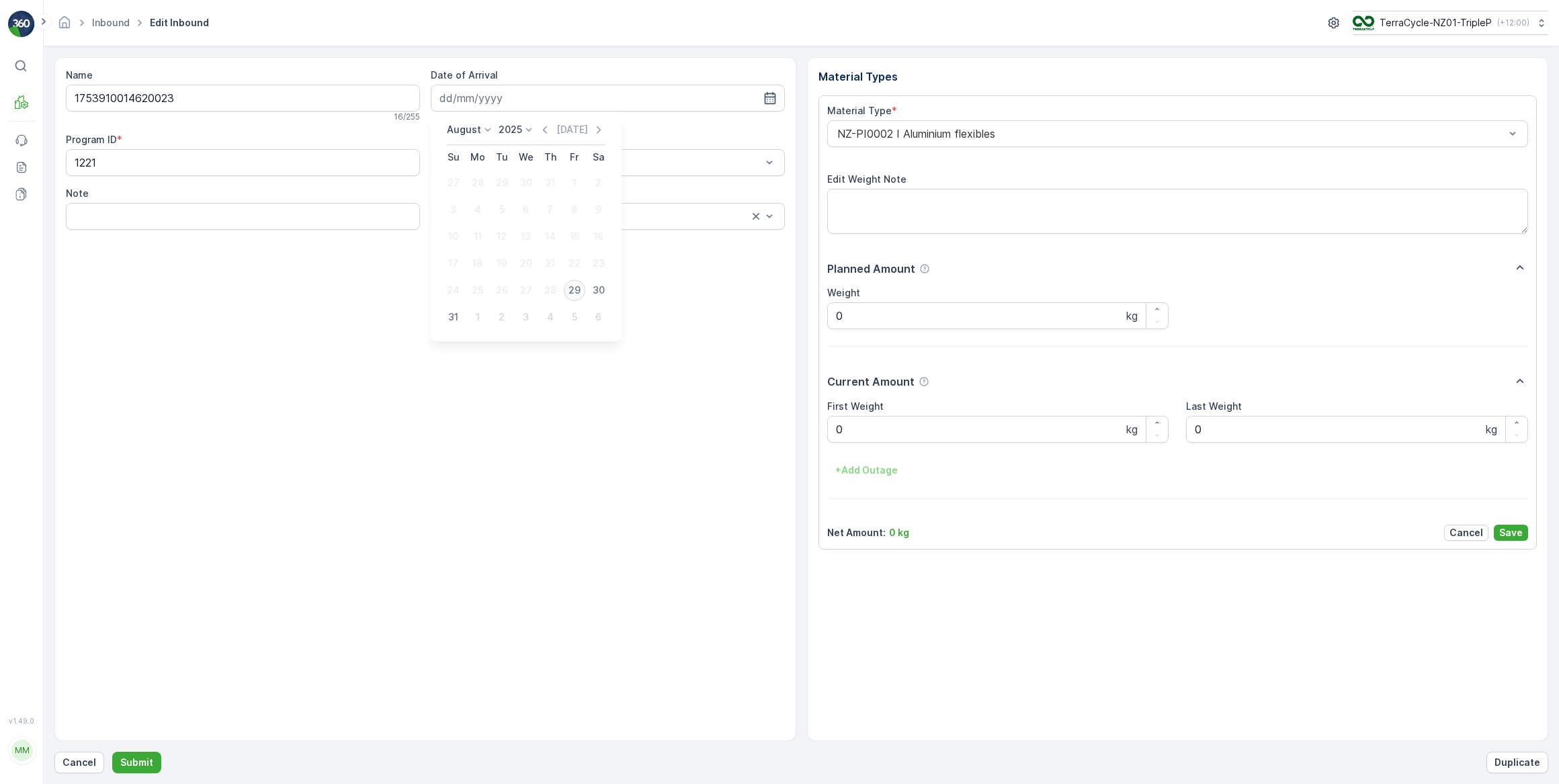
click at [571, 294] on div "29" at bounding box center [575, 290] width 22 height 22
type input "29.08.2025"
drag, startPoint x: 874, startPoint y: 426, endPoint x: 837, endPoint y: 430, distance: 37.2
click at [837, 430] on Weight "0" at bounding box center [998, 430] width 342 height 27
click at [113, 751] on button "Submit" at bounding box center [137, 762] width 49 height 22
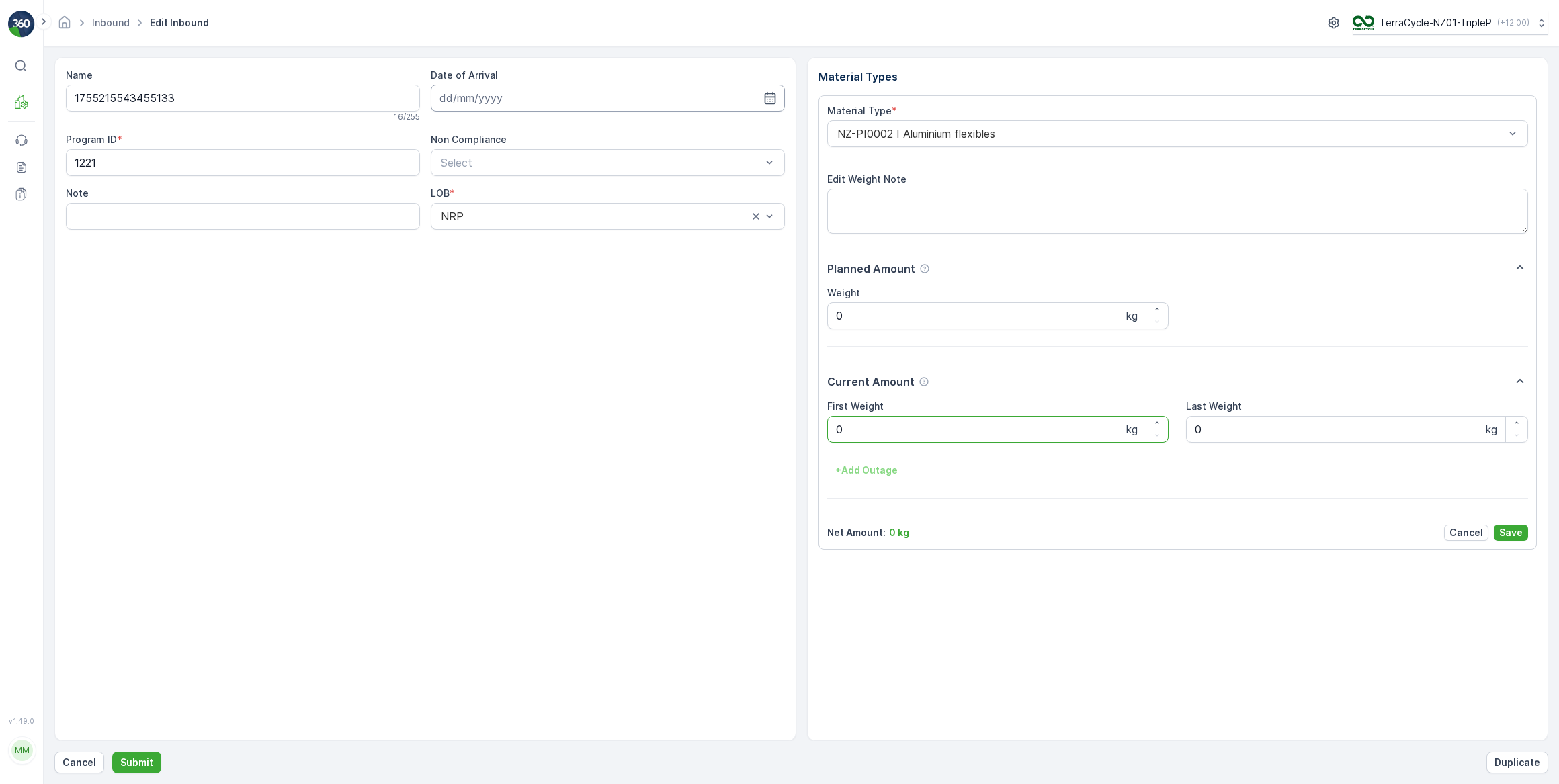
click at [508, 103] on input at bounding box center [607, 98] width 354 height 27
click at [576, 293] on div "29" at bounding box center [575, 290] width 22 height 22
type input "29.08.2025"
drag, startPoint x: 865, startPoint y: 426, endPoint x: 830, endPoint y: 430, distance: 35.2
click at [830, 430] on Weight "0" at bounding box center [998, 430] width 342 height 27
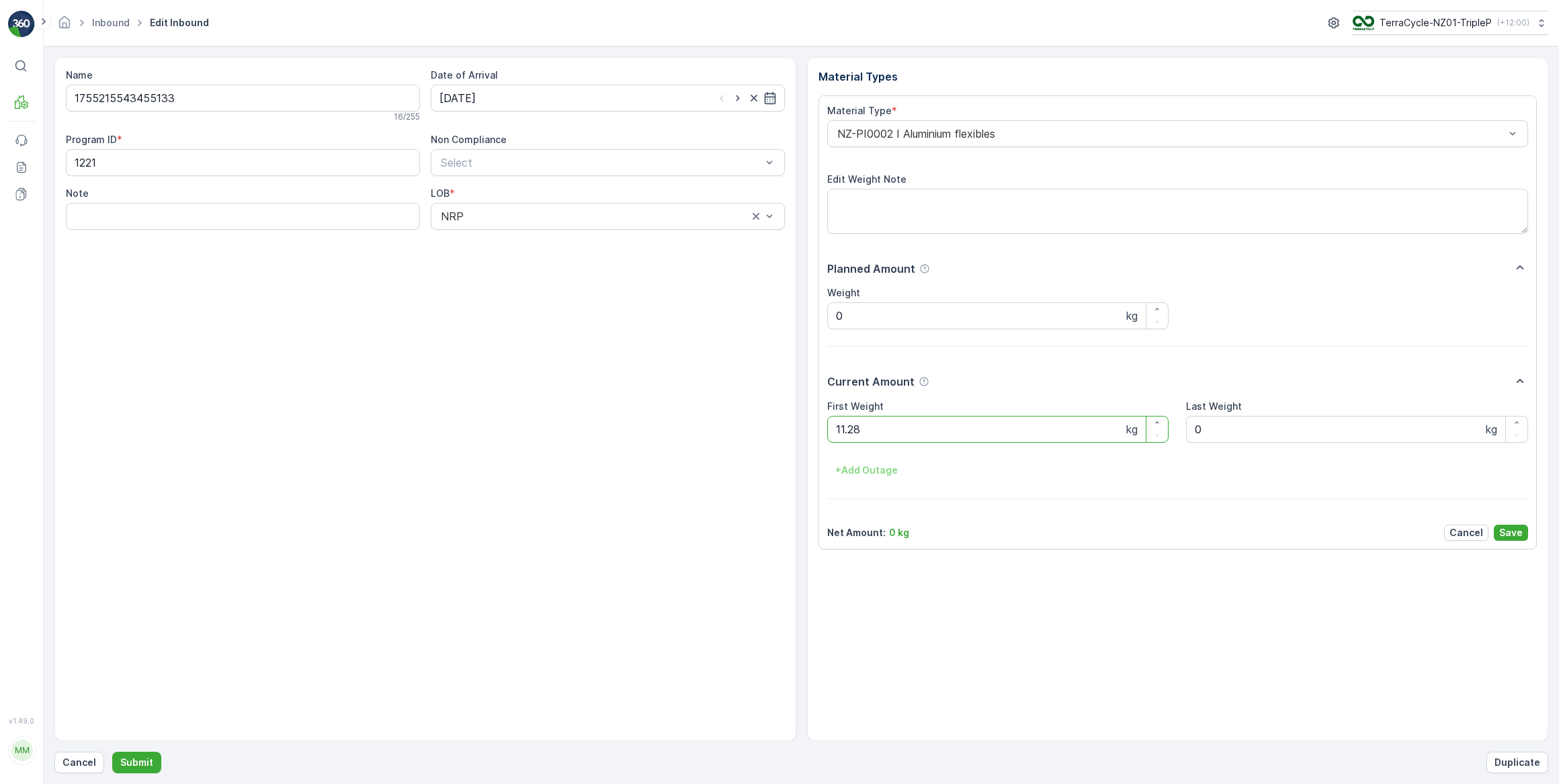
click at [113, 751] on button "Submit" at bounding box center [137, 762] width 49 height 22
click at [506, 98] on input at bounding box center [607, 98] width 354 height 27
click at [579, 291] on div "29" at bounding box center [575, 290] width 22 height 22
type input "29.08.2025"
drag, startPoint x: 880, startPoint y: 426, endPoint x: 816, endPoint y: 427, distance: 64.0
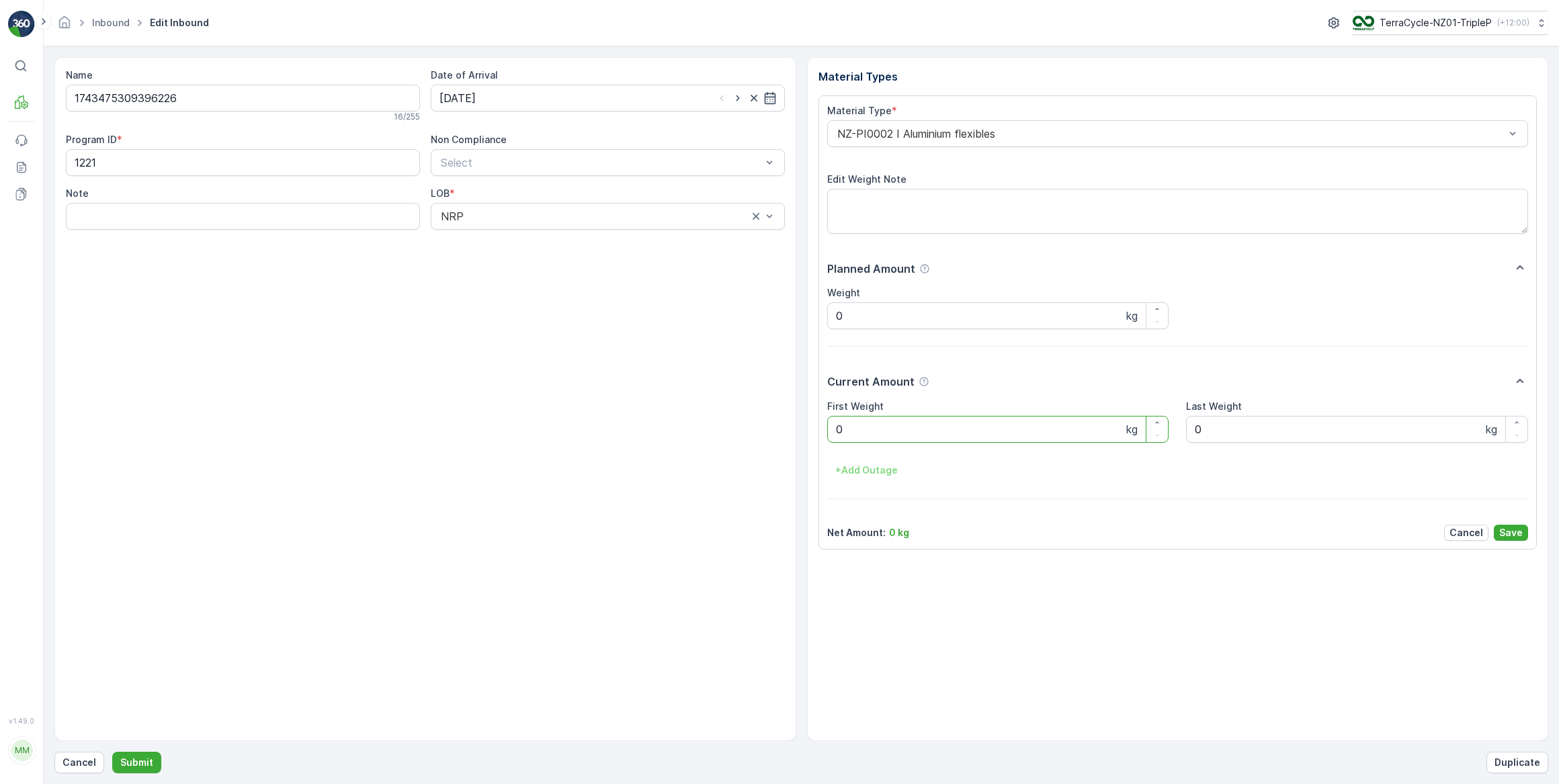
click at [816, 427] on div "Material Types Material Type * NZ-PI0002 I Aluminium flexibles Edit Weight Note…" at bounding box center [1177, 399] width 742 height 684
click at [113, 751] on button "Submit" at bounding box center [137, 762] width 49 height 22
click at [627, 105] on input at bounding box center [607, 98] width 354 height 27
click at [574, 284] on div "29" at bounding box center [575, 290] width 22 height 22
type input "29.08.2025"
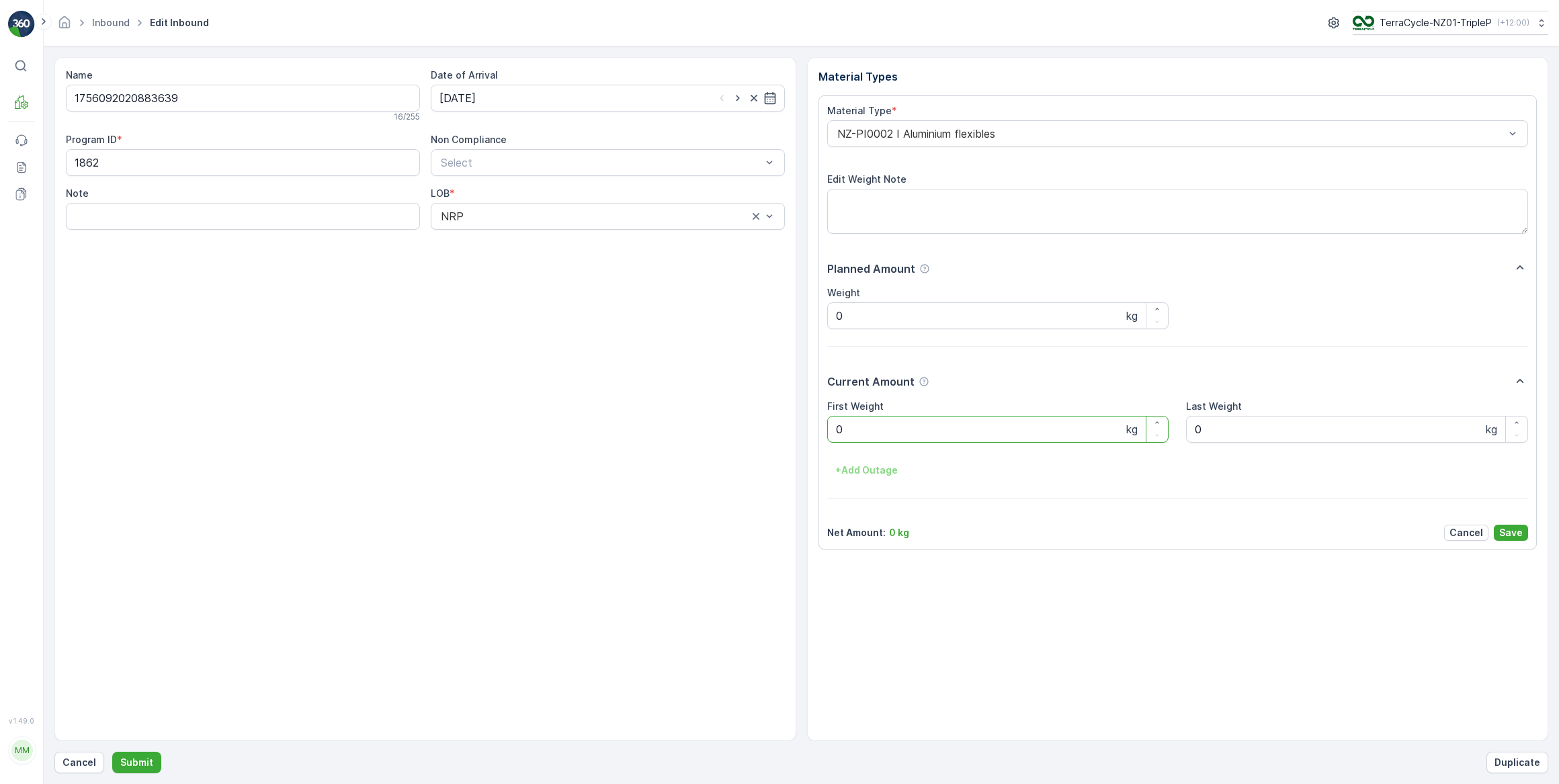
drag, startPoint x: 867, startPoint y: 423, endPoint x: 833, endPoint y: 423, distance: 34.0
click at [833, 423] on Weight "0" at bounding box center [998, 430] width 342 height 27
click at [113, 751] on button "Submit" at bounding box center [137, 762] width 49 height 22
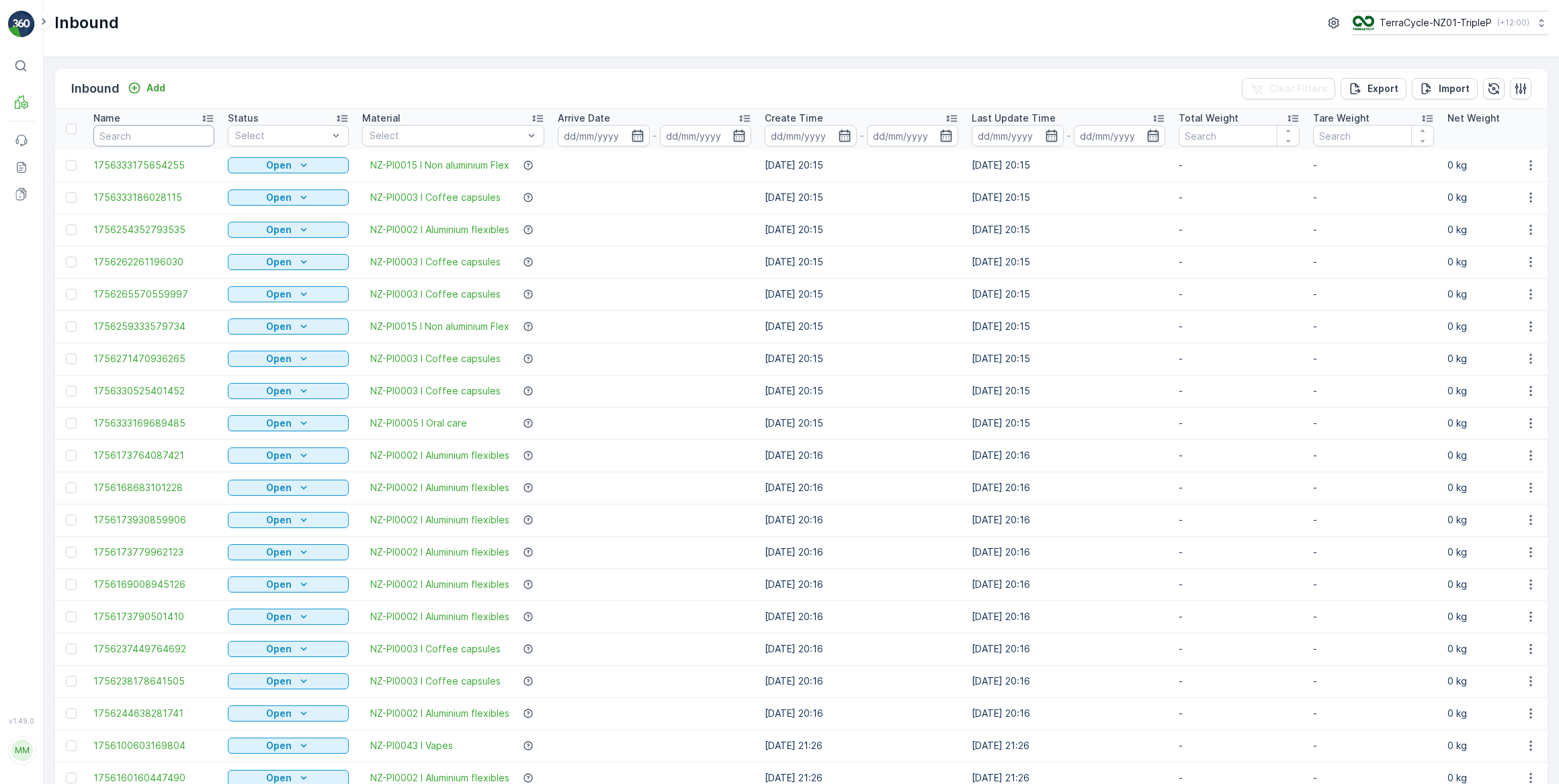
click at [125, 133] on input "text" at bounding box center [153, 136] width 121 height 22
type input "7777168"
click at [104, 134] on input "7777168" at bounding box center [153, 136] width 121 height 22
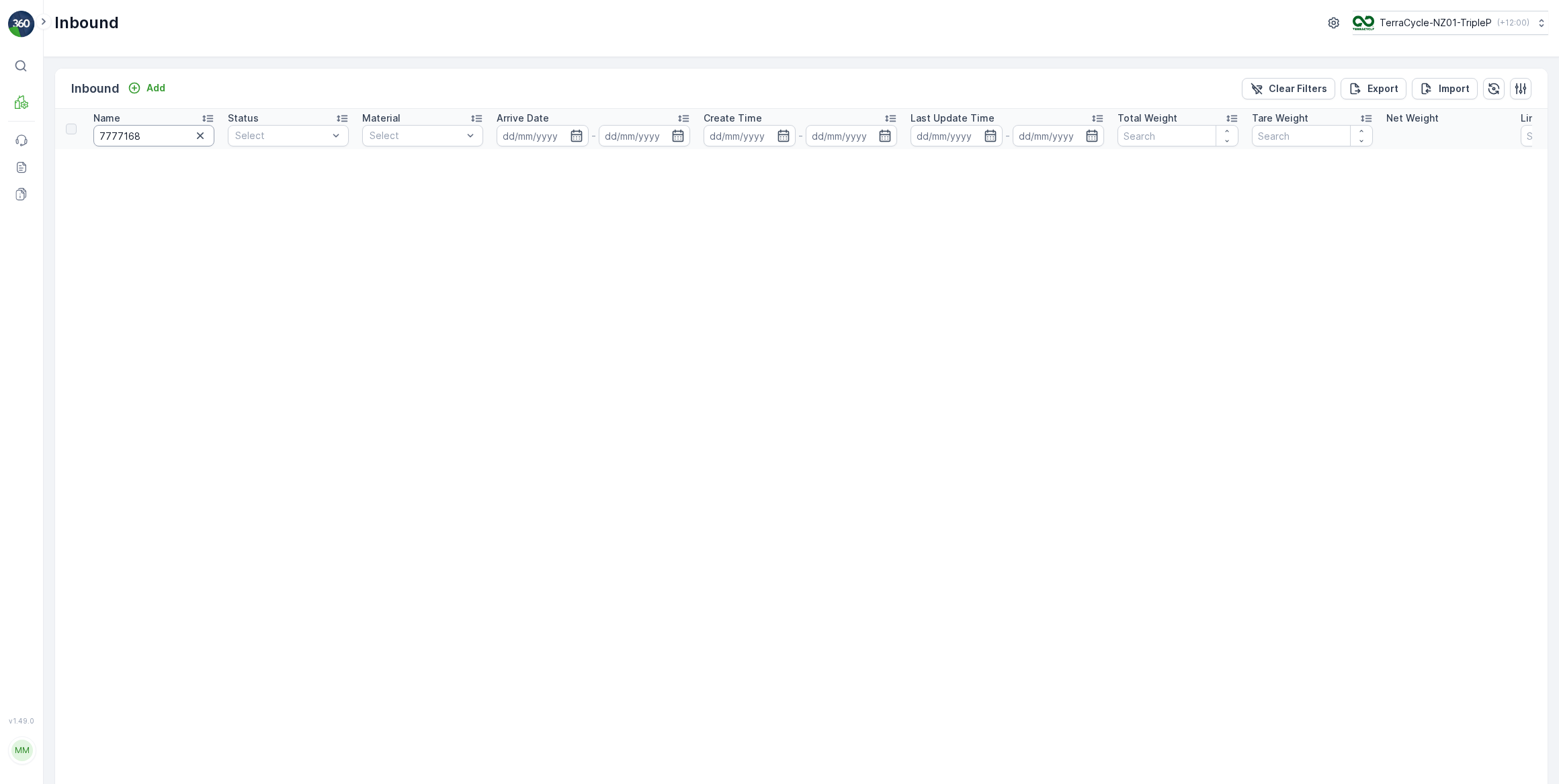
drag, startPoint x: 105, startPoint y: 135, endPoint x: 98, endPoint y: 136, distance: 7.1
click at [102, 136] on input "7777168" at bounding box center [153, 136] width 121 height 22
type input "777168"
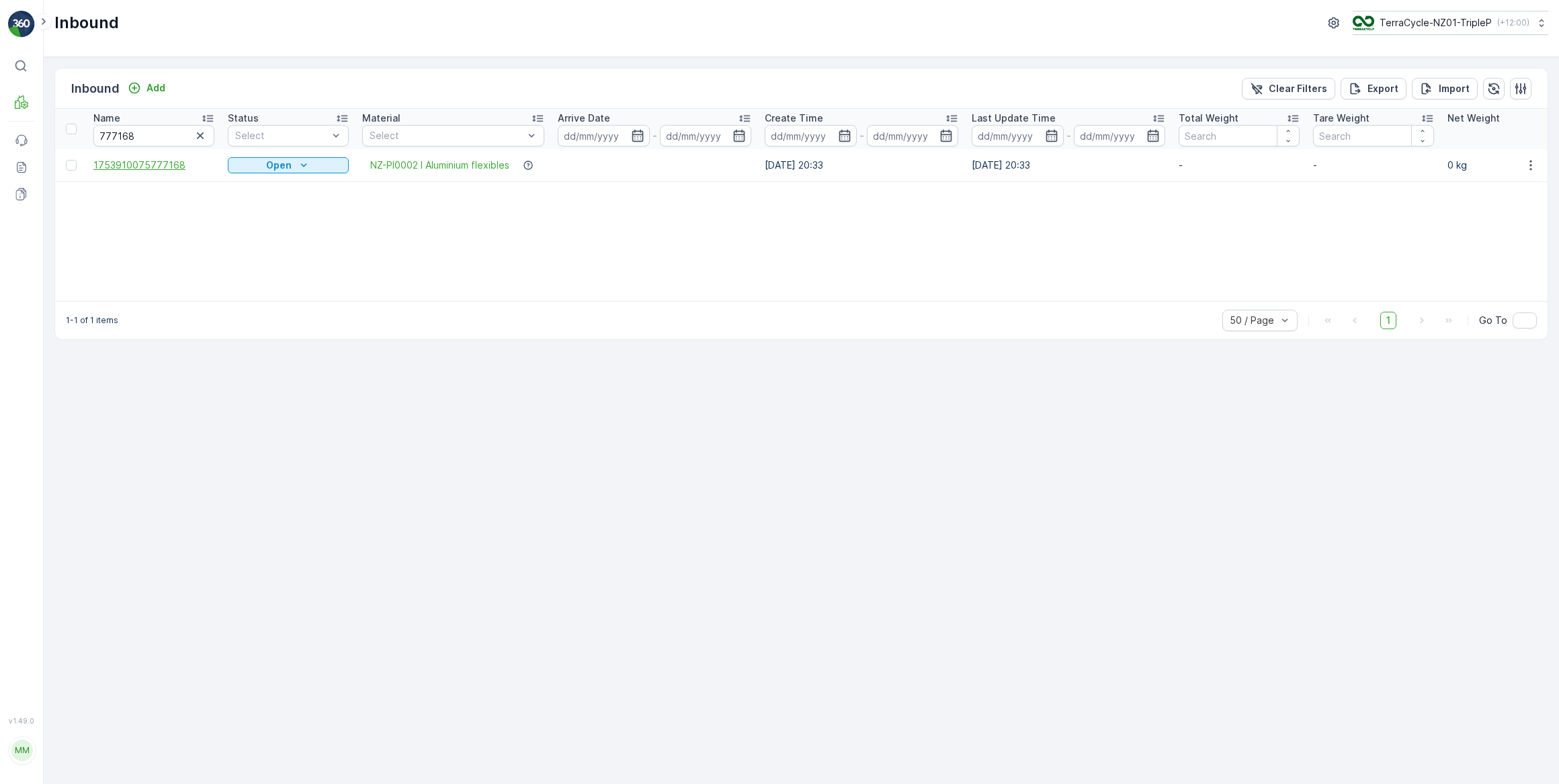
click at [161, 169] on span "1753910075777168" at bounding box center [153, 165] width 121 height 13
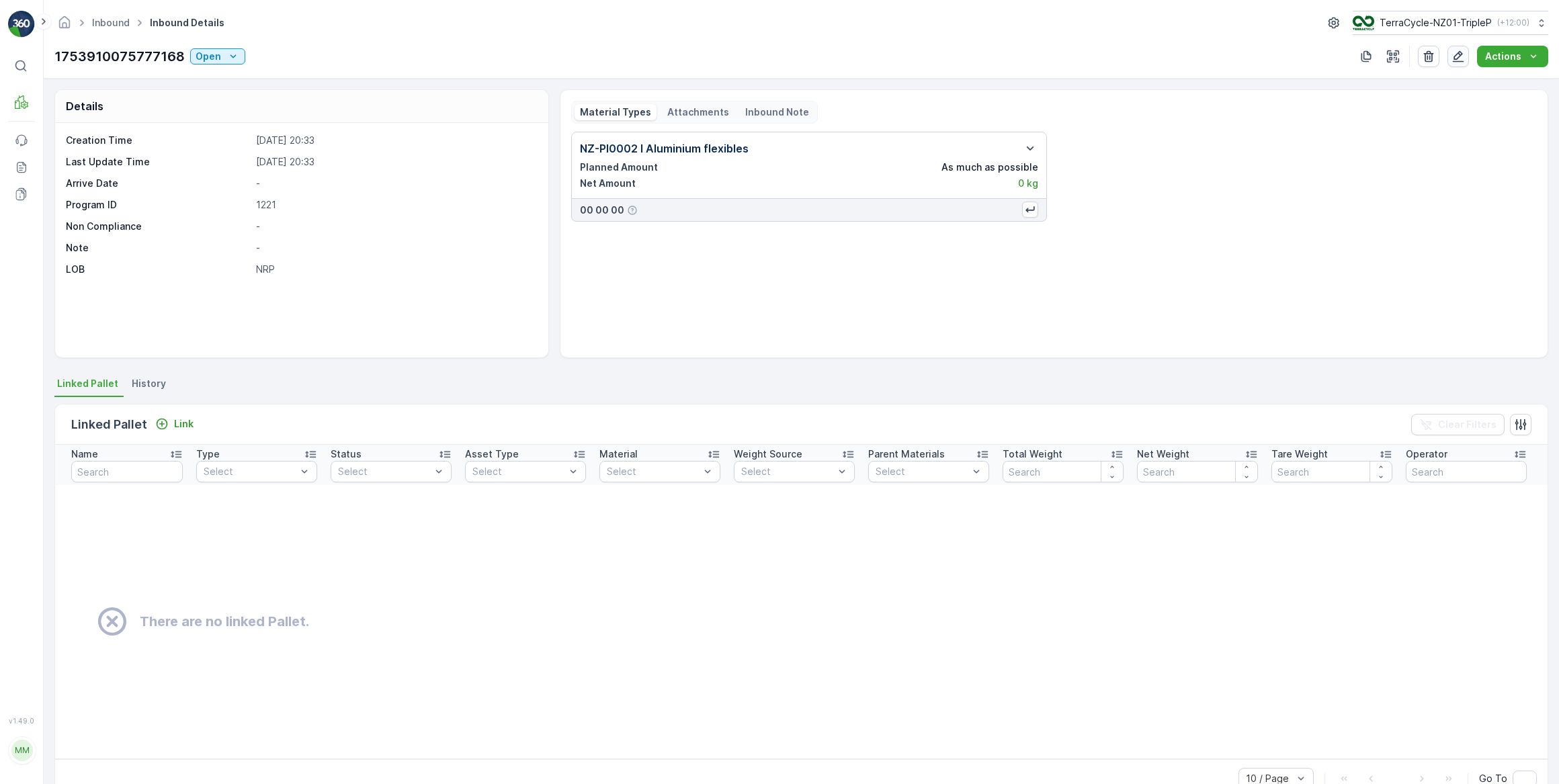
click at [1463, 57] on icon "button" at bounding box center [1458, 57] width 13 height 13
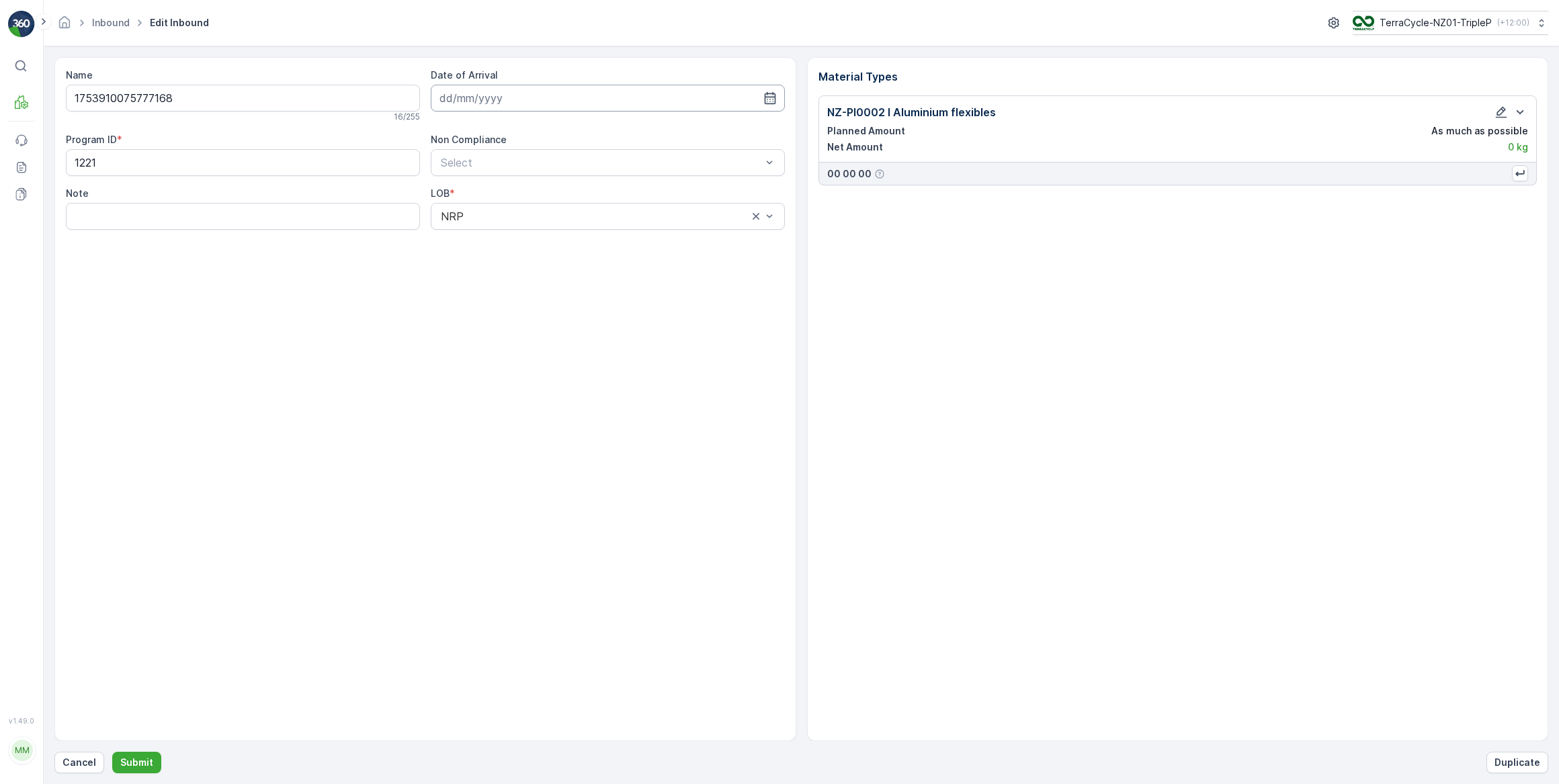
click at [606, 105] on input at bounding box center [607, 98] width 354 height 27
click at [573, 292] on div "29" at bounding box center [575, 290] width 22 height 22
type input "29.08.2025"
click at [1497, 112] on icon "button" at bounding box center [1501, 113] width 12 height 12
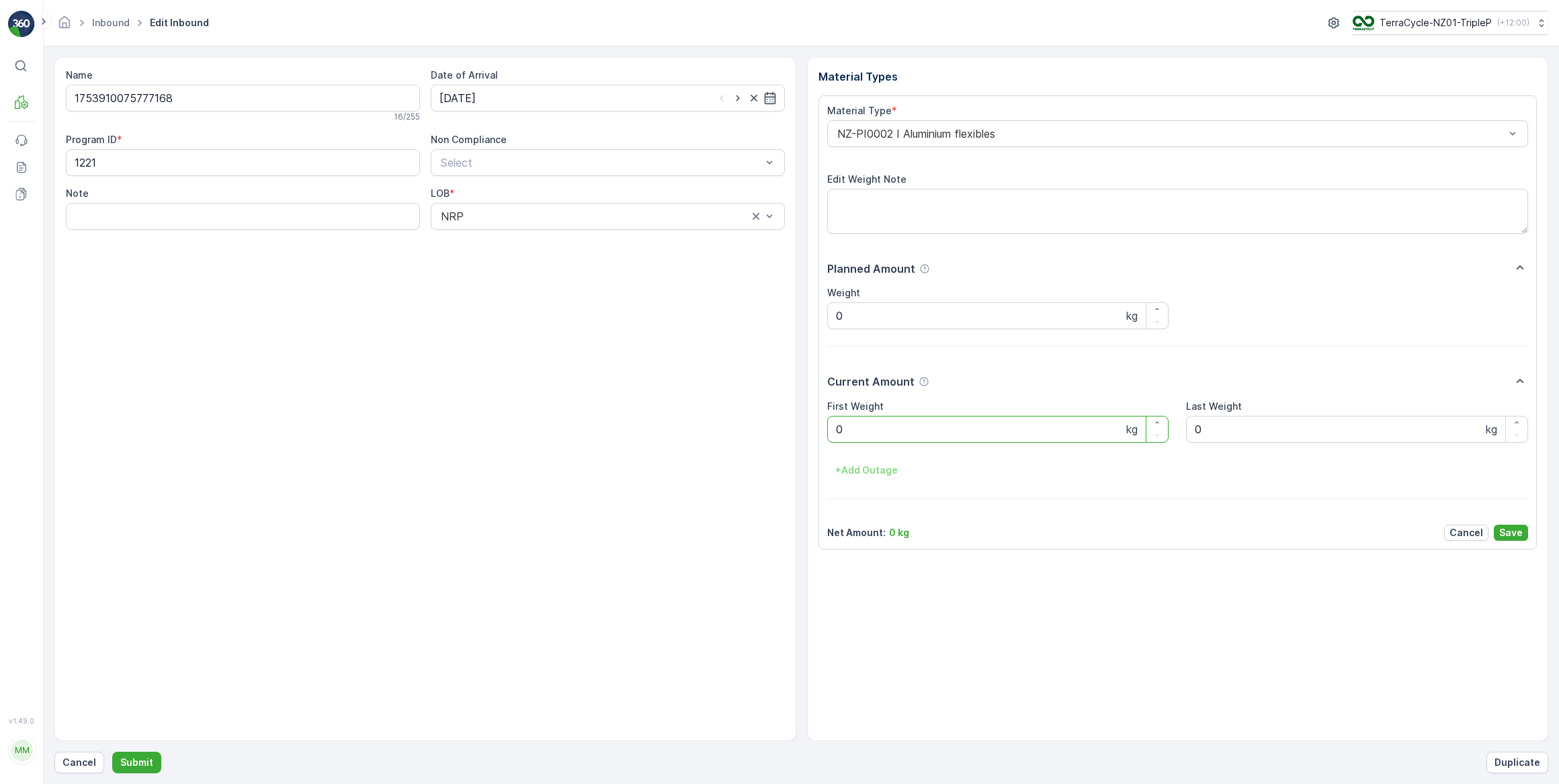
drag, startPoint x: 842, startPoint y: 415, endPoint x: 823, endPoint y: 421, distance: 19.9
click at [823, 421] on div "Material Type * NZ-PI0002 I Aluminium flexibles Edit Weight Note Planned Amount…" at bounding box center [1178, 322] width 719 height 455
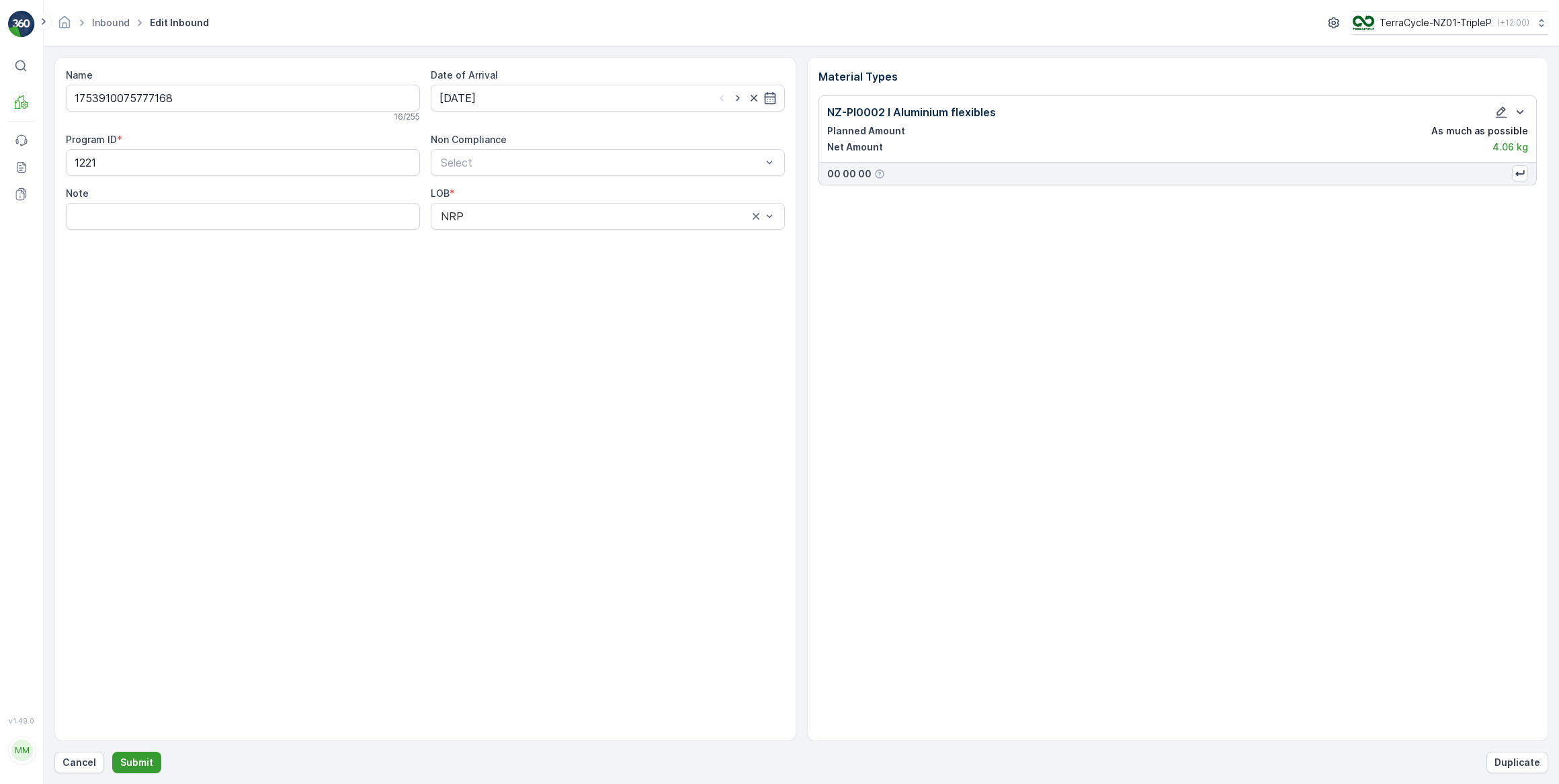
click at [137, 763] on p "Submit" at bounding box center [136, 762] width 33 height 13
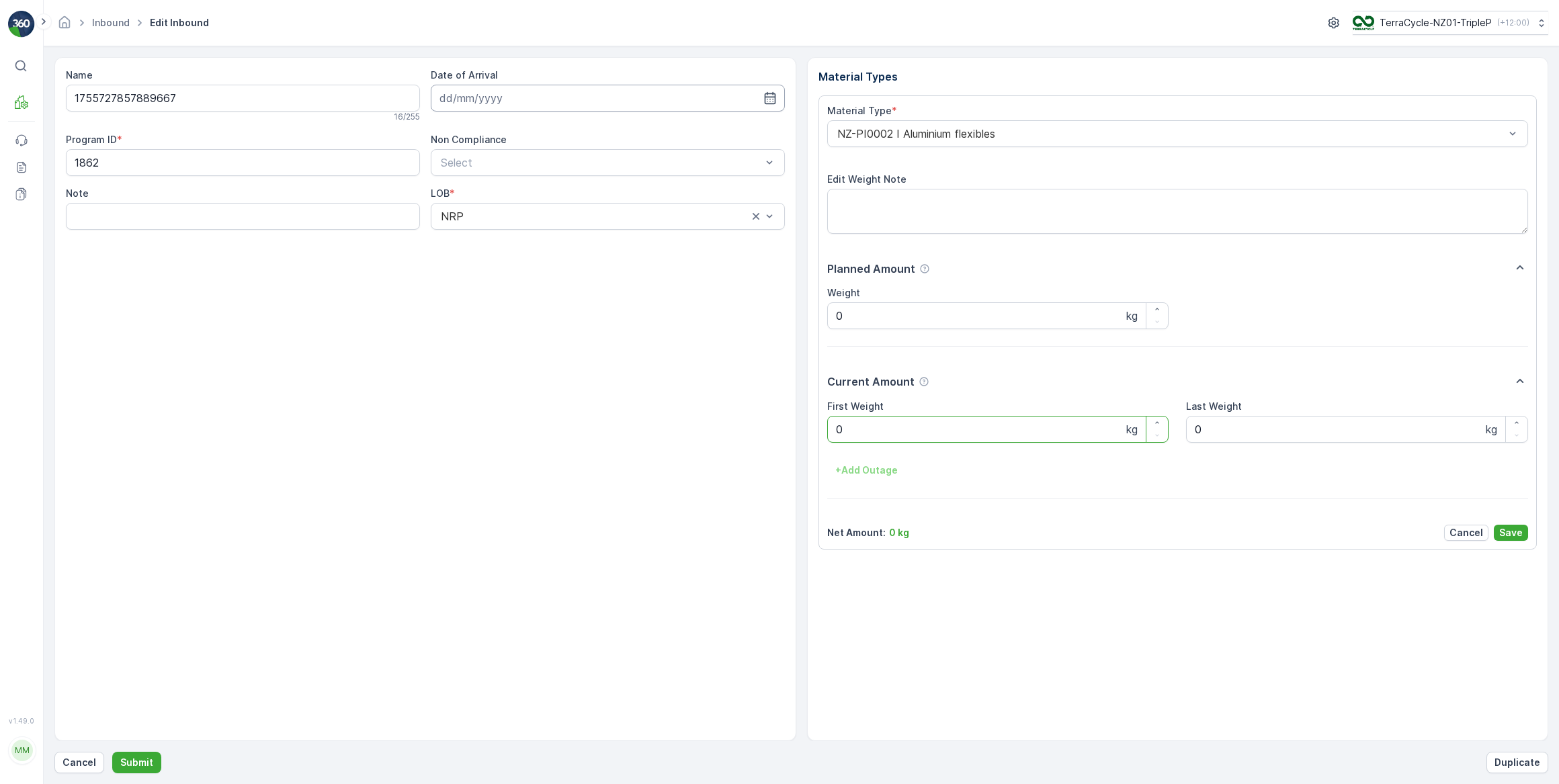
click at [462, 101] on input at bounding box center [607, 98] width 354 height 27
click at [571, 295] on div "29" at bounding box center [575, 290] width 22 height 22
type input "29.08.2025"
click at [833, 423] on Weight "0" at bounding box center [998, 430] width 342 height 27
click at [113, 751] on button "Submit" at bounding box center [137, 762] width 49 height 22
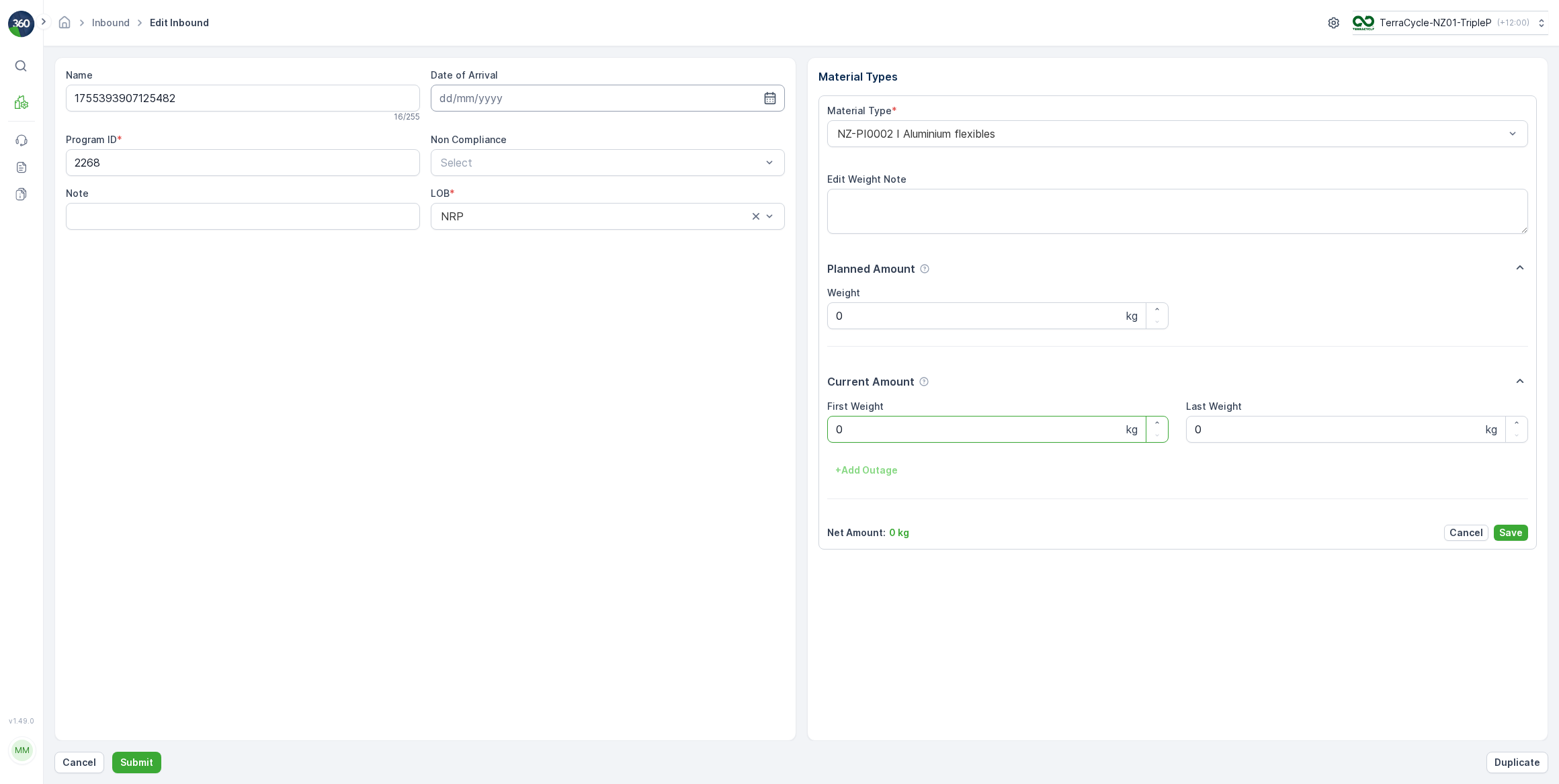
click at [527, 98] on input at bounding box center [607, 98] width 354 height 27
click at [577, 282] on div "29" at bounding box center [575, 290] width 22 height 22
type input "29.08.2025"
drag, startPoint x: 876, startPoint y: 430, endPoint x: 833, endPoint y: 440, distance: 44.1
click at [833, 440] on Weight "0" at bounding box center [998, 430] width 342 height 27
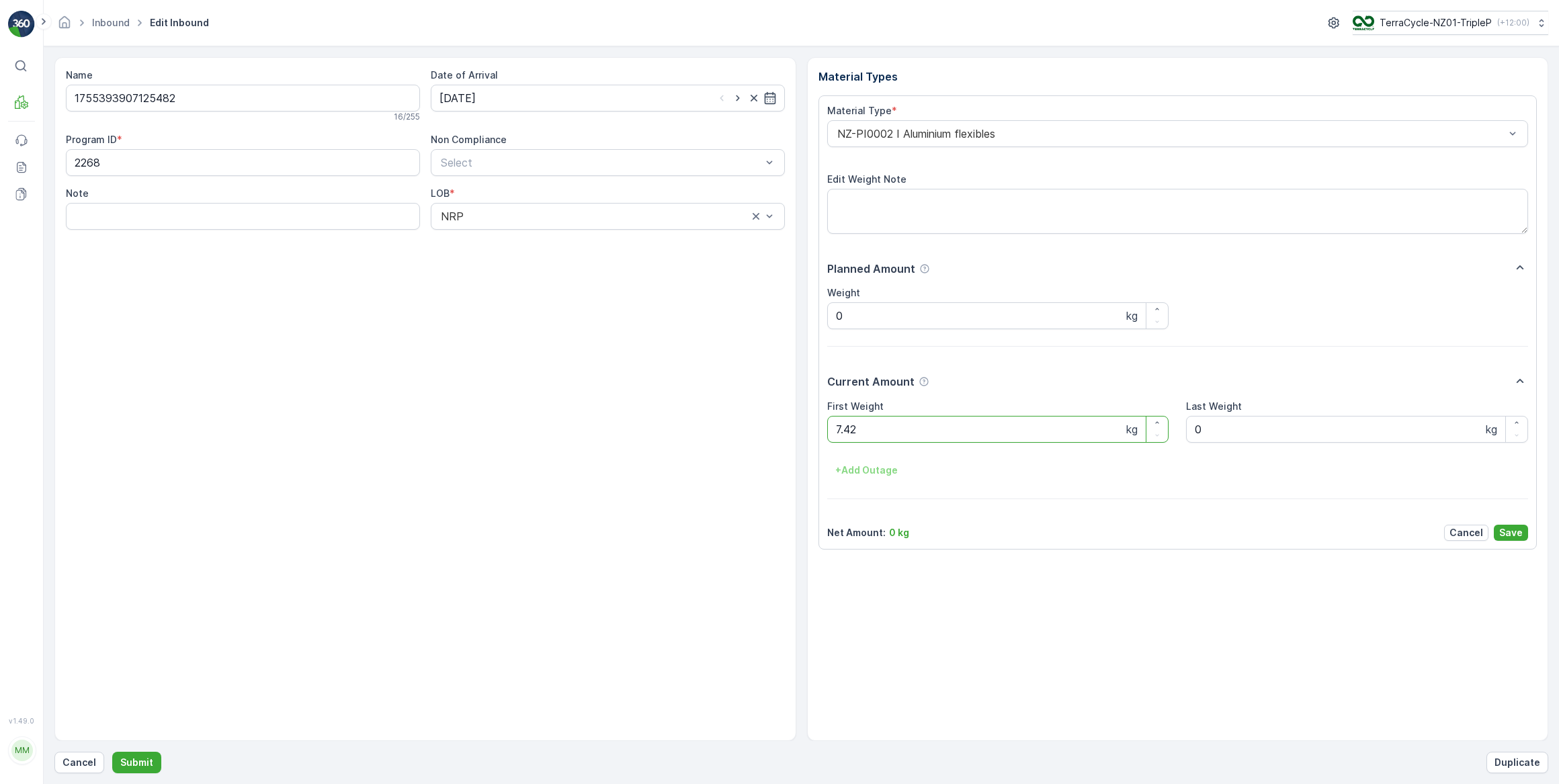
click at [113, 751] on button "Submit" at bounding box center [137, 762] width 49 height 22
click at [594, 105] on input at bounding box center [607, 98] width 354 height 27
click at [574, 284] on div "29" at bounding box center [575, 290] width 22 height 22
type input "29.08.2025"
drag, startPoint x: 848, startPoint y: 428, endPoint x: 826, endPoint y: 431, distance: 22.2
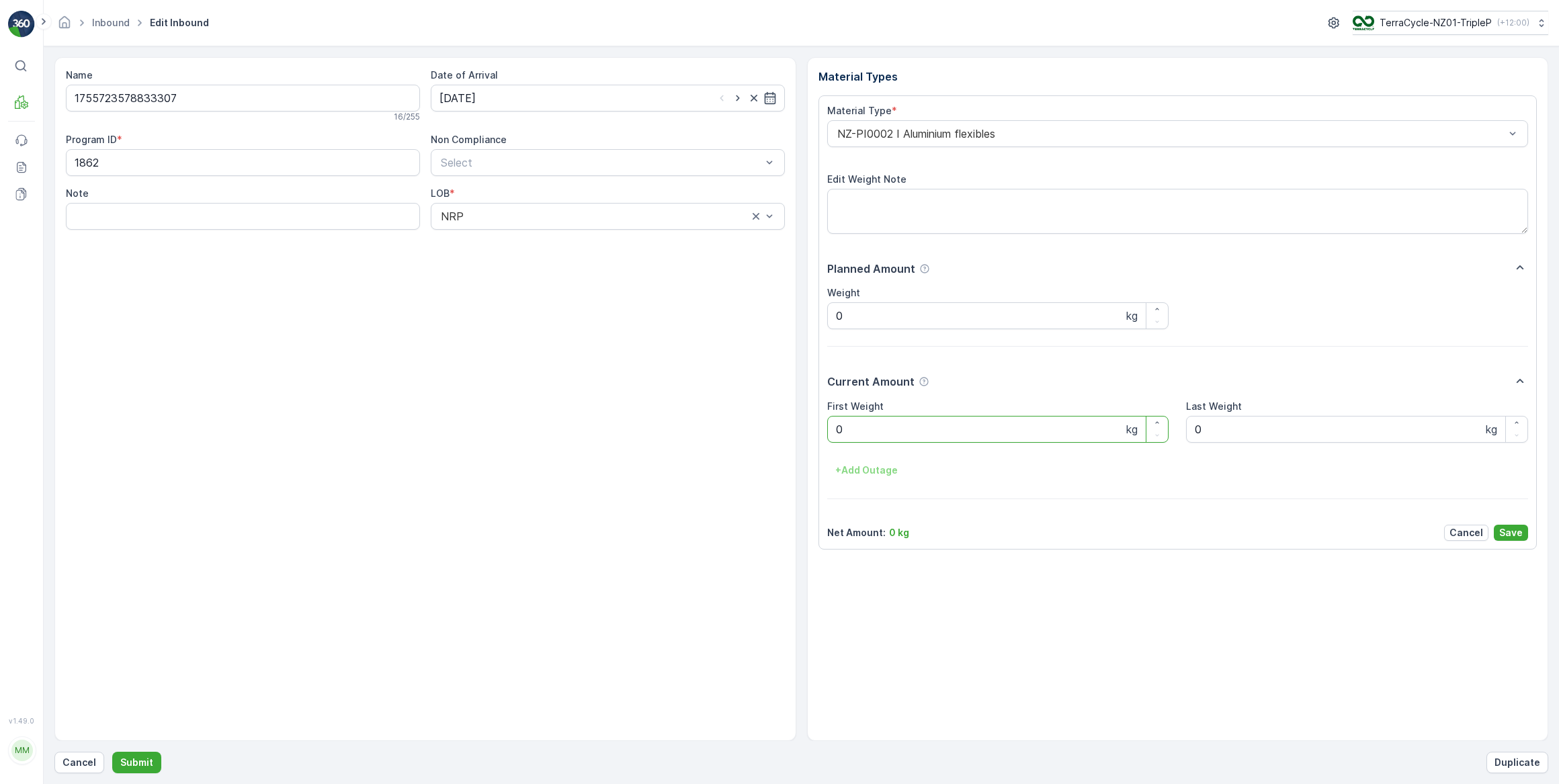
click at [826, 431] on div "Material Type * NZ-PI0002 I Aluminium flexibles Edit Weight Note Planned Amount…" at bounding box center [1178, 322] width 719 height 455
click at [113, 751] on button "Submit" at bounding box center [137, 762] width 49 height 22
click at [612, 90] on input at bounding box center [607, 98] width 354 height 27
drag, startPoint x: 577, startPoint y: 294, endPoint x: 620, endPoint y: 328, distance: 54.8
click at [576, 294] on div "29" at bounding box center [575, 290] width 22 height 22
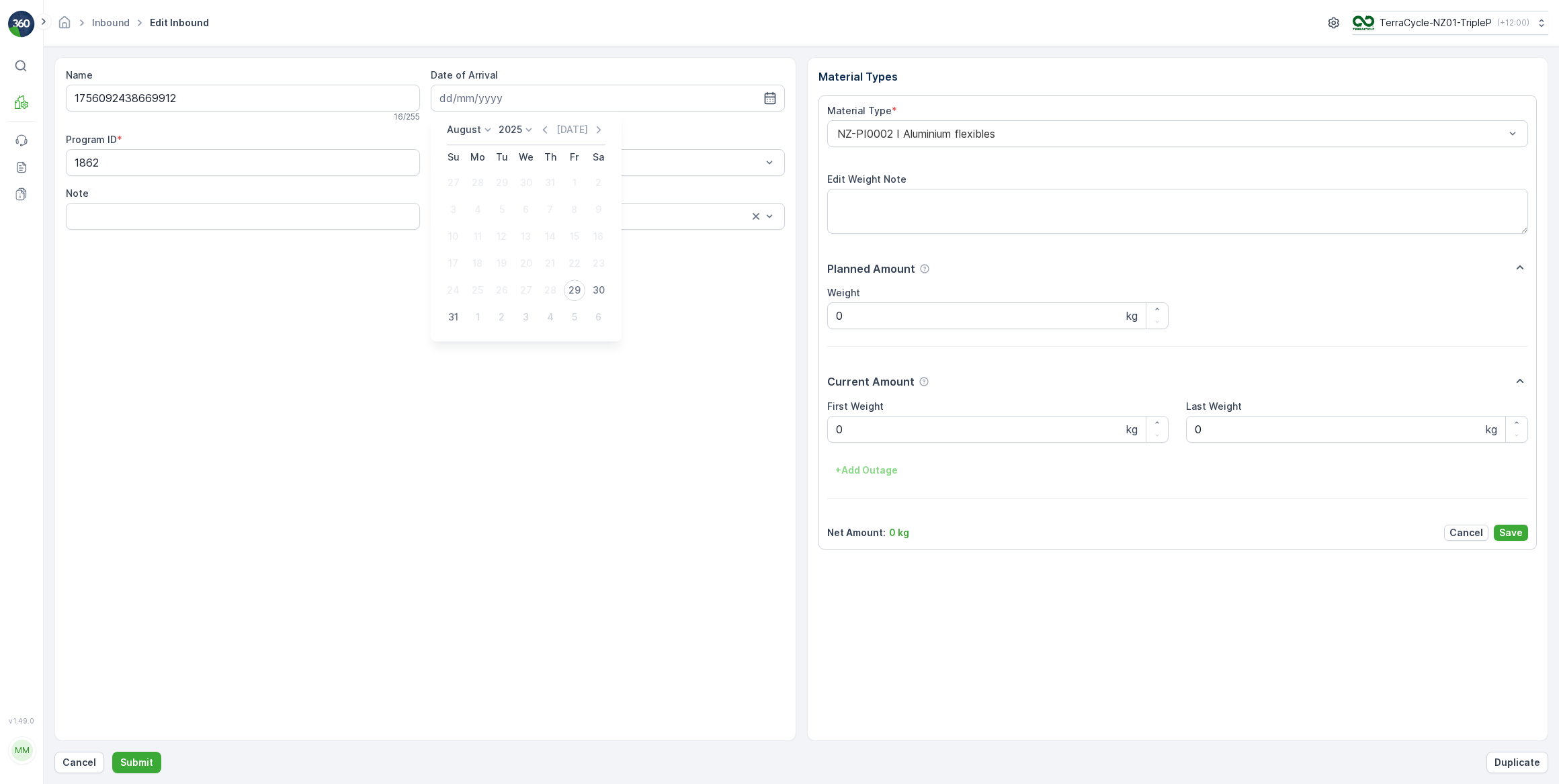
type input "29.08.2025"
drag, startPoint x: 824, startPoint y: 430, endPoint x: 798, endPoint y: 422, distance: 27.2
click at [799, 423] on div "Name 1756092438669912 16 / 255 Date of Arrival 29.08.2025 Program ID * 1862 Non…" at bounding box center [801, 399] width 1494 height 684
click at [113, 751] on button "Submit" at bounding box center [137, 762] width 49 height 22
click at [631, 90] on input at bounding box center [607, 98] width 354 height 27
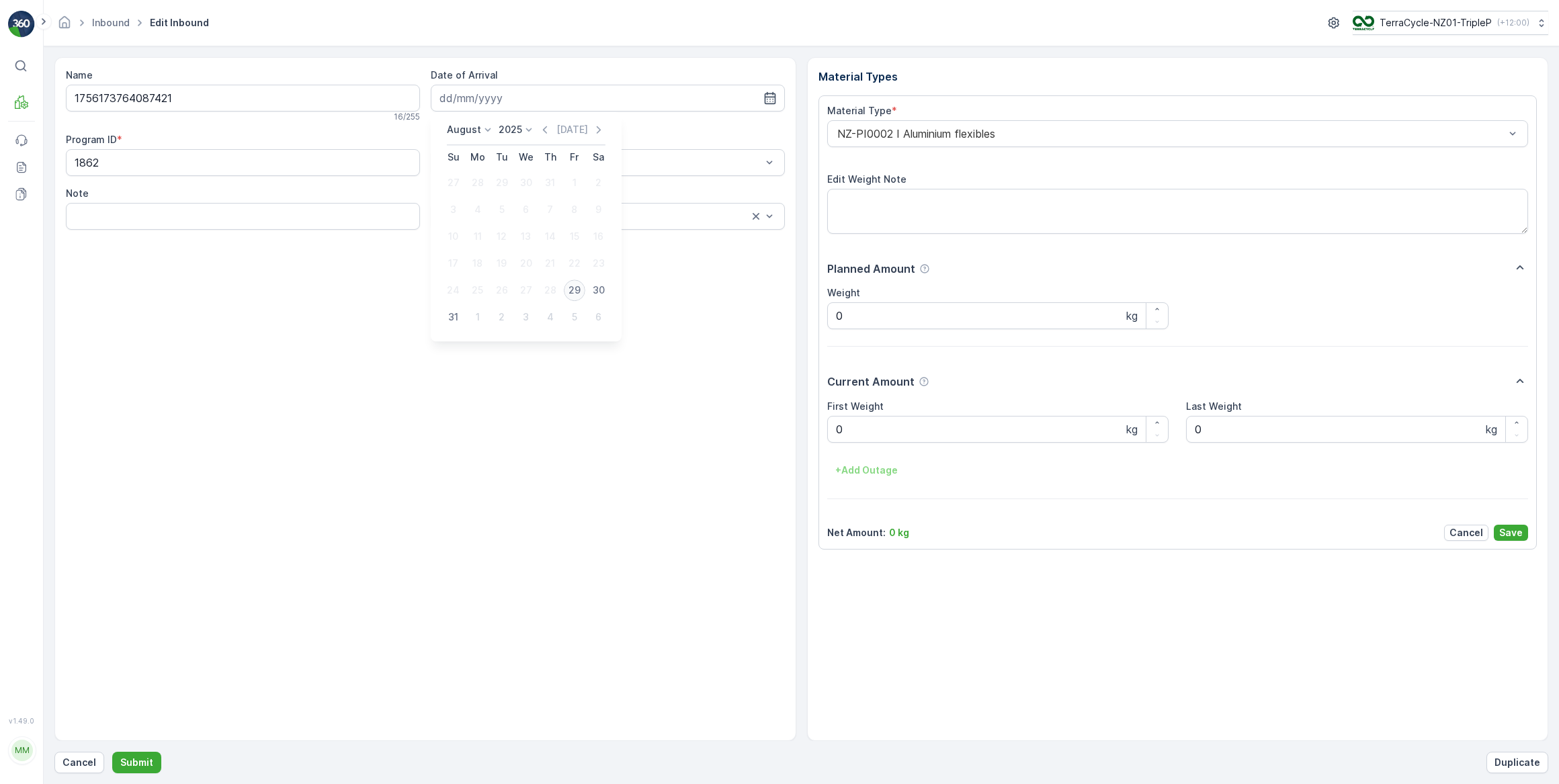
click at [565, 291] on div "29" at bounding box center [575, 290] width 22 height 22
type input "29.08.2025"
drag, startPoint x: 858, startPoint y: 434, endPoint x: 824, endPoint y: 437, distance: 34.1
click at [824, 437] on div "Material Type * NZ-PI0002 I Aluminium flexibles Edit Weight Note Planned Amount…" at bounding box center [1178, 322] width 719 height 455
click at [113, 751] on button "Submit" at bounding box center [137, 762] width 49 height 22
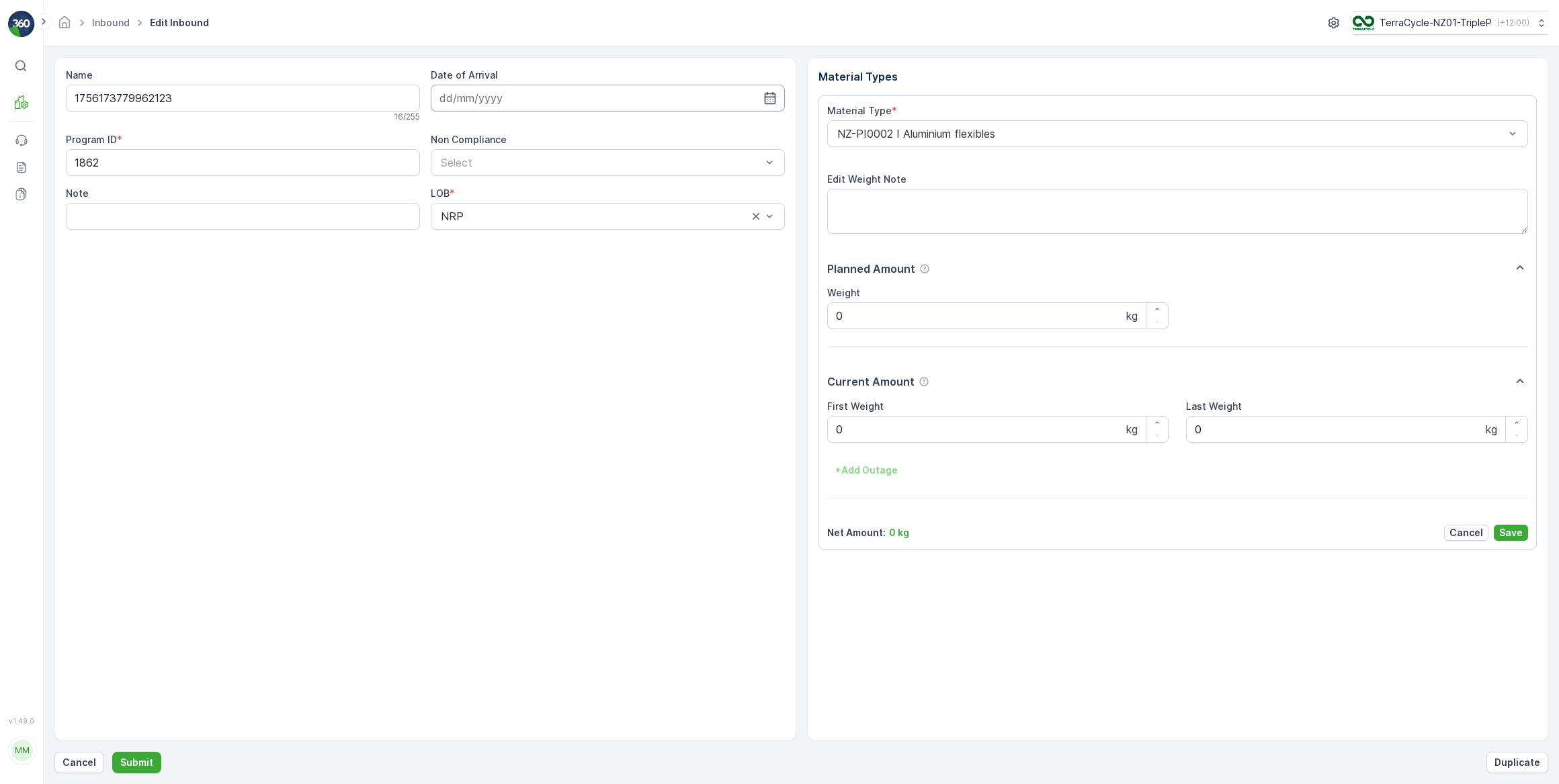
click at [568, 93] on input at bounding box center [607, 98] width 354 height 27
click at [571, 287] on div "29" at bounding box center [575, 290] width 22 height 22
type input "29.08.2025"
drag, startPoint x: 842, startPoint y: 436, endPoint x: 829, endPoint y: 434, distance: 13.2
click at [829, 434] on Weight "0" at bounding box center [998, 430] width 342 height 27
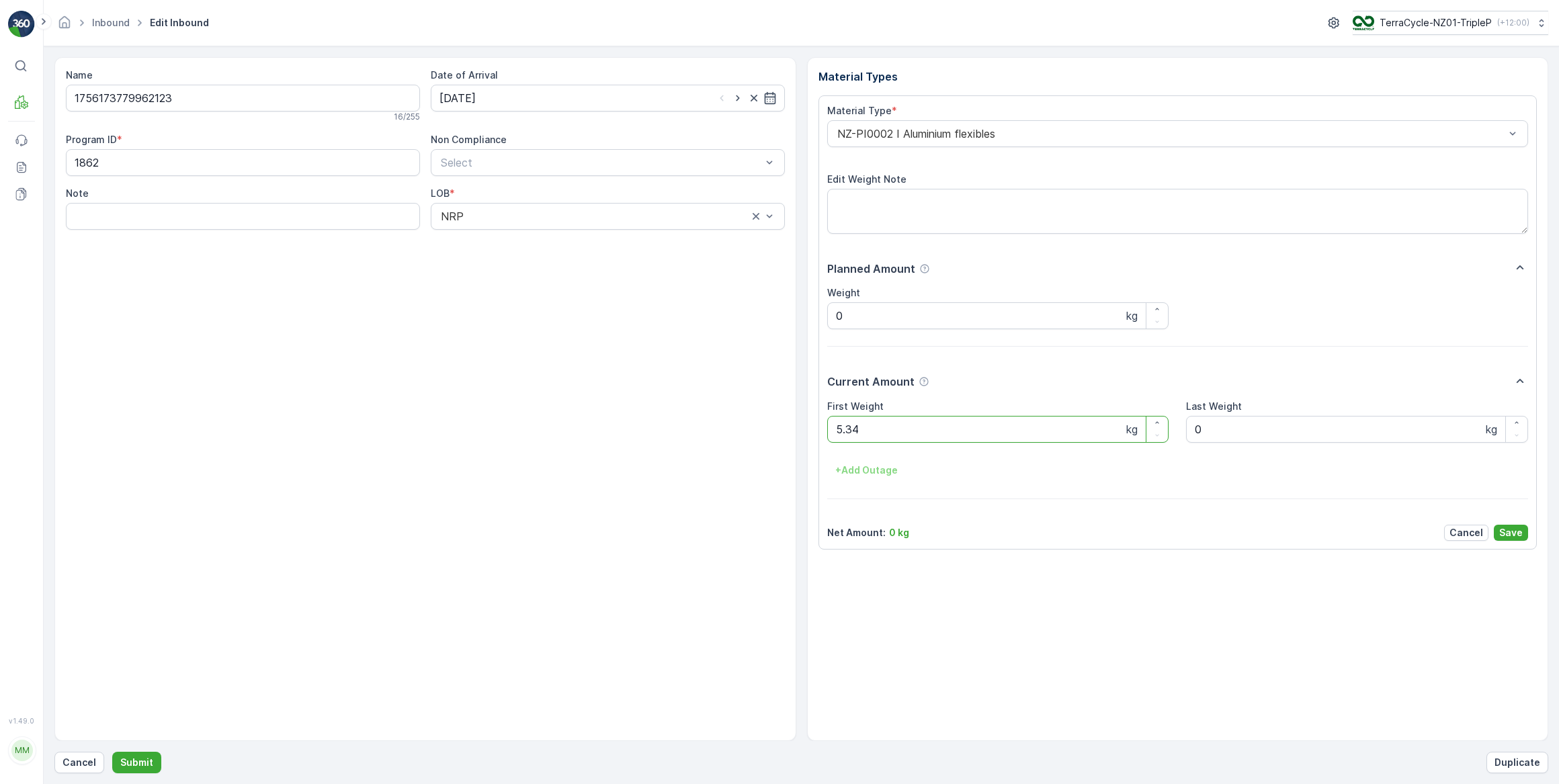
click at [113, 751] on button "Submit" at bounding box center [137, 762] width 49 height 22
click at [516, 104] on input at bounding box center [607, 98] width 354 height 27
click at [571, 290] on div "29" at bounding box center [575, 290] width 22 height 22
type input "29.08.2025"
drag, startPoint x: 862, startPoint y: 431, endPoint x: 816, endPoint y: 437, distance: 46.4
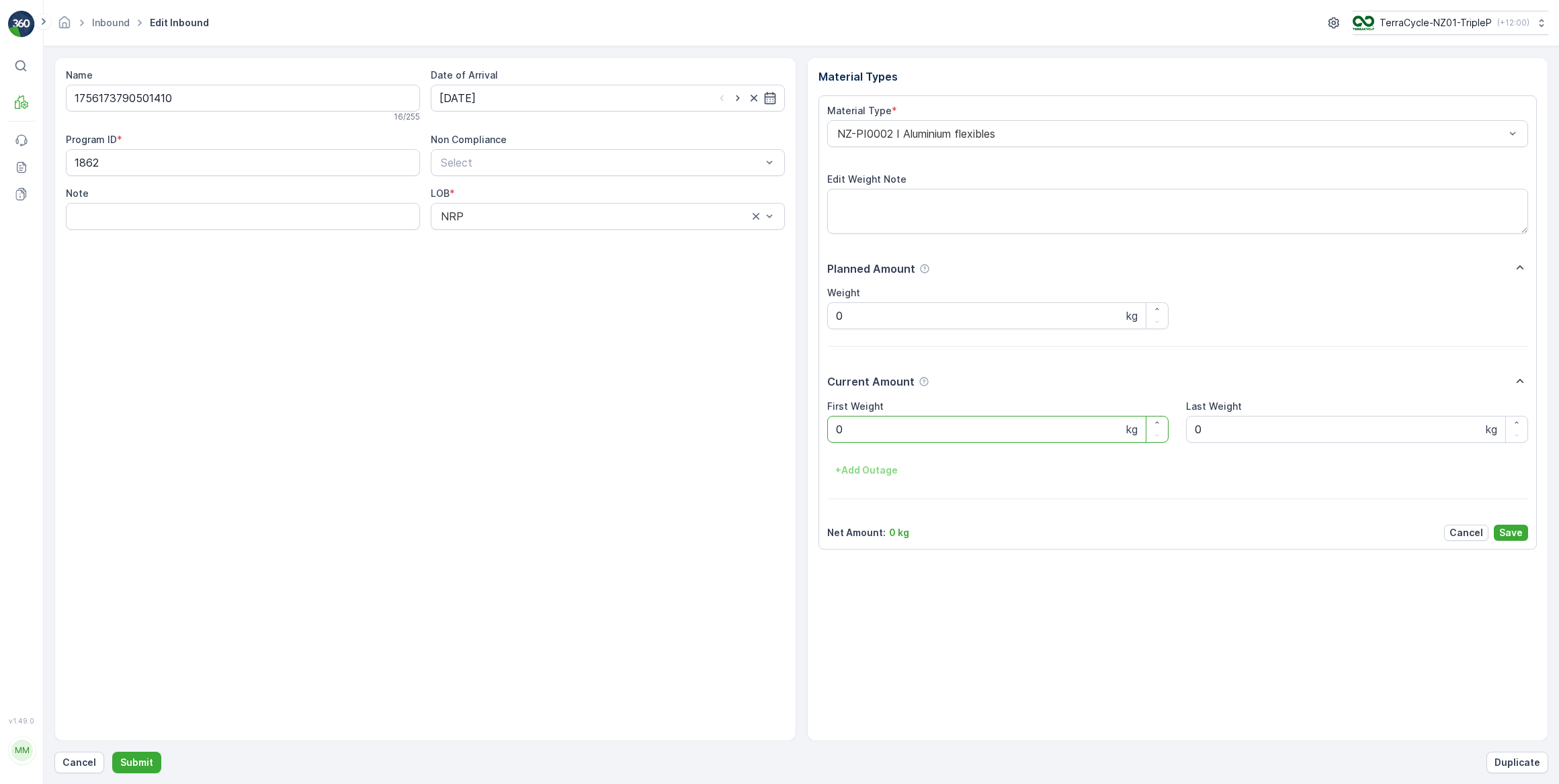
click at [816, 436] on div "Material Types Material Type * NZ-PI0002 I Aluminium flexibles Edit Weight Note…" at bounding box center [1177, 399] width 742 height 684
click at [113, 751] on button "Submit" at bounding box center [137, 762] width 49 height 22
click at [574, 96] on input at bounding box center [607, 98] width 354 height 27
click at [581, 286] on div "29" at bounding box center [575, 290] width 22 height 22
type input "29.08.2025"
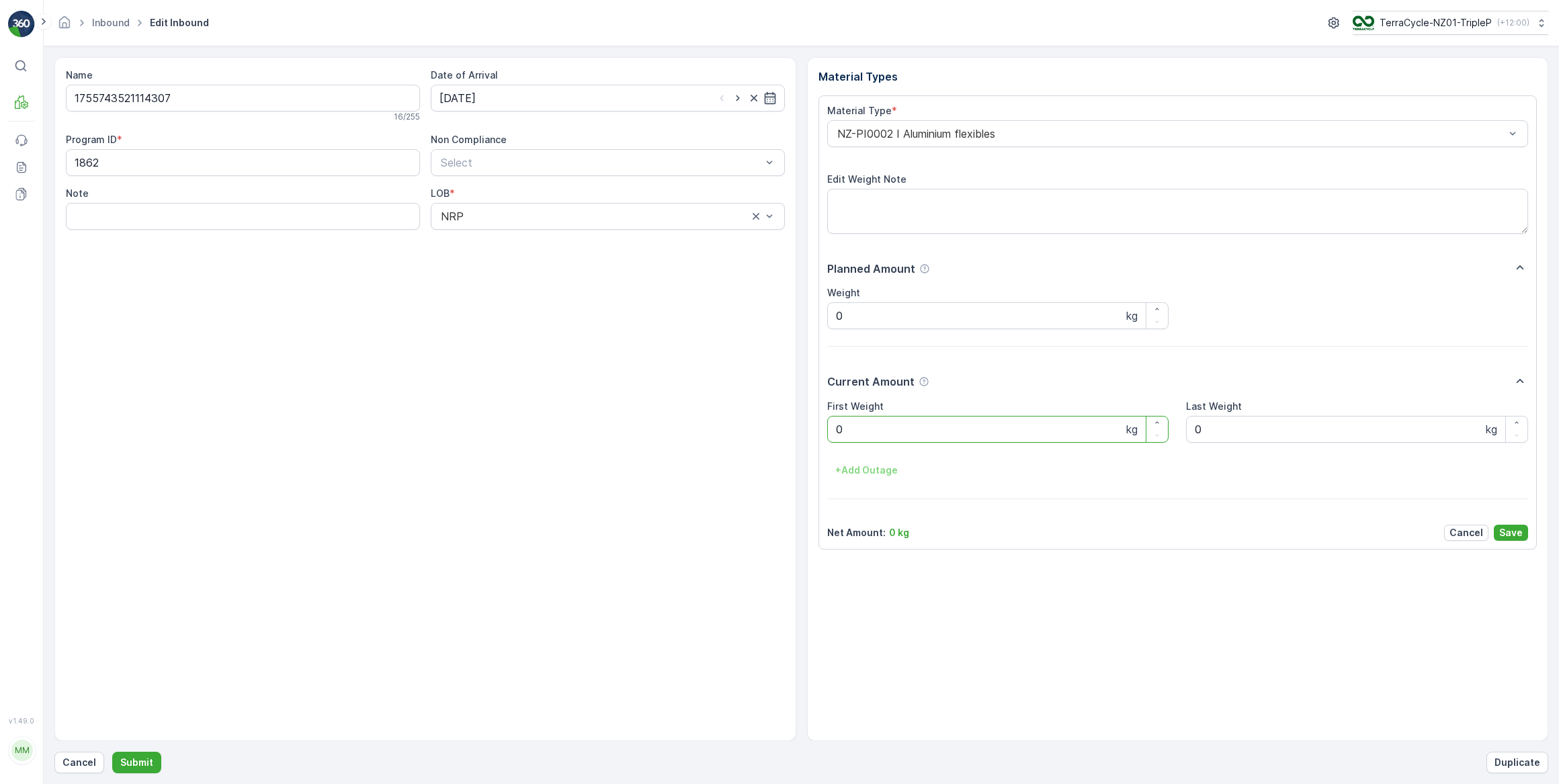
drag, startPoint x: 858, startPoint y: 428, endPoint x: 833, endPoint y: 428, distance: 25.0
click at [833, 428] on Weight "0" at bounding box center [998, 430] width 342 height 27
click at [113, 751] on button "Submit" at bounding box center [137, 762] width 49 height 22
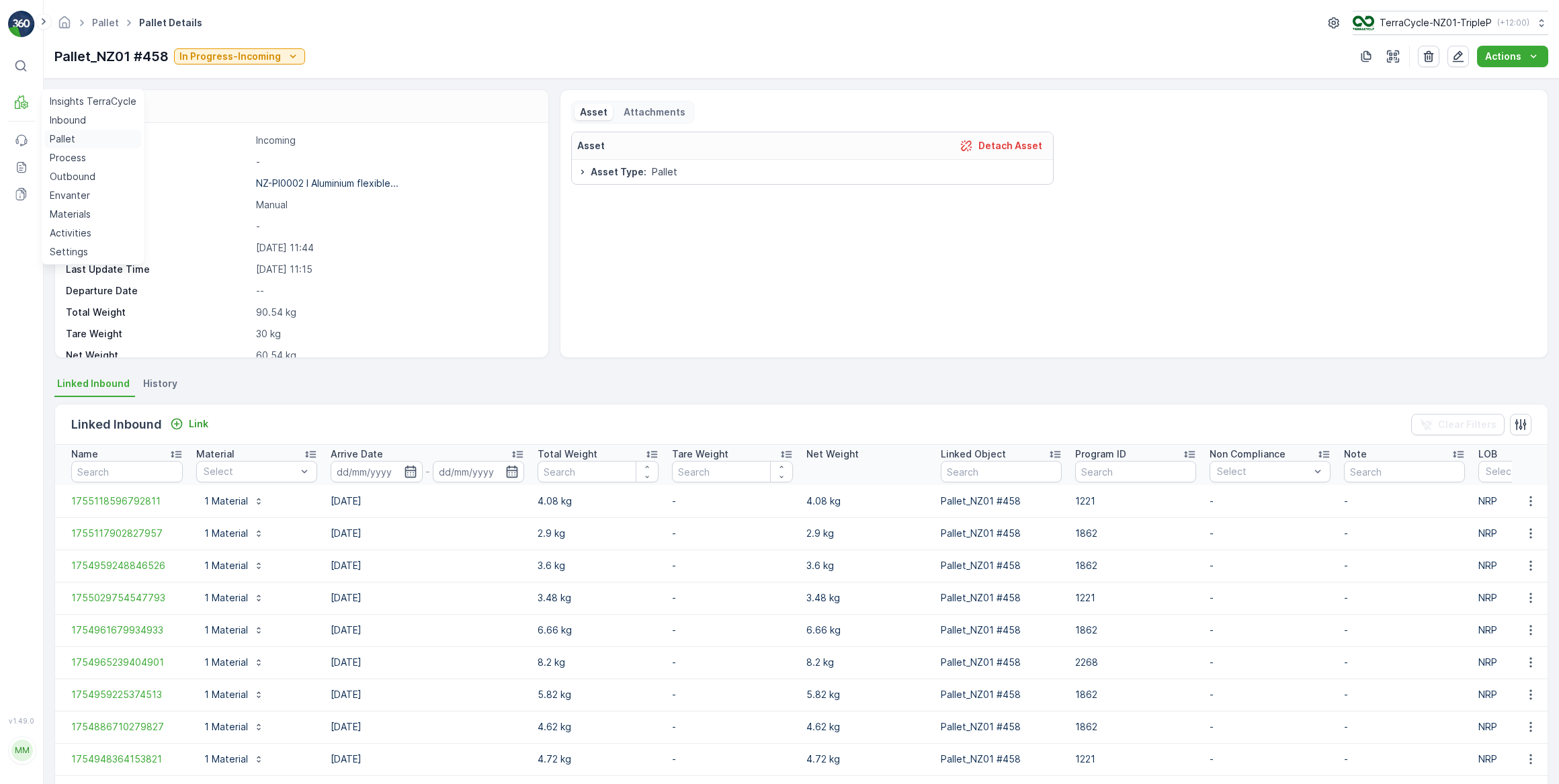
click at [69, 137] on p "Pallet" at bounding box center [63, 139] width 26 height 13
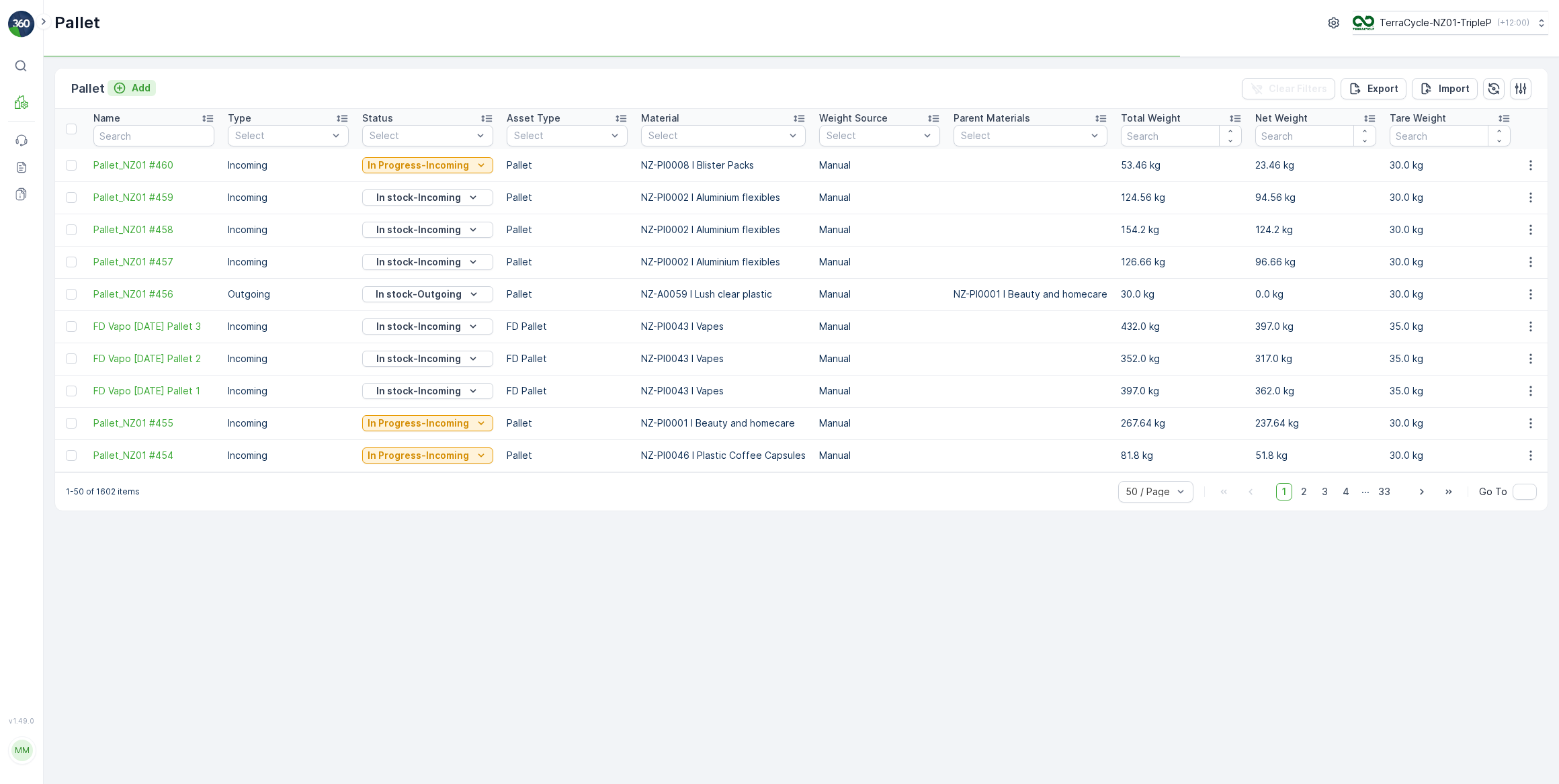
click at [134, 88] on p "Add" at bounding box center [141, 88] width 19 height 13
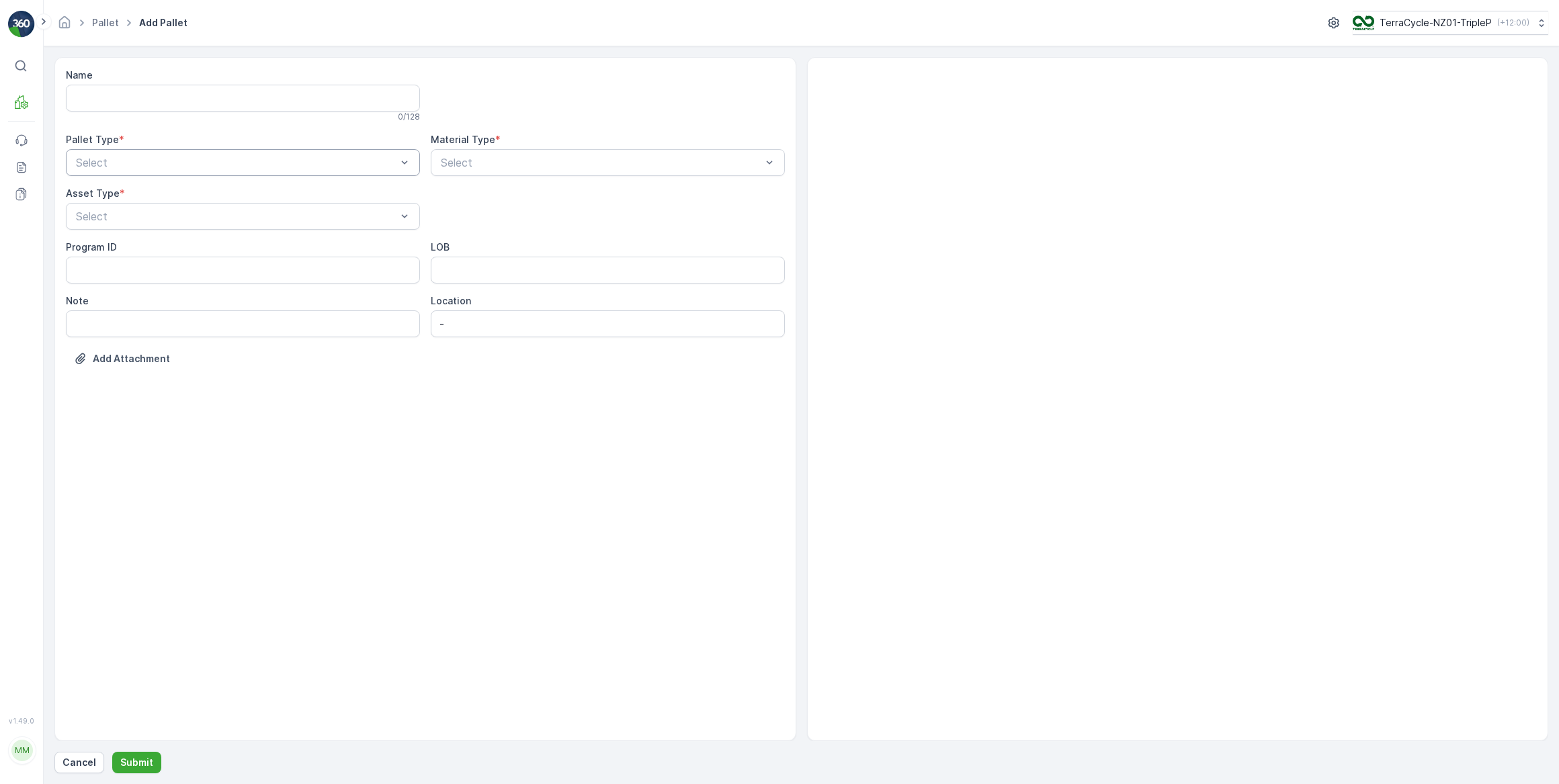
click at [129, 163] on div at bounding box center [235, 163] width 323 height 12
click at [114, 195] on span "Incoming" at bounding box center [97, 195] width 45 height 12
click at [140, 213] on div at bounding box center [235, 216] width 323 height 12
click at [102, 314] on div "Pallet" at bounding box center [243, 318] width 338 height 12
click at [498, 166] on div at bounding box center [601, 163] width 323 height 12
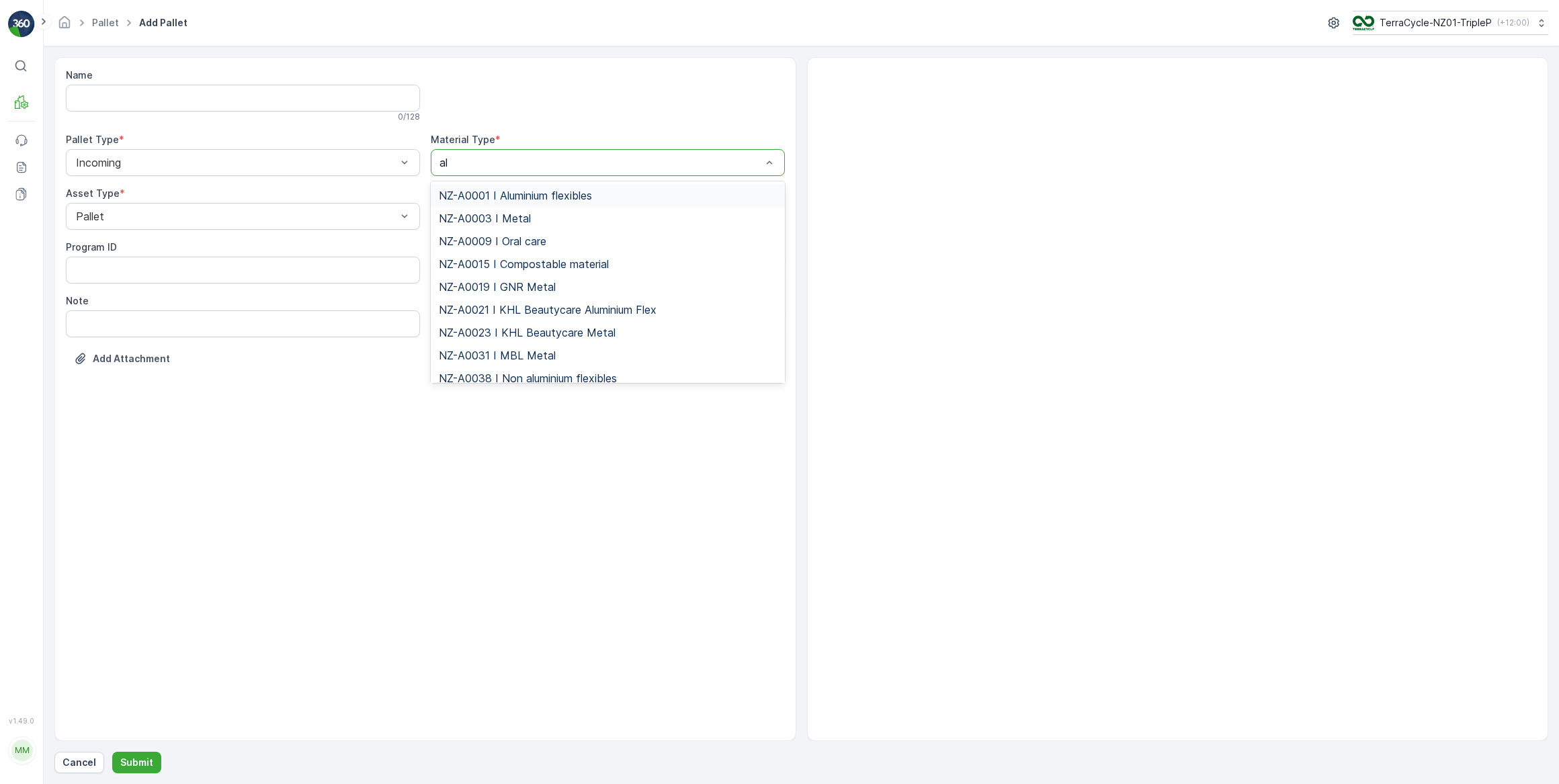
type input "alu"
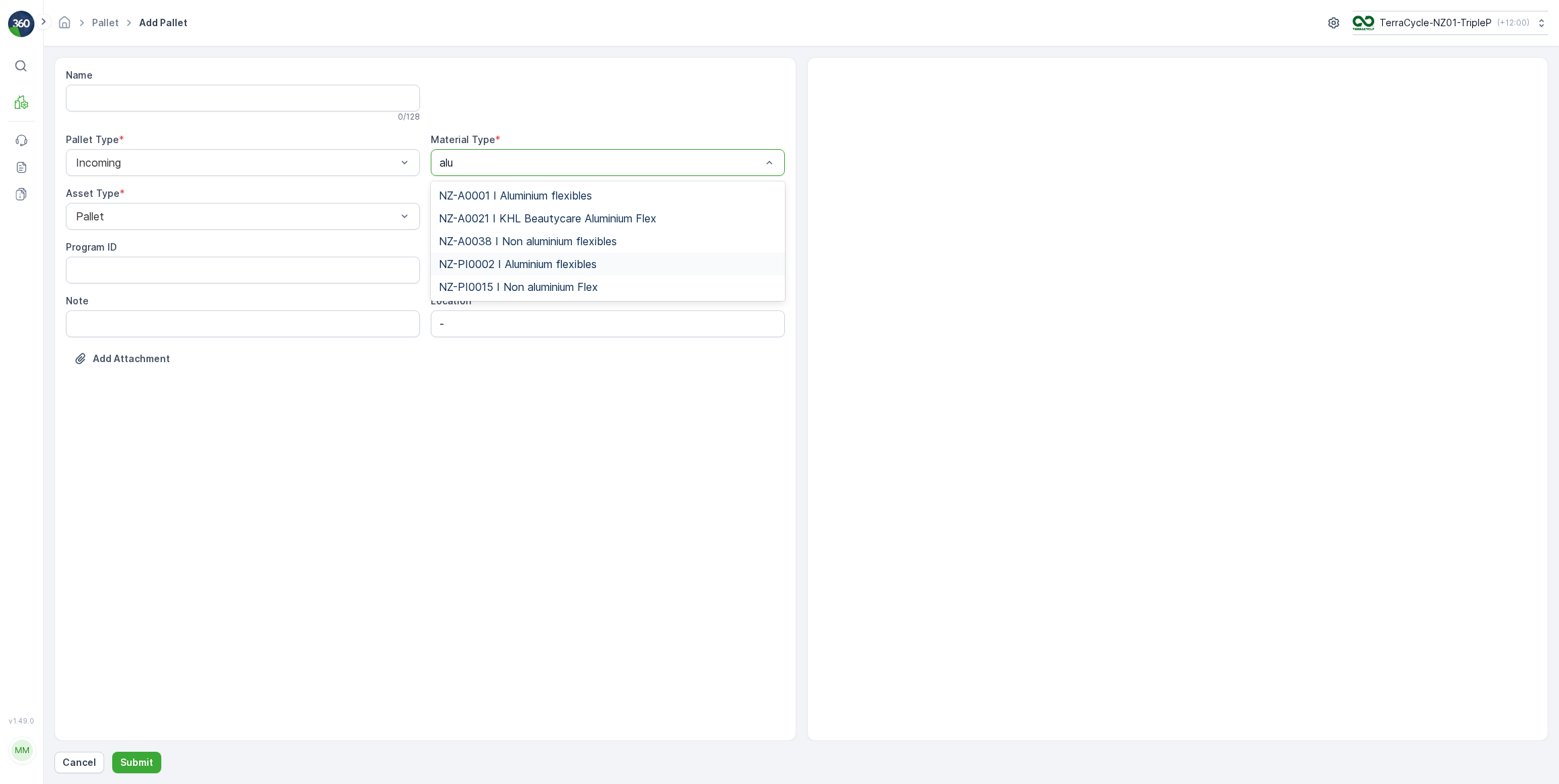
click at [541, 268] on span "NZ-PI0002 I Aluminium flexibles" at bounding box center [517, 264] width 158 height 12
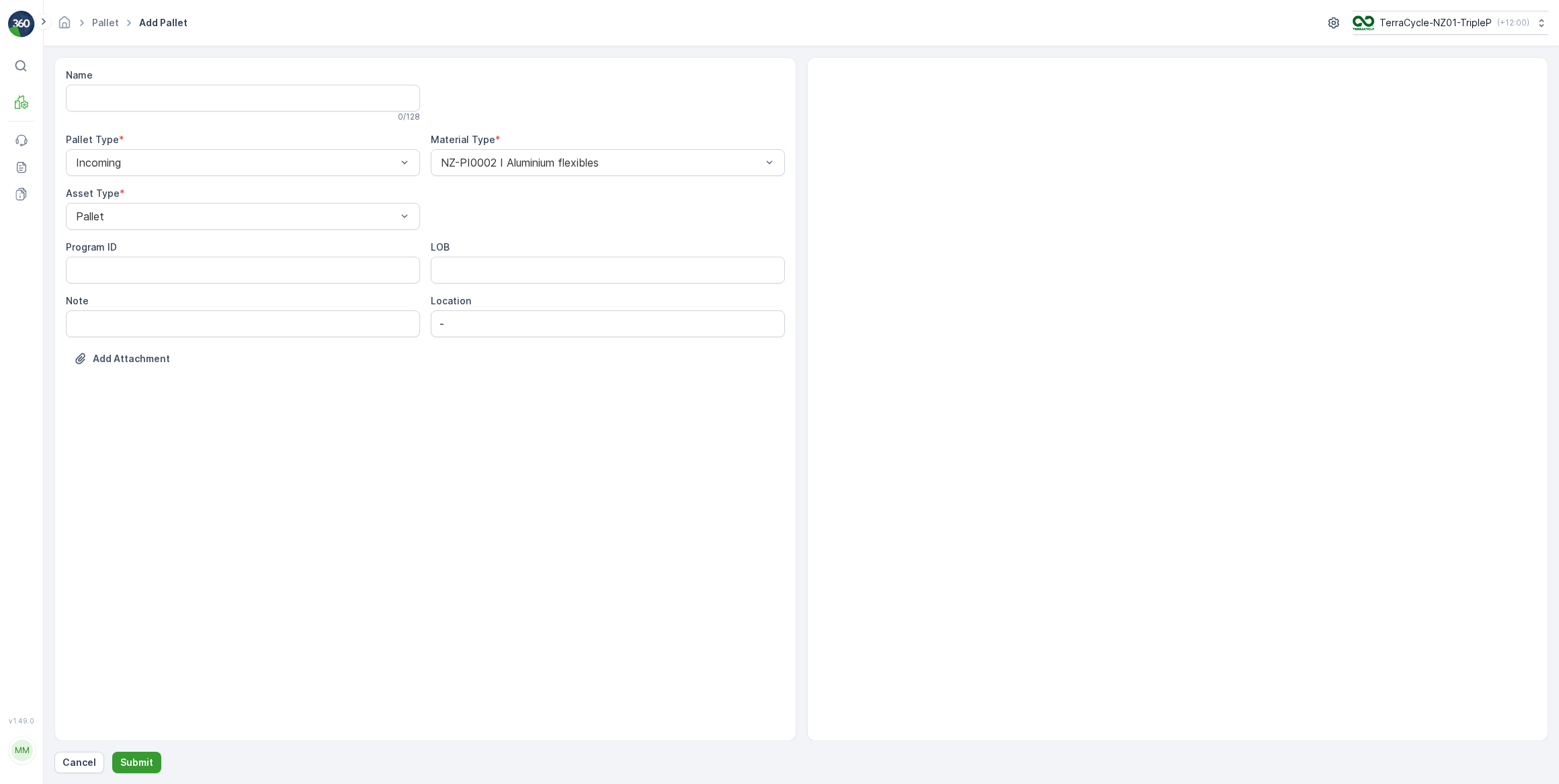
click at [145, 760] on p "Submit" at bounding box center [136, 762] width 33 height 13
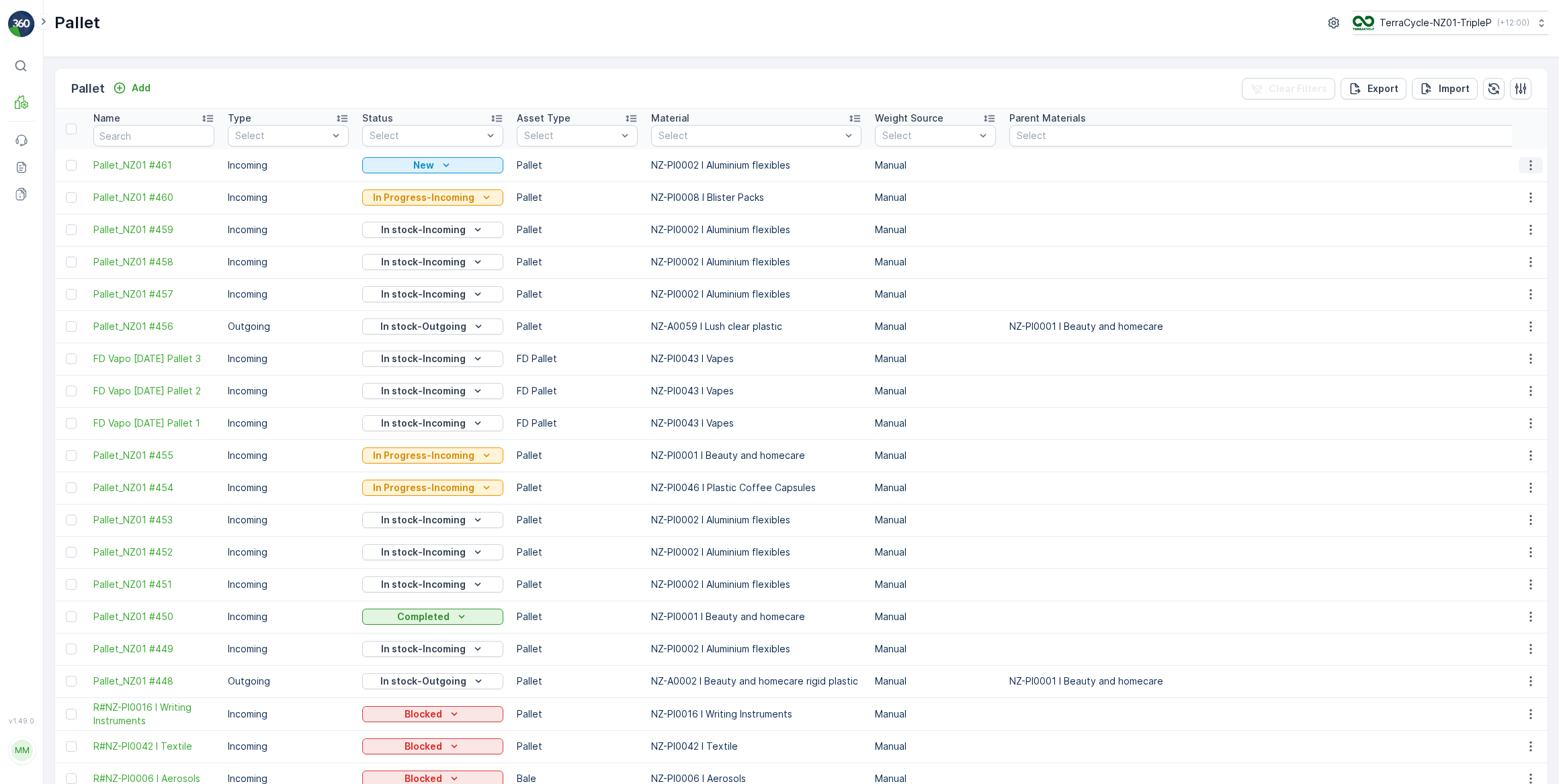
click at [1529, 164] on icon "button" at bounding box center [1530, 165] width 2 height 10
click at [1517, 261] on div "Print QR" at bounding box center [1514, 259] width 88 height 19
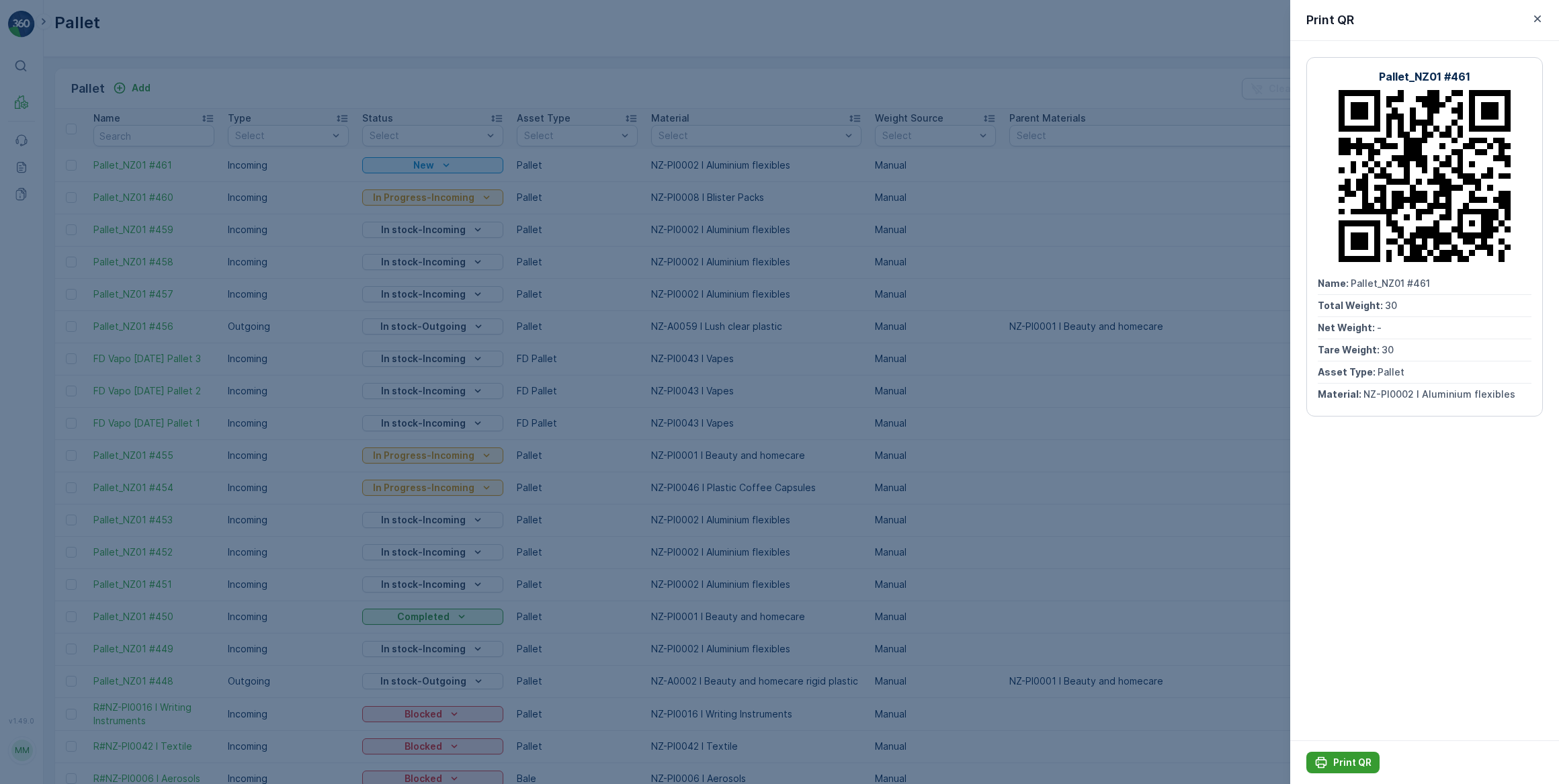
click at [1351, 761] on p "Print QR" at bounding box center [1352, 762] width 38 height 13
click at [999, 40] on div at bounding box center [779, 392] width 1559 height 784
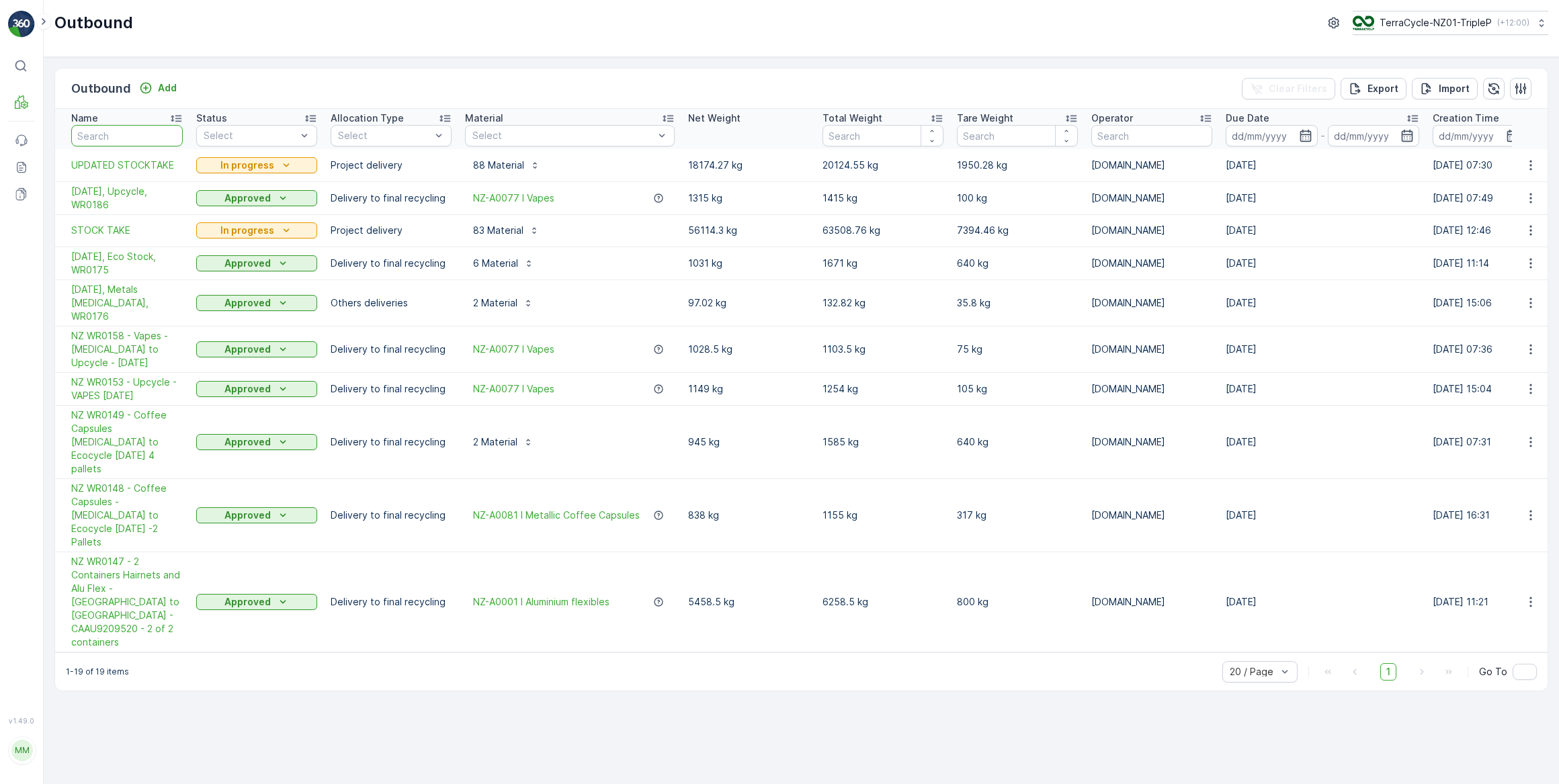
click at [121, 133] on input "text" at bounding box center [127, 136] width 112 height 22
type input "aer"
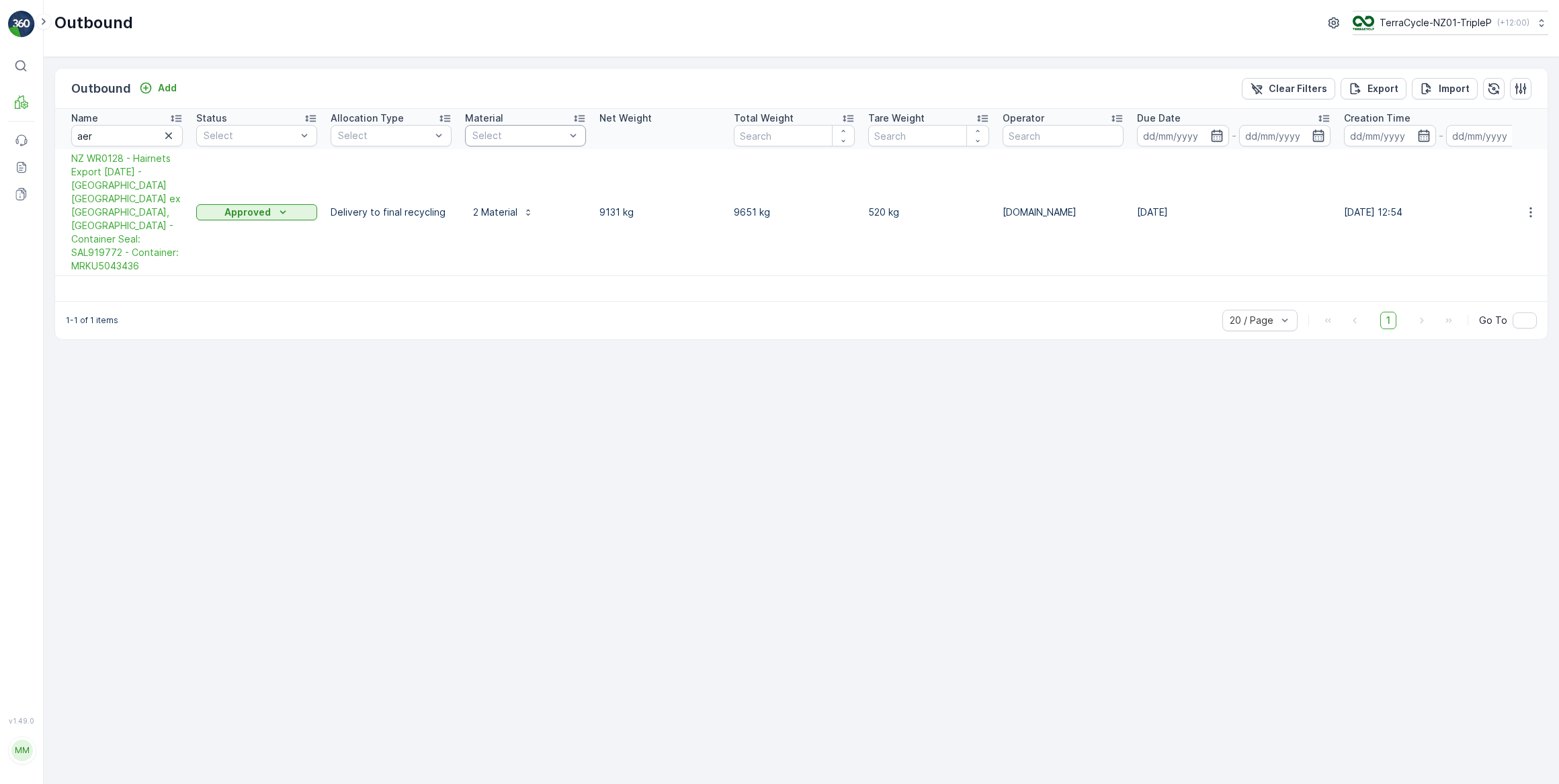
click at [523, 140] on div at bounding box center [519, 135] width 95 height 11
drag, startPoint x: 161, startPoint y: 140, endPoint x: 174, endPoint y: 137, distance: 13.3
click at [174, 137] on button "button" at bounding box center [168, 135] width 16 height 16
click at [505, 137] on div at bounding box center [519, 135] width 95 height 11
type input "aer"
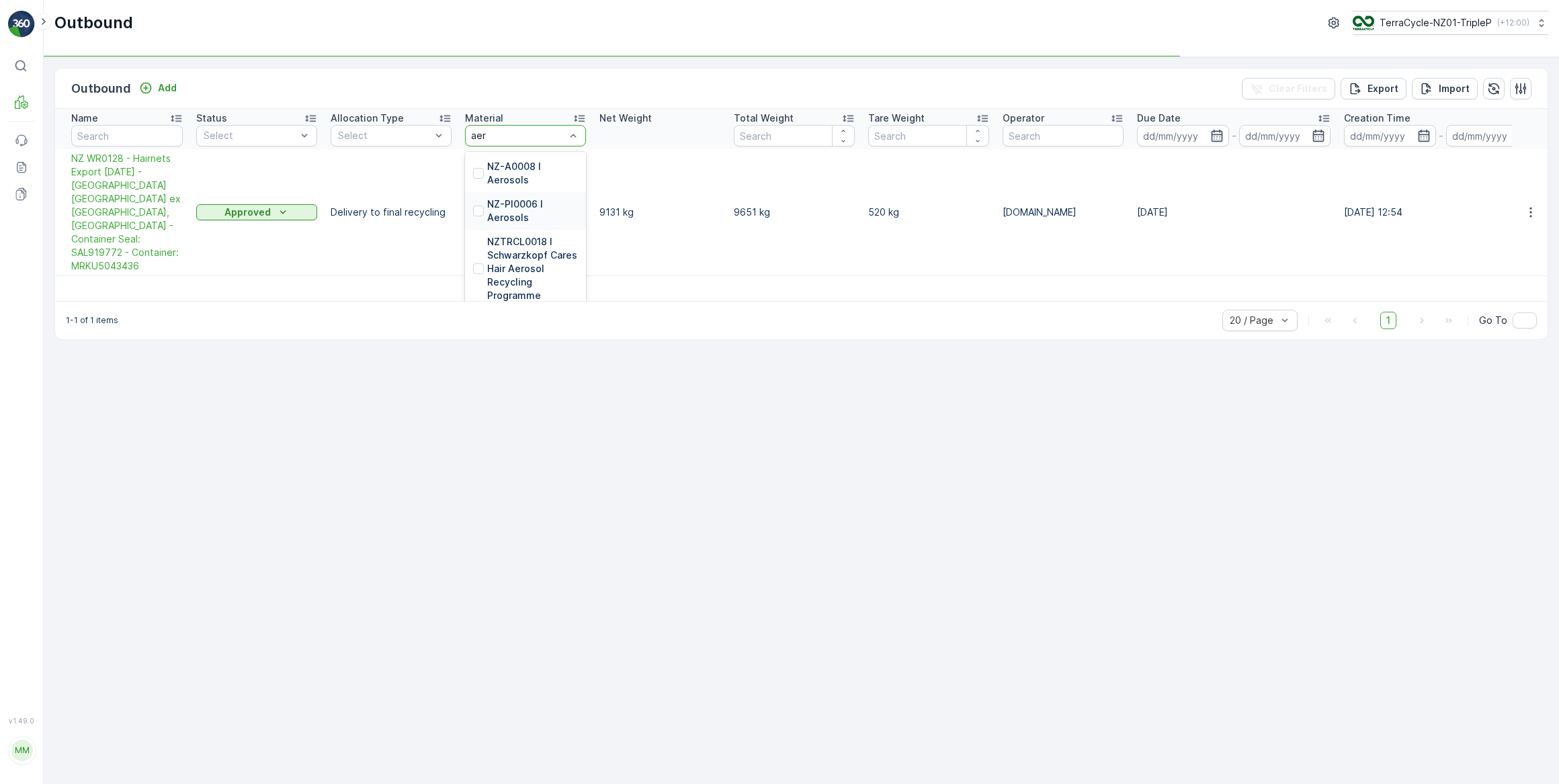
click at [497, 204] on p "NZ-PI0006 I Aerosols" at bounding box center [532, 211] width 91 height 27
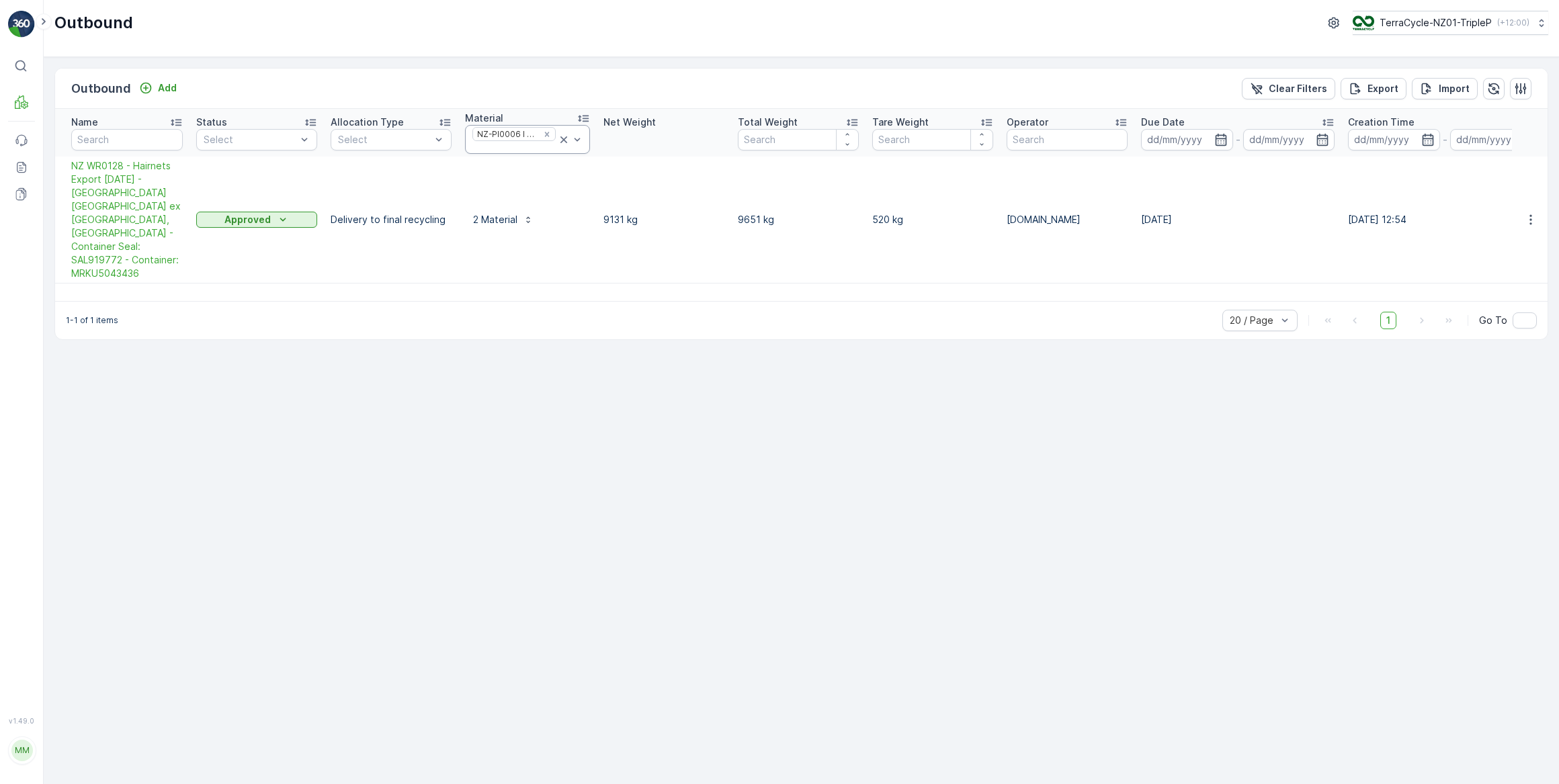
click at [516, 148] on div at bounding box center [514, 148] width 86 height 11
type input "a"
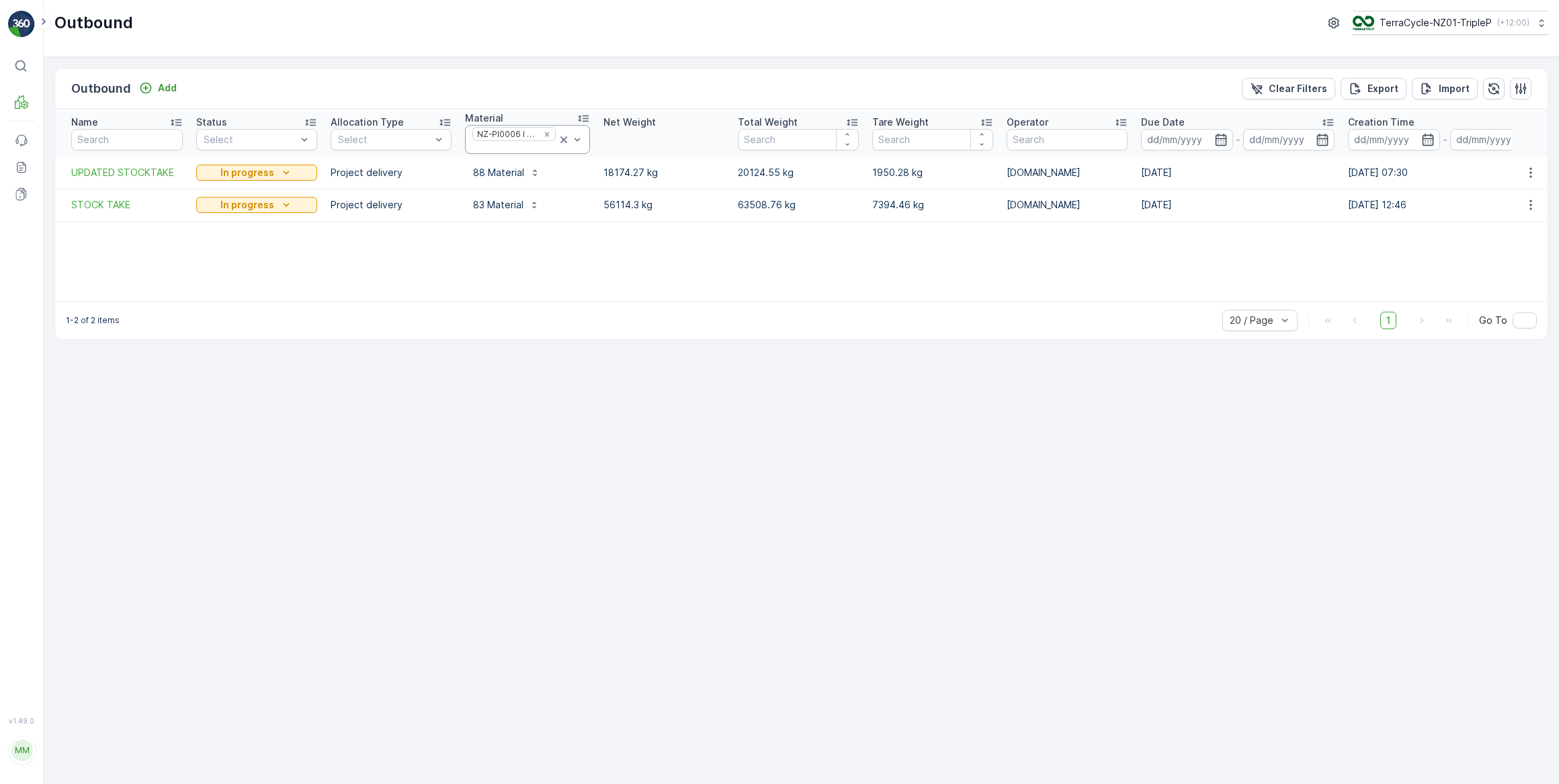
click at [521, 146] on div at bounding box center [514, 148] width 86 height 11
type input "aer"
click at [509, 175] on p "NZ-A0008 I Aerosols" at bounding box center [535, 181] width 95 height 27
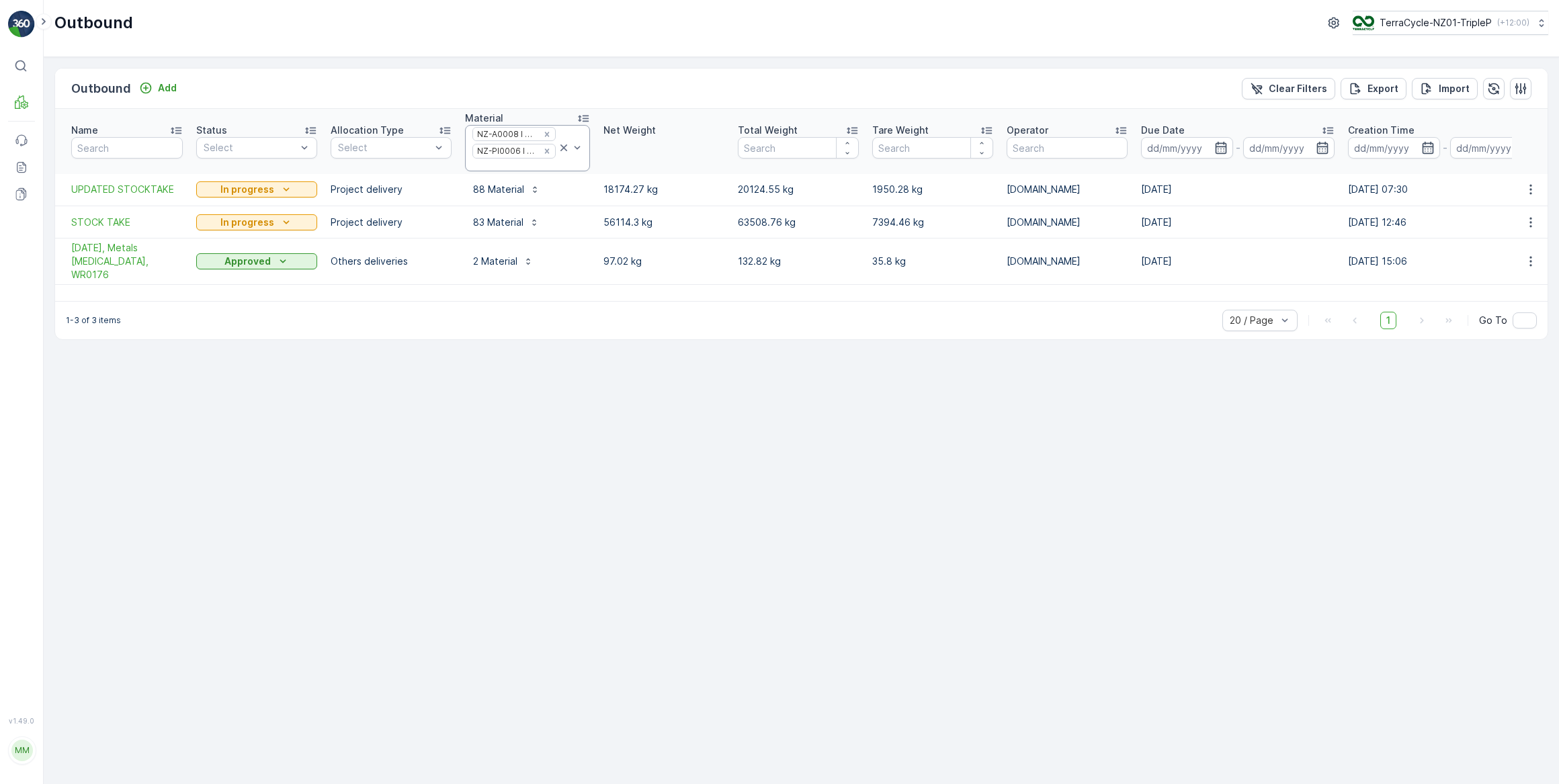
click at [515, 161] on div at bounding box center [514, 165] width 86 height 11
type input "aero"
click at [515, 94] on div "Outbound Add Clear Filters Export Import" at bounding box center [801, 88] width 1492 height 40
click at [544, 150] on icon "Remove NZ-PI0006 I Aerosols" at bounding box center [546, 151] width 9 height 9
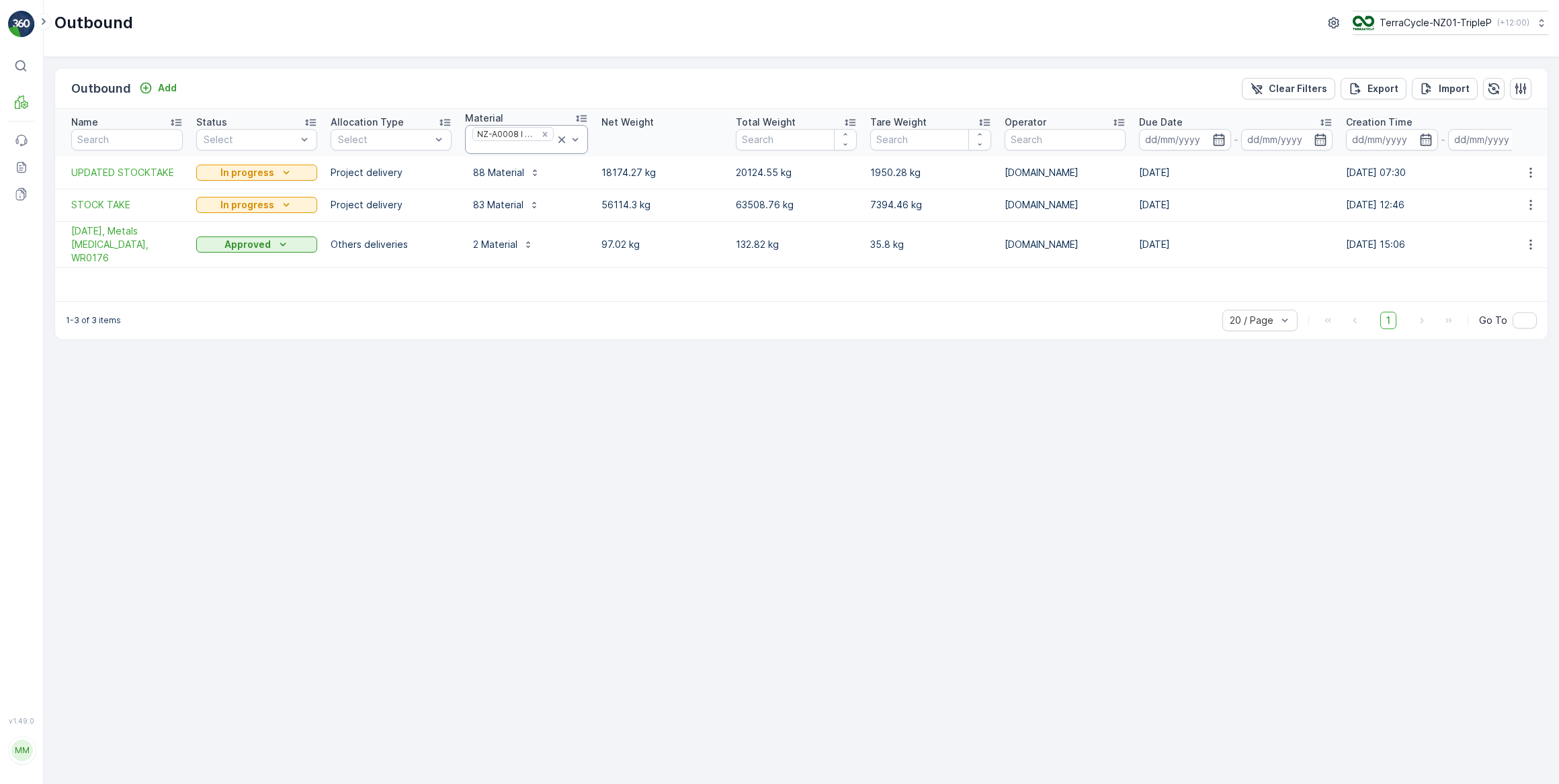
click at [558, 140] on icon at bounding box center [561, 140] width 7 height 7
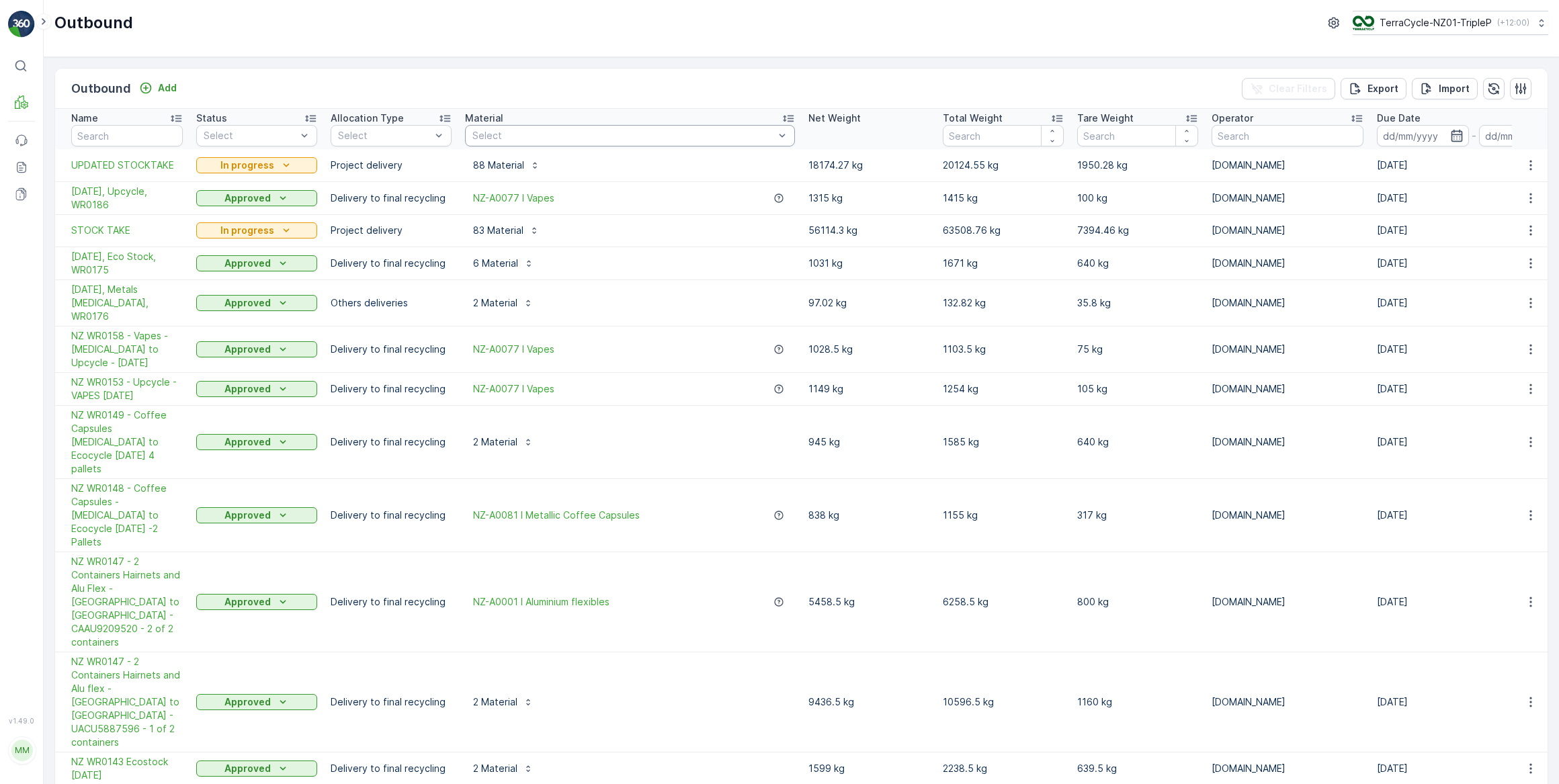
click at [575, 139] on div at bounding box center [623, 135] width 304 height 11
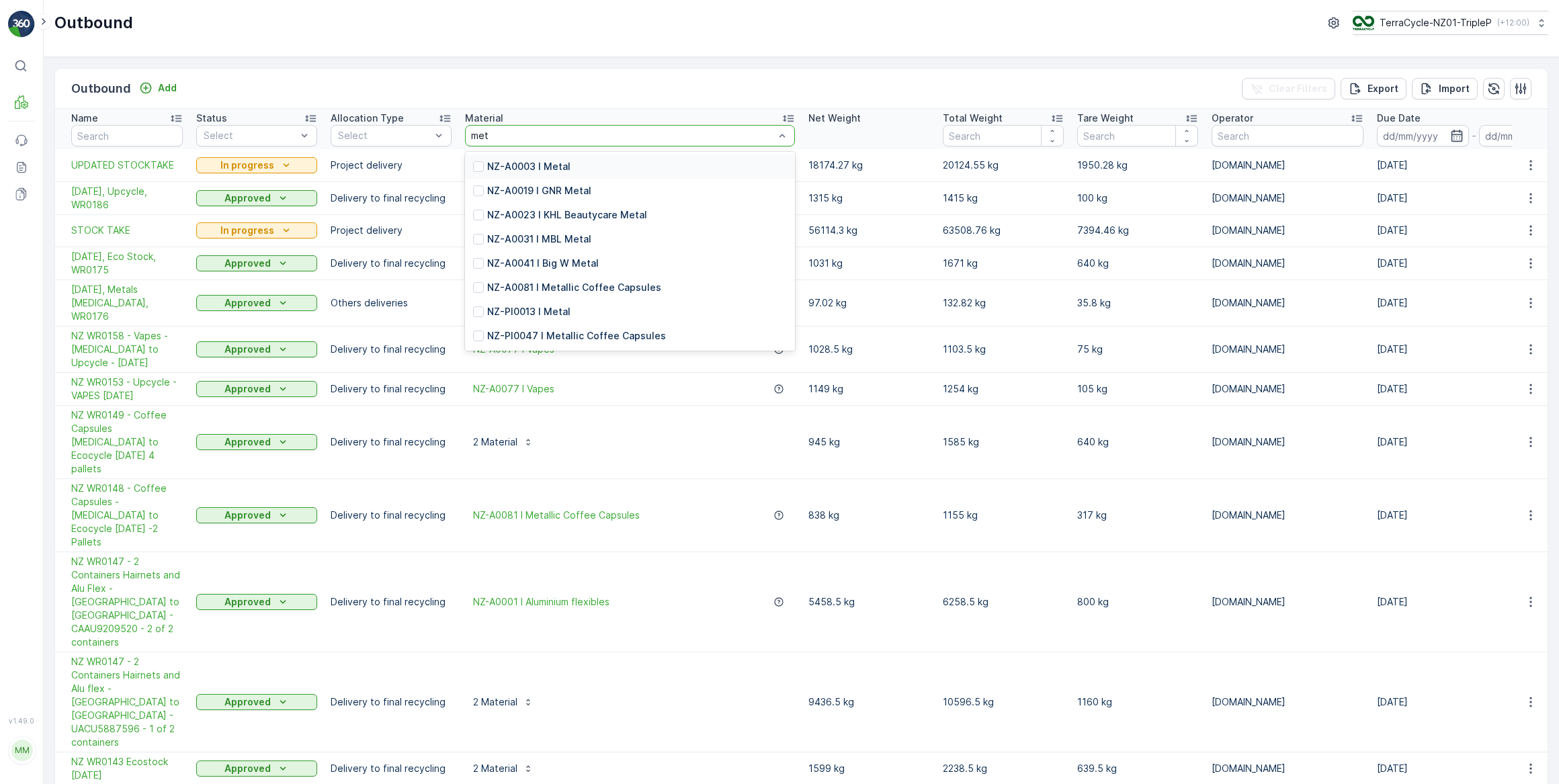
type input "meta"
click at [542, 161] on p "NZ-A0003 I Metal" at bounding box center [529, 167] width 83 height 13
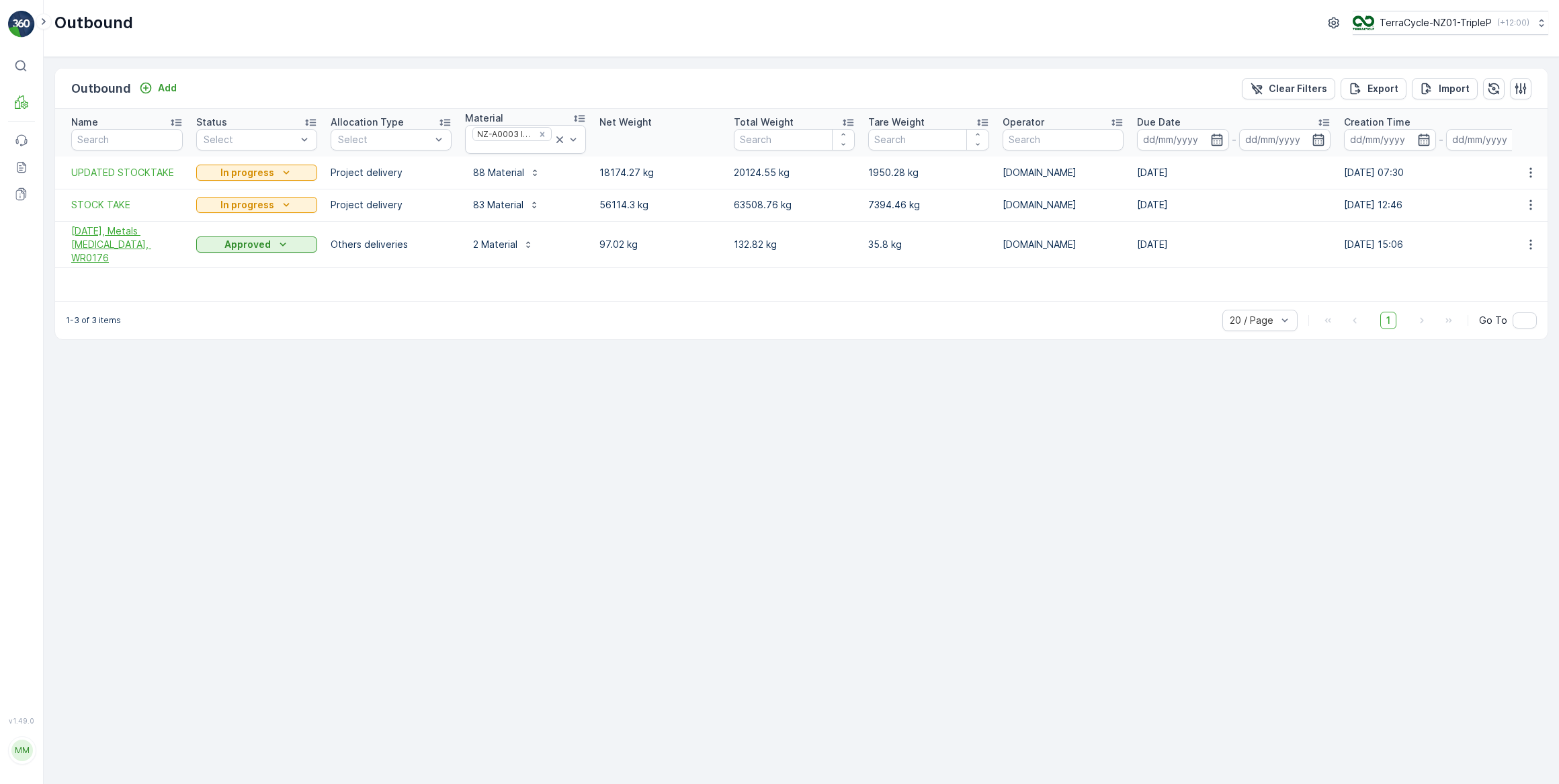
click at [138, 231] on span "[DATE], Metals [MEDICAL_DATA], WR0176" at bounding box center [127, 244] width 112 height 40
